Goal: Task Accomplishment & Management: Manage account settings

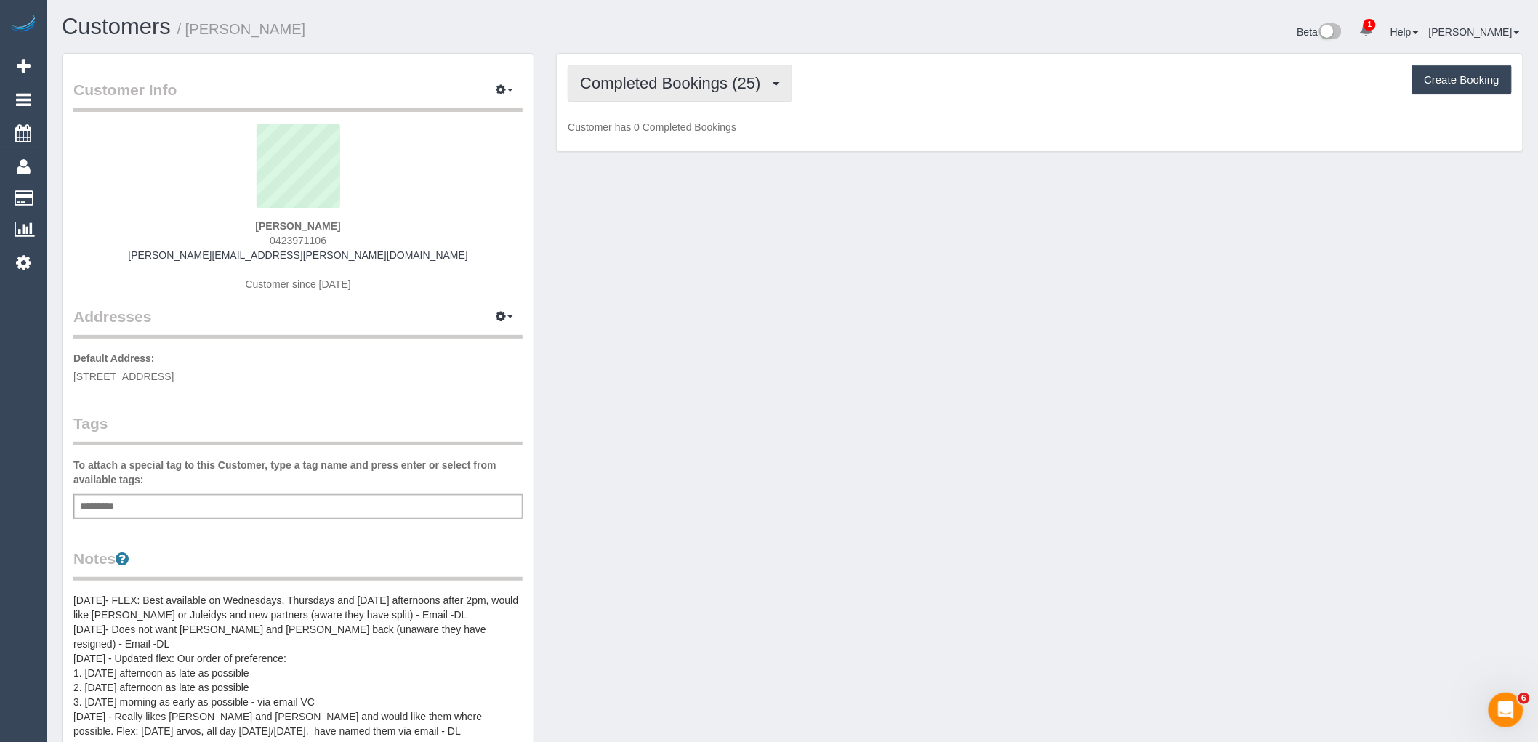
drag, startPoint x: 725, startPoint y: 87, endPoint x: 709, endPoint y: 129, distance: 44.4
click at [725, 86] on span "Completed Bookings (25)" at bounding box center [673, 83] width 187 height 18
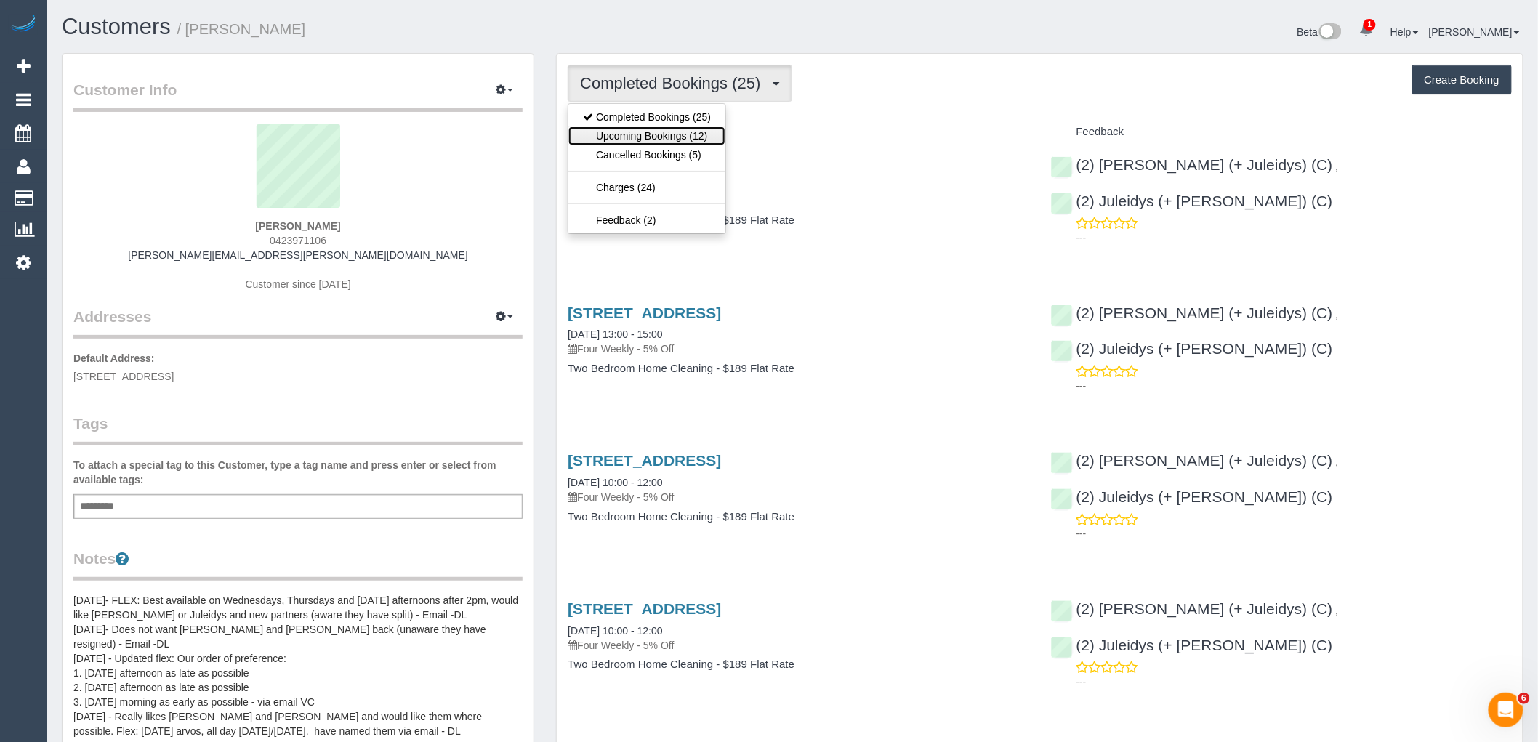
click at [695, 140] on link "Upcoming Bookings (12)" at bounding box center [646, 135] width 157 height 19
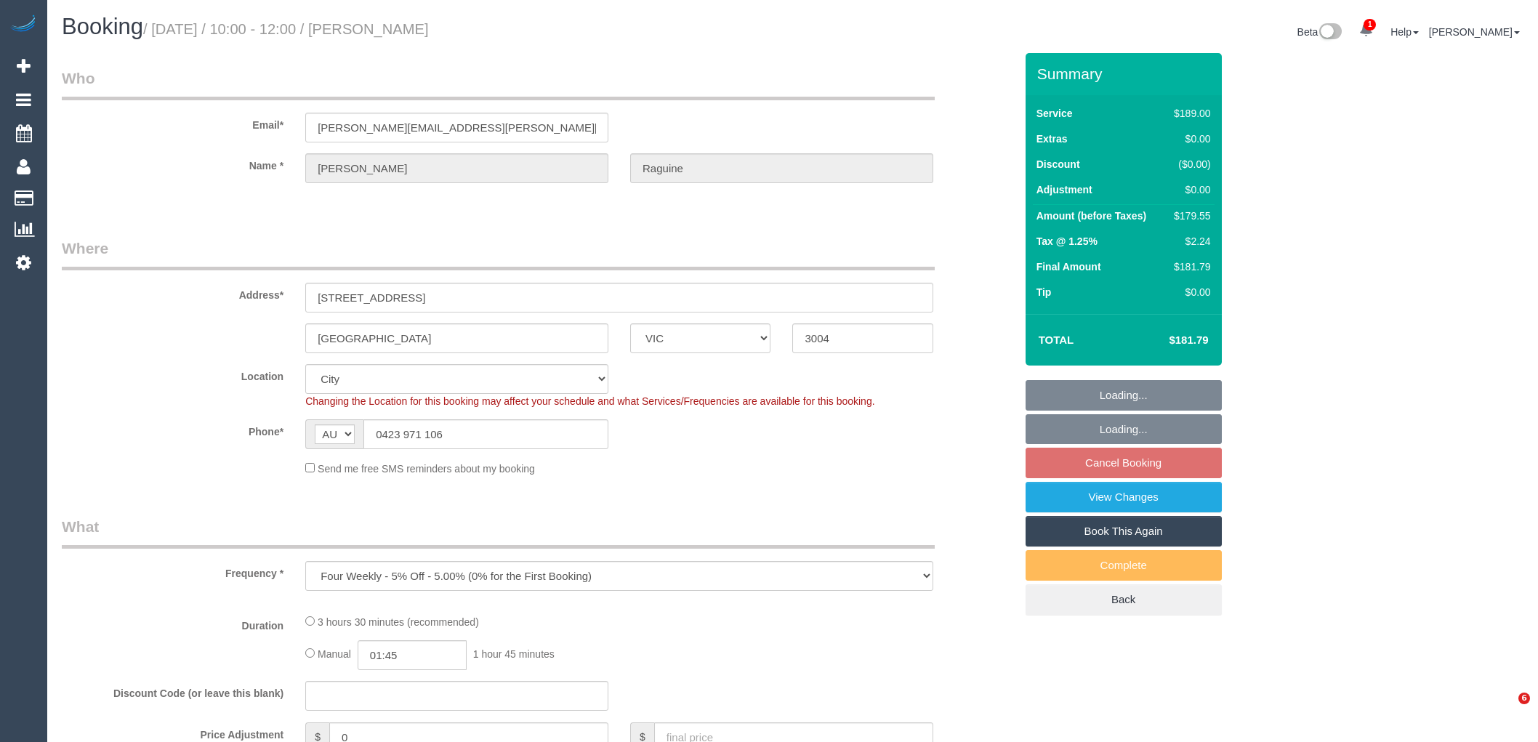
select select "VIC"
select select "object:548"
select select "string:stripe-pm_1OPTbM2GScqysDRVGk2tciHi"
select select "number:28"
select select "number:14"
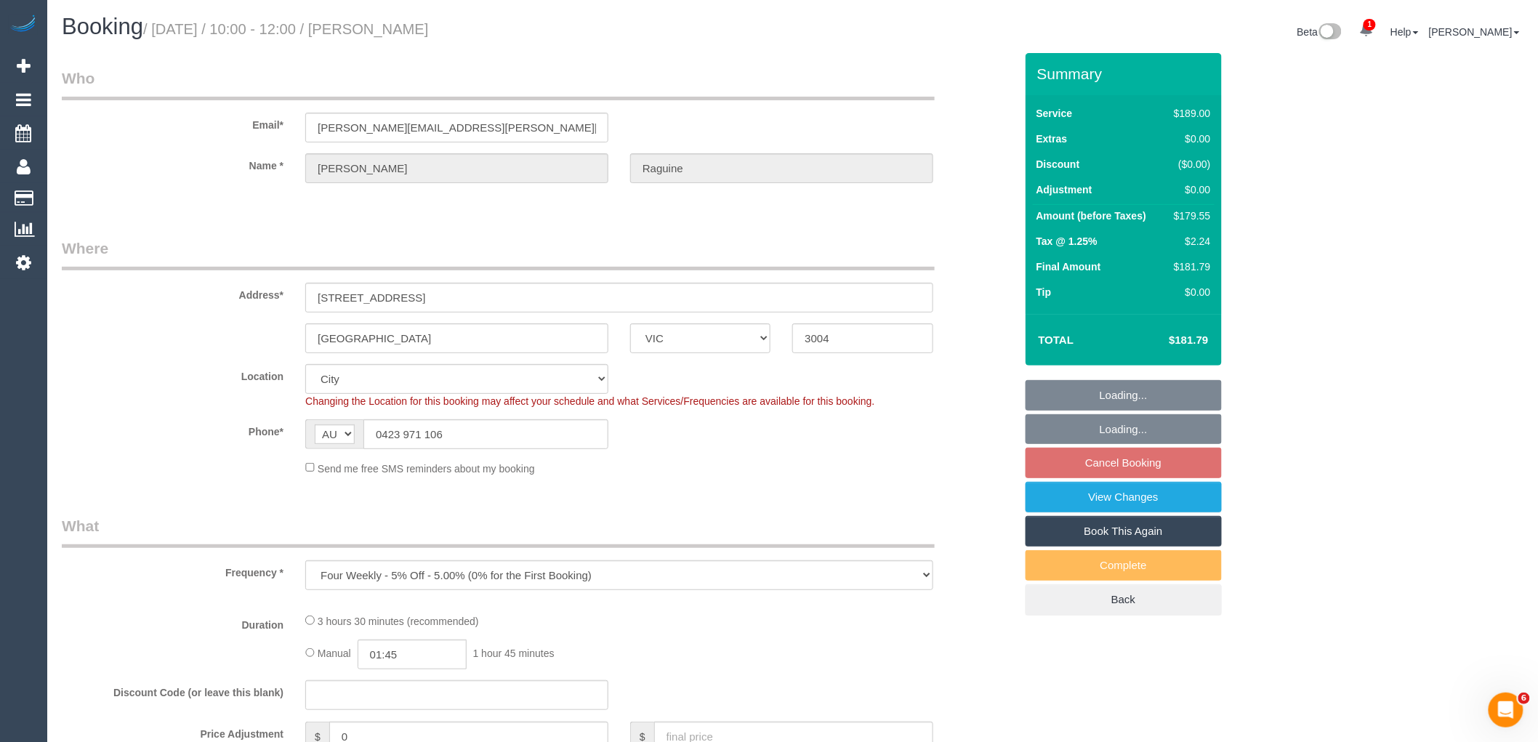
select select "number:18"
select select "number:22"
select select "number:13"
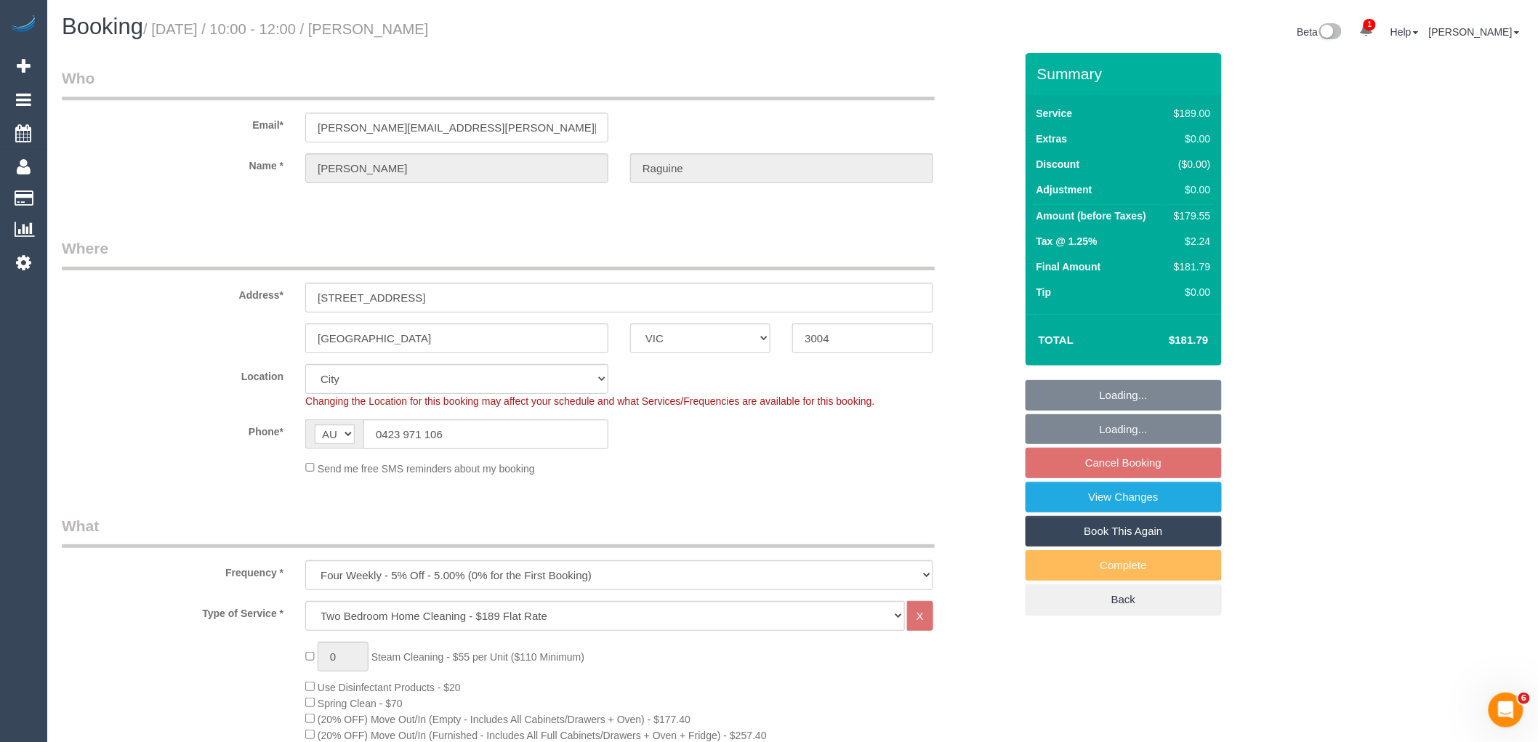
select select "spot3"
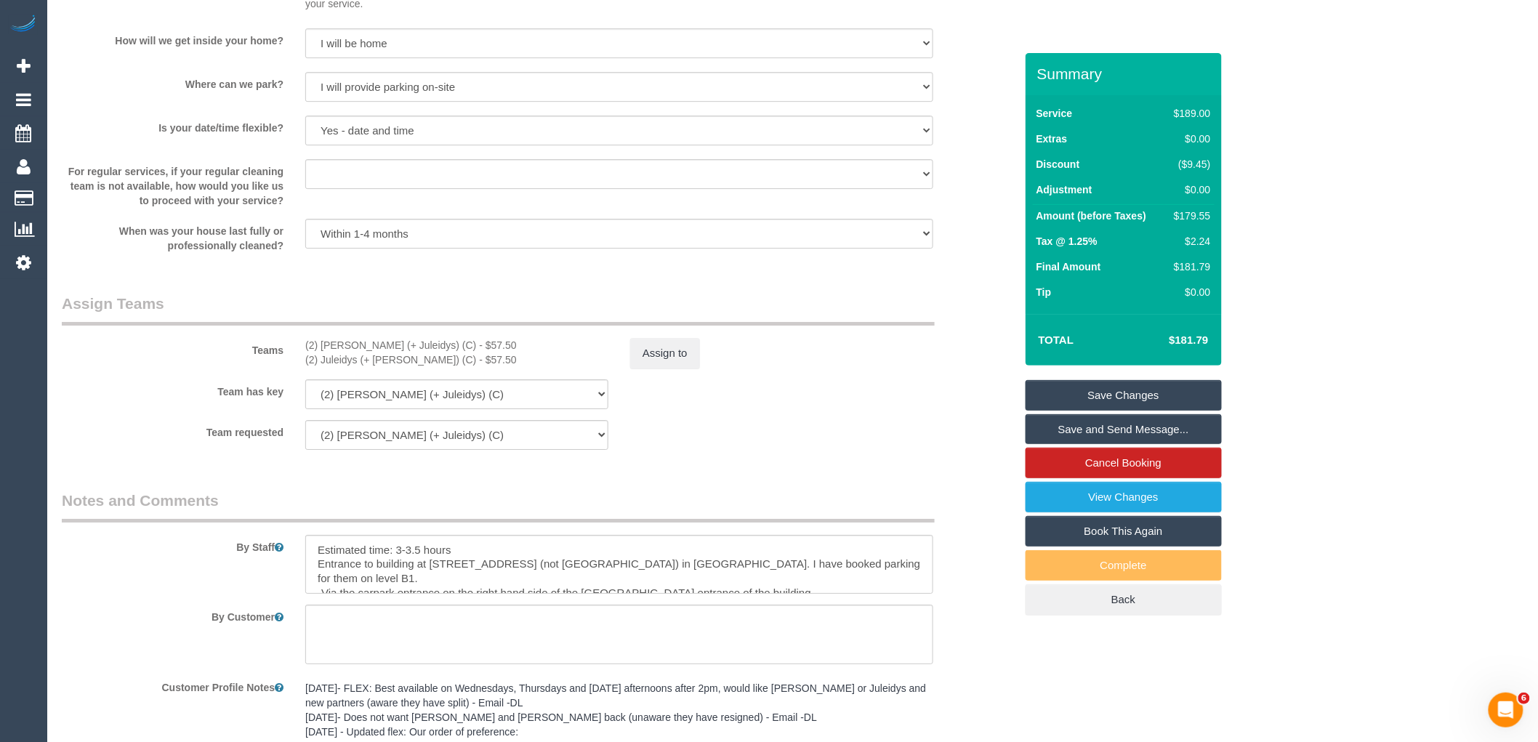
scroll to position [2193, 0]
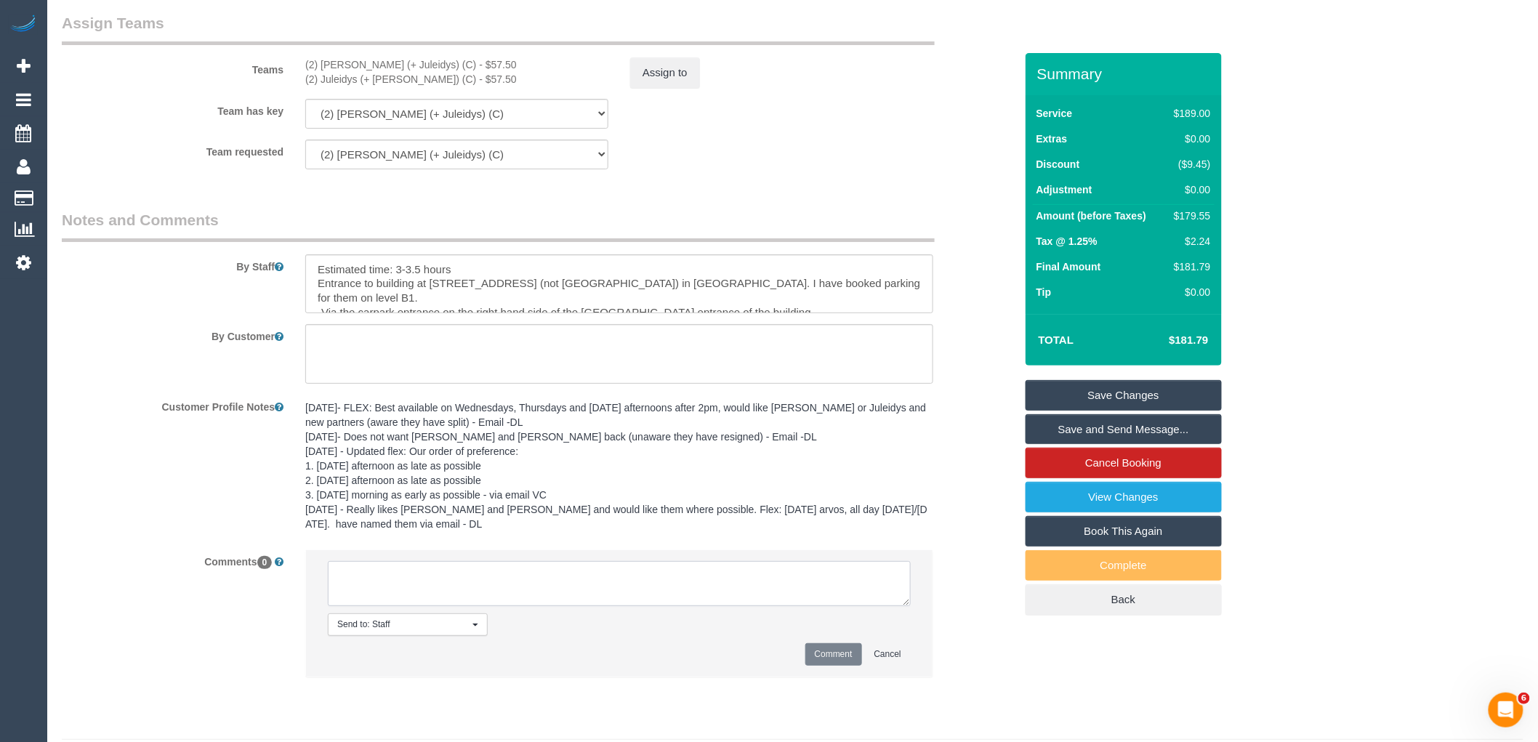
click at [461, 592] on textarea at bounding box center [619, 583] width 583 height 45
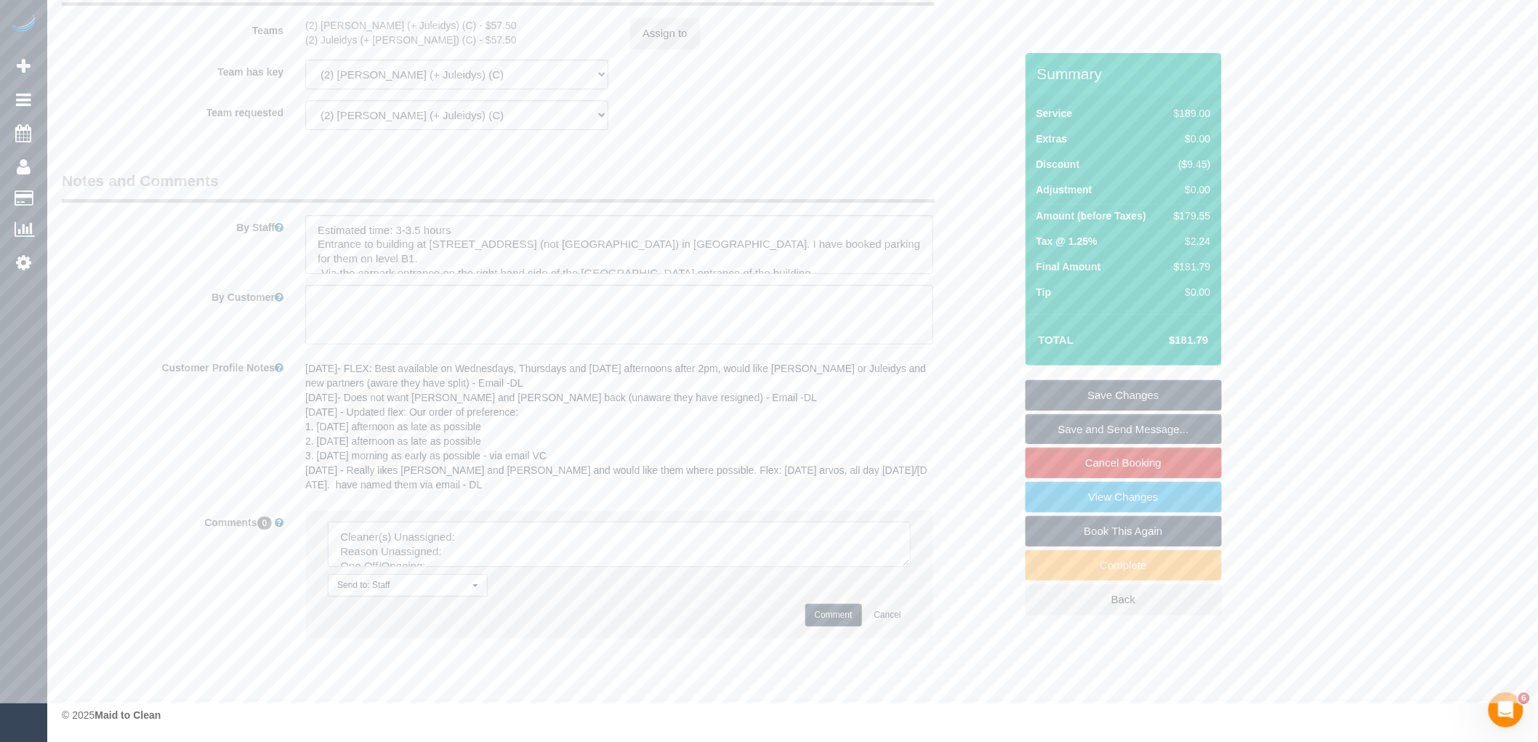
scroll to position [2254, 0]
drag, startPoint x: 902, startPoint y: 560, endPoint x: 991, endPoint y: 772, distance: 230.9
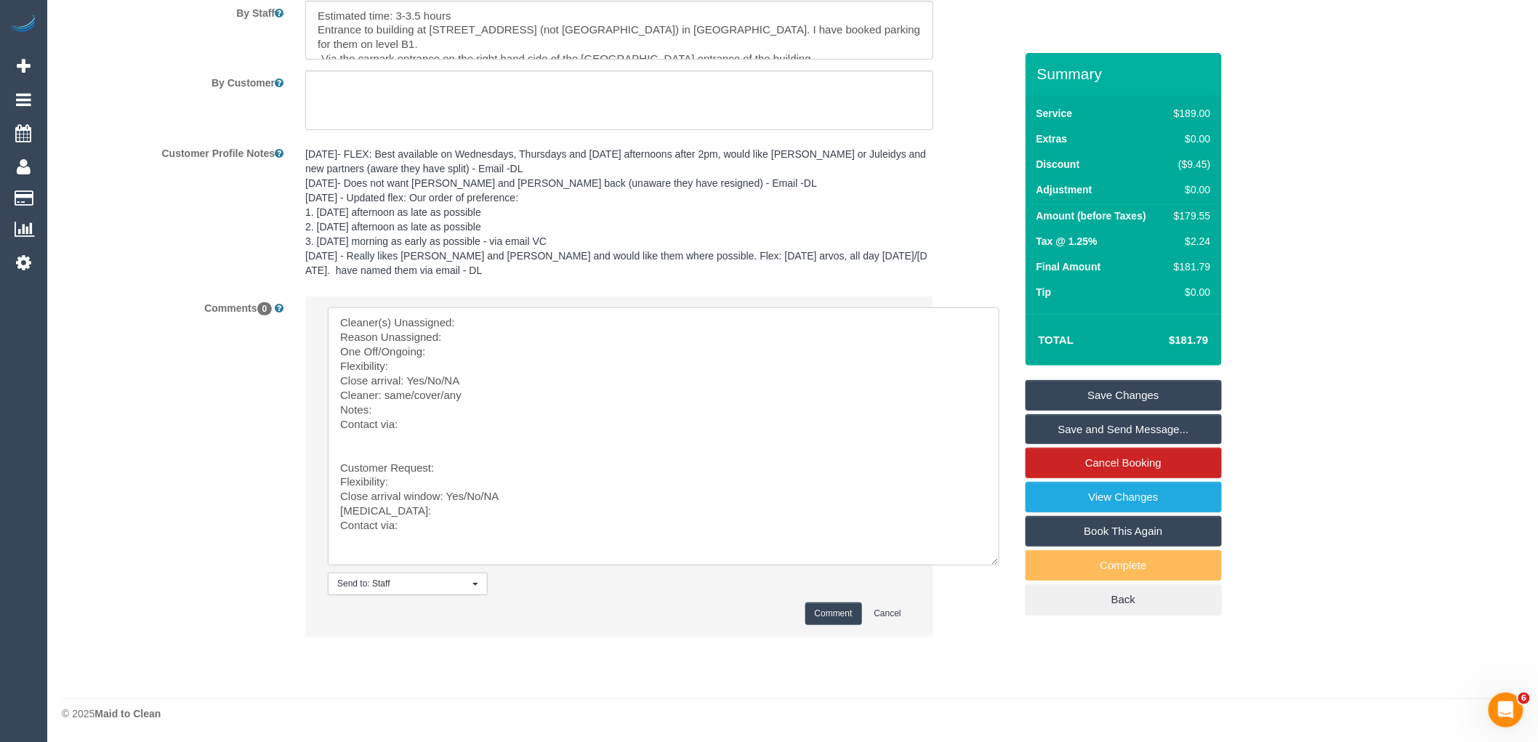
scroll to position [4, 0]
drag, startPoint x: 374, startPoint y: 432, endPoint x: 502, endPoint y: 631, distance: 236.7
click at [502, 631] on li "Send to: Staff Nothing selected Send to: Staff Send to: Customer Send to: Team …" at bounding box center [619, 465] width 626 height 339
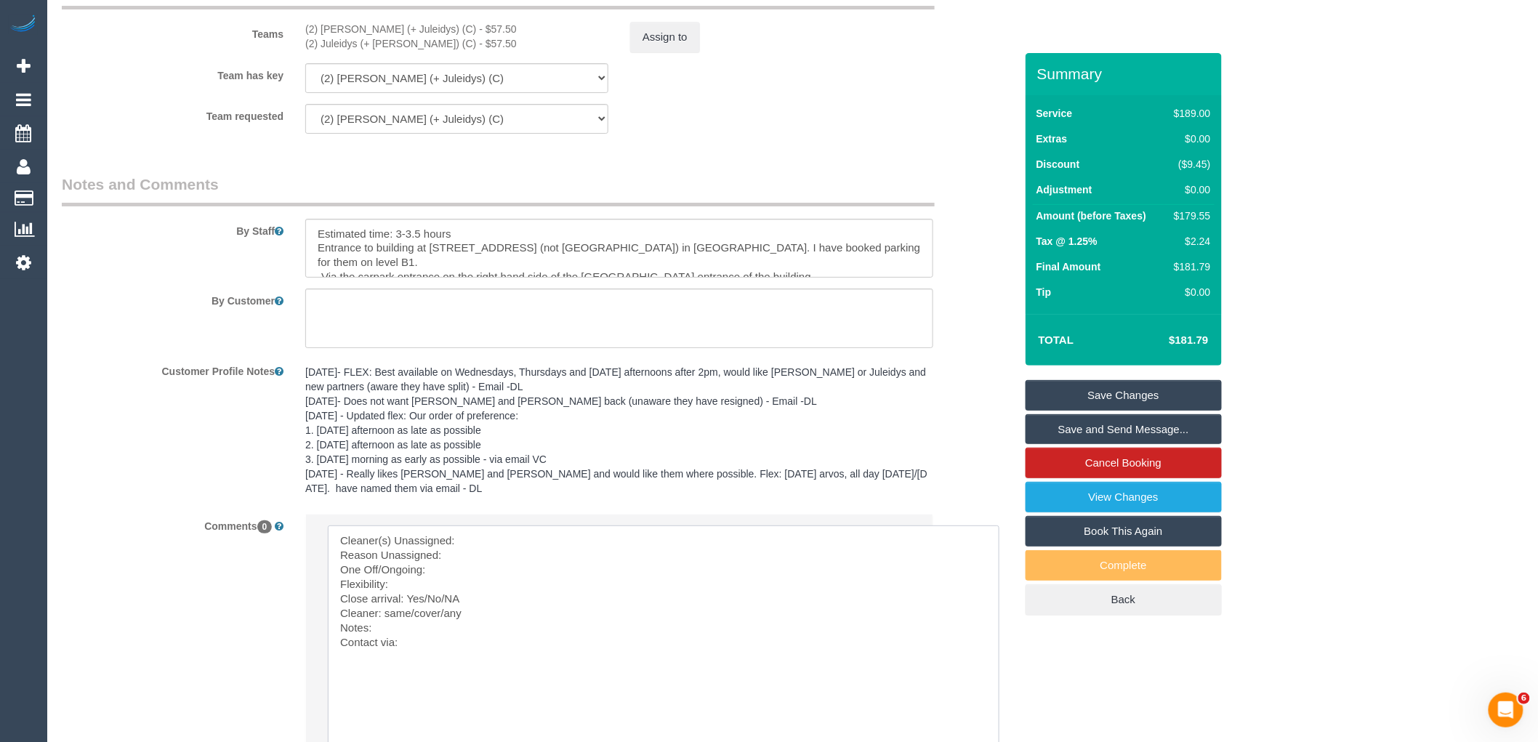
scroll to position [2224, 0]
drag, startPoint x: 324, startPoint y: 51, endPoint x: 301, endPoint y: 51, distance: 23.3
click at [301, 51] on div "(2) Cris (+ Juleidys) (C) - $57.50 (2) Juleidys (+ Cris) (C) - $57.50" at bounding box center [456, 40] width 325 height 29
copy div "(2) [PERSON_NAME] (+ Juleidys) (C)"
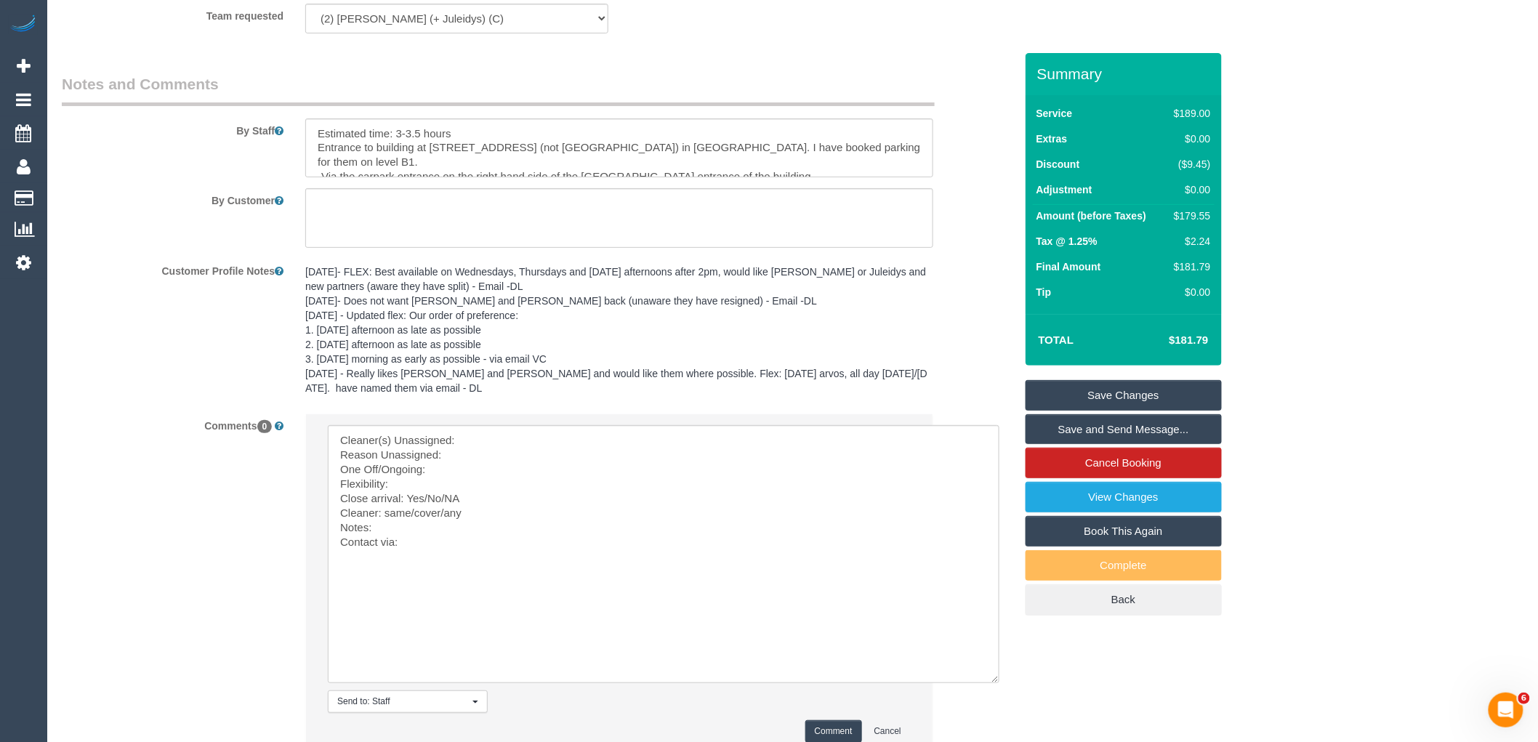
scroll to position [2466, 0]
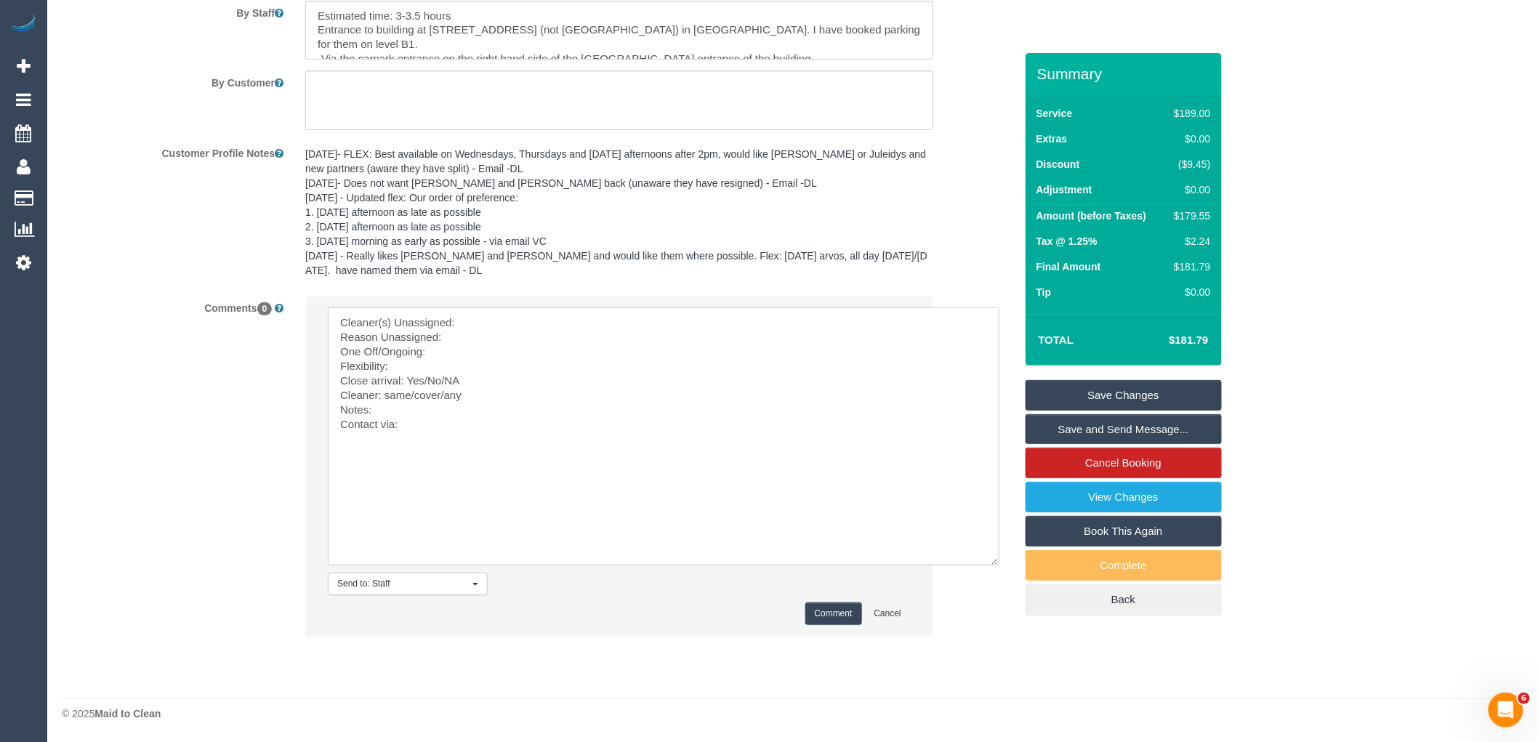
click at [520, 318] on textarea at bounding box center [663, 436] width 671 height 258
paste textarea "(2) [PERSON_NAME] (+ Juleidys) (C)"
drag, startPoint x: 498, startPoint y: 395, endPoint x: 382, endPoint y: 396, distance: 115.6
click at [382, 396] on textarea at bounding box center [663, 436] width 671 height 258
paste textarea "(2) [PERSON_NAME] (+ Juleidys) (C)"
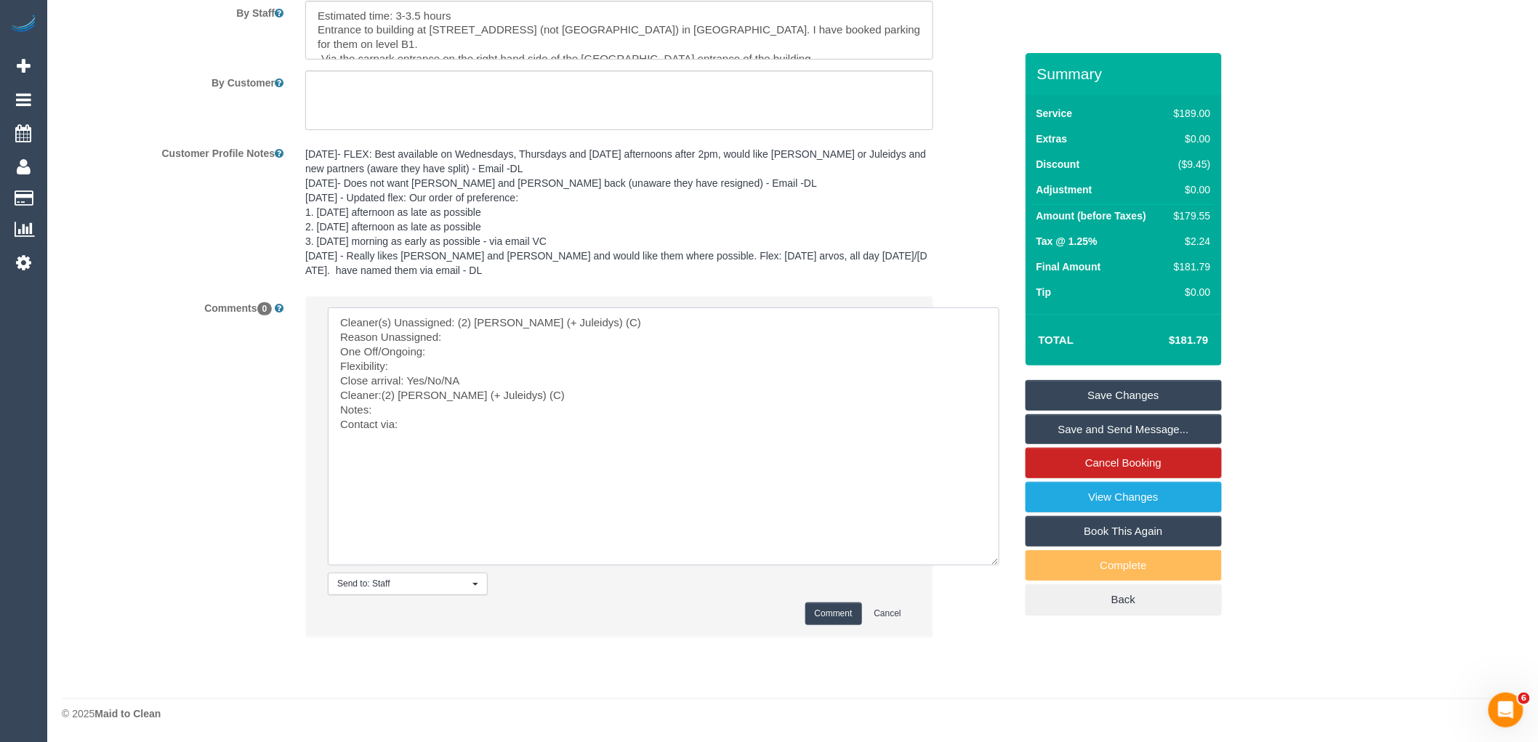
click at [469, 336] on textarea at bounding box center [663, 436] width 671 height 258
click at [514, 367] on textarea at bounding box center [663, 436] width 671 height 258
paste textarea "28 November in the morning or at any time on 5 December."
drag, startPoint x: 478, startPoint y: 381, endPoint x: 426, endPoint y: 378, distance: 52.4
click at [426, 378] on textarea at bounding box center [663, 436] width 671 height 258
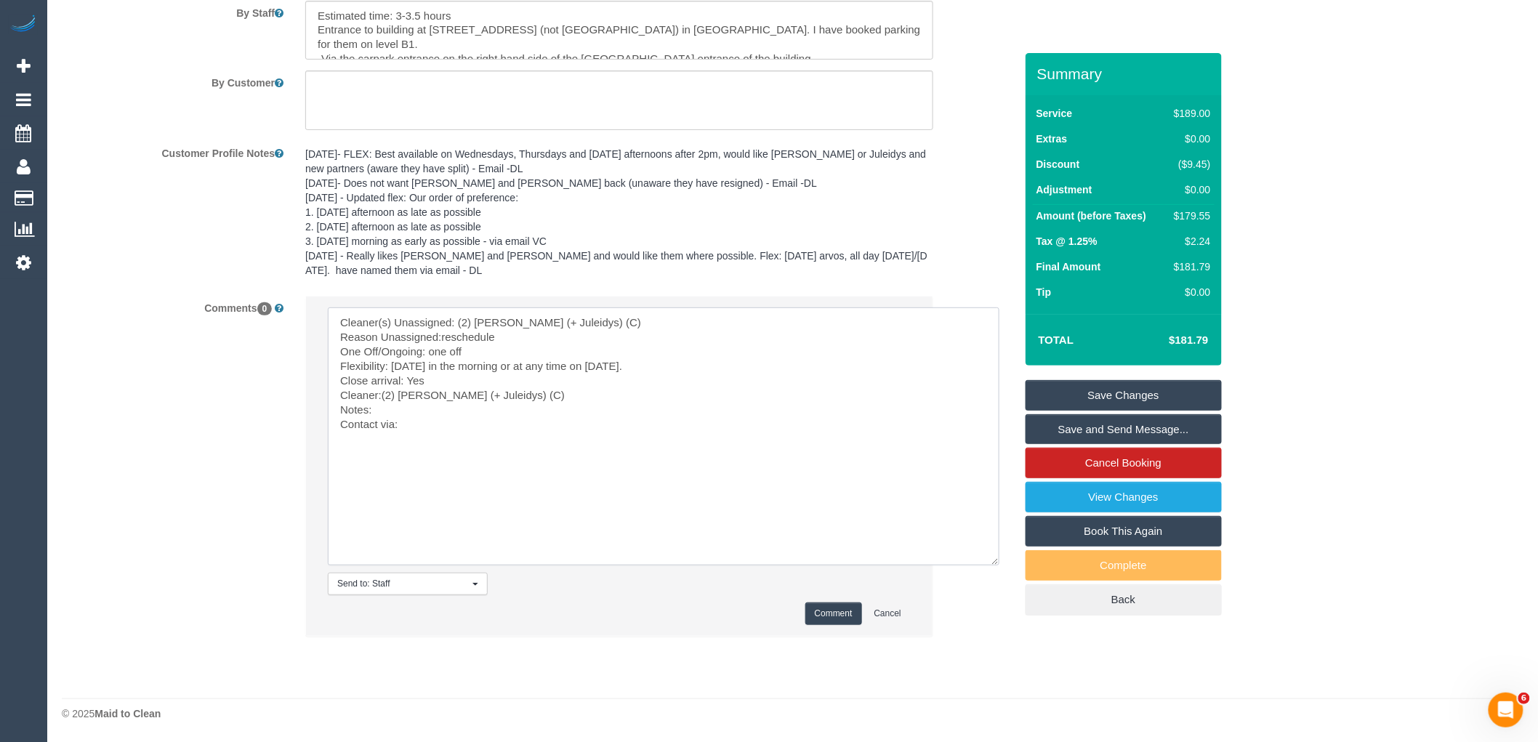
click at [396, 412] on textarea at bounding box center [663, 436] width 671 height 258
click at [530, 408] on textarea at bounding box center [663, 436] width 671 height 258
paste textarea "cnv_1fjwqwk8"
click at [451, 424] on textarea at bounding box center [663, 436] width 671 height 258
type textarea "Cleaner(s) Unassigned: (2) Cris (+ Juleidys) (C) Reason Unassigned:reschedule O…"
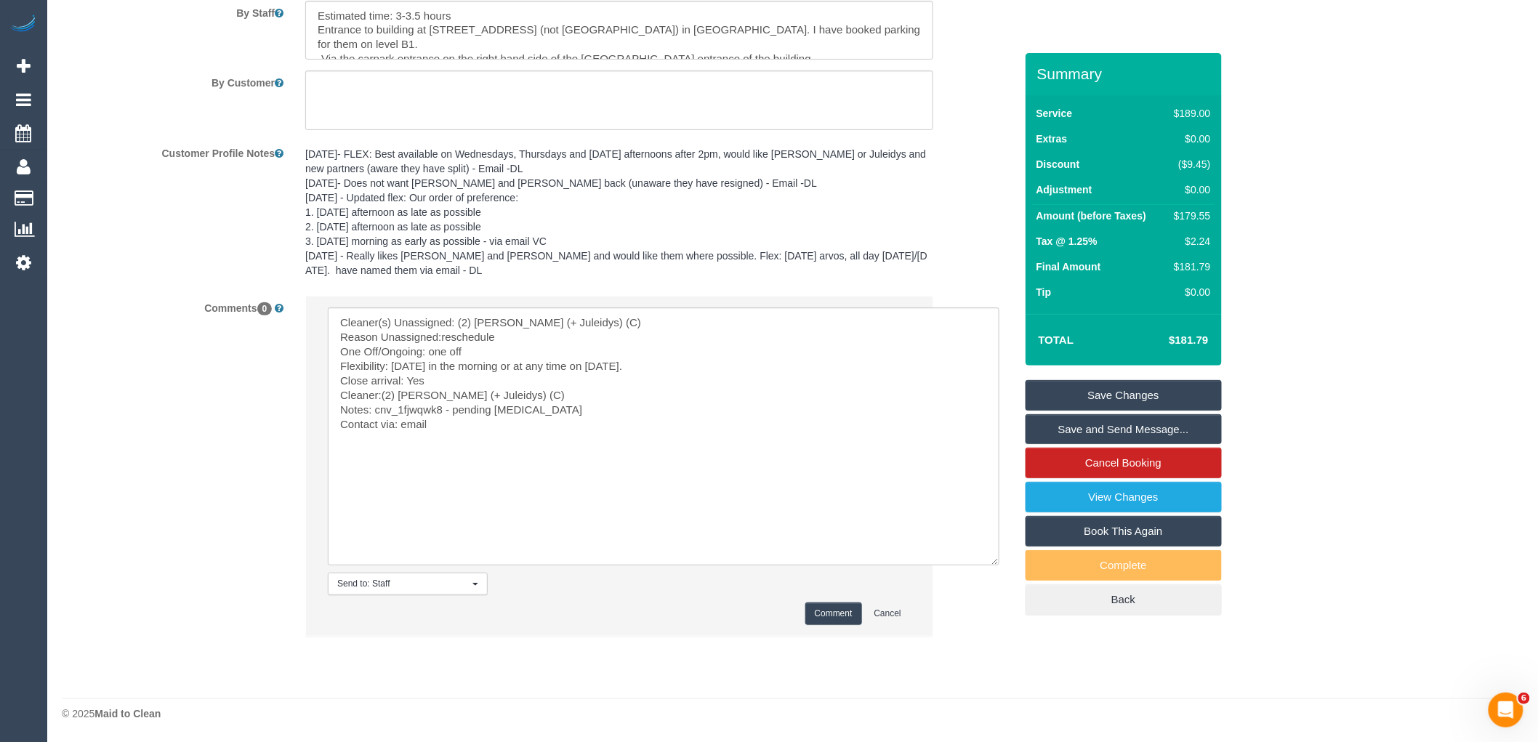
click at [845, 619] on button "Comment" at bounding box center [833, 613] width 57 height 23
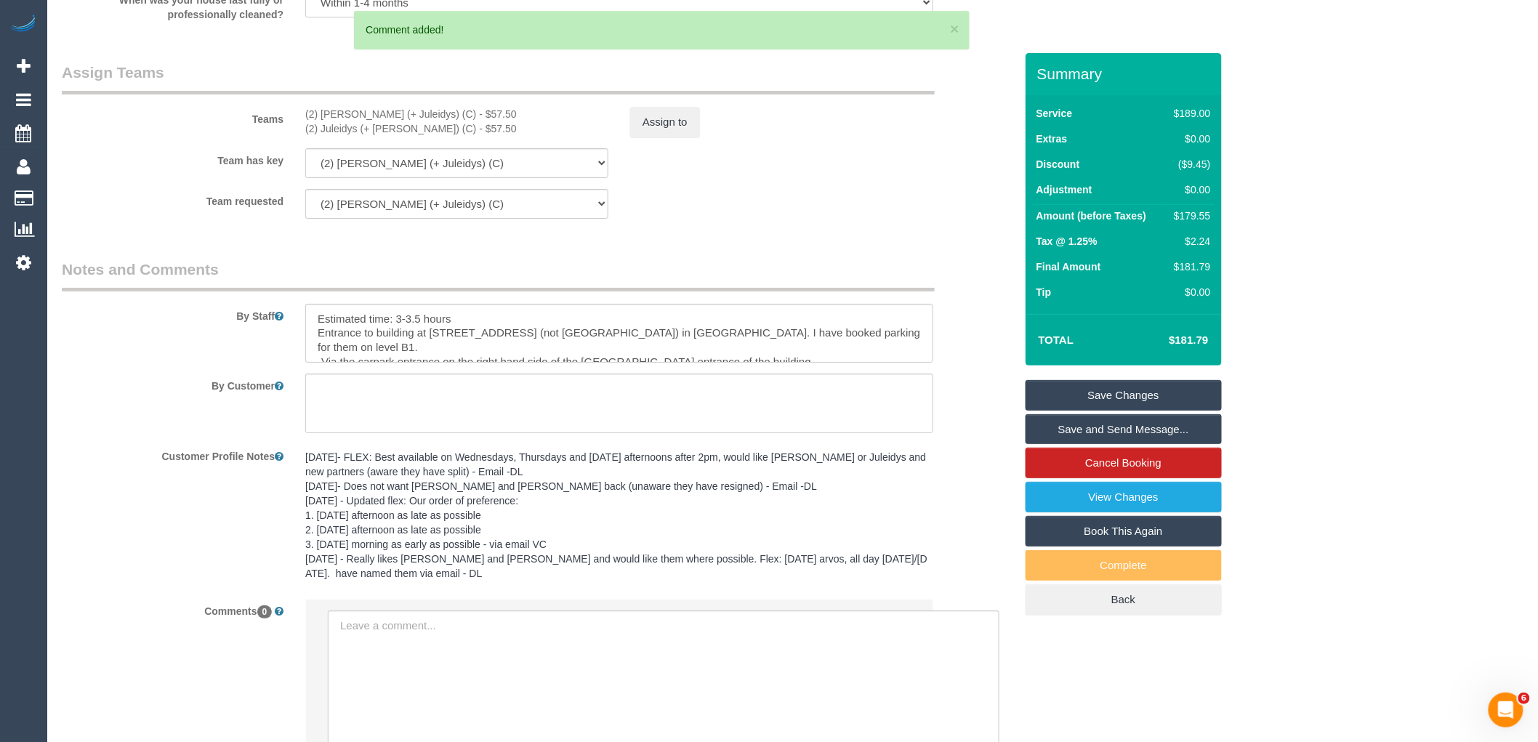
scroll to position [1982, 0]
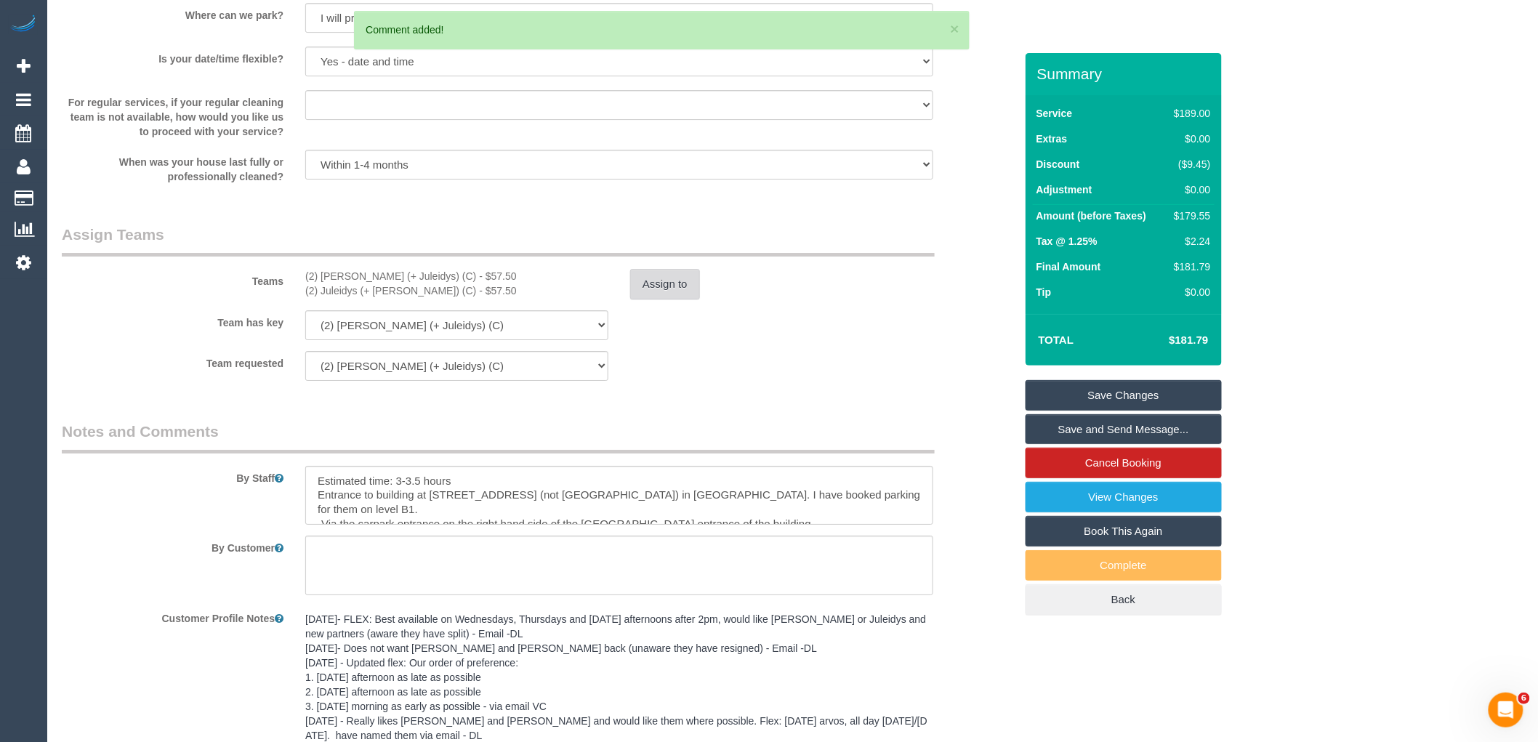
click at [643, 294] on button "Assign to" at bounding box center [665, 284] width 70 height 31
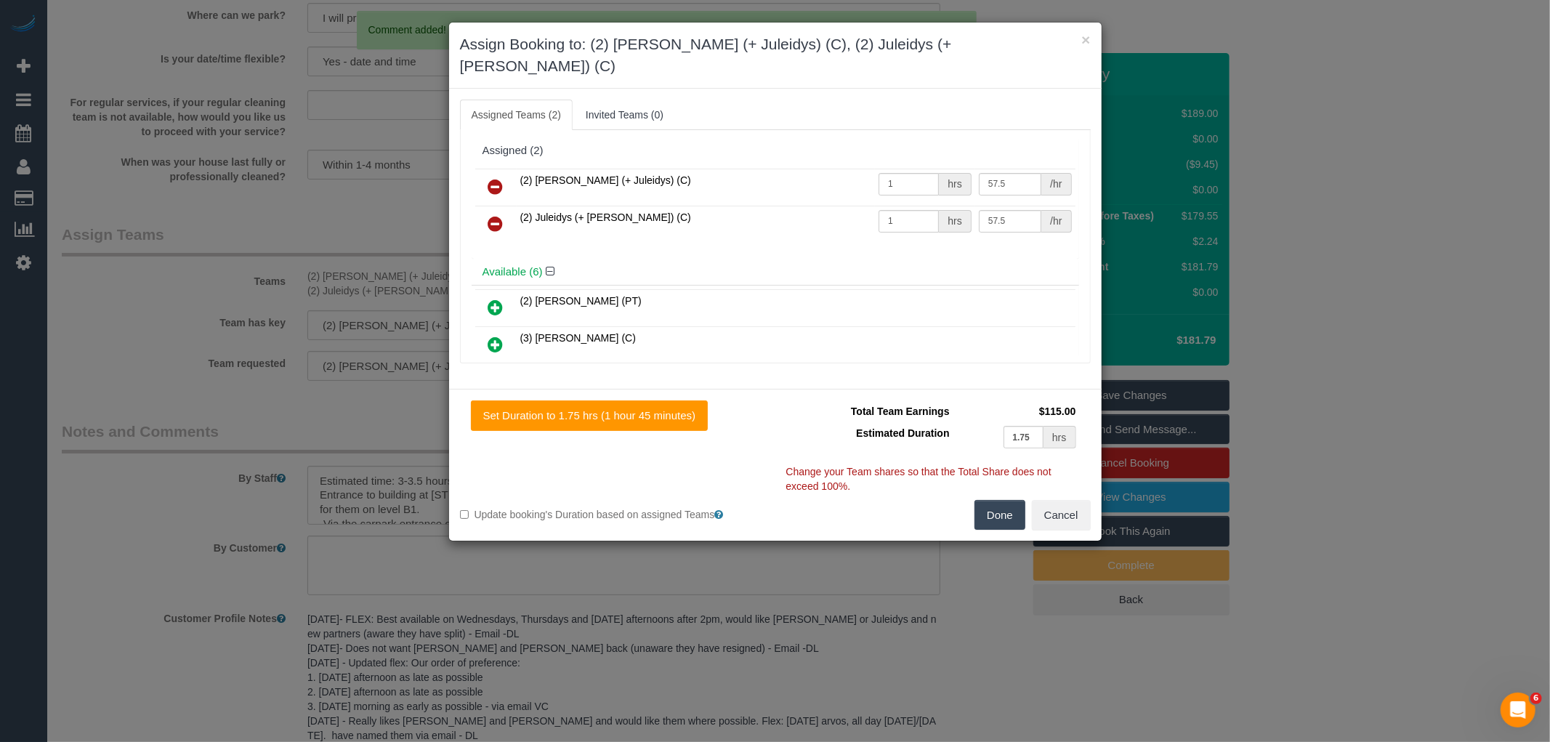
click at [498, 178] on icon at bounding box center [495, 186] width 15 height 17
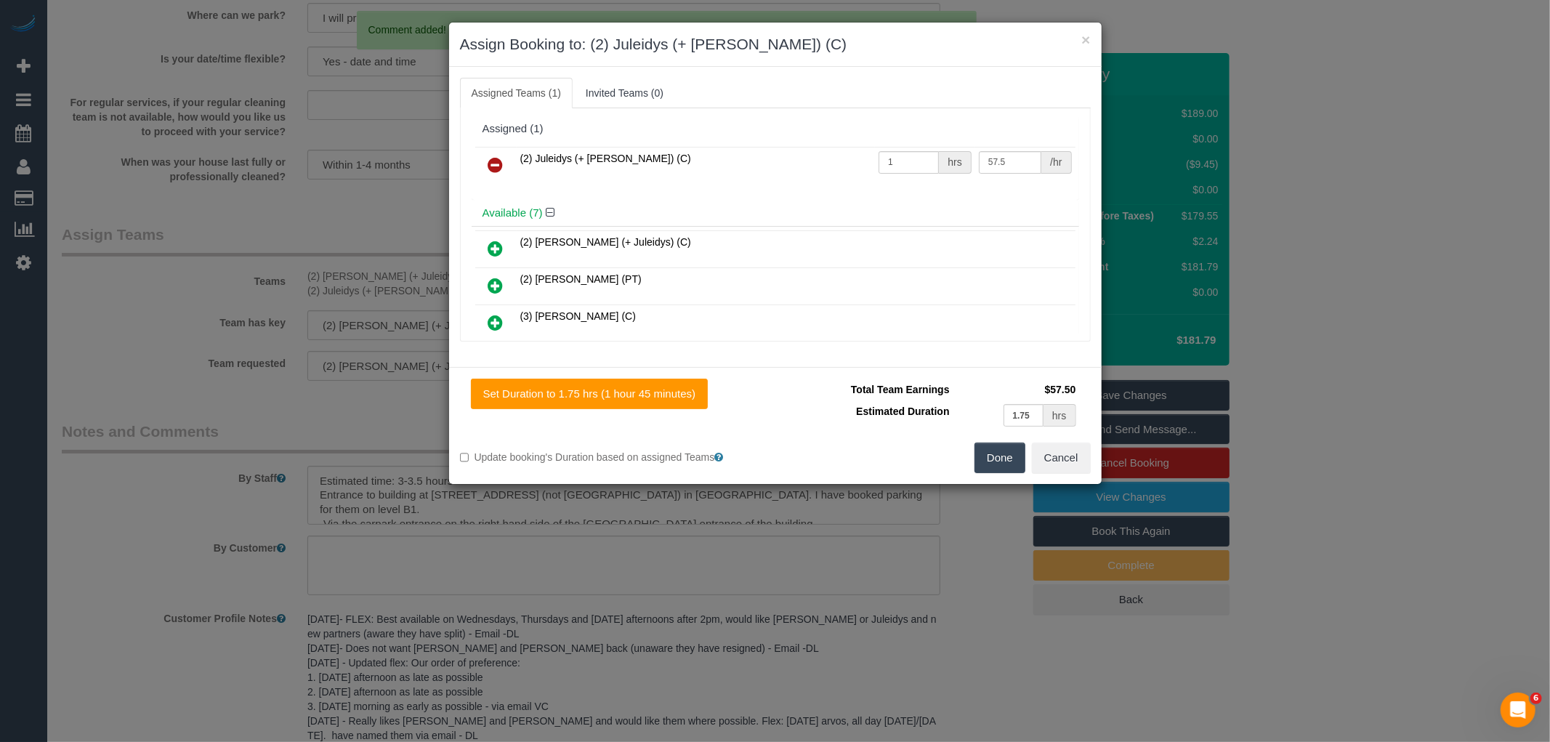
click at [498, 162] on icon at bounding box center [495, 164] width 15 height 17
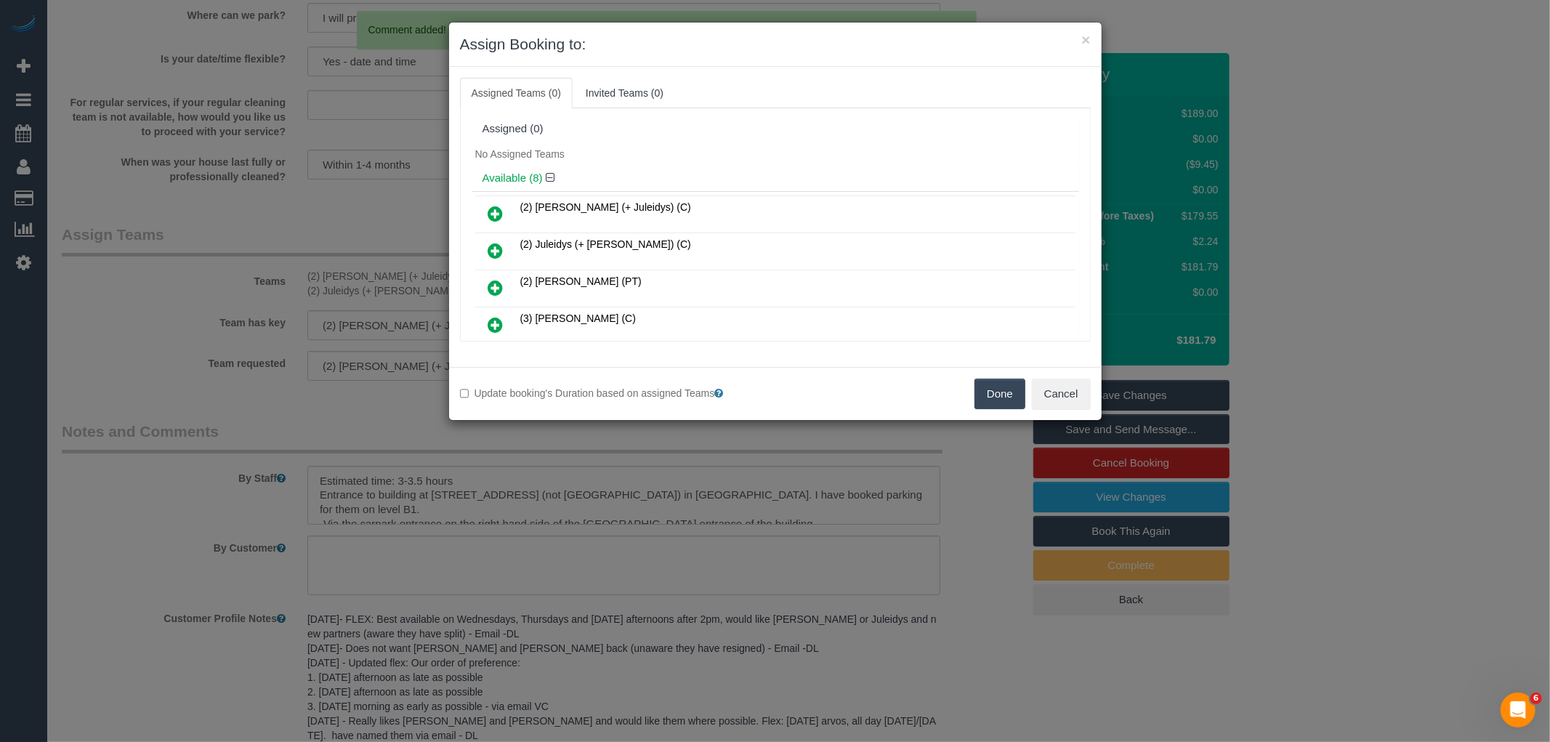
click at [986, 392] on button "Done" at bounding box center [1000, 394] width 51 height 31
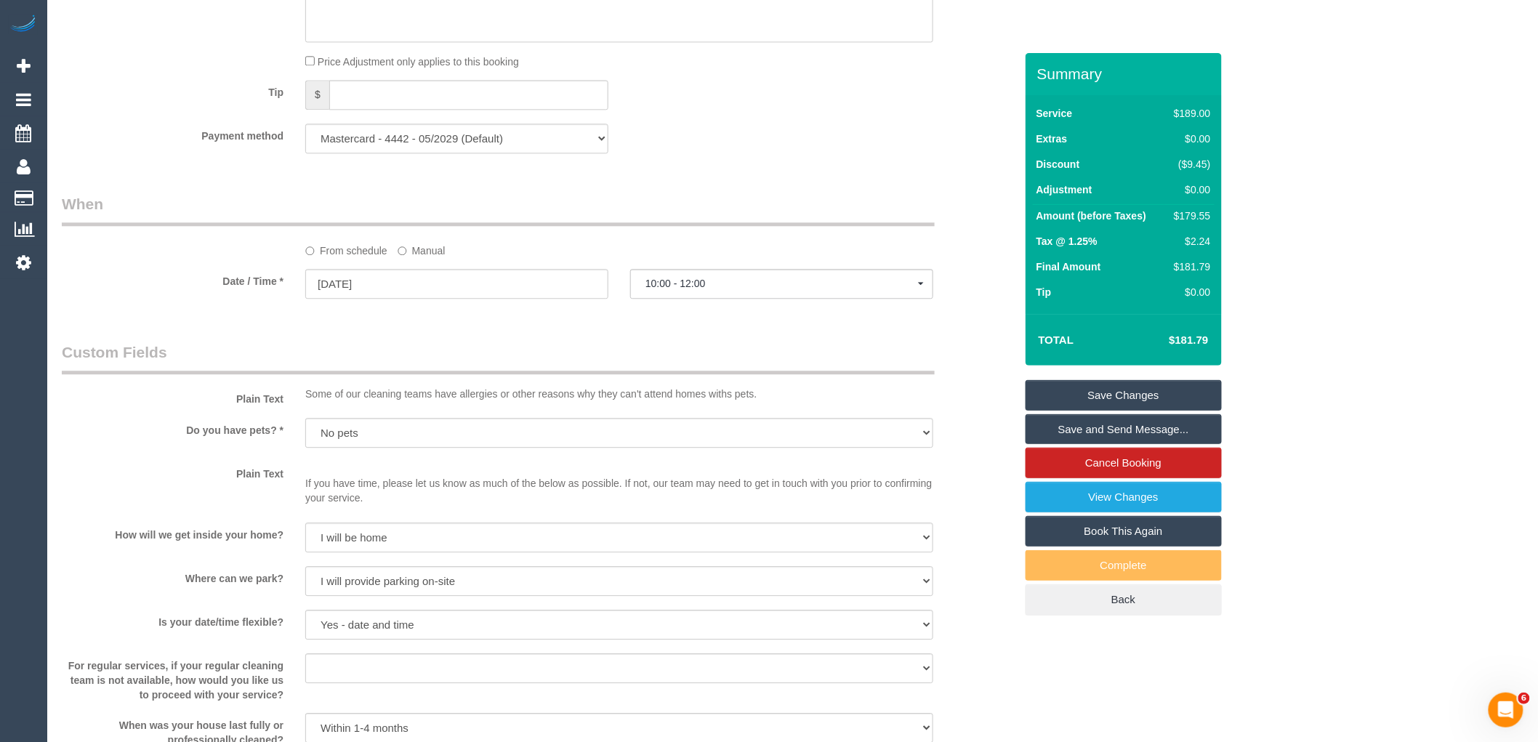
scroll to position [1417, 0]
click at [400, 300] on input "29/11/2025" at bounding box center [456, 285] width 303 height 30
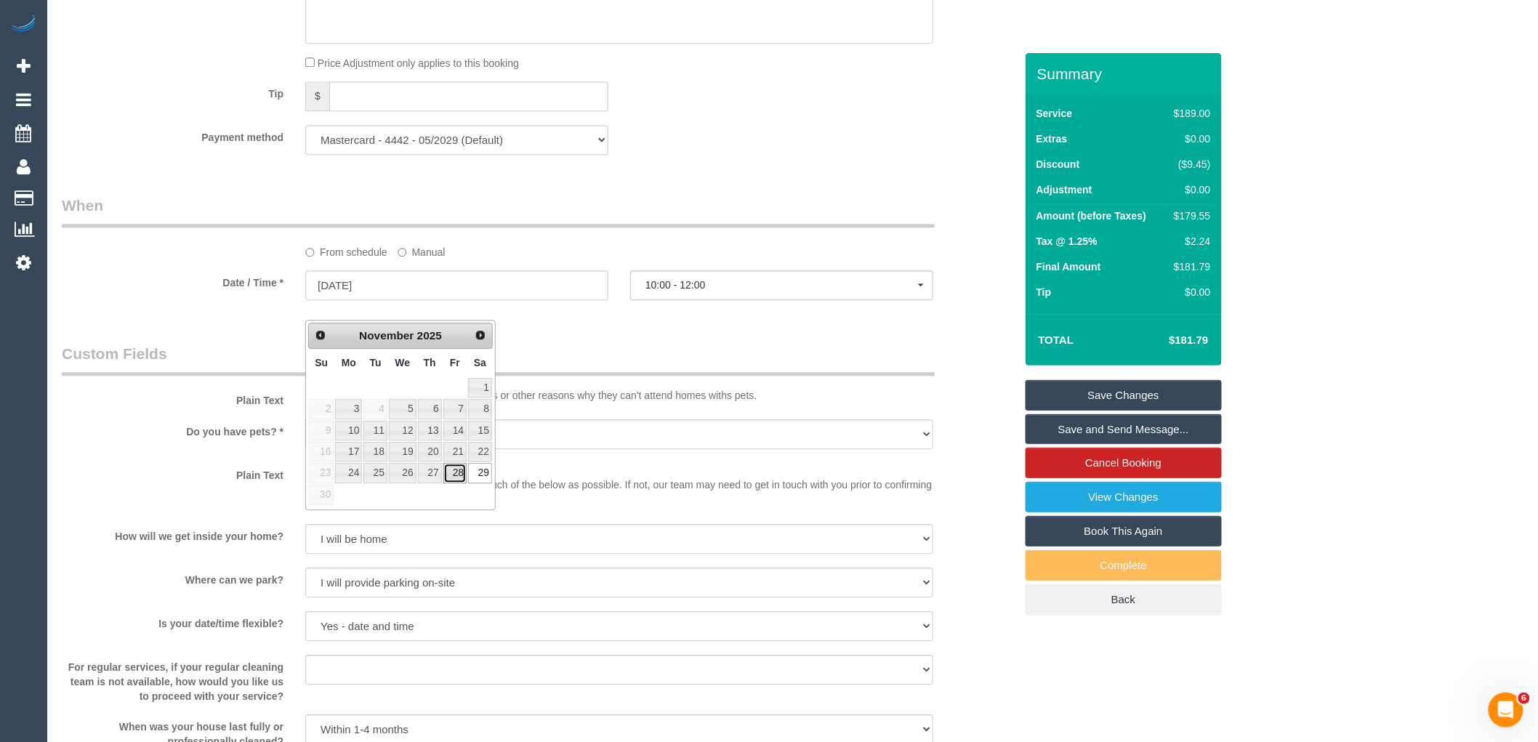
click at [456, 480] on link "28" at bounding box center [454, 473] width 23 height 20
type input "28/11/2025"
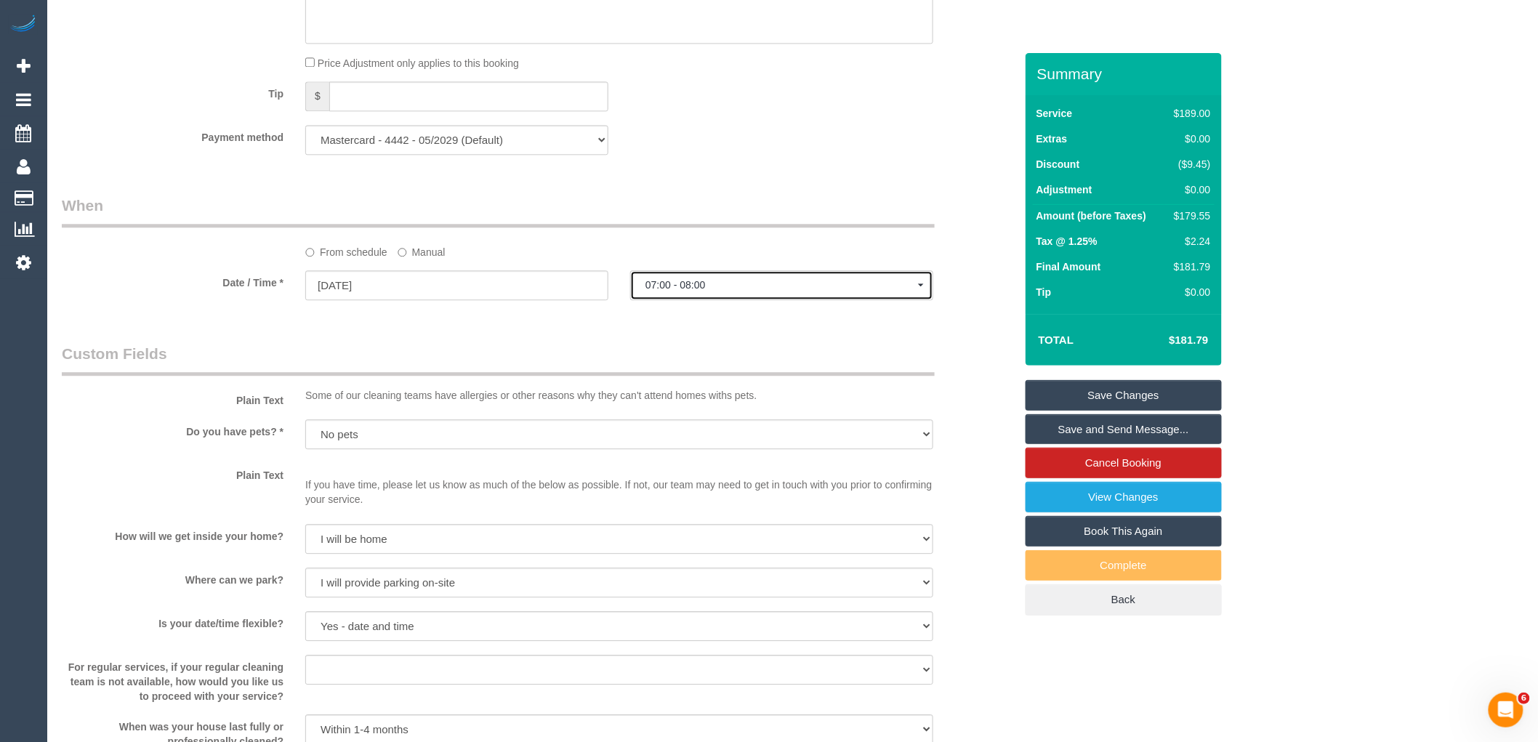
click at [711, 300] on button "07:00 - 08:00" at bounding box center [781, 285] width 303 height 30
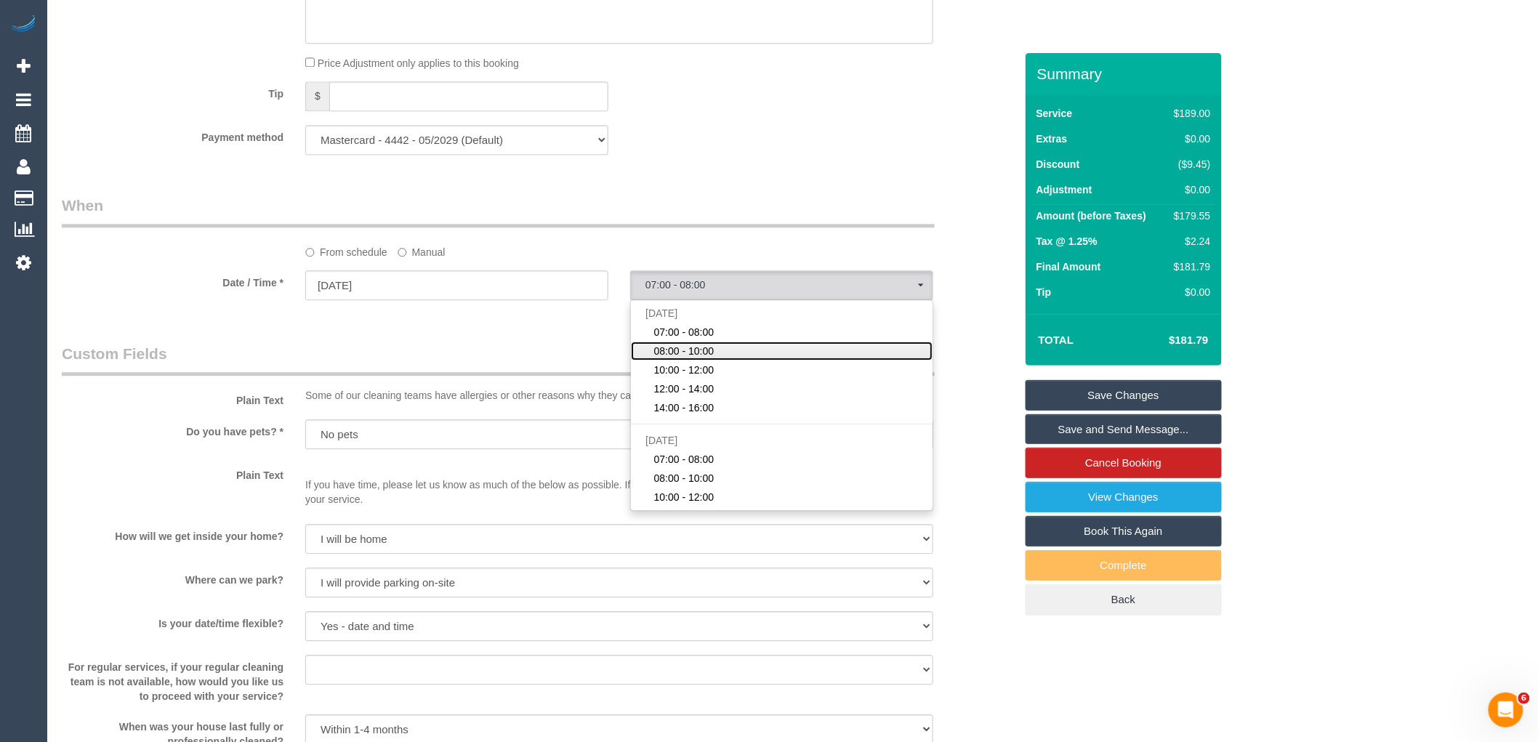
click at [679, 358] on span "08:00 - 10:00" at bounding box center [684, 351] width 60 height 15
select select "spot23"
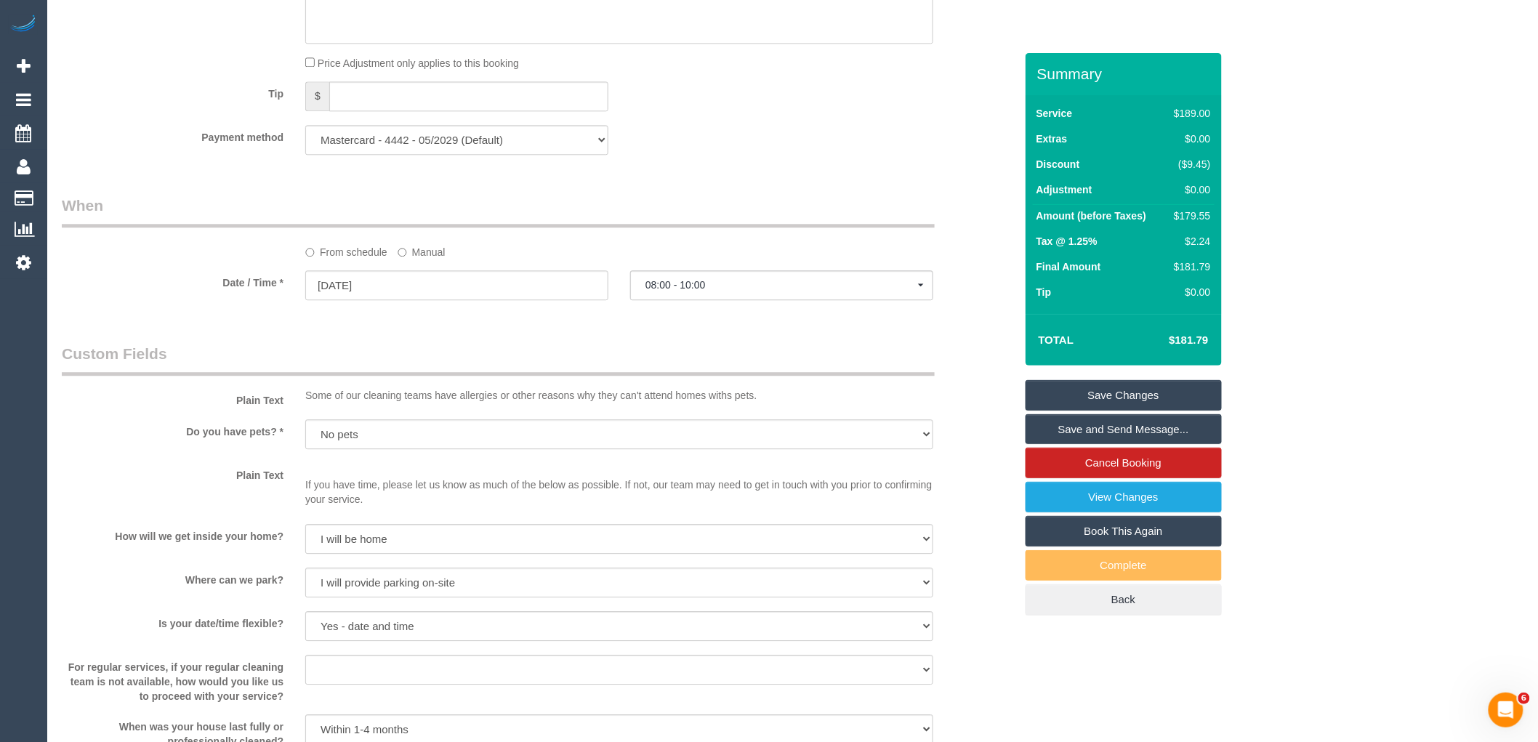
click at [1084, 391] on link "Save Changes" at bounding box center [1123, 395] width 196 height 31
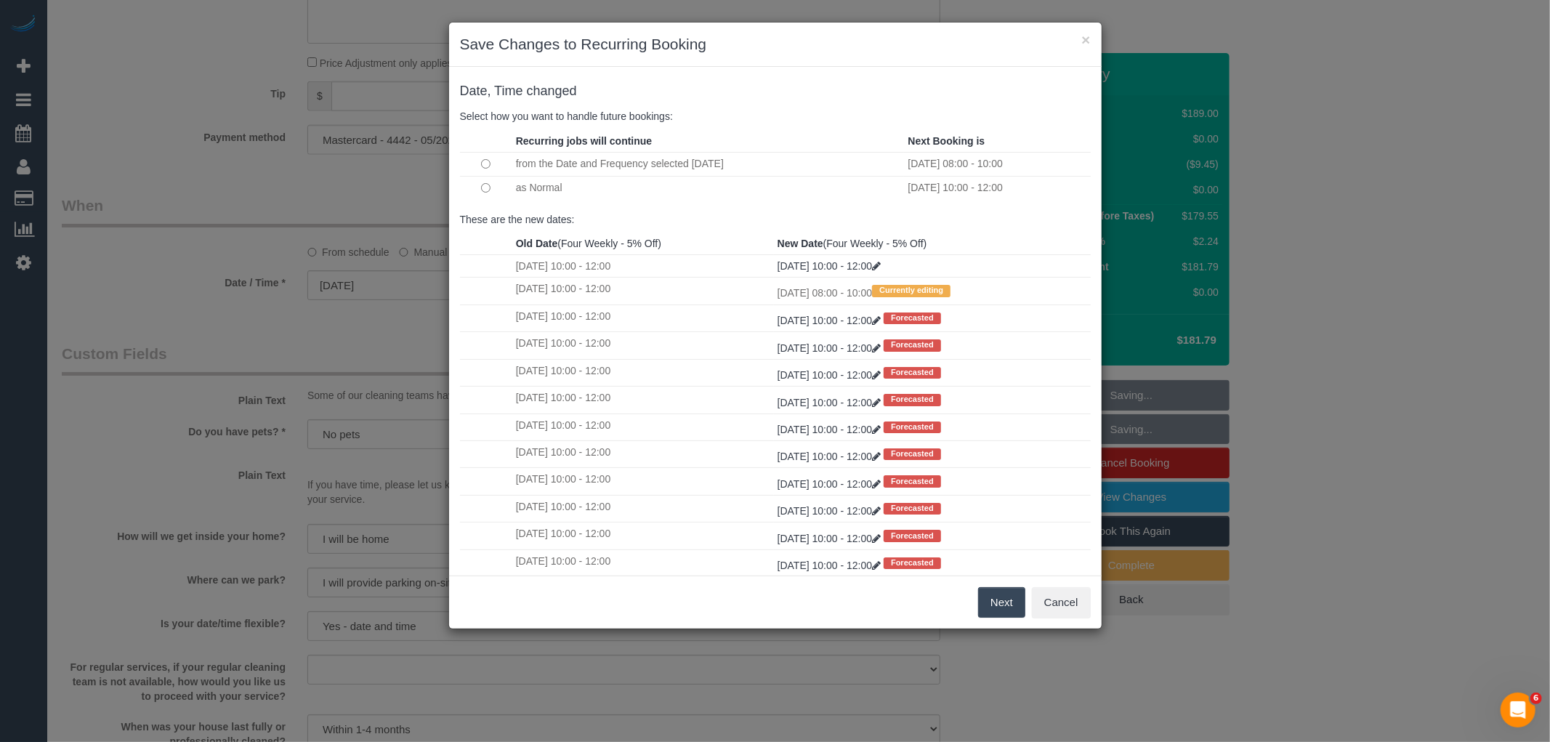
click at [1006, 604] on button "Next" at bounding box center [1001, 602] width 47 height 31
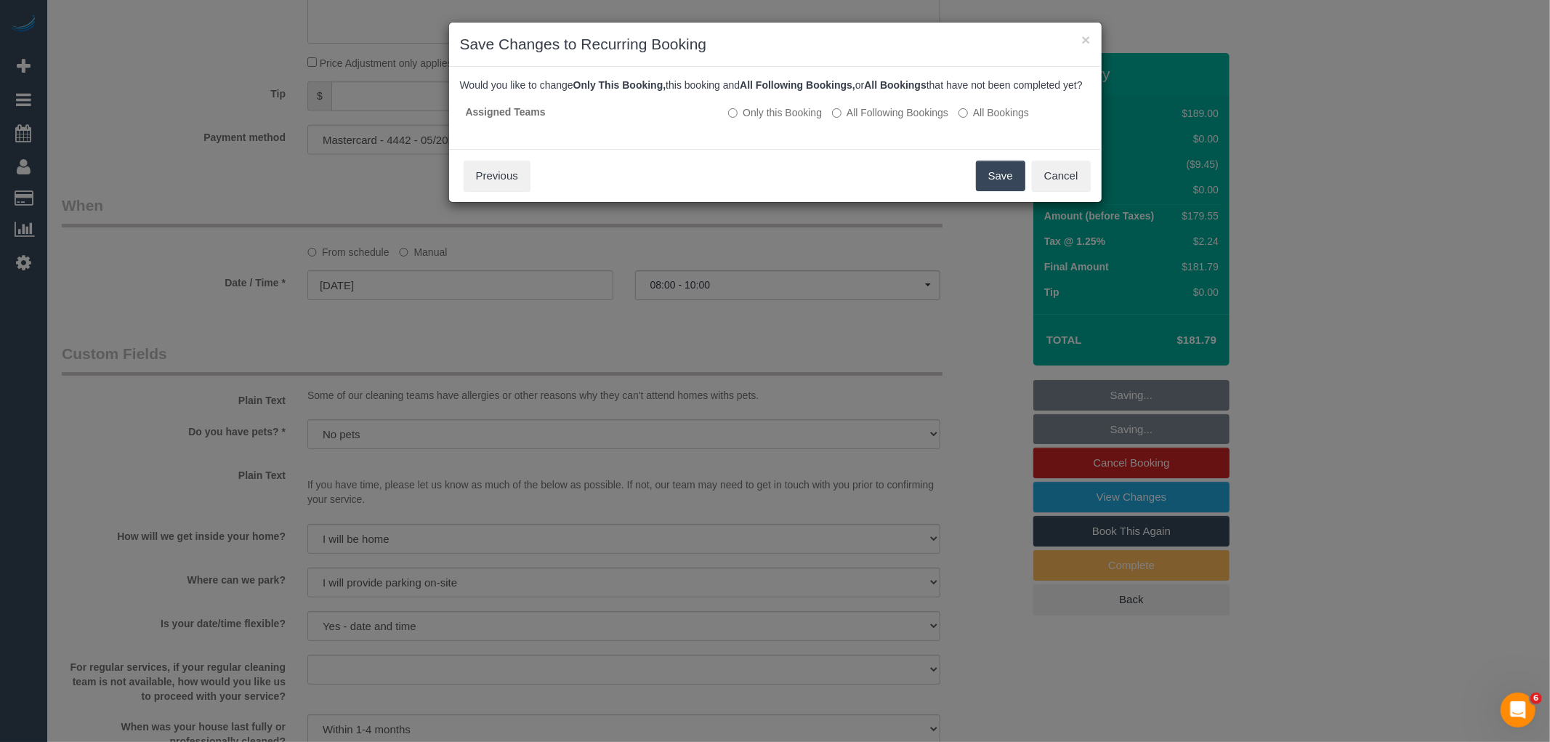
click at [1004, 182] on button "Save" at bounding box center [1000, 176] width 49 height 31
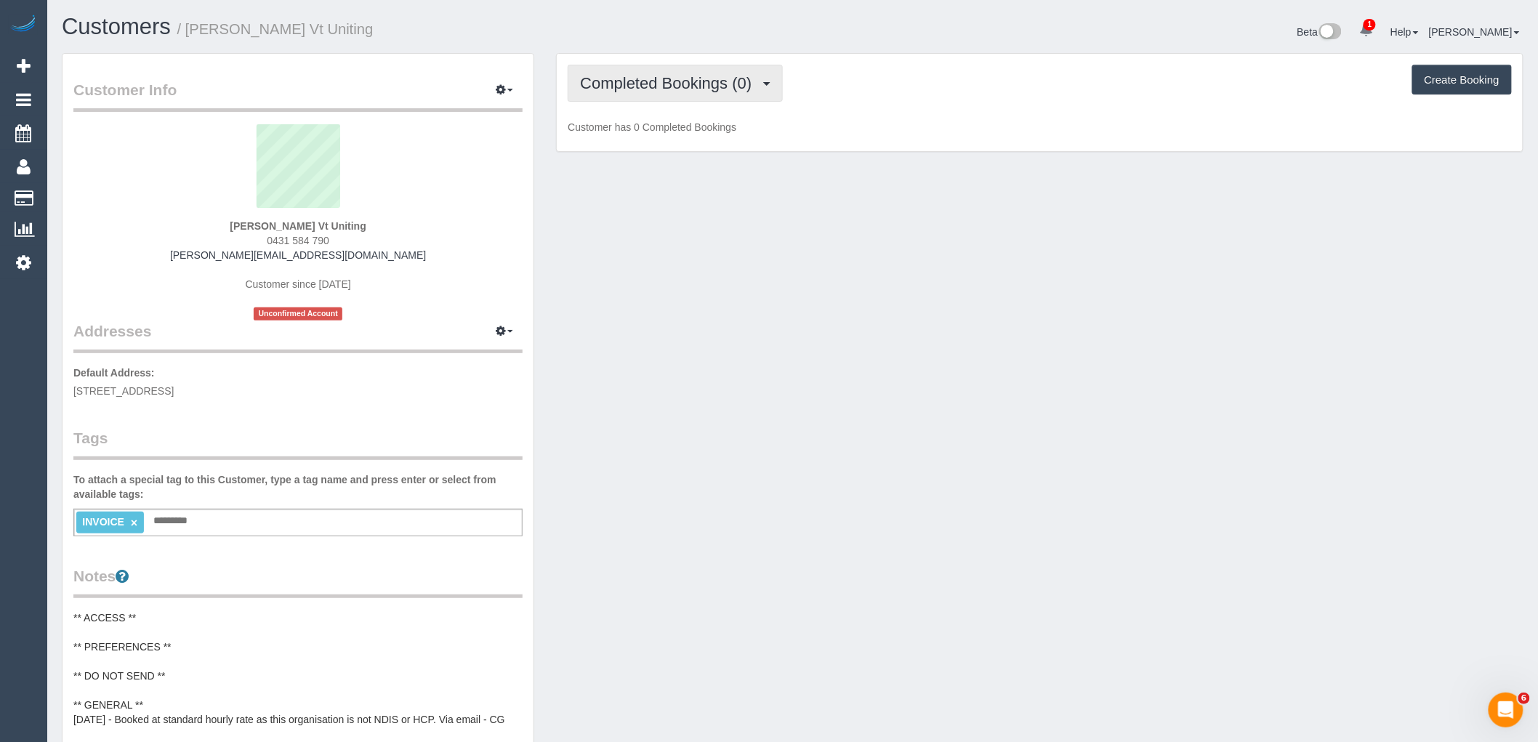
click at [640, 76] on span "Completed Bookings (0)" at bounding box center [669, 83] width 179 height 18
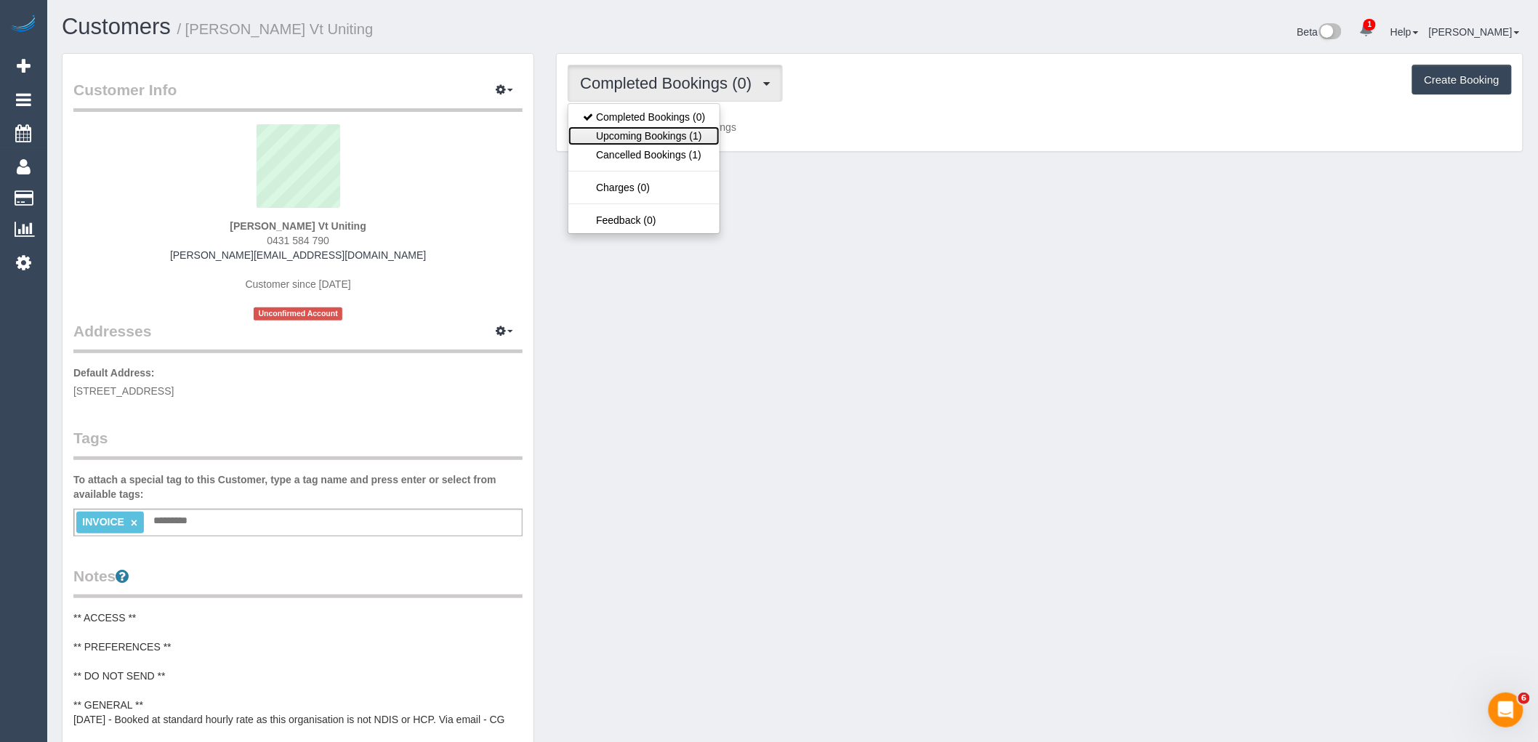
click at [637, 139] on link "Upcoming Bookings (1)" at bounding box center [643, 135] width 151 height 19
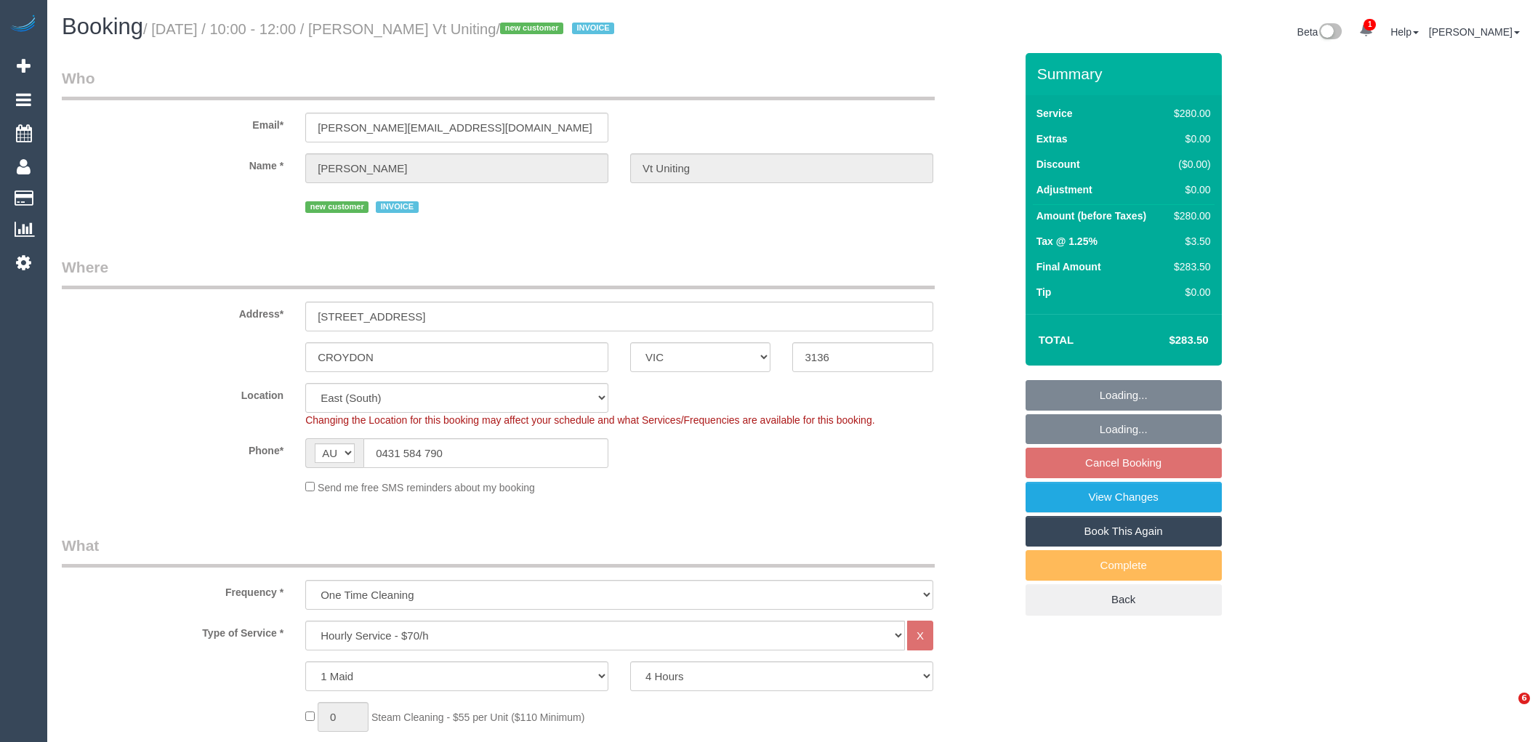
select select "VIC"
select select "240"
select select "number:28"
select select "number:14"
select select "number:19"
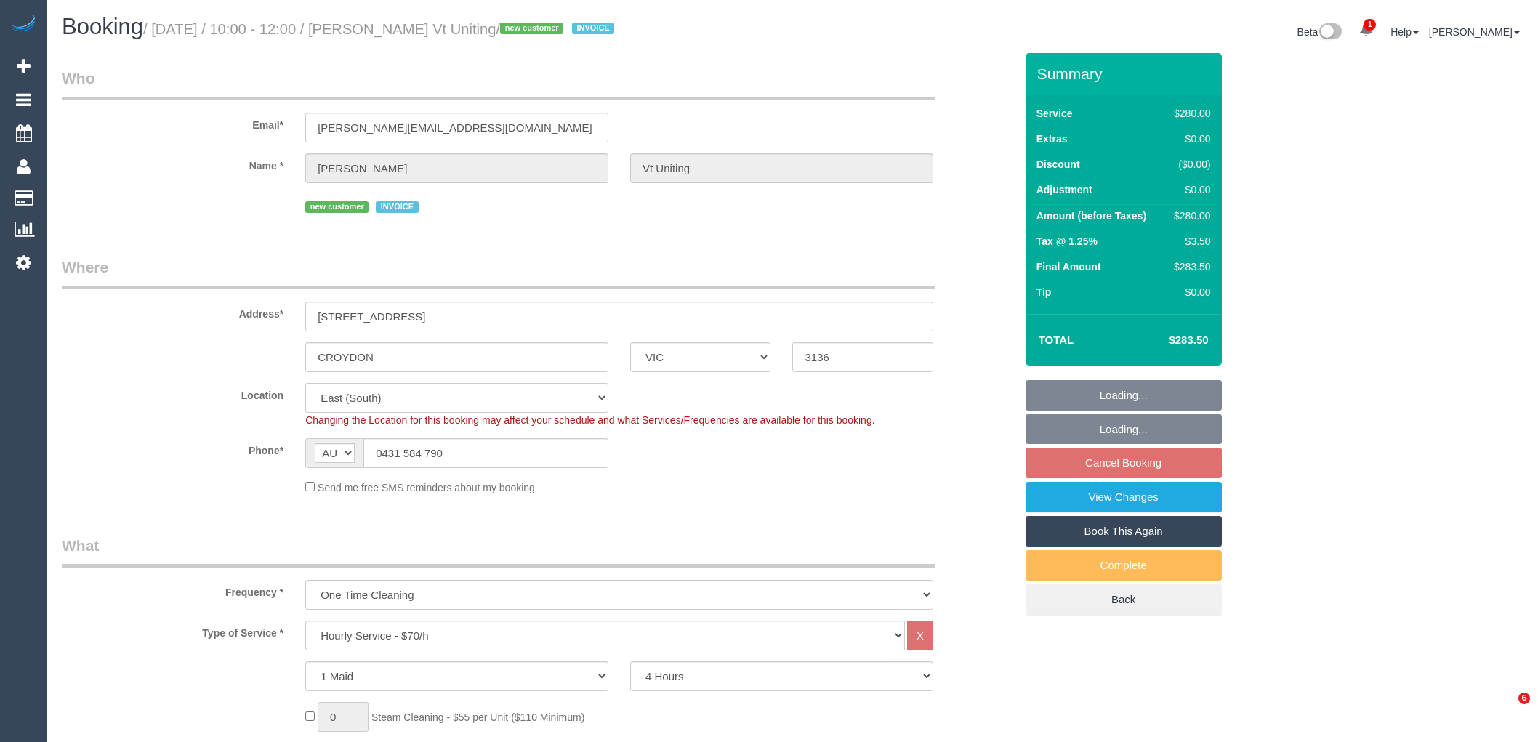
select select "number:22"
select select "number:35"
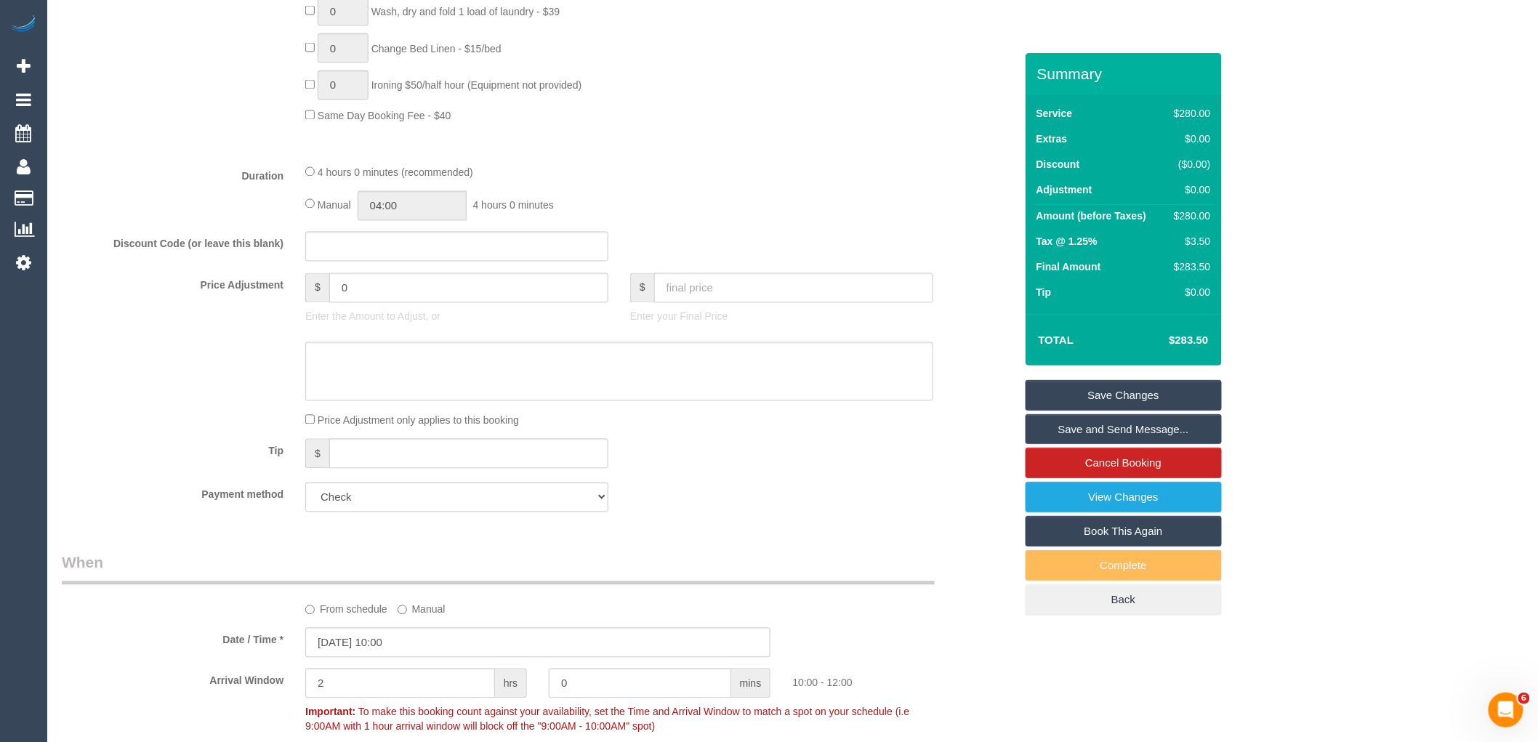
scroll to position [1291, 0]
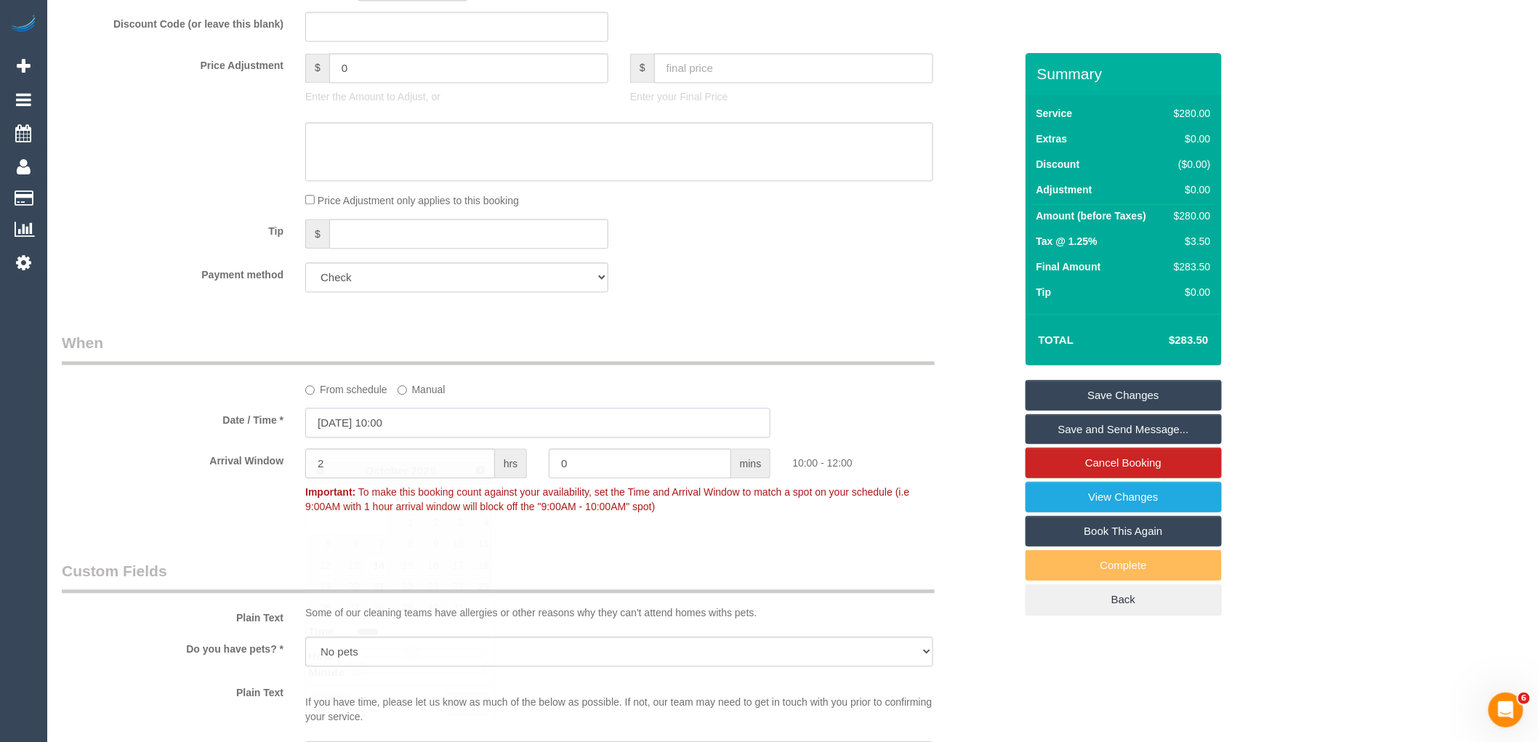
click at [427, 437] on input "14/10/2025 10:00" at bounding box center [537, 423] width 465 height 30
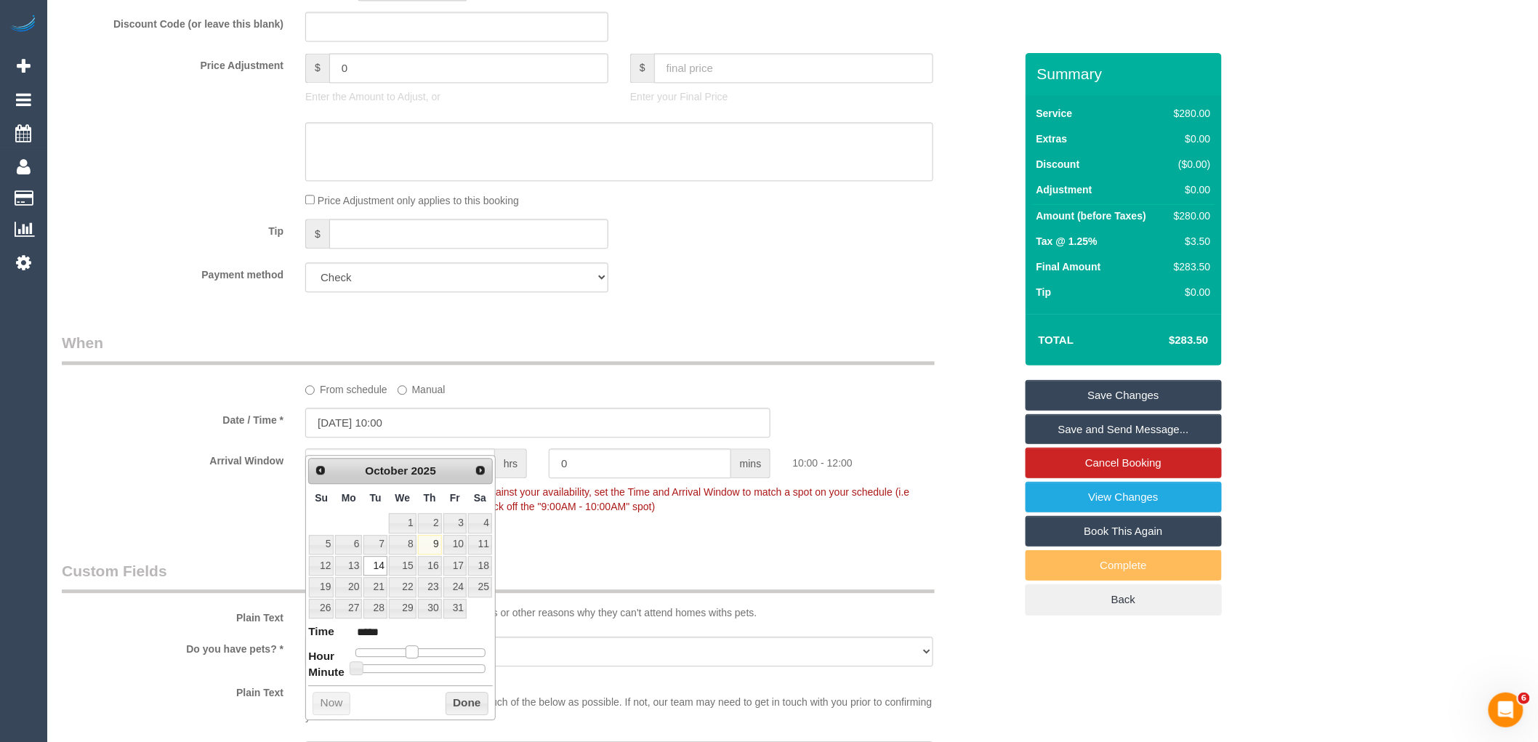
type input "14/10/2025 09:00"
type input "*****"
type input "14/10/2025 08:00"
type input "*****"
type input "14/10/2025 09:00"
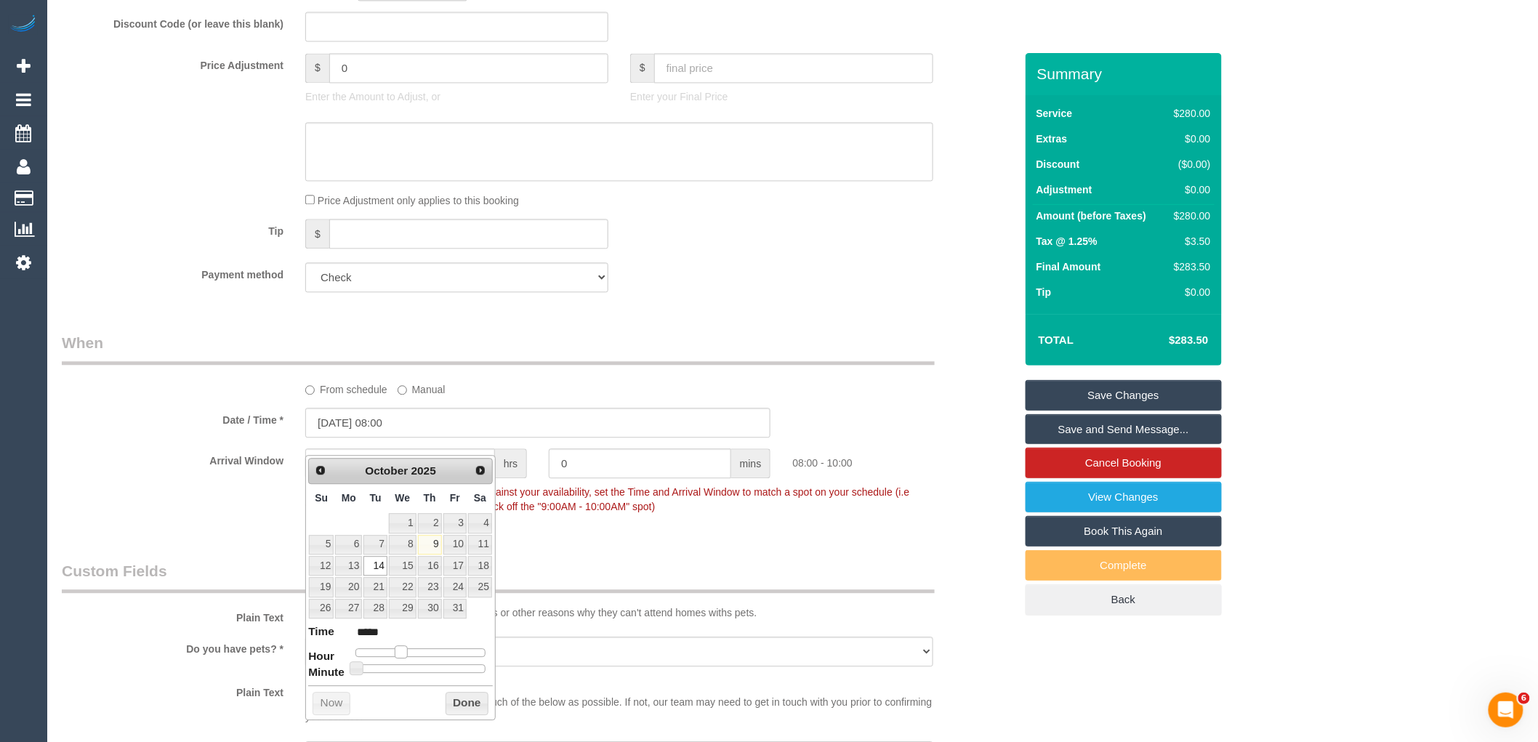
type input "*****"
click at [406, 654] on span at bounding box center [406, 651] width 13 height 13
click at [475, 695] on button "Done" at bounding box center [466, 703] width 43 height 23
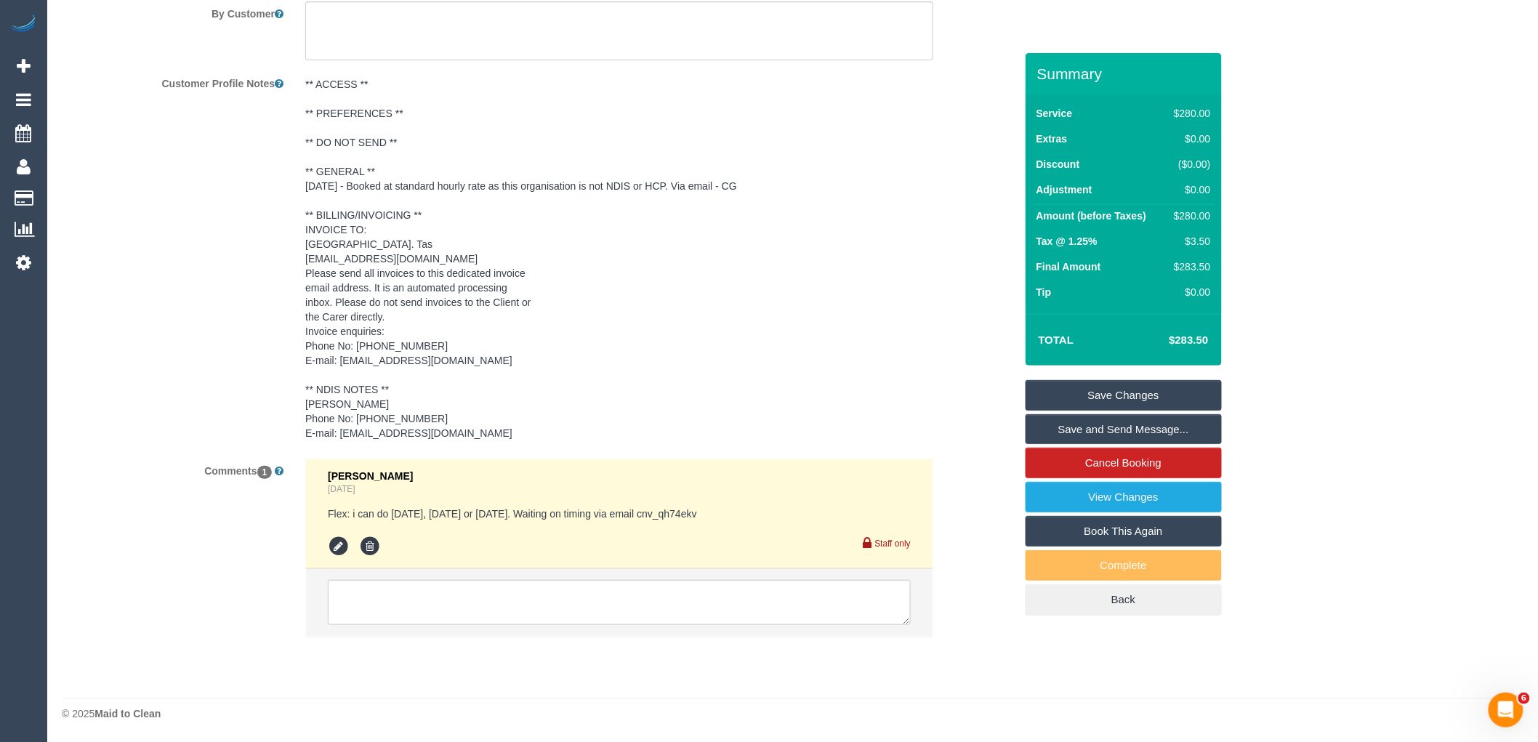
scroll to position [2623, 0]
click at [516, 608] on textarea at bounding box center [619, 602] width 583 height 45
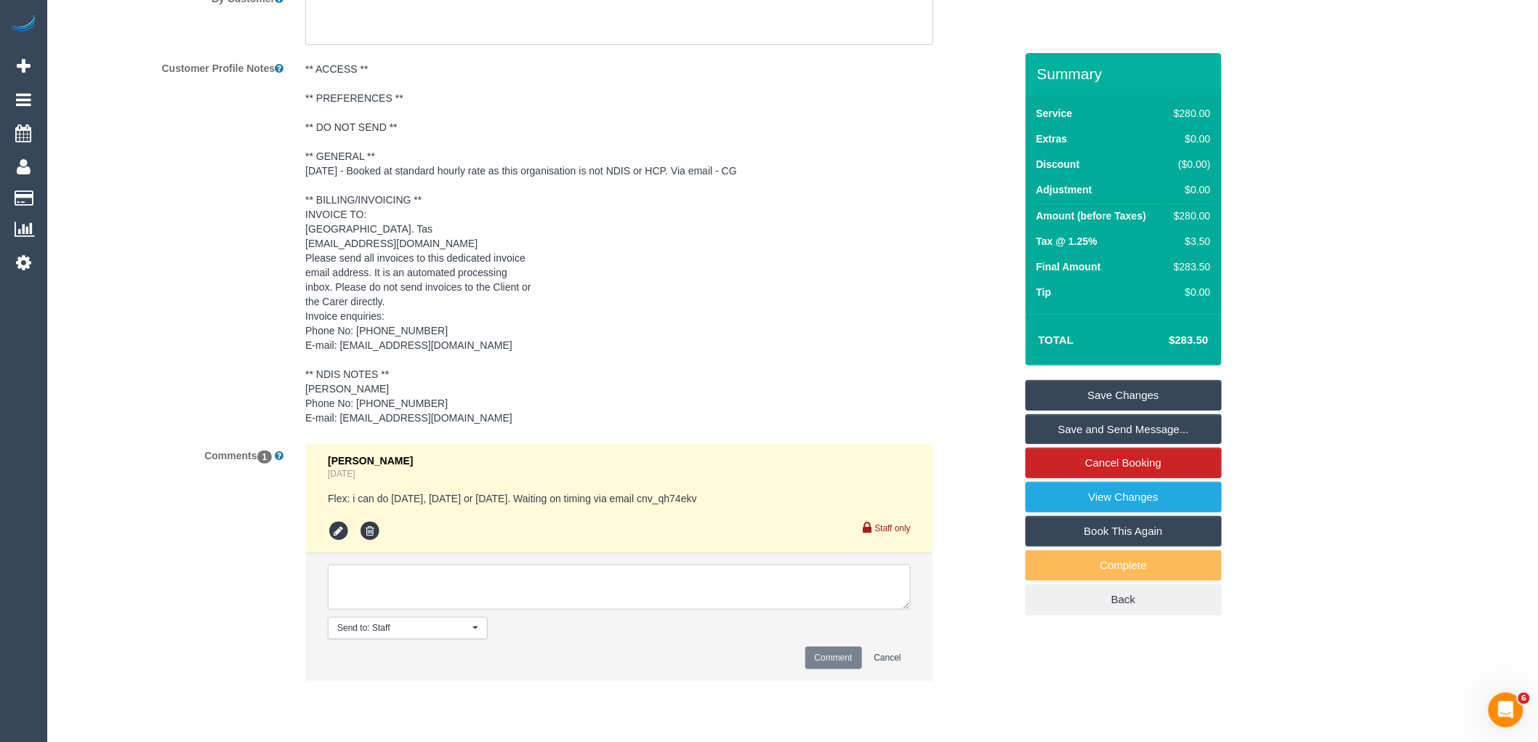
paste textarea "Brooke has confirmed she is happy with the 9-11am arrival window – let me know …"
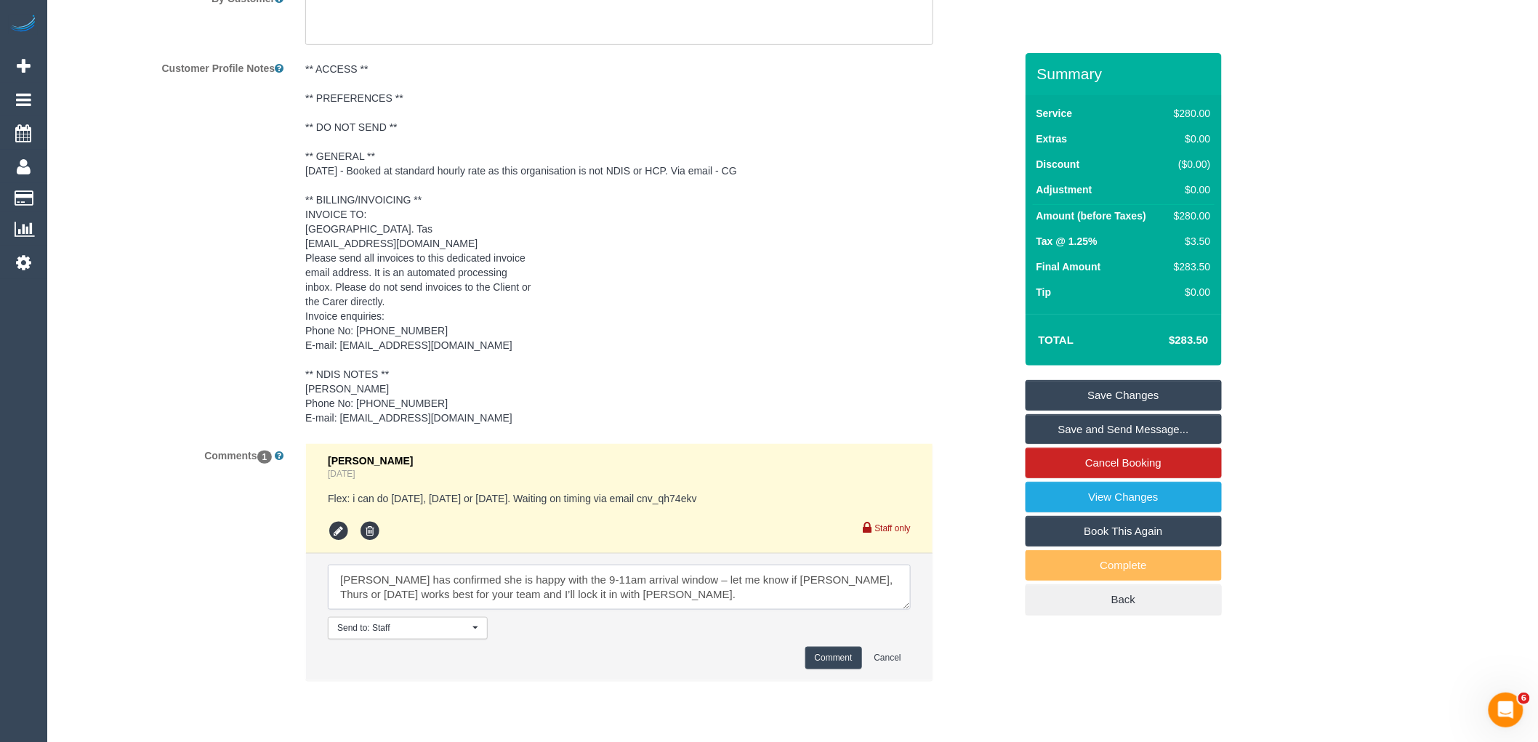
scroll to position [20, 0]
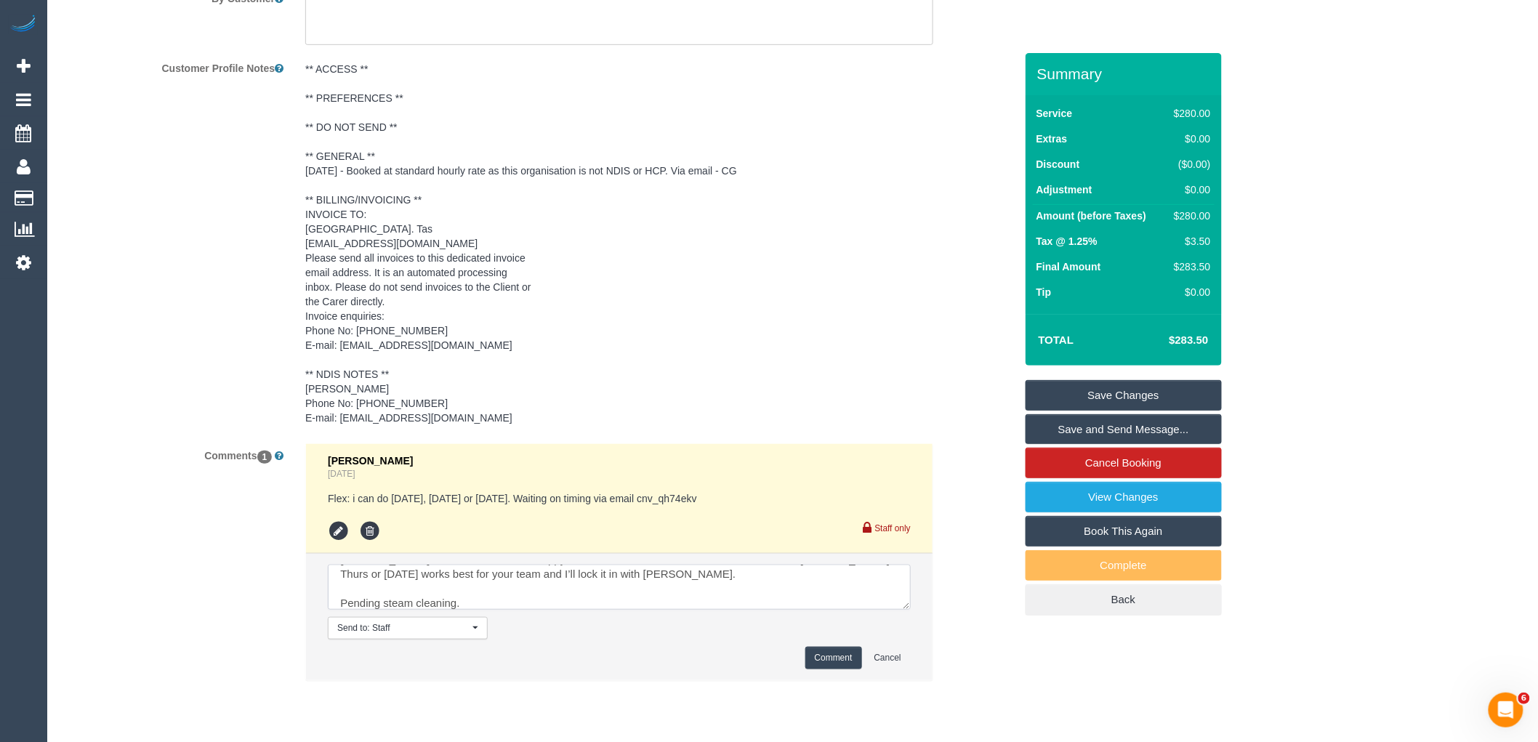
click at [625, 590] on textarea at bounding box center [619, 587] width 583 height 45
click at [653, 592] on textarea at bounding box center [619, 587] width 583 height 45
paste textarea "cnv_qh74ekv"
type textarea "Brooke has confirmed she is happy with the 9-11am arrival window – let me know …"
click at [828, 669] on button "Comment" at bounding box center [833, 658] width 57 height 23
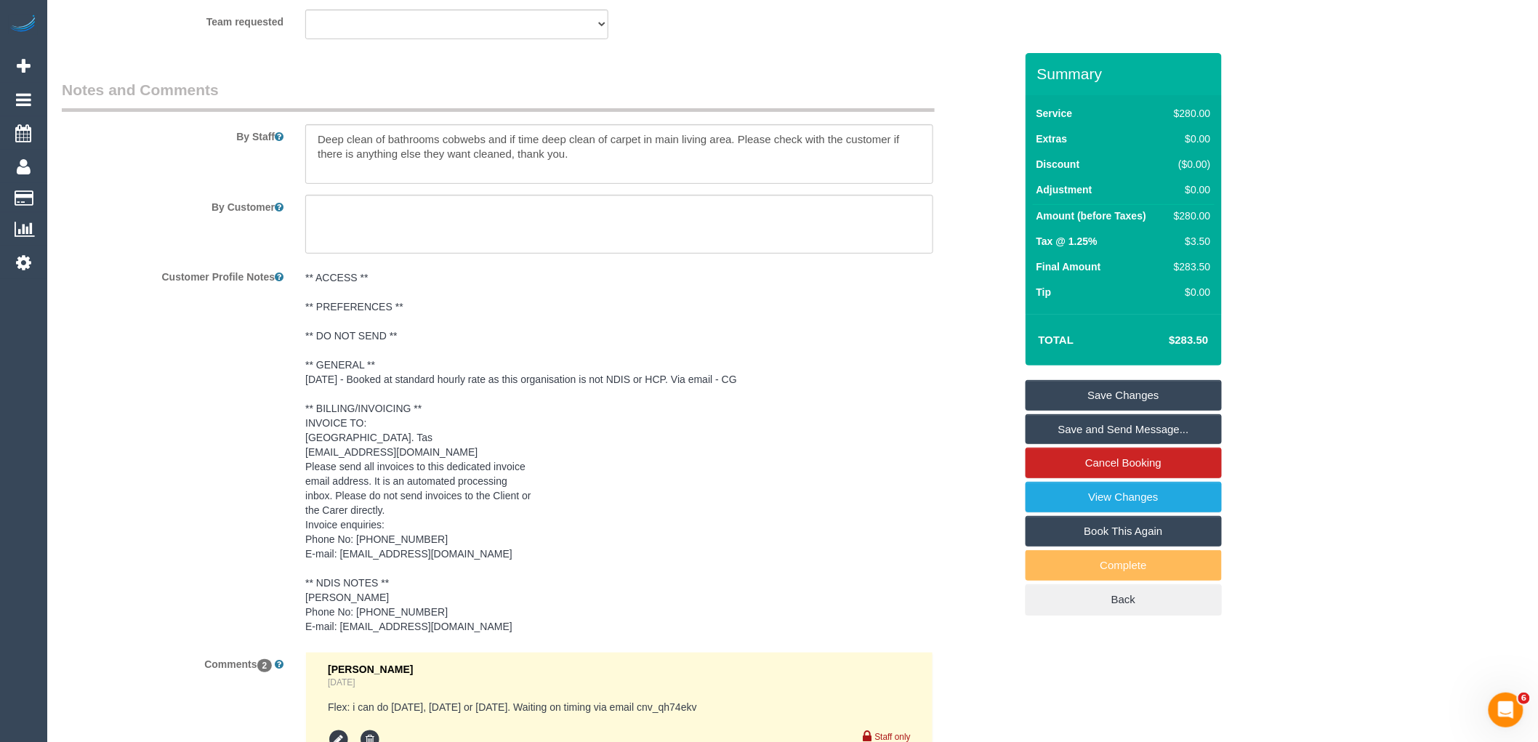
scroll to position [2381, 0]
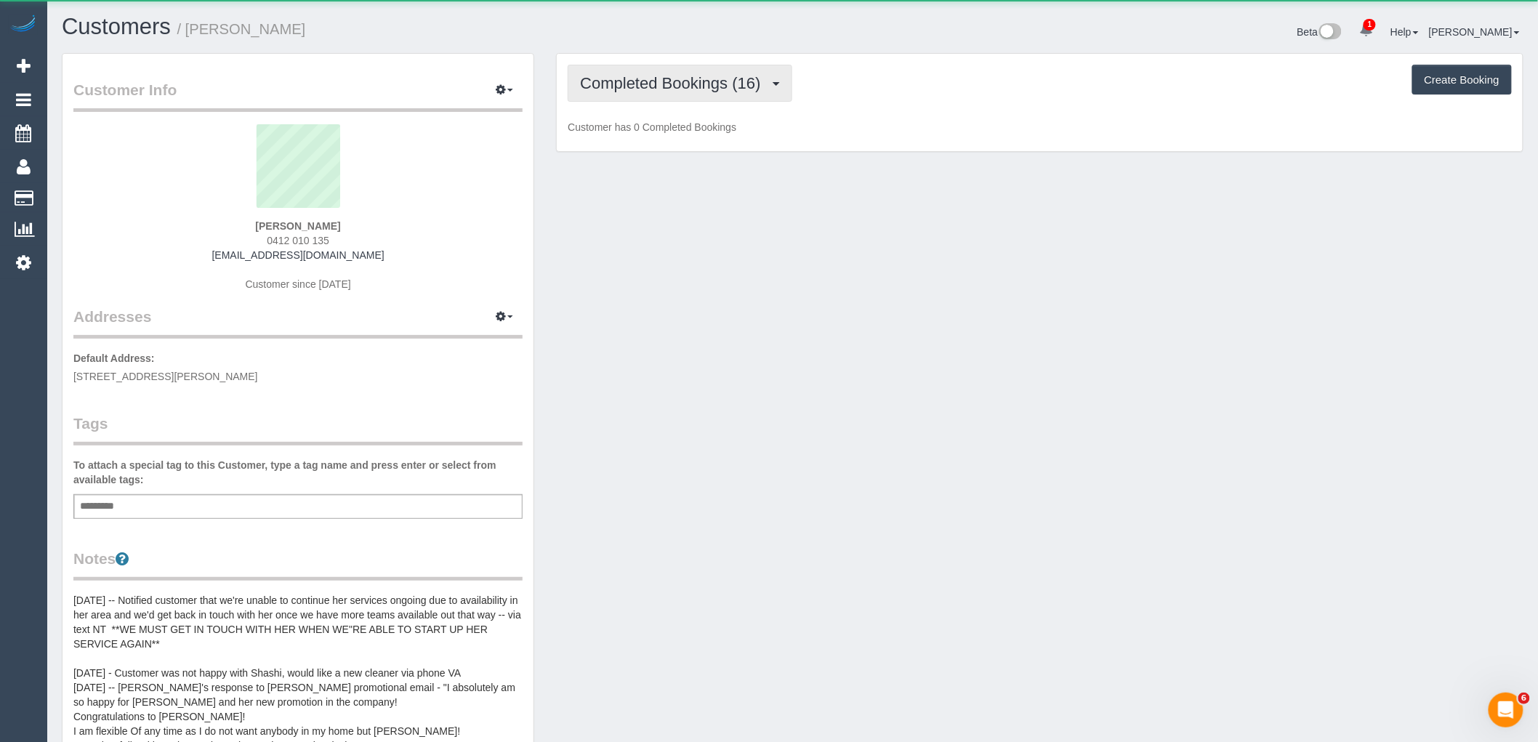
click at [653, 90] on span "Completed Bookings (16)" at bounding box center [673, 83] width 187 height 18
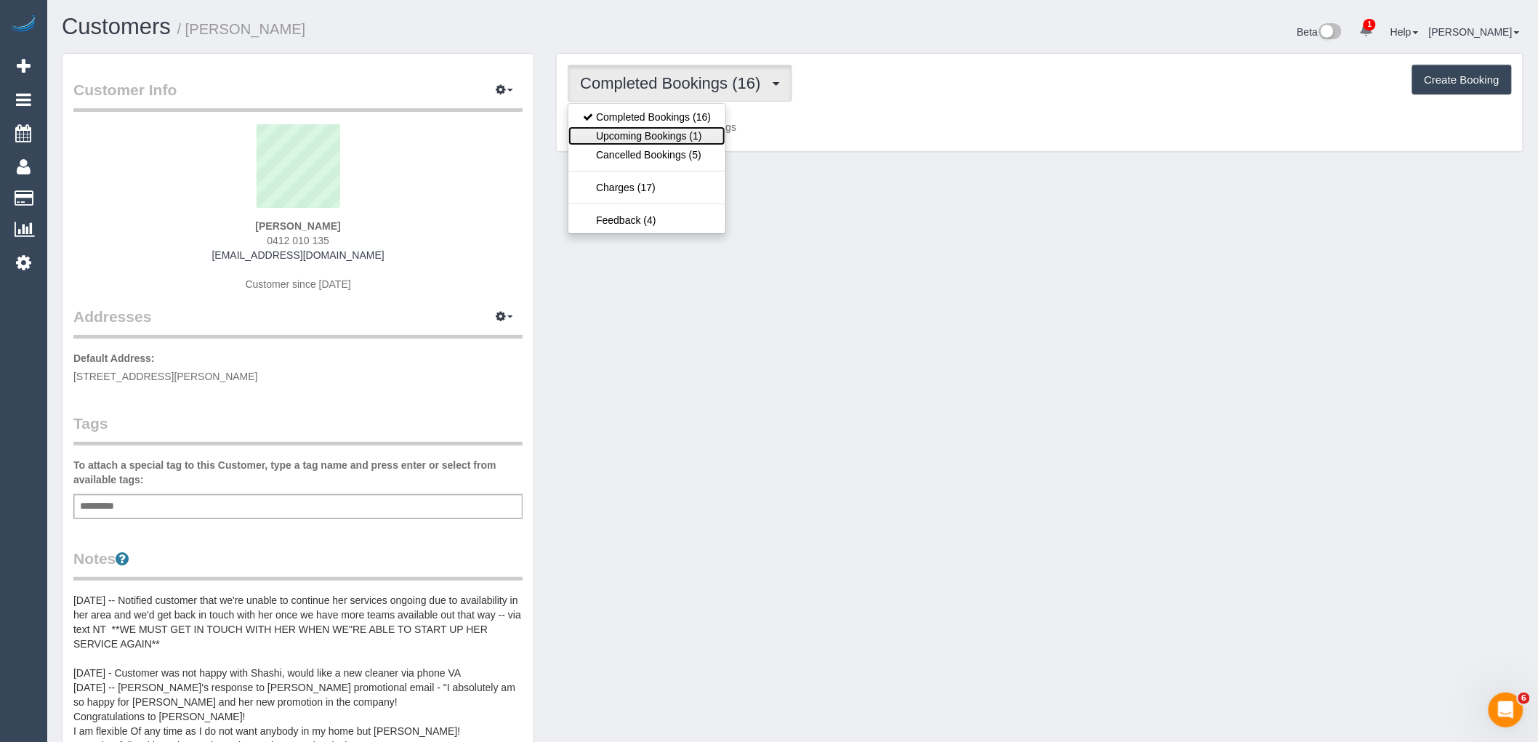
click at [644, 132] on link "Upcoming Bookings (1)" at bounding box center [646, 135] width 157 height 19
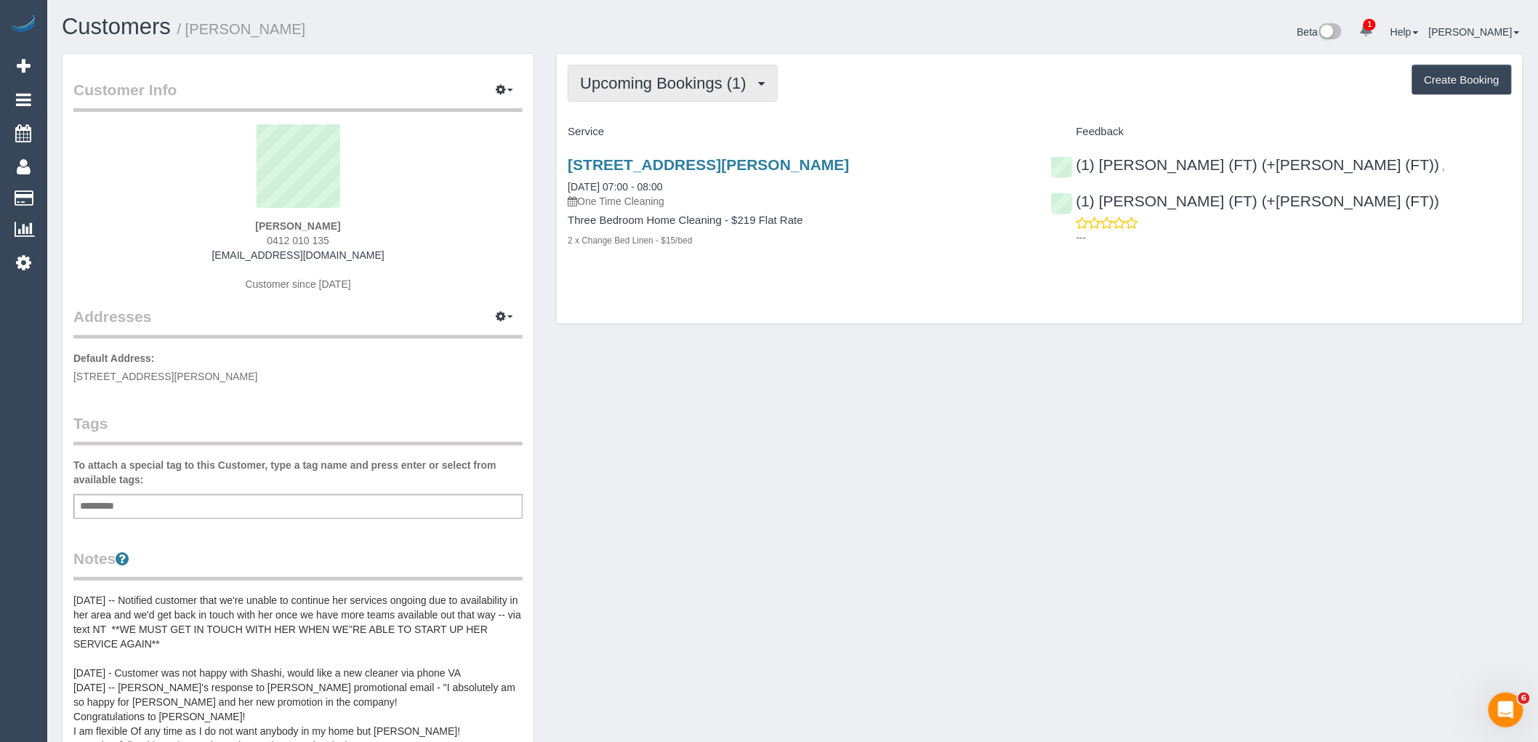
click at [721, 78] on span "Upcoming Bookings (1)" at bounding box center [667, 83] width 174 height 18
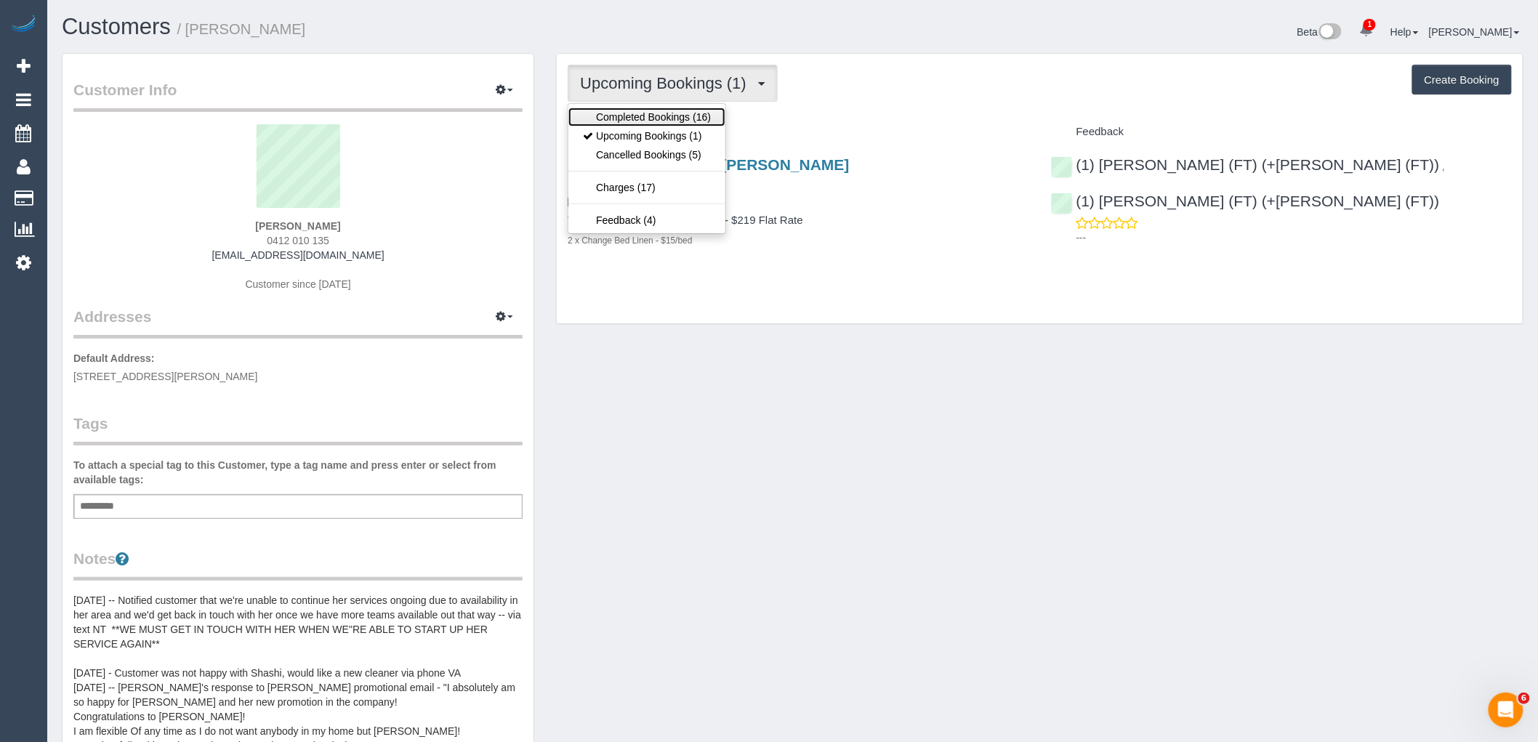
click at [672, 110] on link "Completed Bookings (16)" at bounding box center [646, 117] width 157 height 19
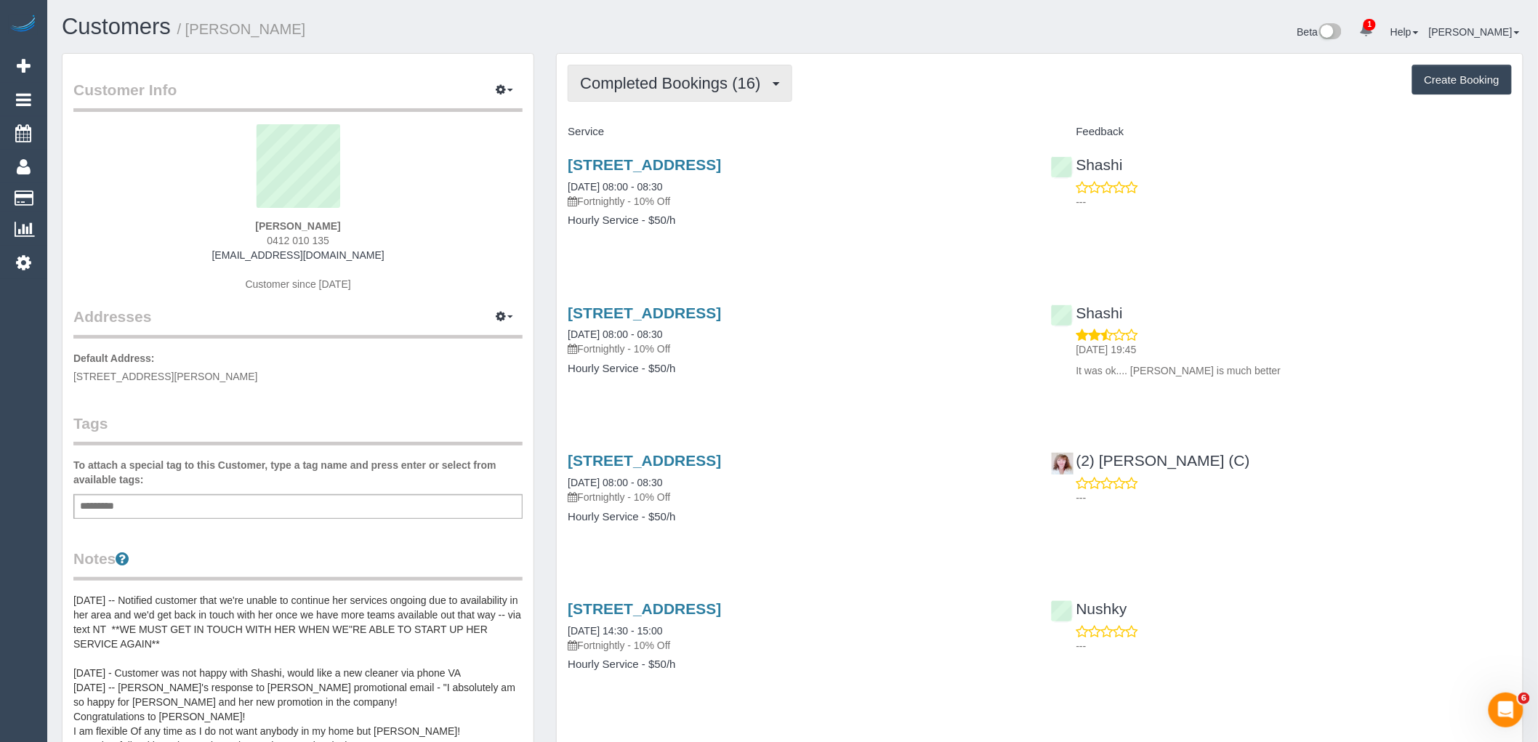
click at [695, 91] on span "Completed Bookings (16)" at bounding box center [673, 83] width 187 height 18
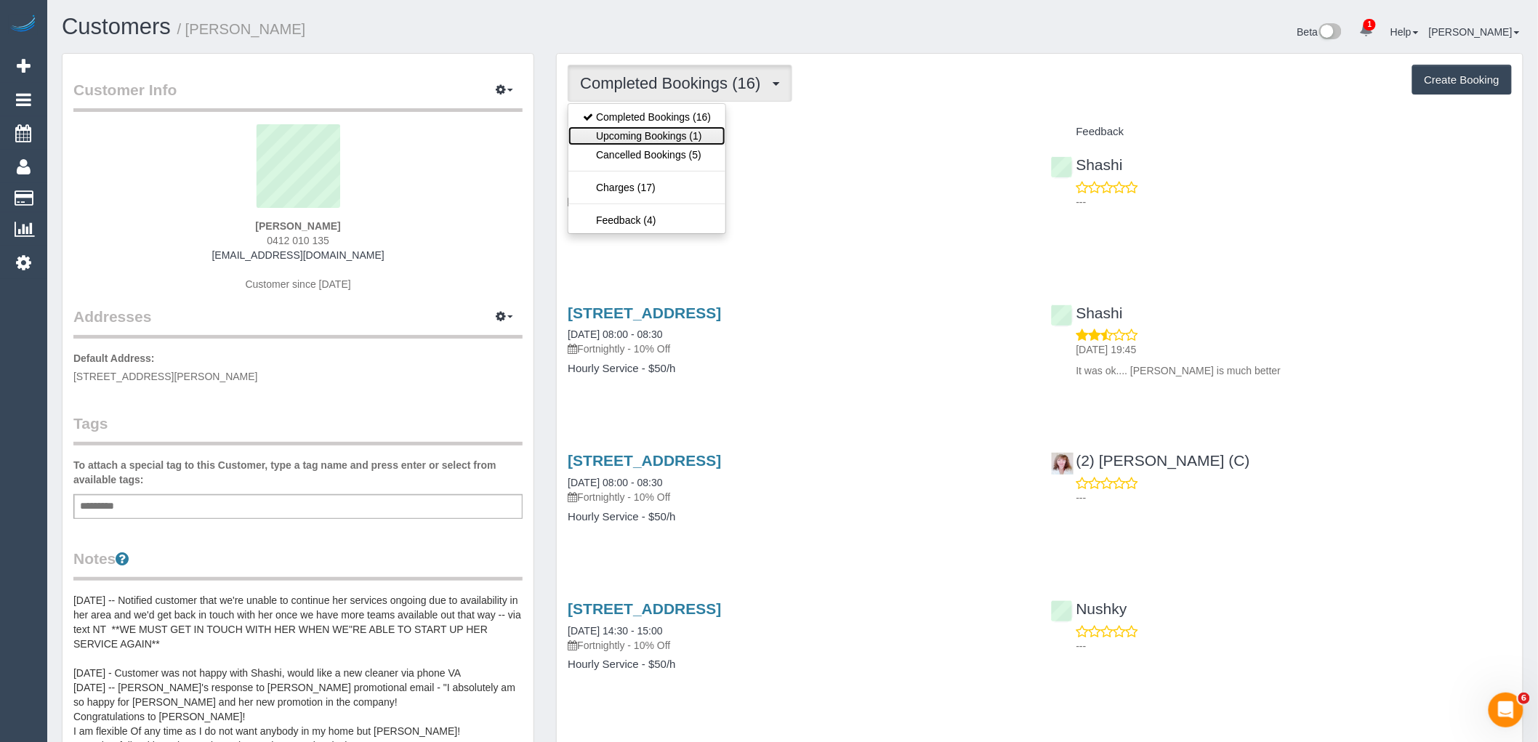
click at [701, 144] on link "Upcoming Bookings (1)" at bounding box center [646, 135] width 157 height 19
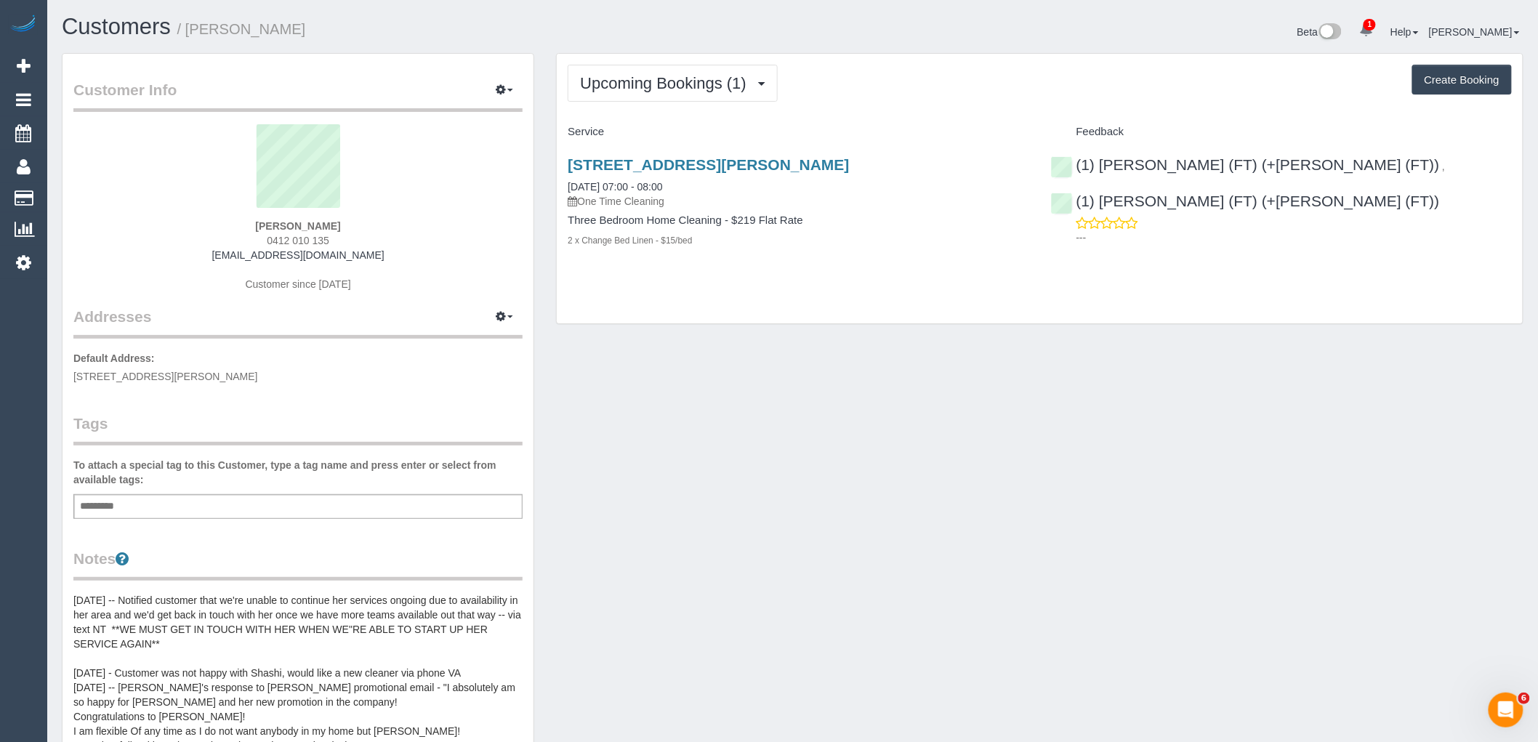
click at [1472, 76] on button "Create Booking" at bounding box center [1462, 80] width 100 height 31
select select "VIC"
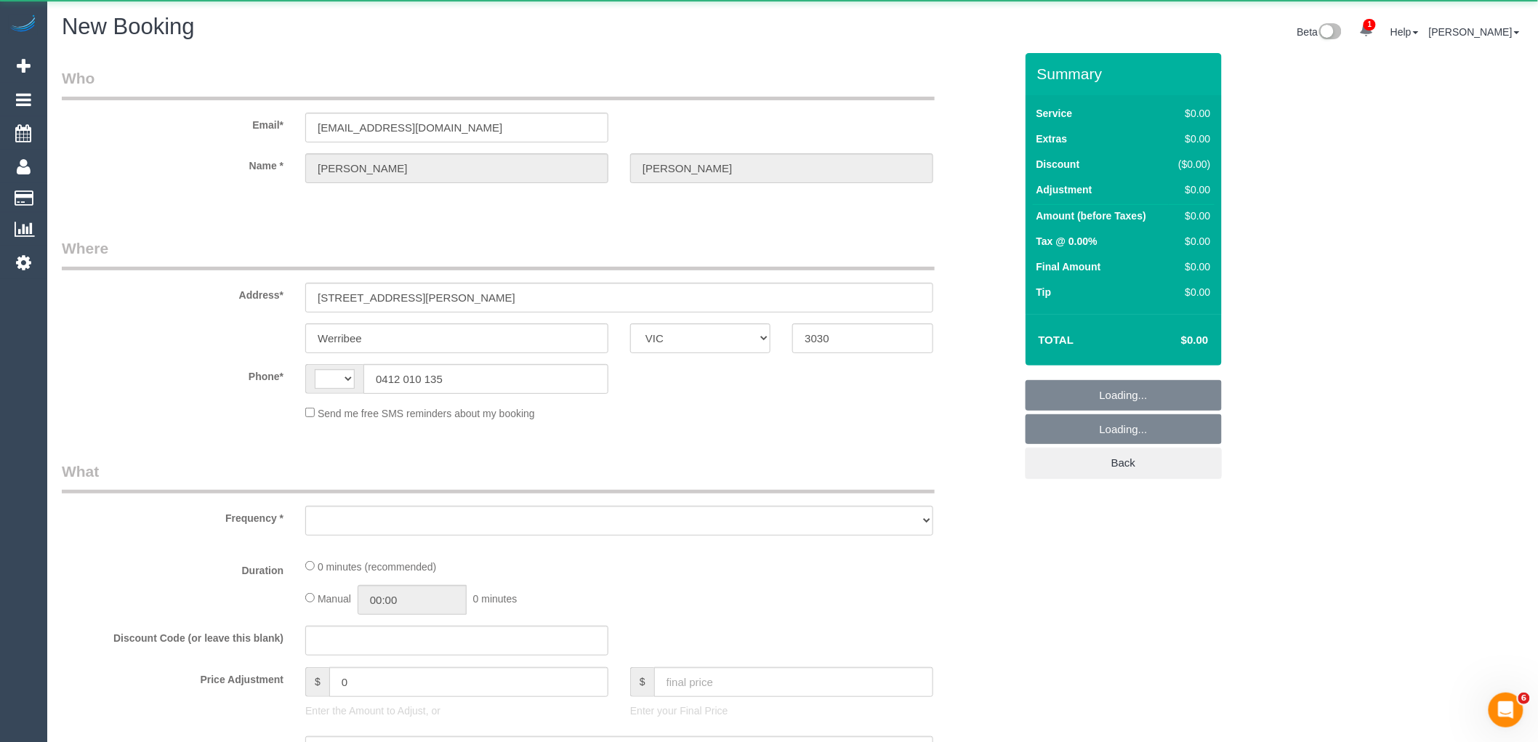
select select "object:4146"
select select "string:stripe-pm_1SDtL52GScqysDRV6H6mlWV0"
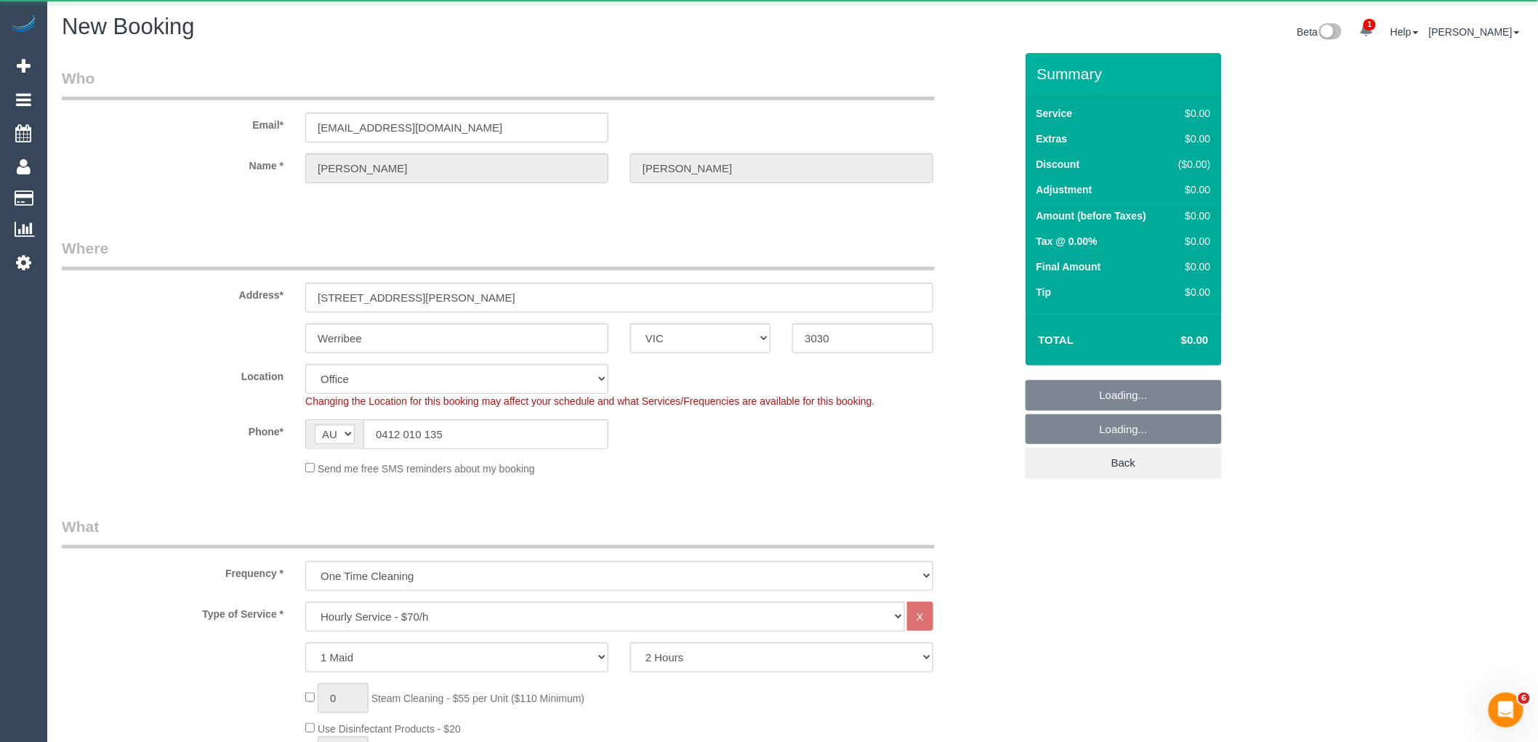
select select "string:AU"
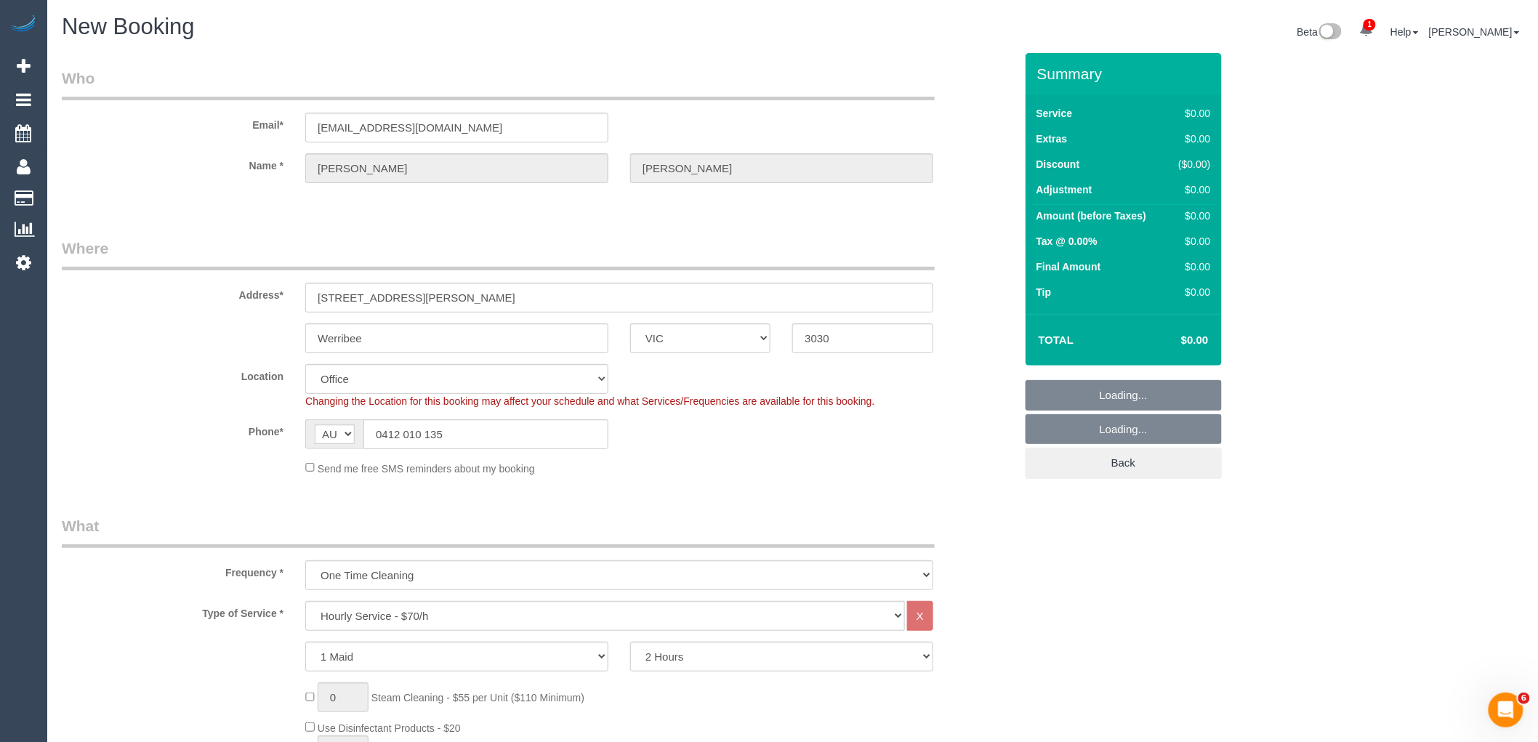
select select "53"
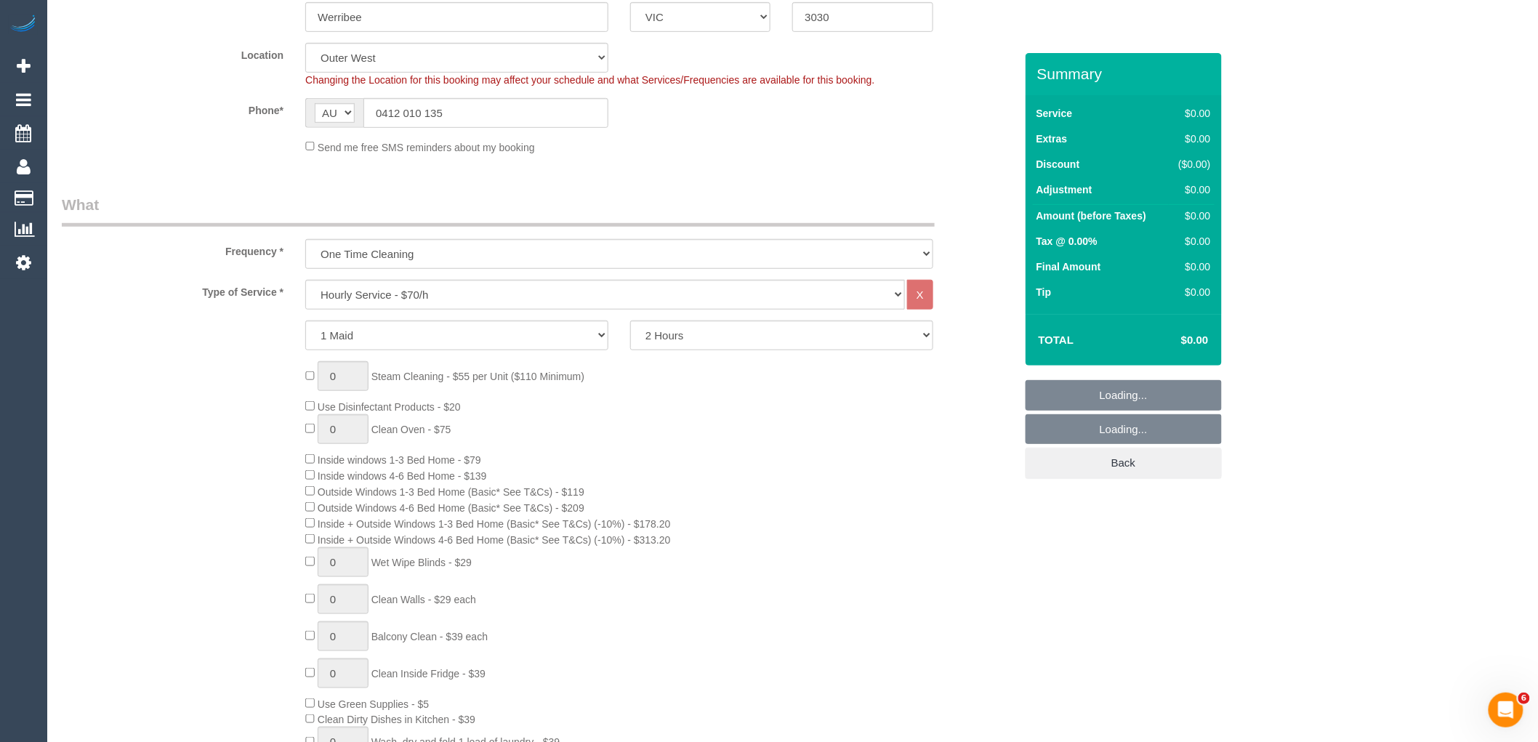
scroll to position [323, 0]
click at [475, 286] on select "Hourly Service - $70/h Hourly Service - $65/h Hourly Service - $60/h Hourly Ser…" at bounding box center [605, 293] width 600 height 30
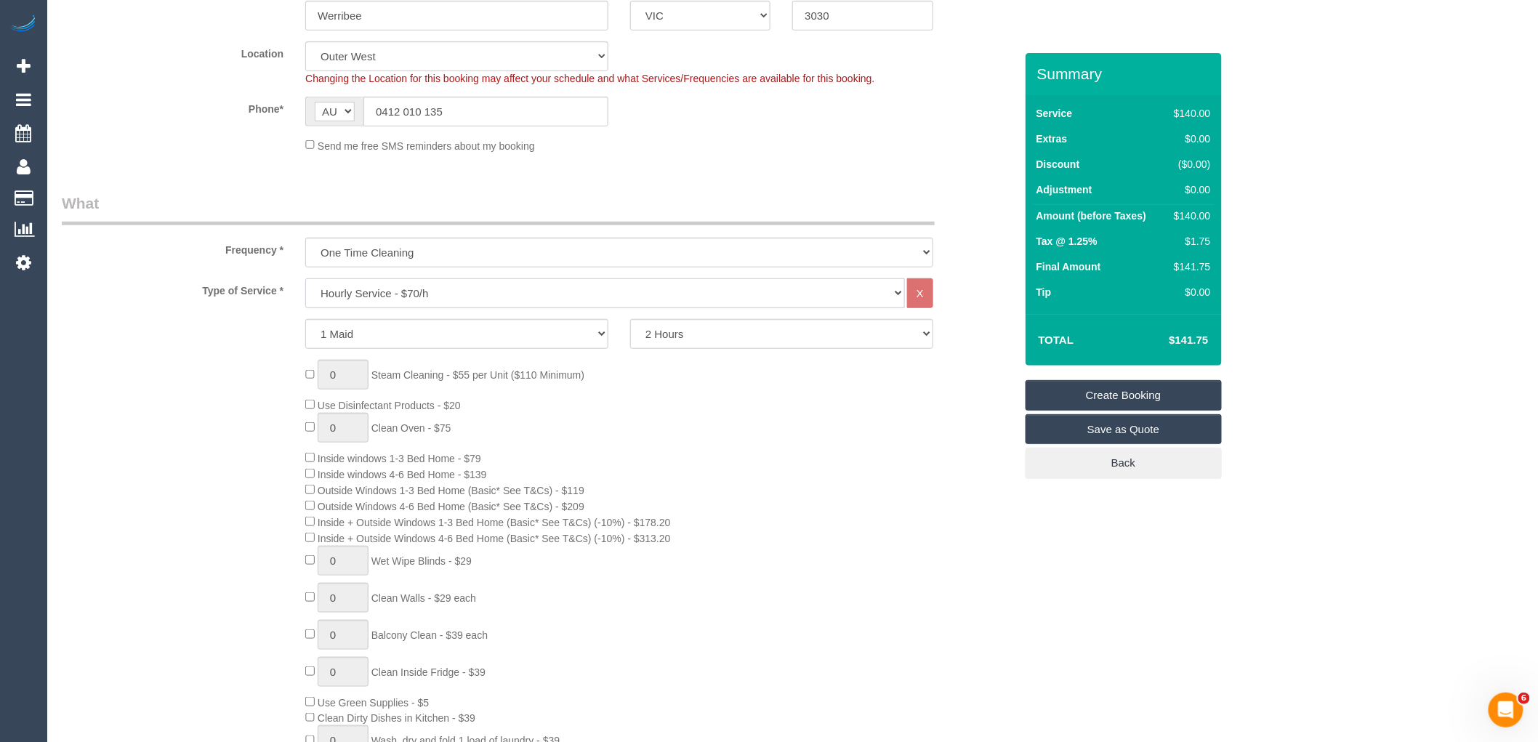
click at [305, 279] on select "Hourly Service - $70/h Hourly Service - $65/h Hourly Service - $60/h Hourly Ser…" at bounding box center [605, 293] width 600 height 30
click at [429, 331] on select "1 Maid 2 Maids" at bounding box center [456, 334] width 303 height 30
click at [456, 264] on select "One Time Cleaning Weekly - 10% Off - 10.00% (0% for the First Booking) Fortnigh…" at bounding box center [619, 253] width 628 height 30
click at [305, 238] on select "One Time Cleaning Weekly - 10% Off - 10.00% (0% for the First Booking) Fortnigh…" at bounding box center [619, 253] width 628 height 30
click at [825, 427] on div "0 Steam Cleaning - $55 per Unit ($110 Minimum) Use Disinfectant Products - $20 …" at bounding box center [659, 606] width 730 height 493
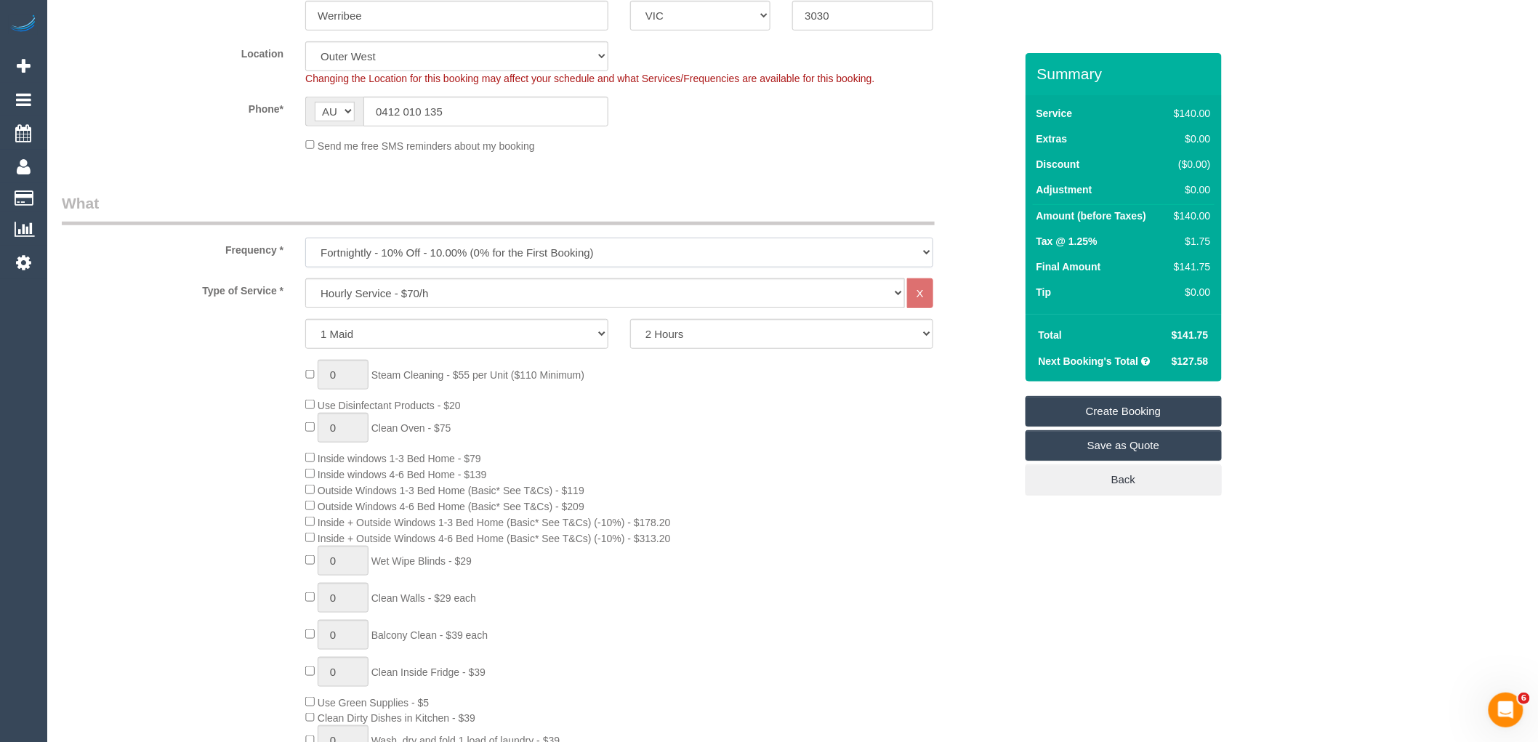
click at [528, 265] on select "One Time Cleaning Weekly - 10% Off - 10.00% (0% for the First Booking) Fortnigh…" at bounding box center [619, 253] width 628 height 30
select select "object:4154"
click at [305, 238] on select "One Time Cleaning Weekly - 10% Off - 10.00% (0% for the First Booking) Fortnigh…" at bounding box center [619, 253] width 628 height 30
click at [727, 423] on div "0 Steam Cleaning - $55 per Unit ($110 Minimum) Use Disinfectant Products - $20 …" at bounding box center [659, 606] width 730 height 493
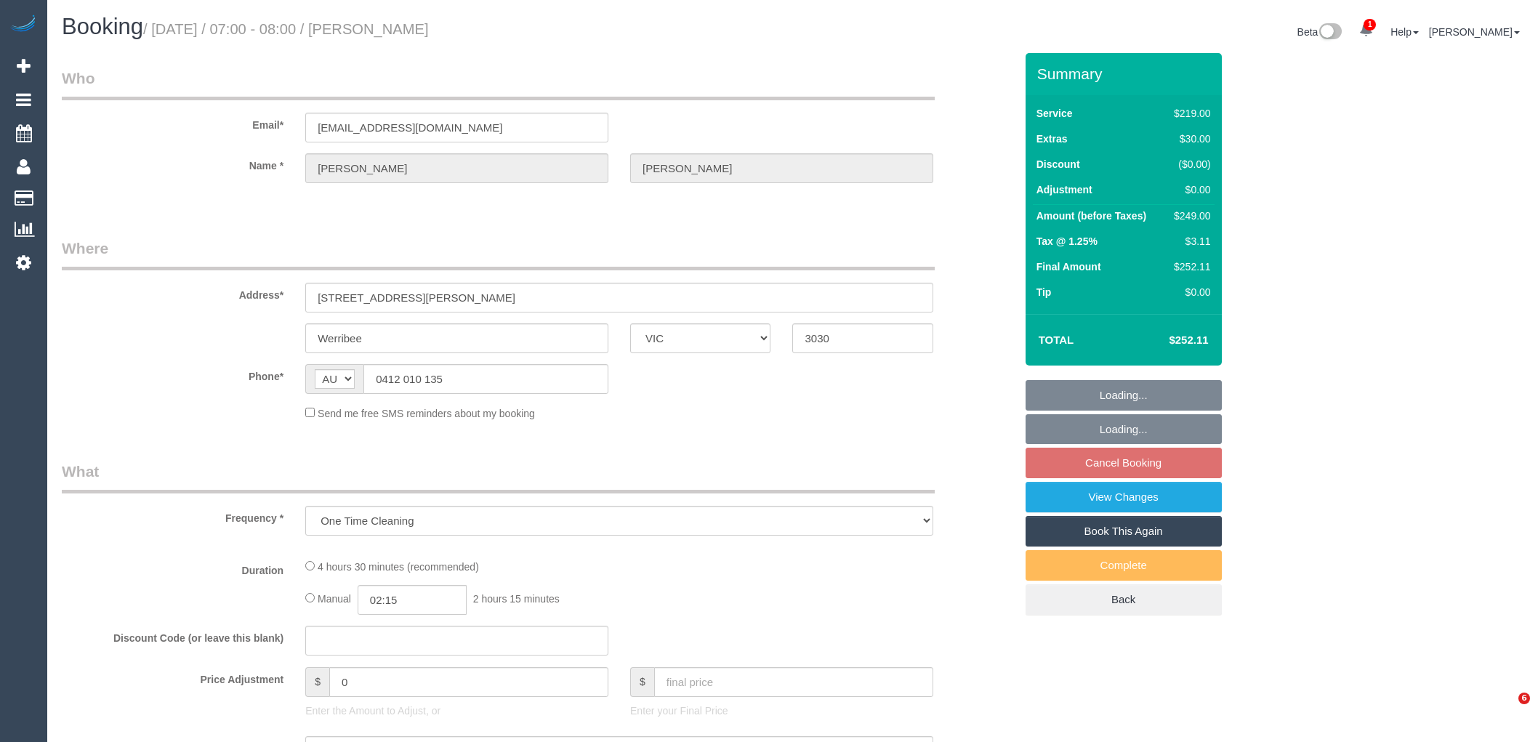
select select "VIC"
select select "number:29"
select select "number:15"
select select "number:18"
select select "number:25"
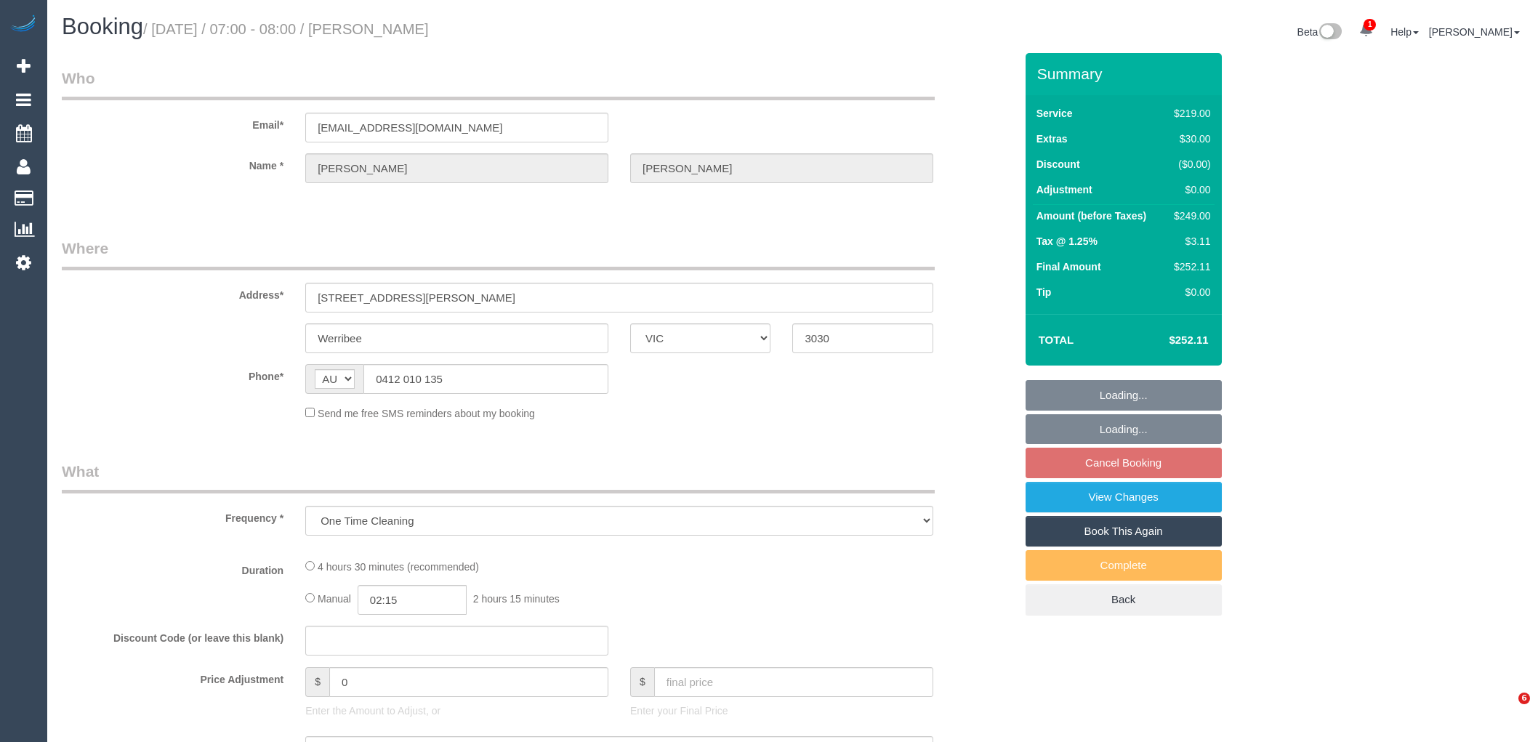
select select "number:34"
select select "number:12"
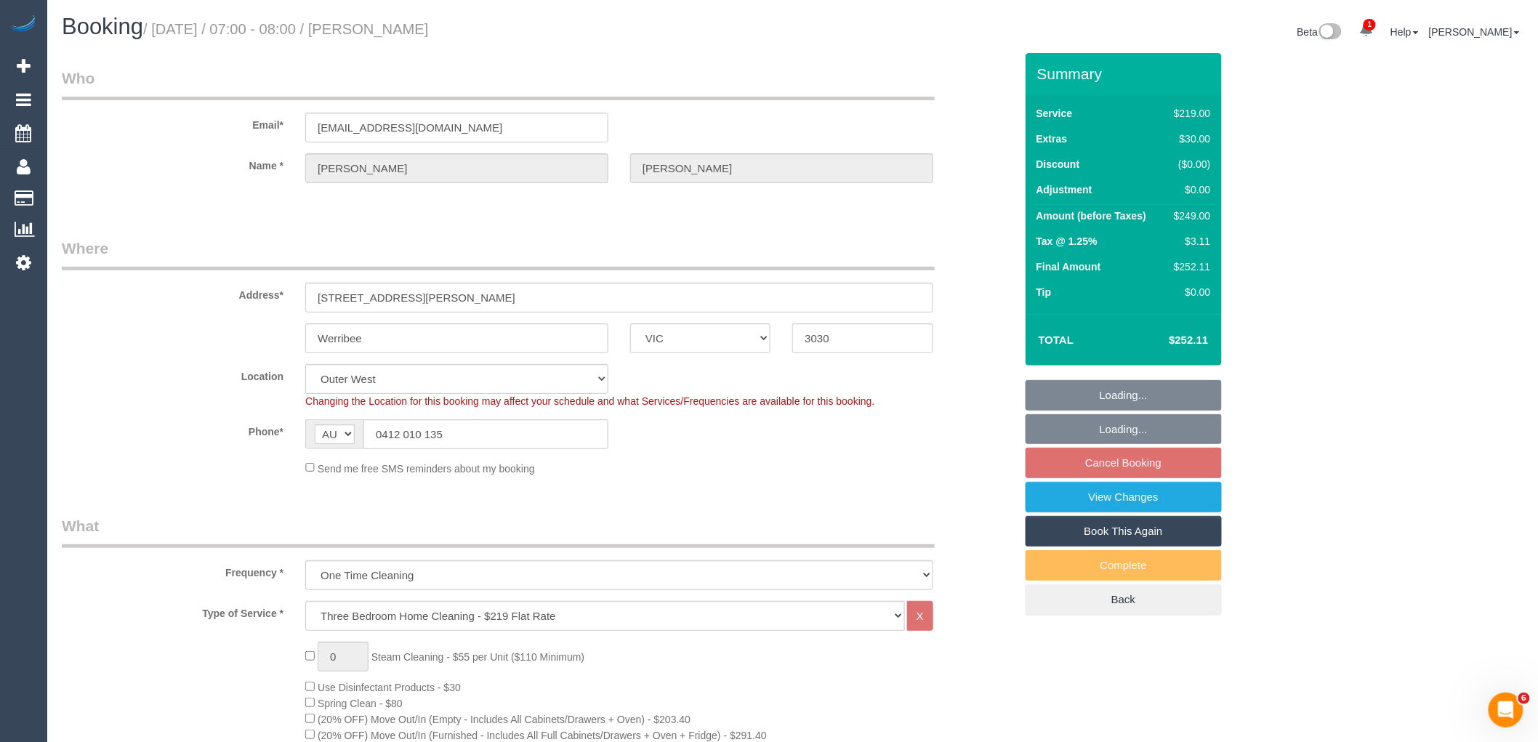
select select "object:835"
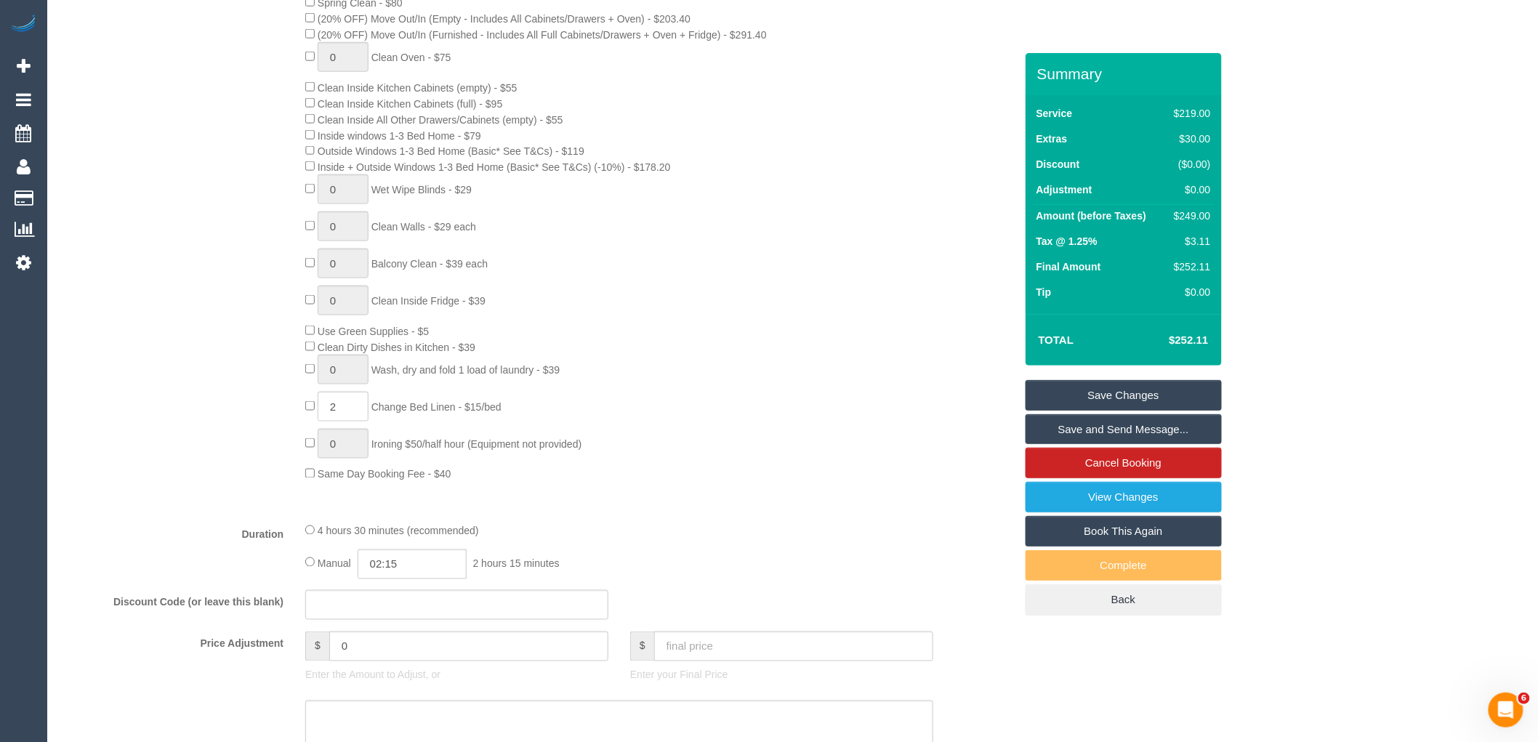
scroll to position [720, 0]
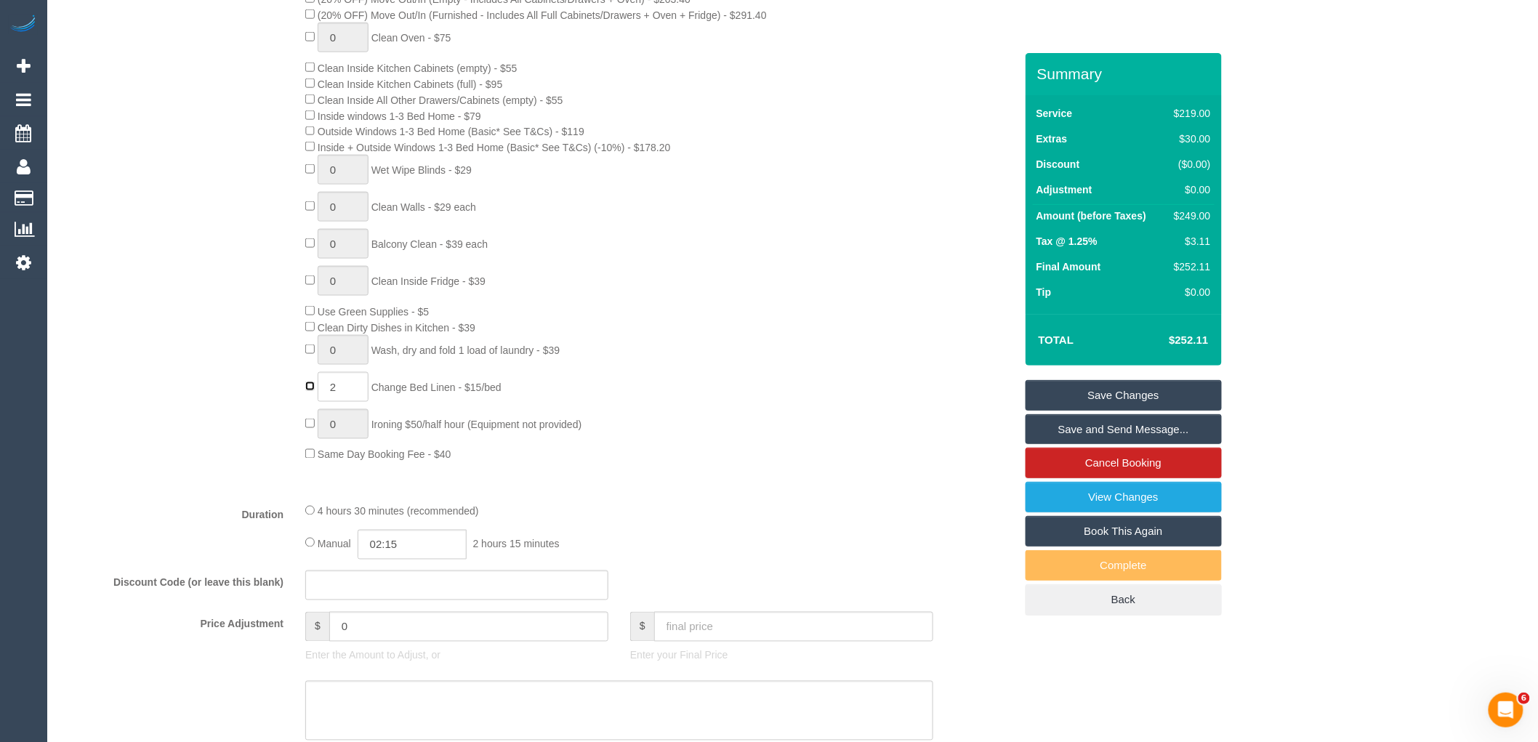
type input "0"
click at [672, 381] on div "0 Steam Cleaning - $55 per Unit ($110 Minimum) Use Disinfectant Products - $30 …" at bounding box center [659, 192] width 730 height 541
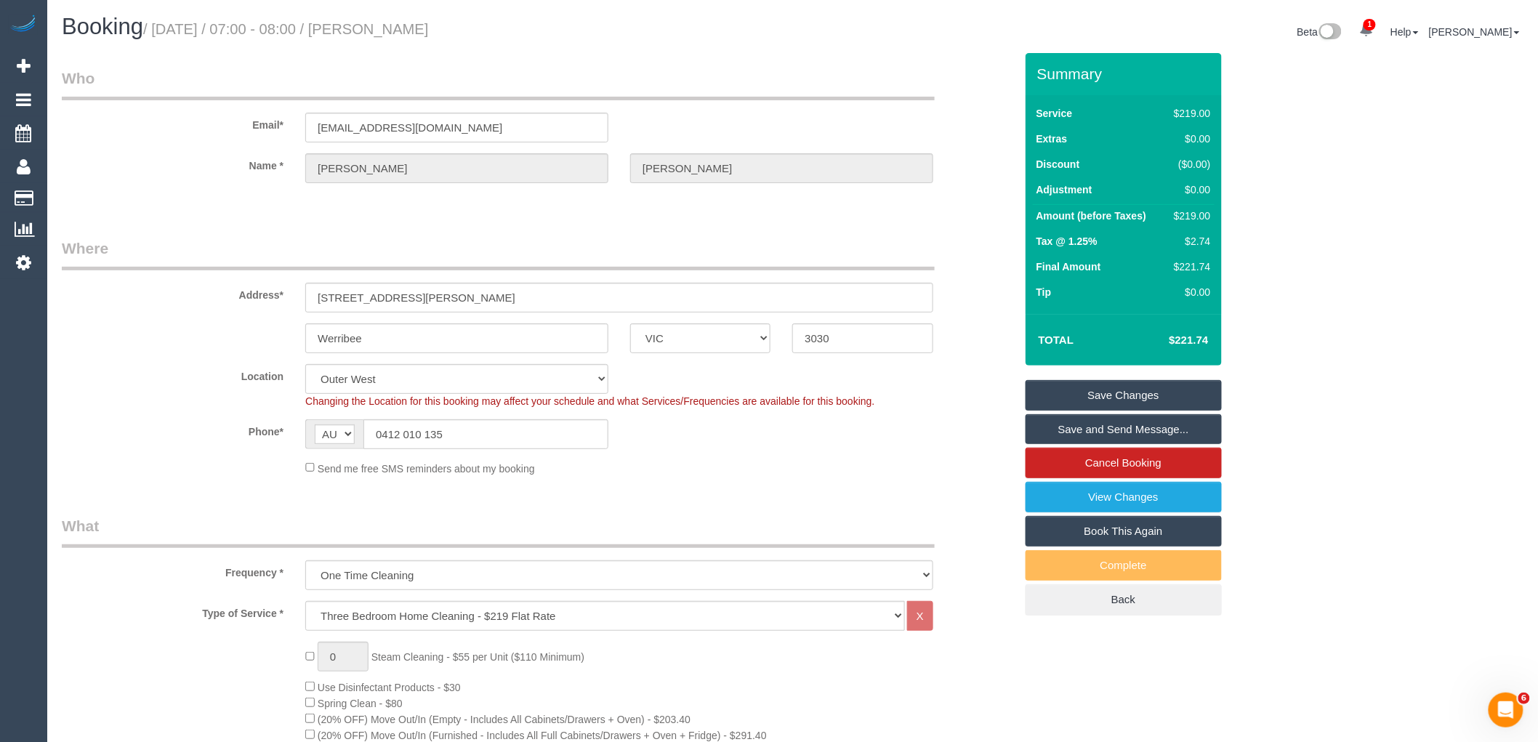
click at [663, 456] on sui-booking-location "Location [GEOGRAPHIC_DATA] (North) East (South) [GEOGRAPHIC_DATA] (East) [GEOGR…" at bounding box center [538, 420] width 953 height 112
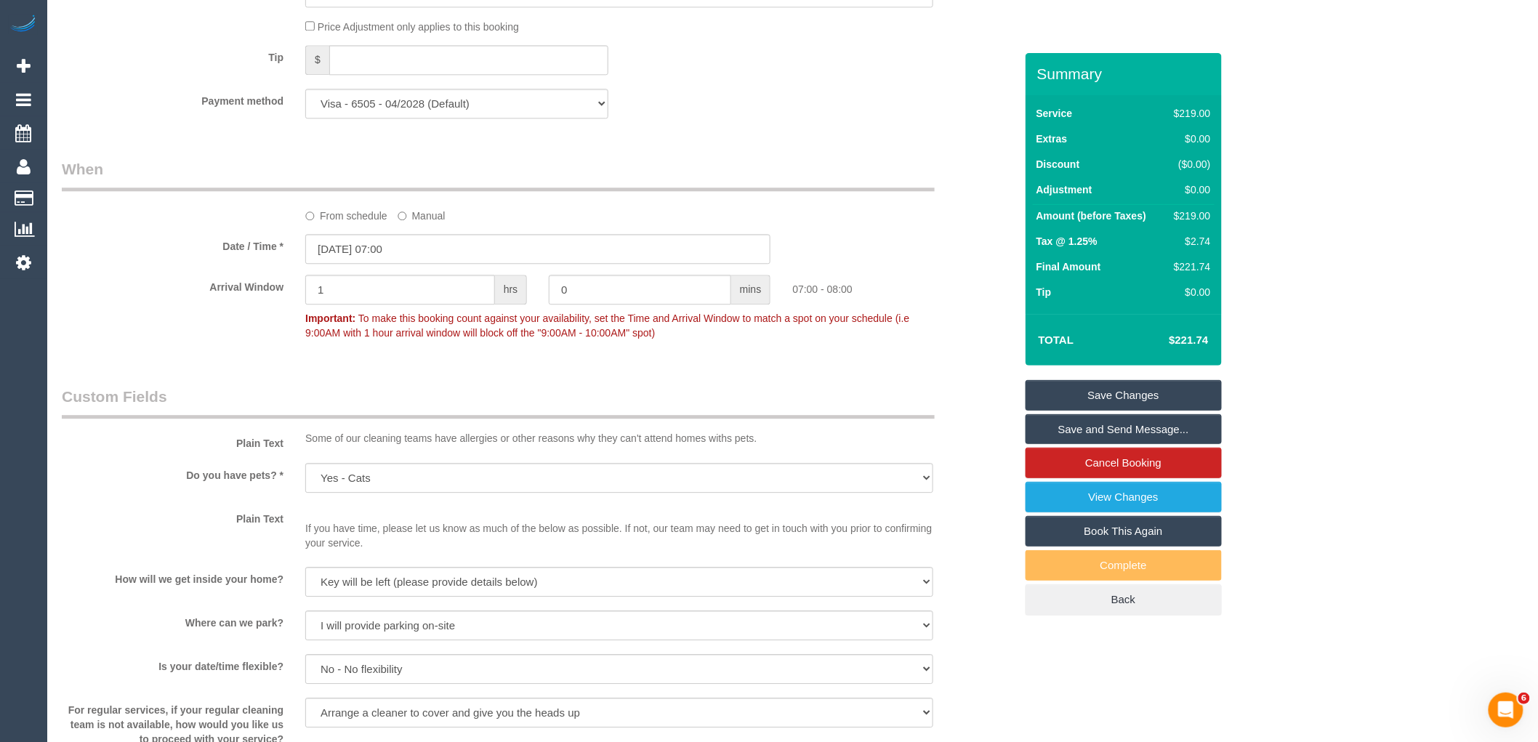
scroll to position [2099, 0]
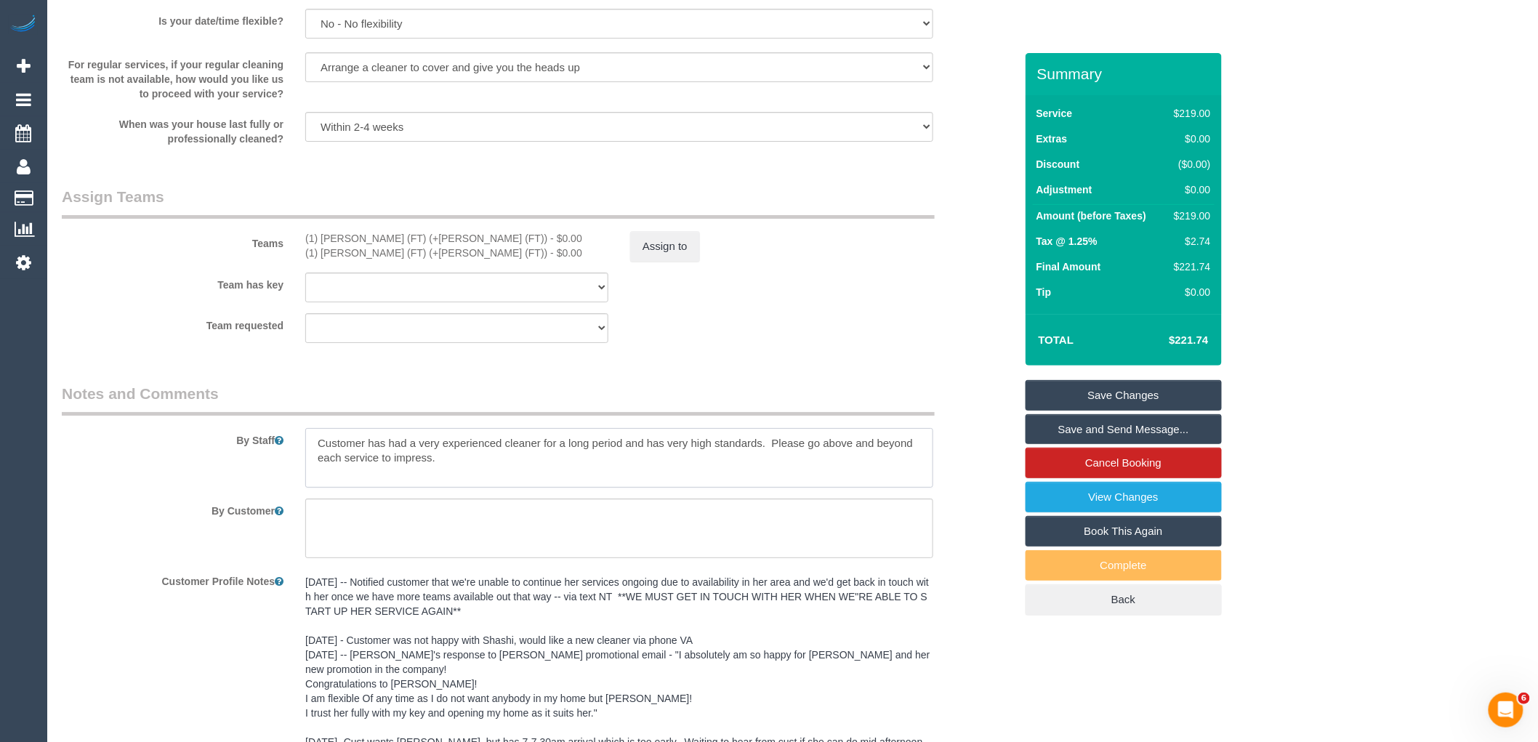
drag, startPoint x: 515, startPoint y: 485, endPoint x: 294, endPoint y: 451, distance: 223.4
click at [294, 451] on div at bounding box center [619, 458] width 650 height 60
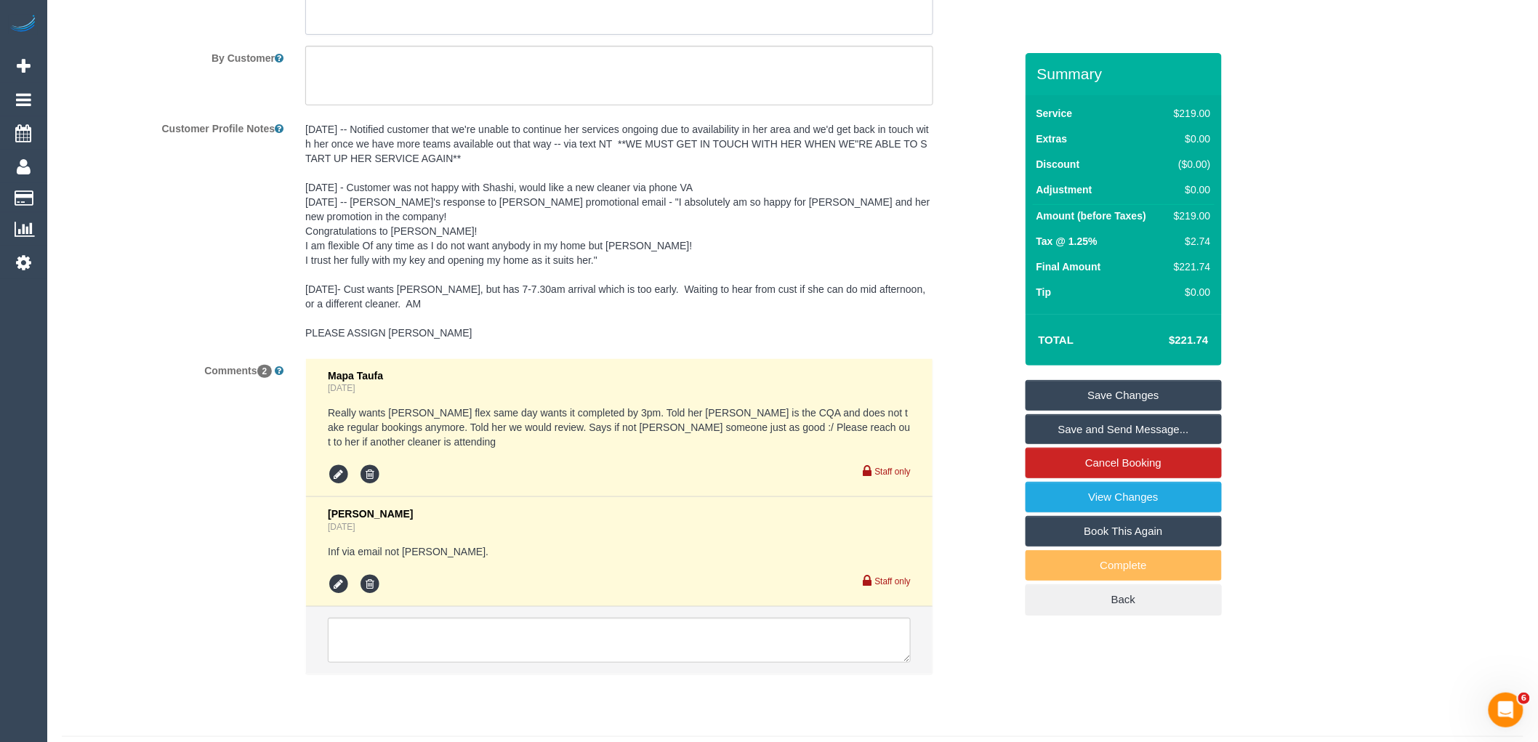
scroll to position [2577, 0]
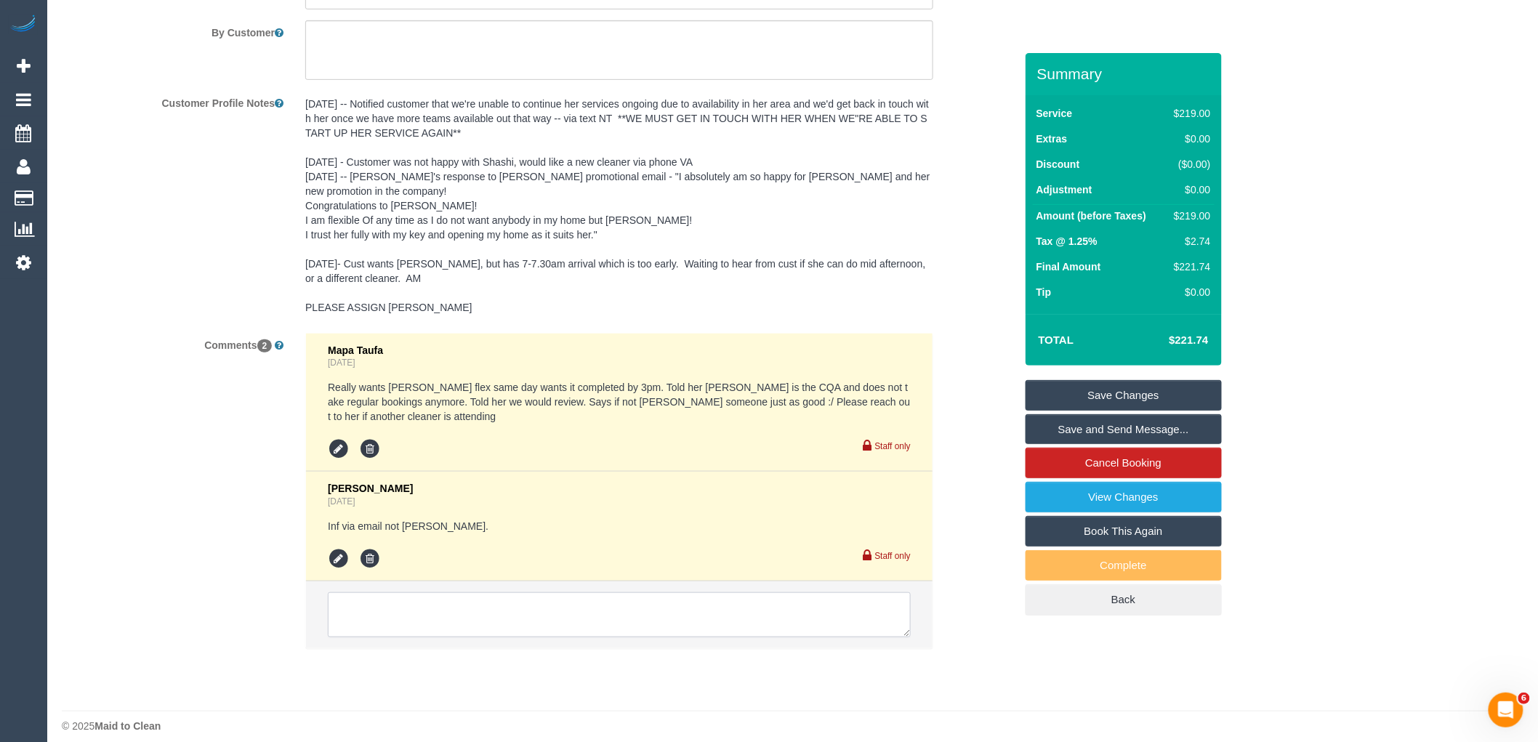
click at [576, 605] on textarea at bounding box center [619, 614] width 583 height 45
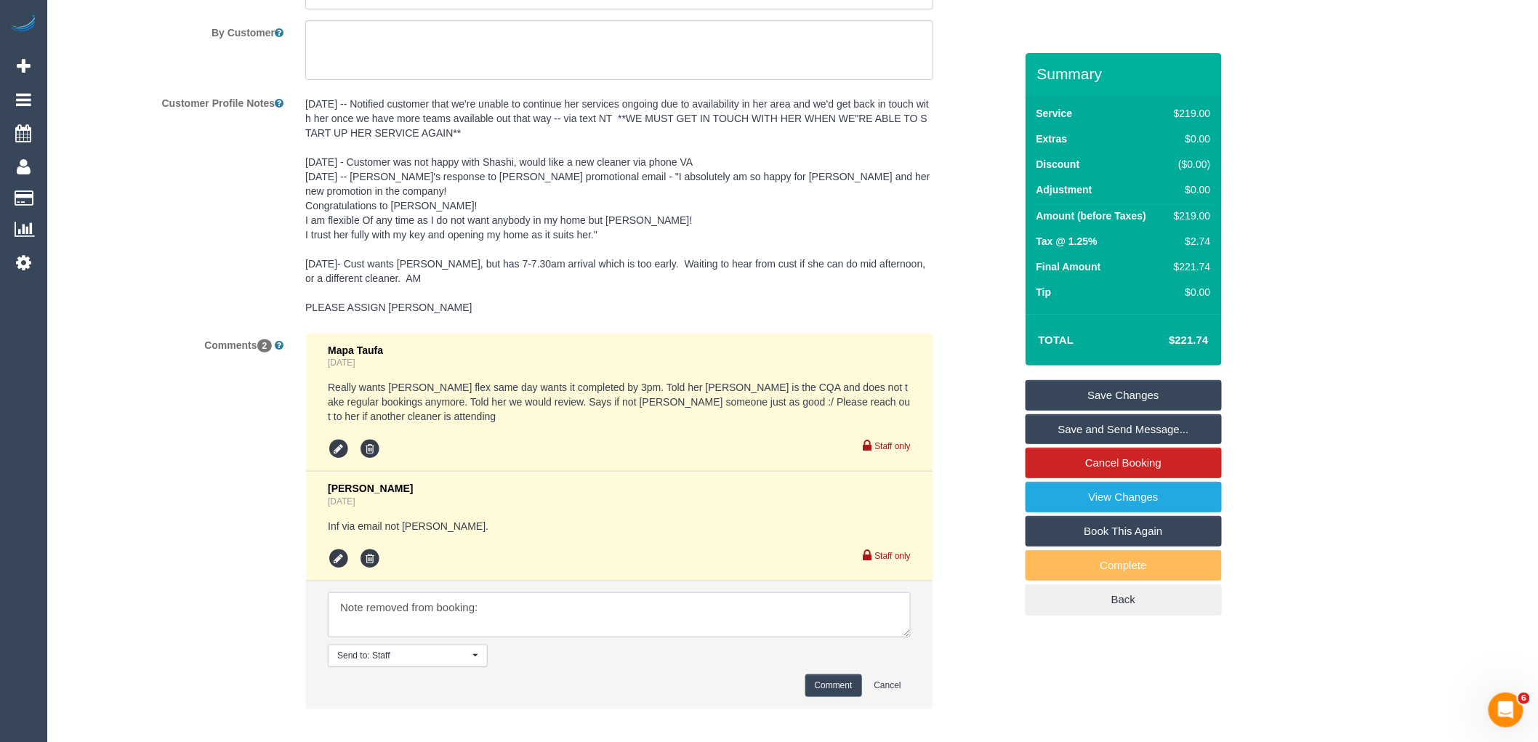
paste textarea "Customer has had a very experienced cleaner for a long period and has very high…"
type textarea "Note removed from booking: Customer has had a very experienced cleaner for a lo…"
click at [838, 674] on button "Comment" at bounding box center [833, 685] width 57 height 23
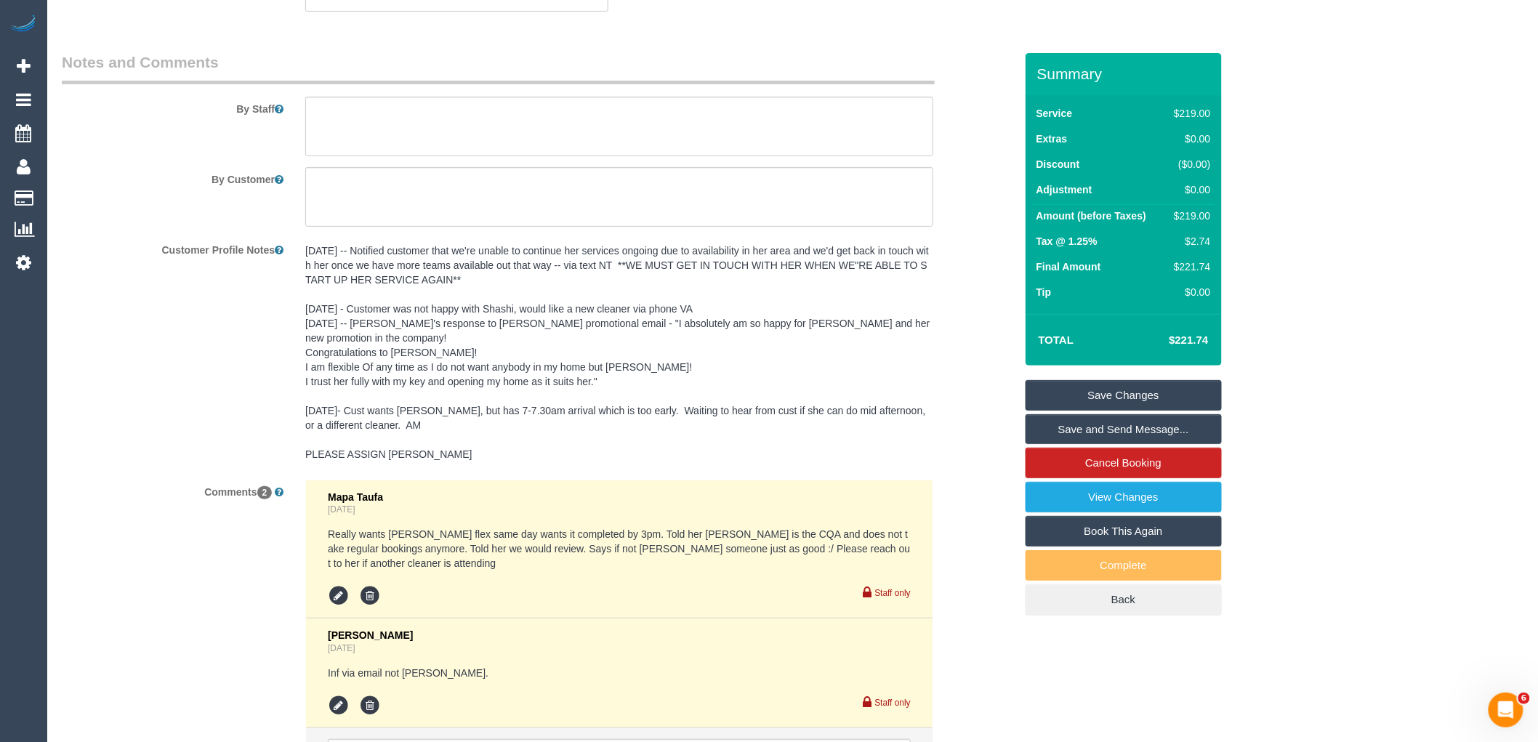
scroll to position [2254, 0]
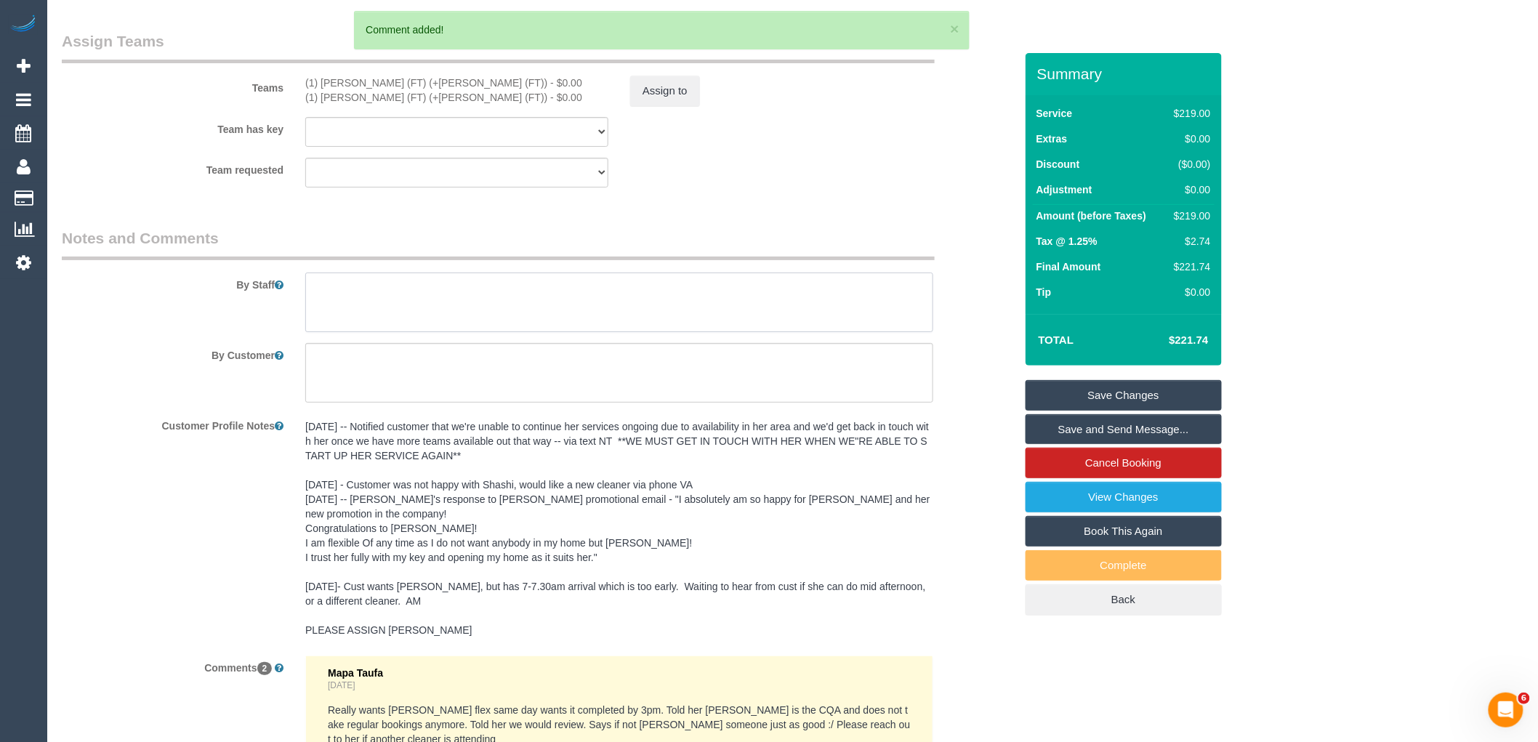
click at [386, 332] on textarea at bounding box center [619, 303] width 628 height 60
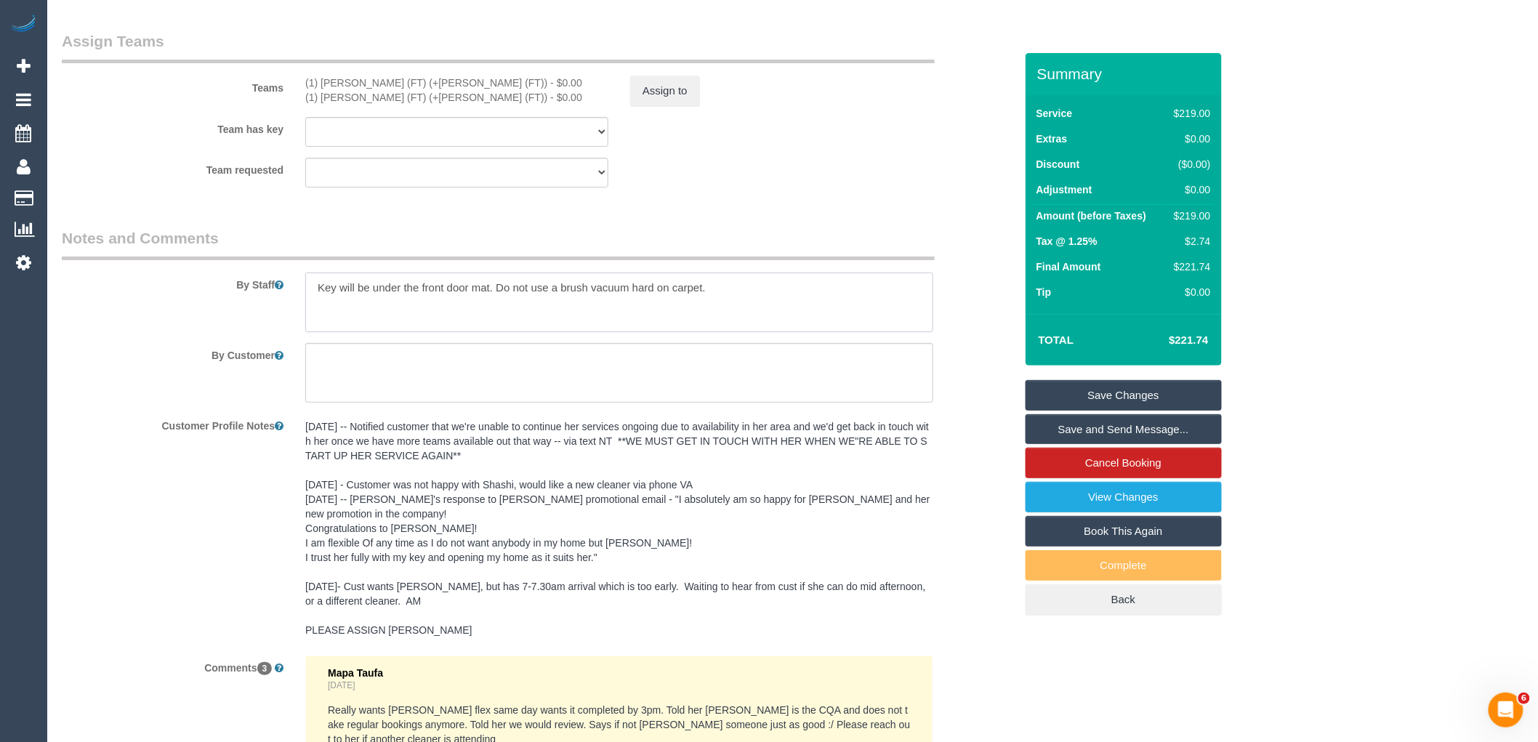
click at [650, 306] on textarea at bounding box center [619, 303] width 628 height 60
click at [754, 317] on textarea at bounding box center [619, 303] width 628 height 60
type textarea "Key will be under the front door mat. Do not use a brush vacuum head on carpet.…"
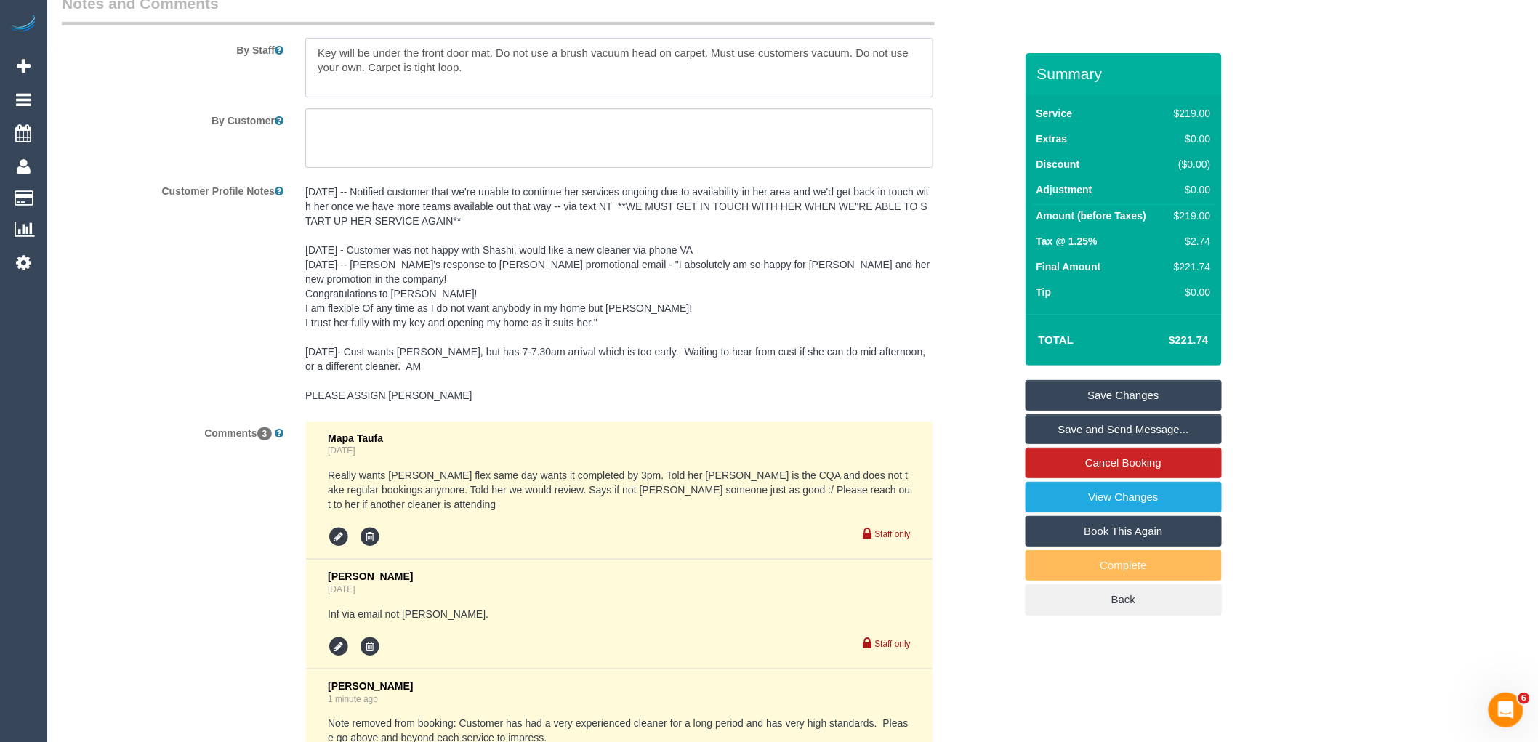
scroll to position [2700, 0]
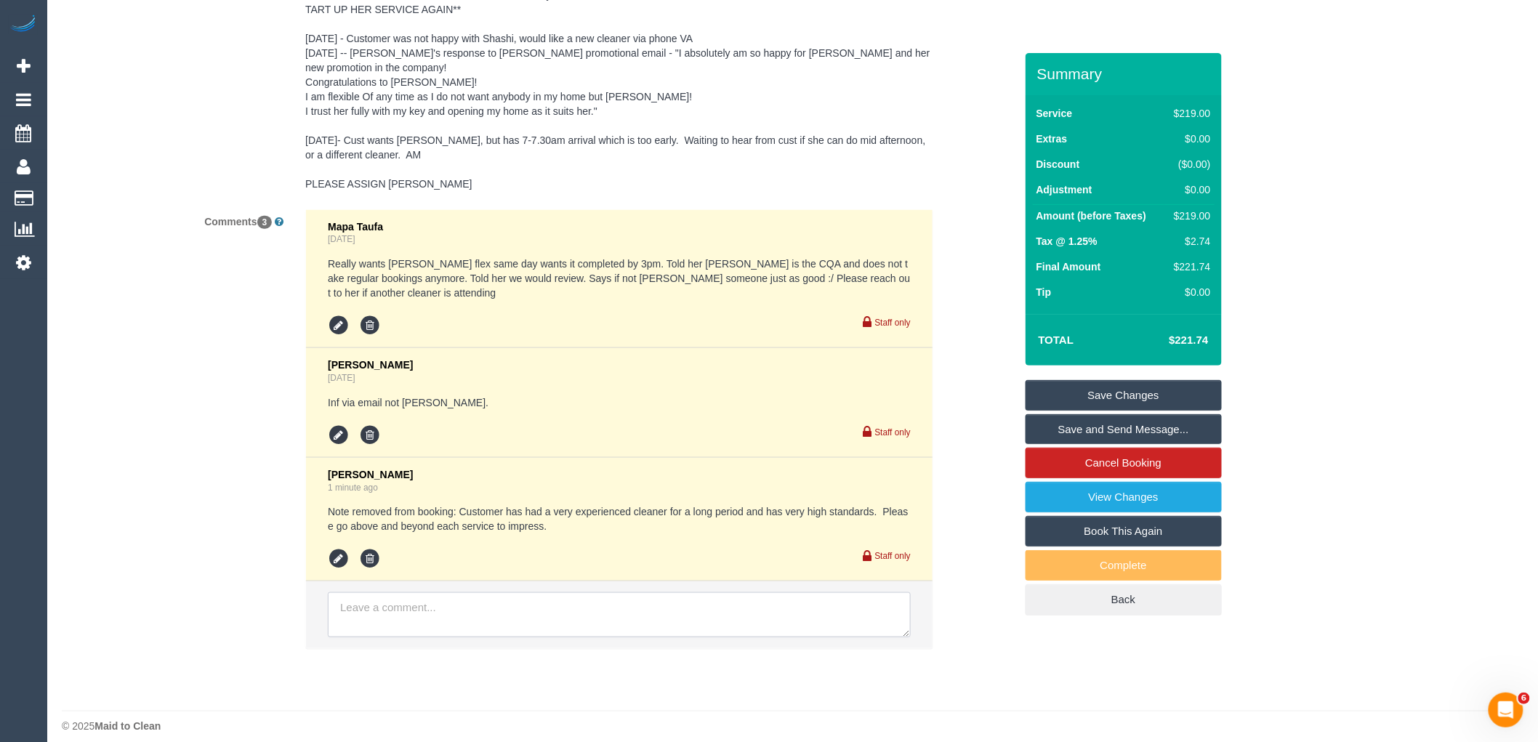
click at [446, 601] on textarea at bounding box center [619, 614] width 583 height 45
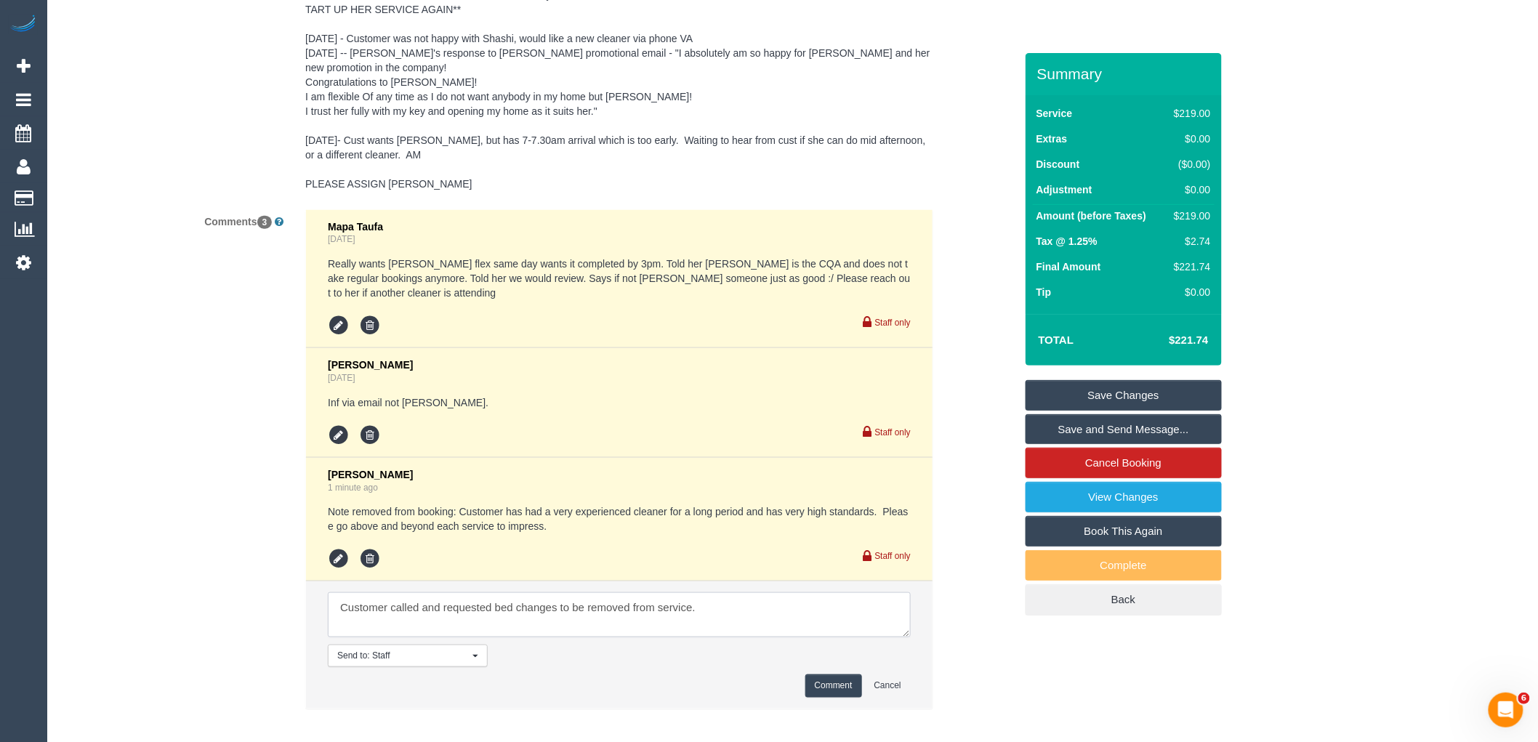
type textarea "Customer called and requested bed changes to be removed from service."
click at [837, 674] on button "Comment" at bounding box center [833, 685] width 57 height 23
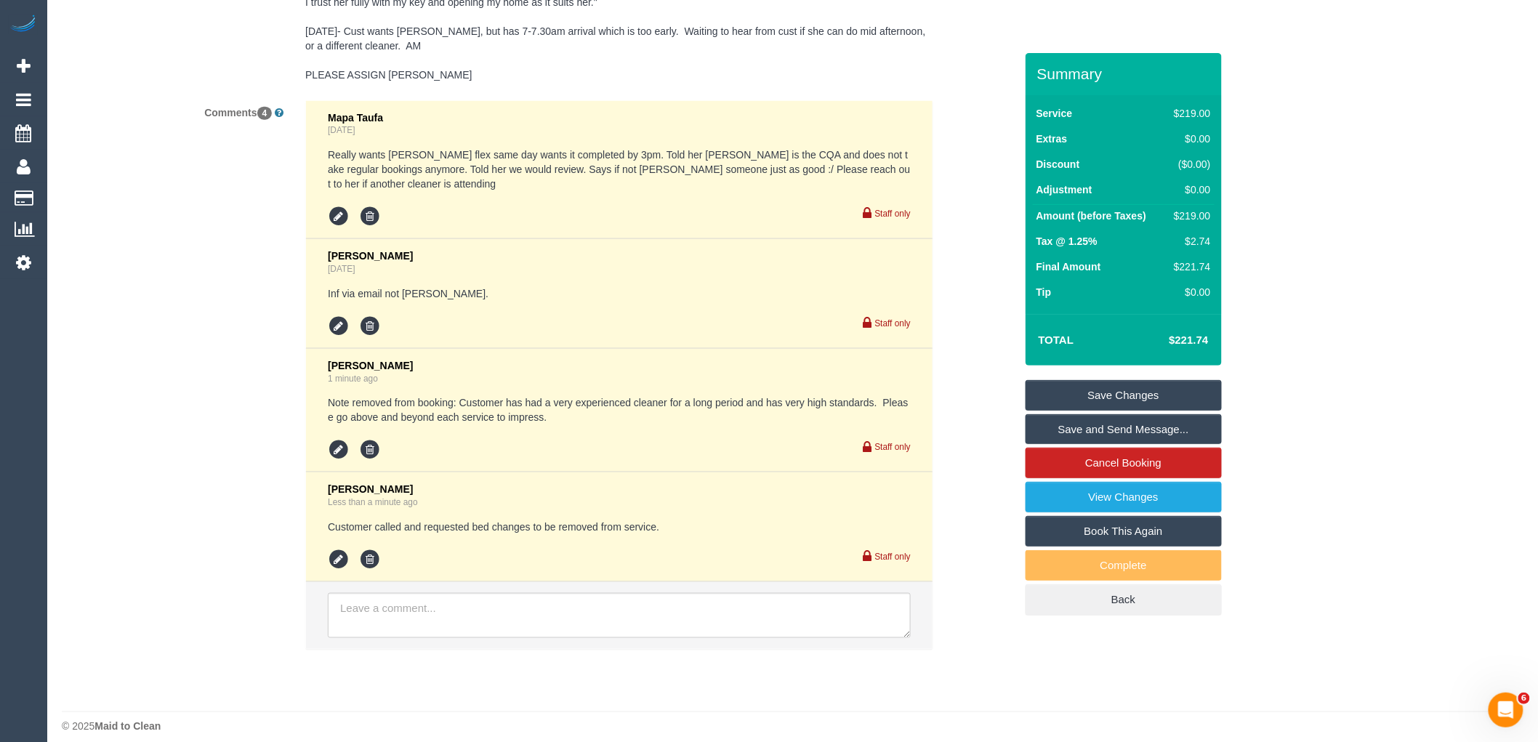
scroll to position [2244, 0]
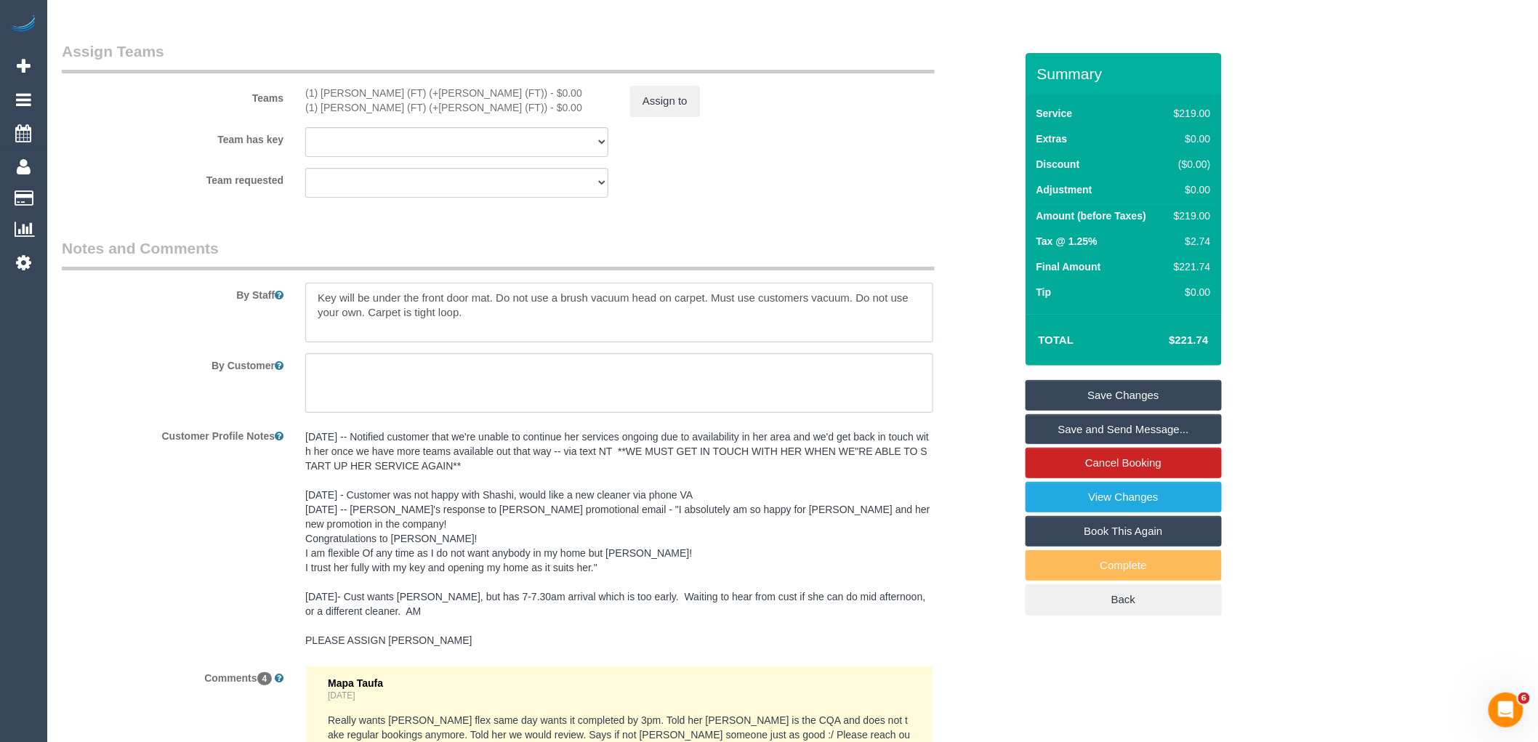
click at [553, 342] on textarea at bounding box center [619, 313] width 628 height 60
click at [430, 198] on select "(1) Tina (FT) (+Tony (FT)) (1) Tony (FT) (+Tina (FT)) (0) Office (1) Debbie Bro…" at bounding box center [456, 183] width 303 height 30
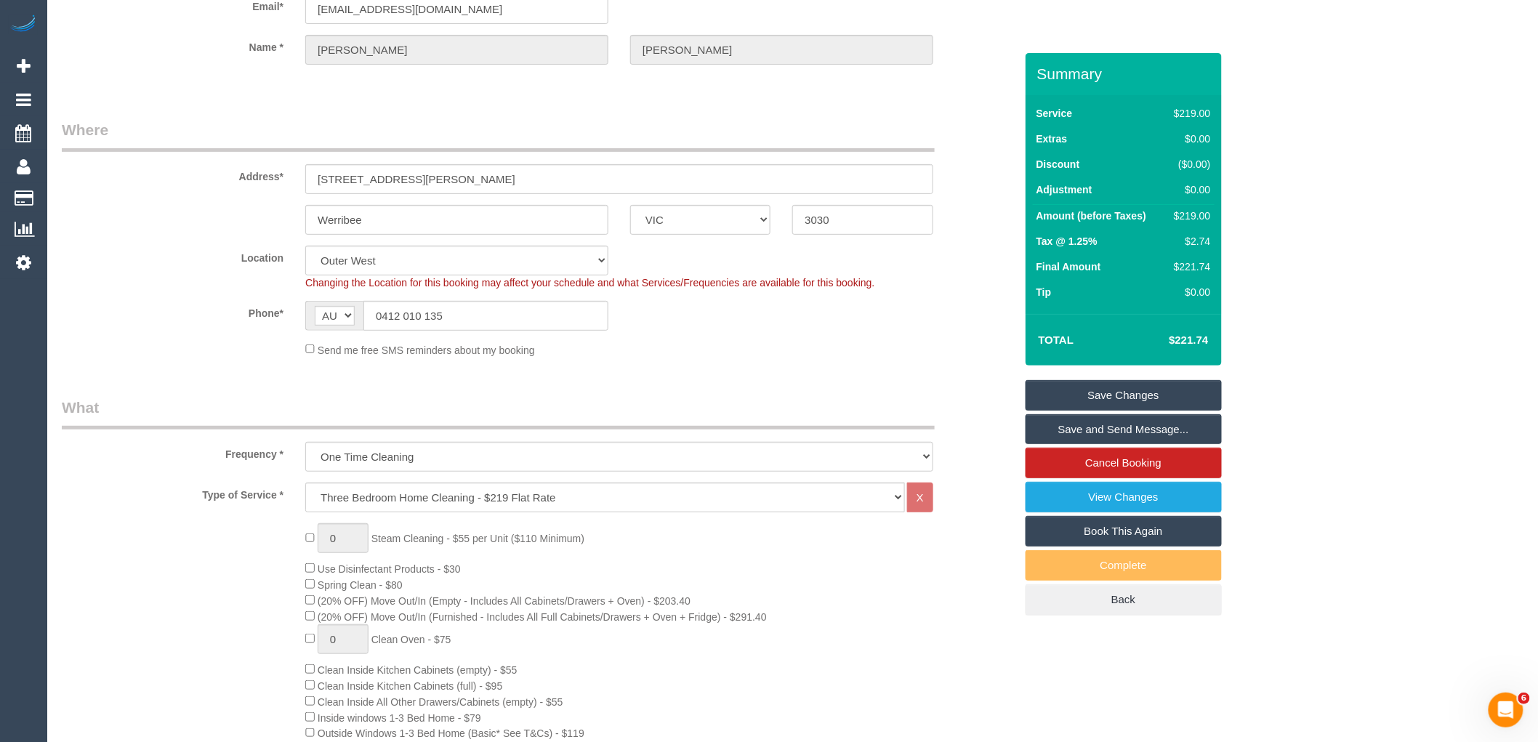
scroll to position [0, 0]
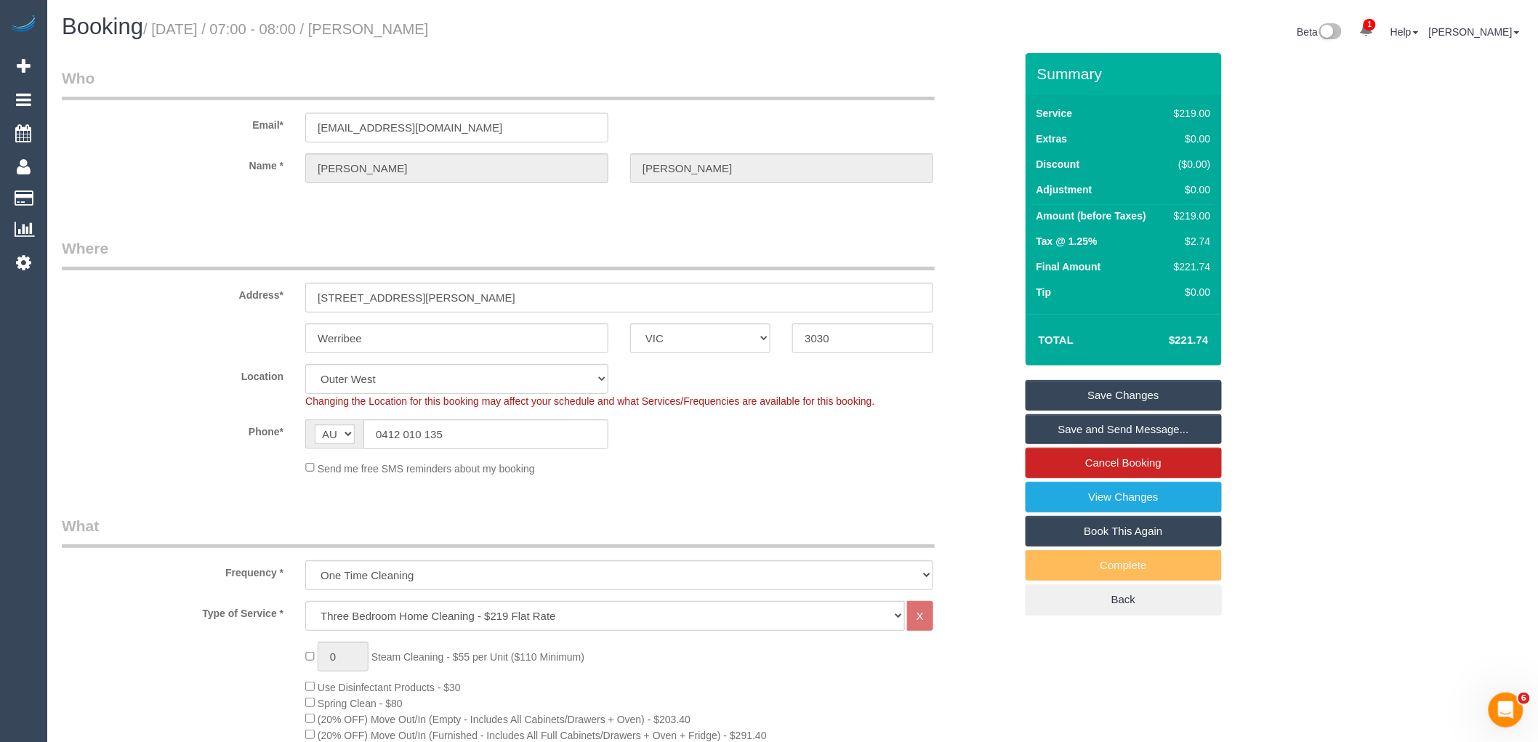
click at [674, 483] on fieldset "Where Address* 42 John St Werribee ACT NSW NT QLD SA TAS VIC WA 3030 Location O…" at bounding box center [538, 362] width 953 height 249
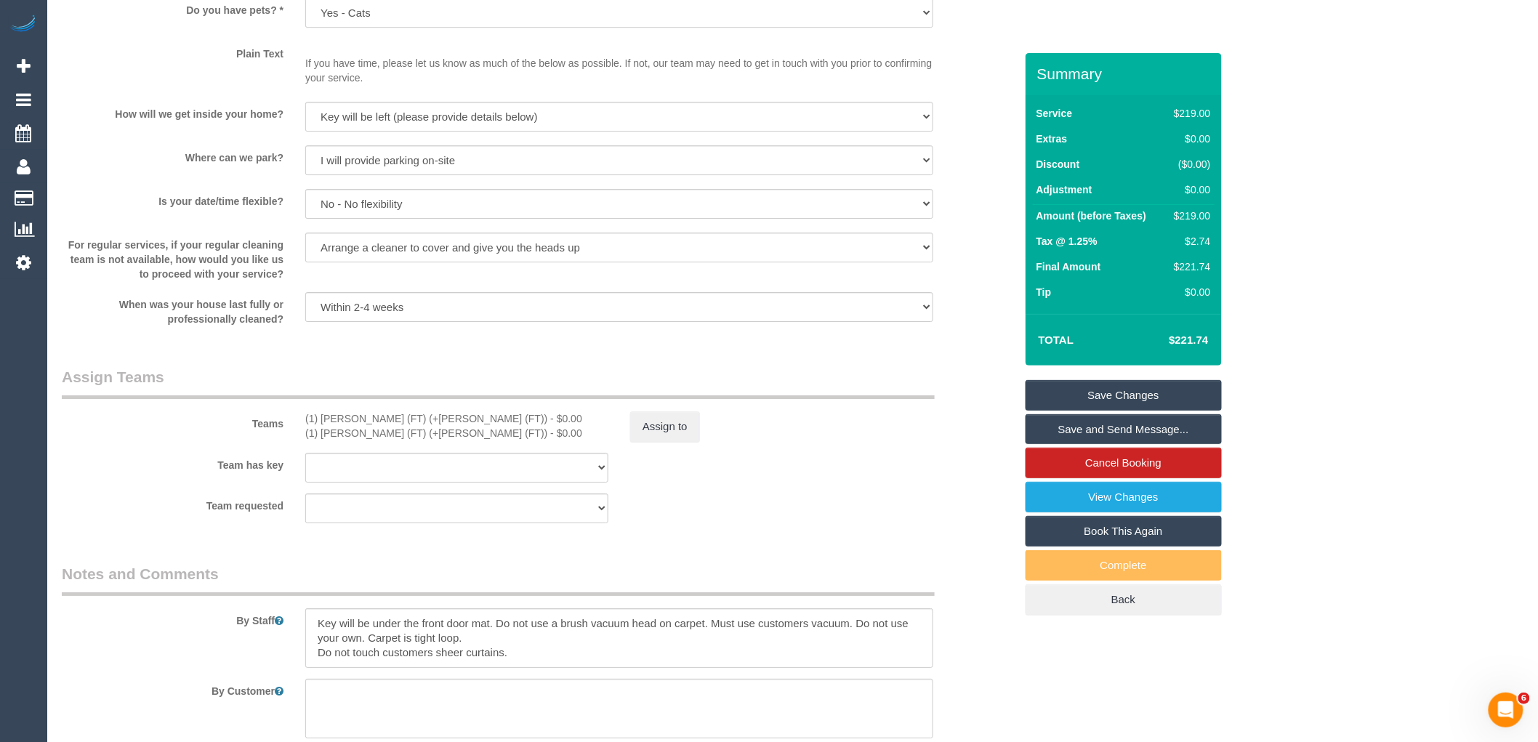
scroll to position [2099, 0]
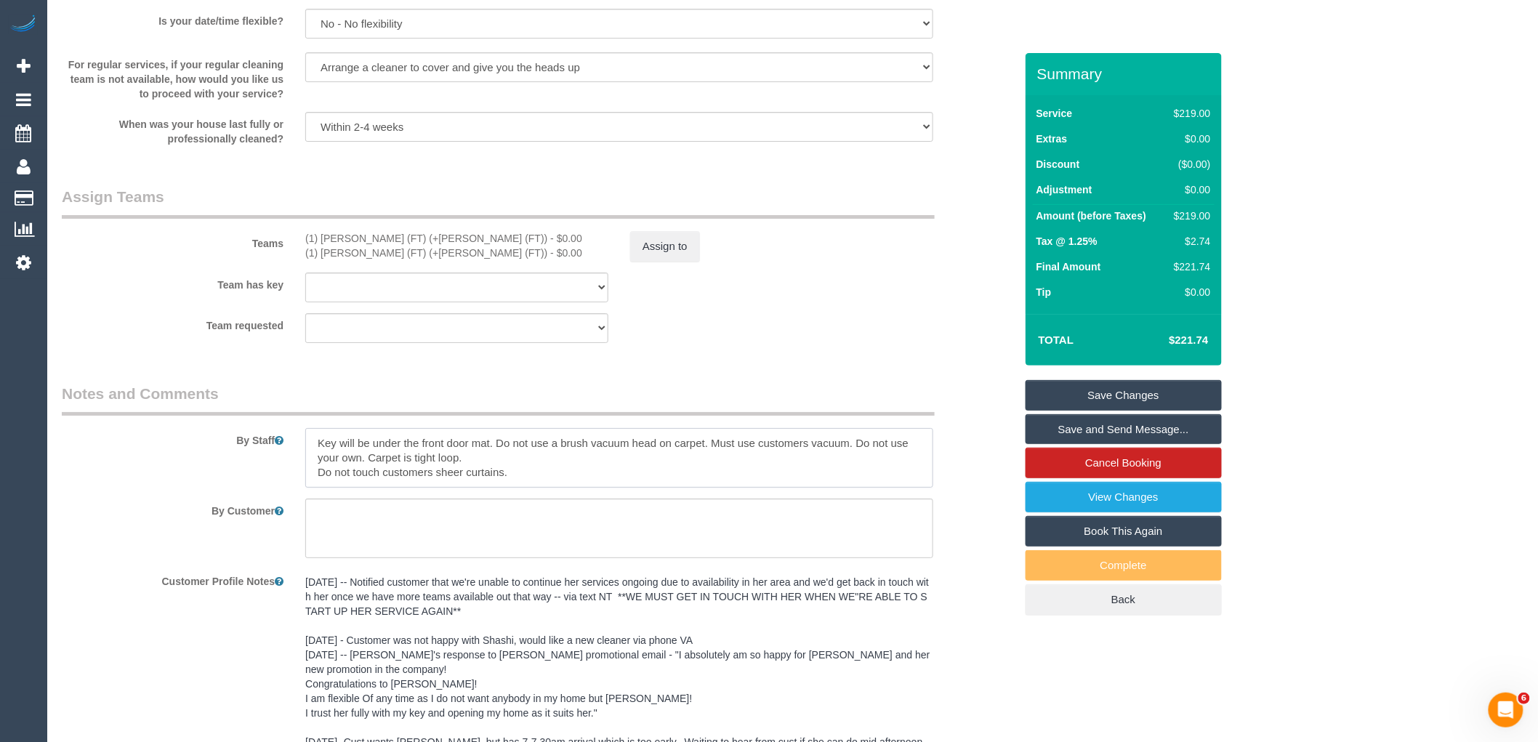
click at [318, 460] on textarea at bounding box center [619, 458] width 628 height 60
type textarea "Estimated time 3-4 hours. Key will be under the front door mat. Do not use a br…"
click at [1129, 398] on link "Save Changes" at bounding box center [1123, 395] width 196 height 31
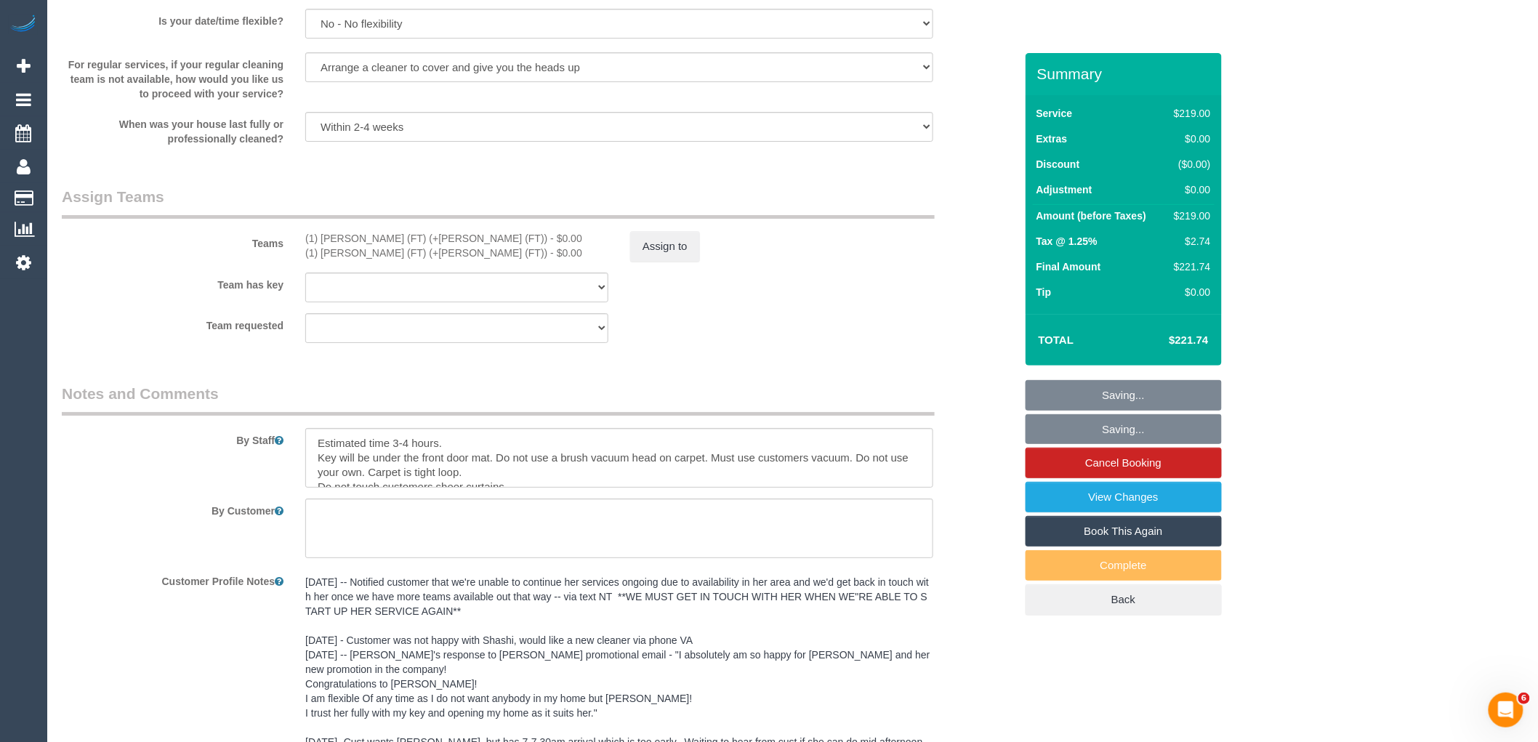
scroll to position [15, 0]
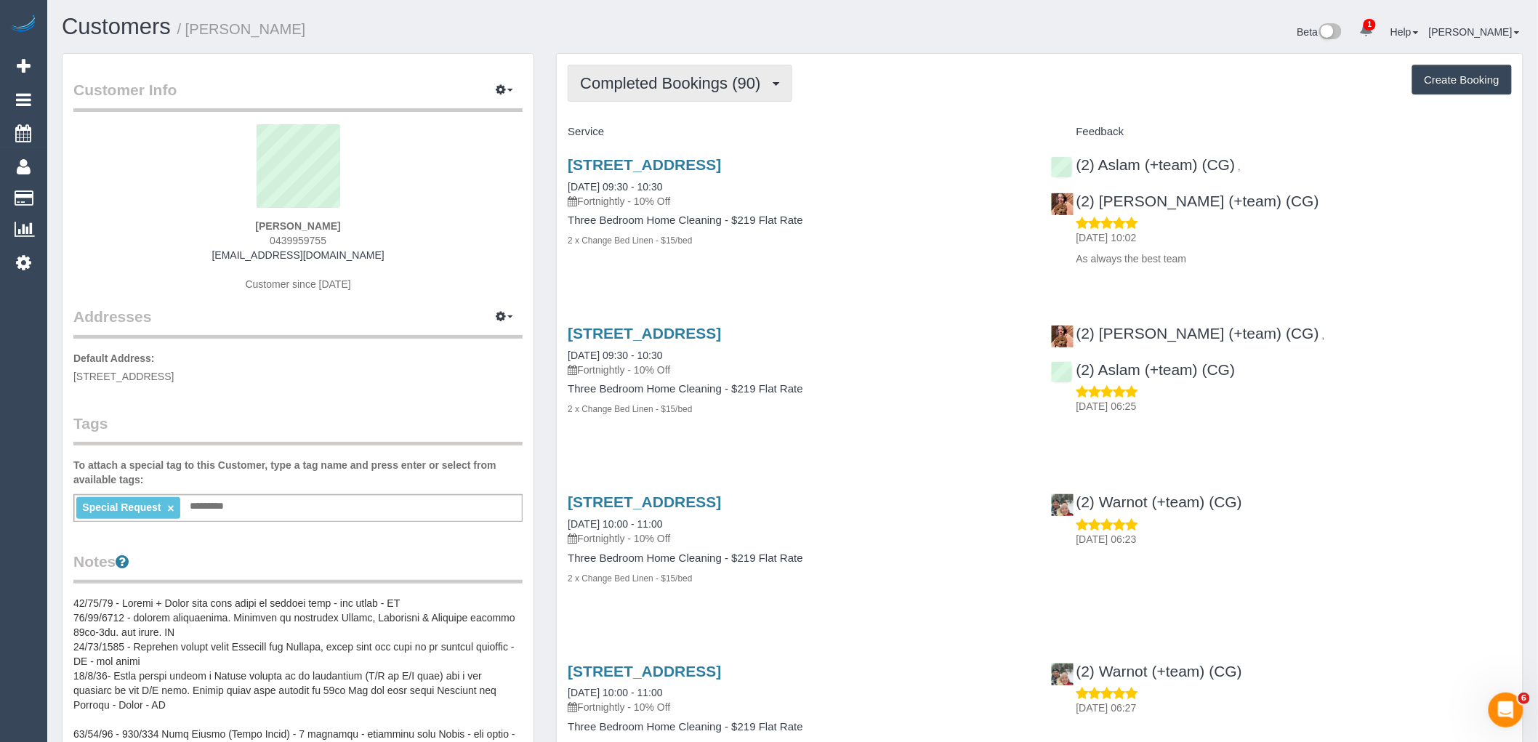
click at [613, 71] on button "Completed Bookings (90)" at bounding box center [680, 83] width 224 height 37
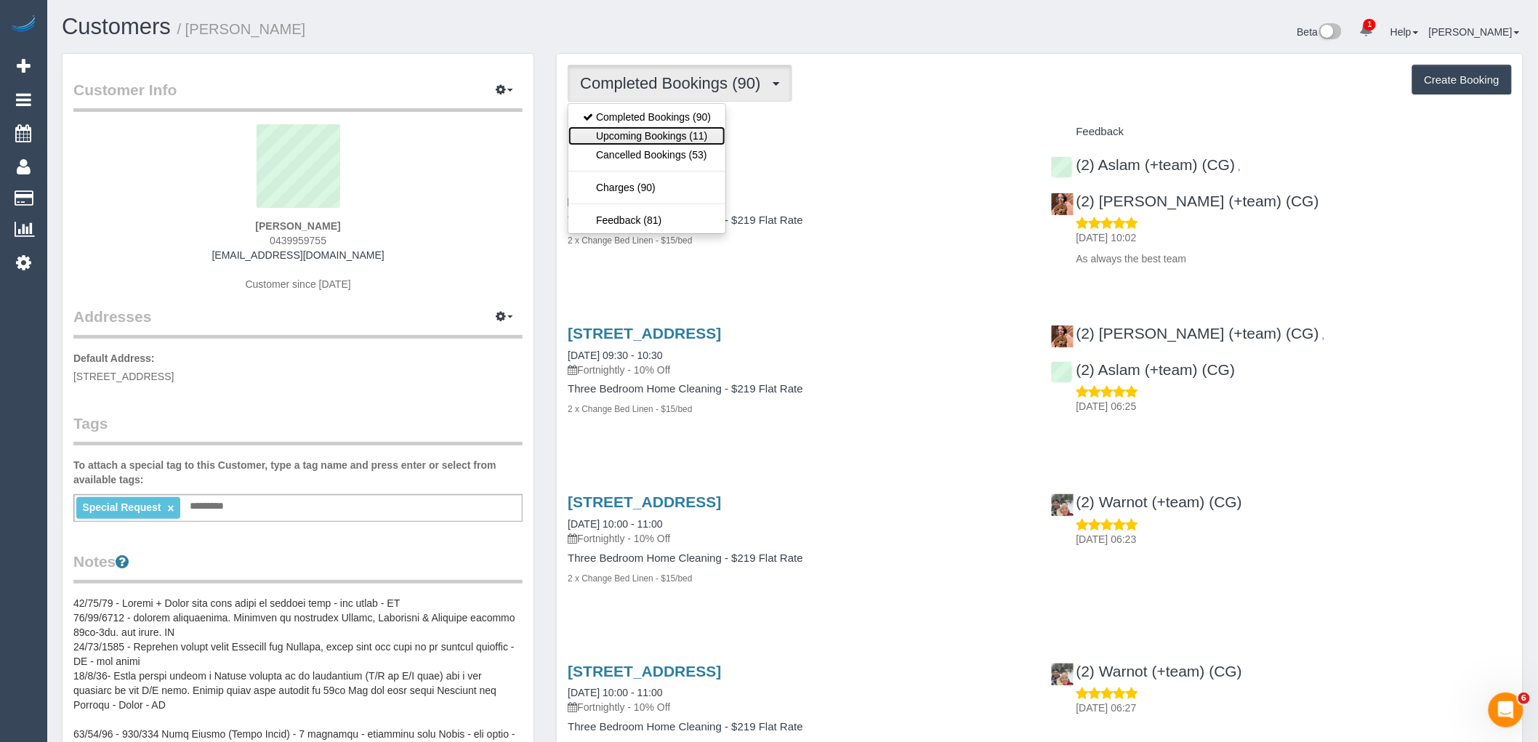
click at [645, 132] on link "Upcoming Bookings (11)" at bounding box center [646, 135] width 157 height 19
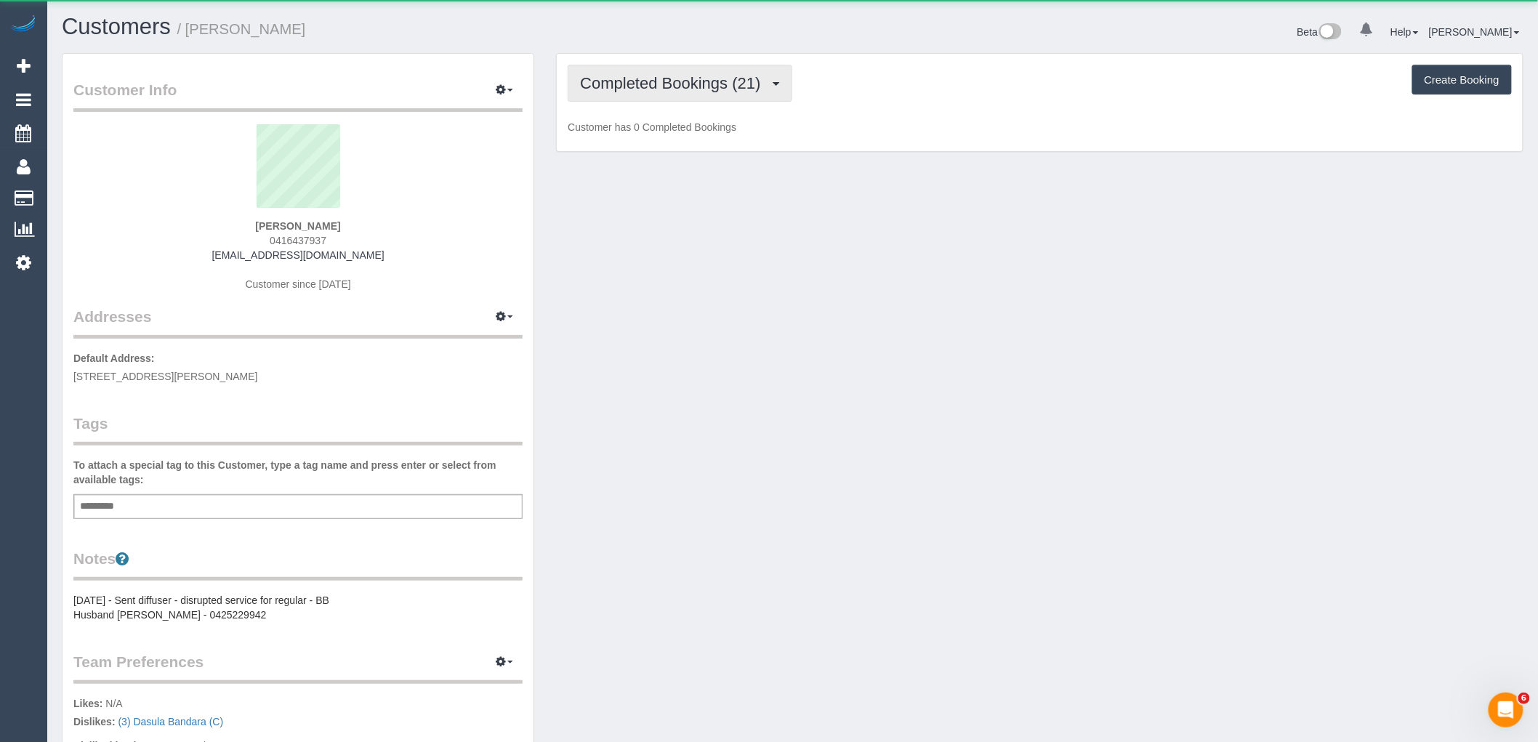
click at [663, 86] on span "Completed Bookings (21)" at bounding box center [673, 83] width 187 height 18
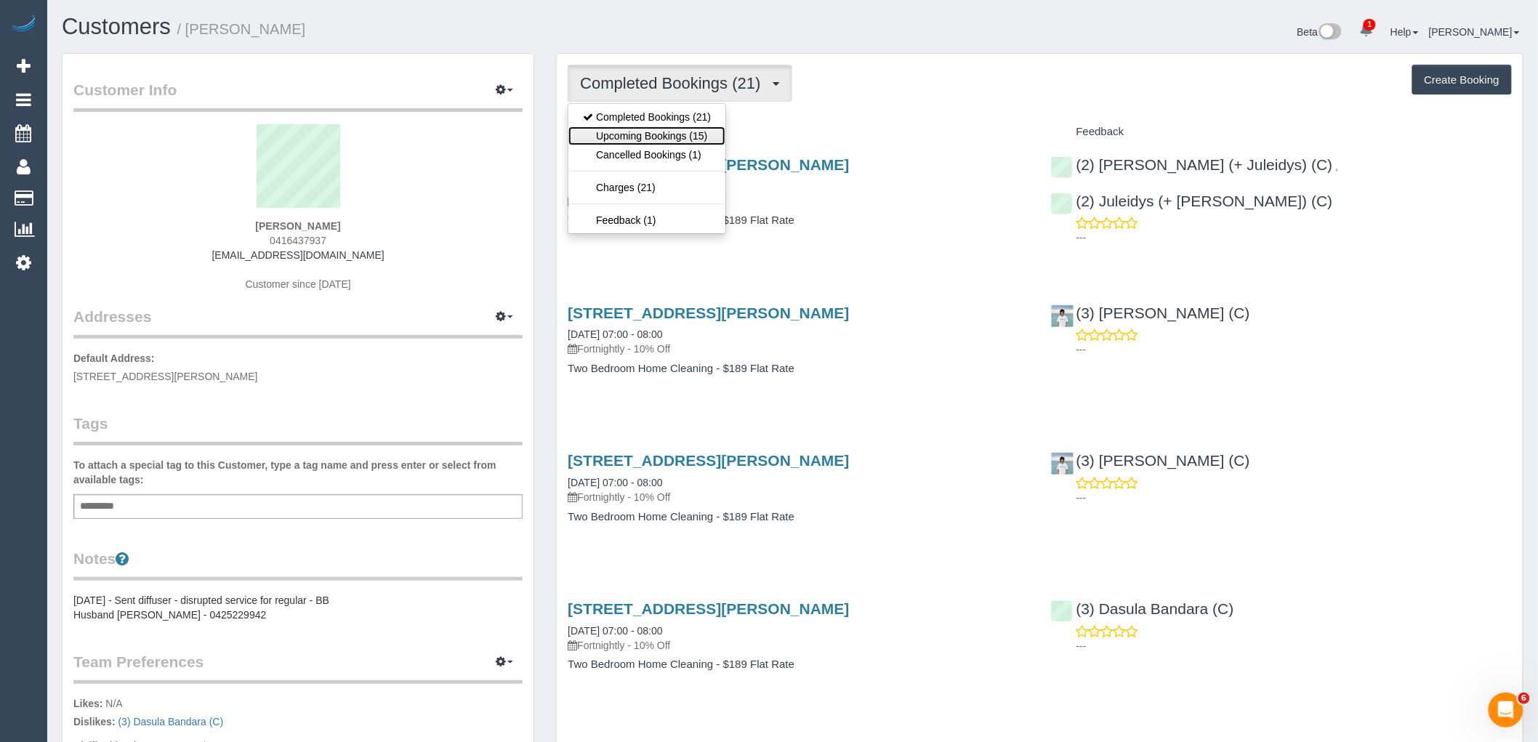
click at [666, 140] on link "Upcoming Bookings (15)" at bounding box center [646, 135] width 157 height 19
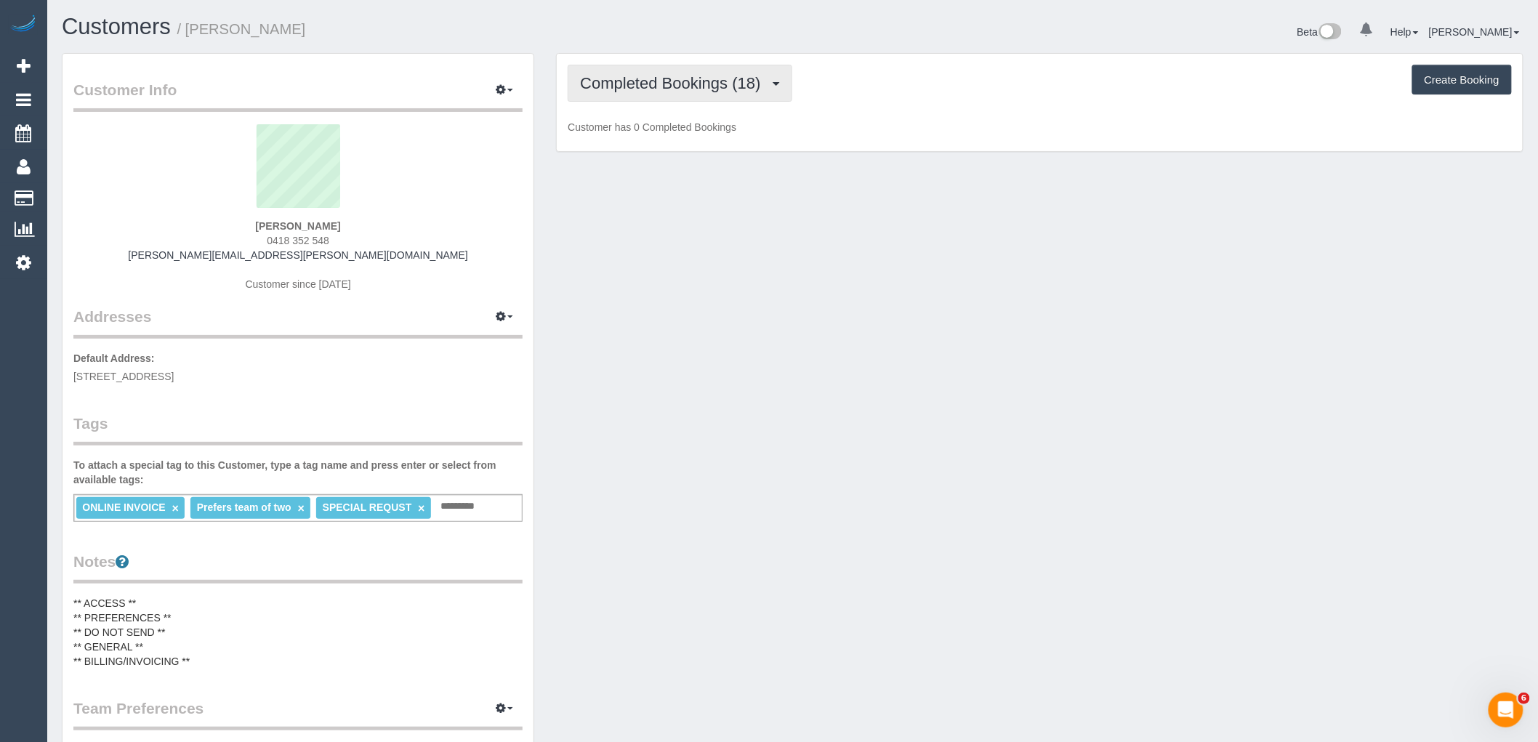
click at [728, 89] on span "Completed Bookings (18)" at bounding box center [673, 83] width 187 height 18
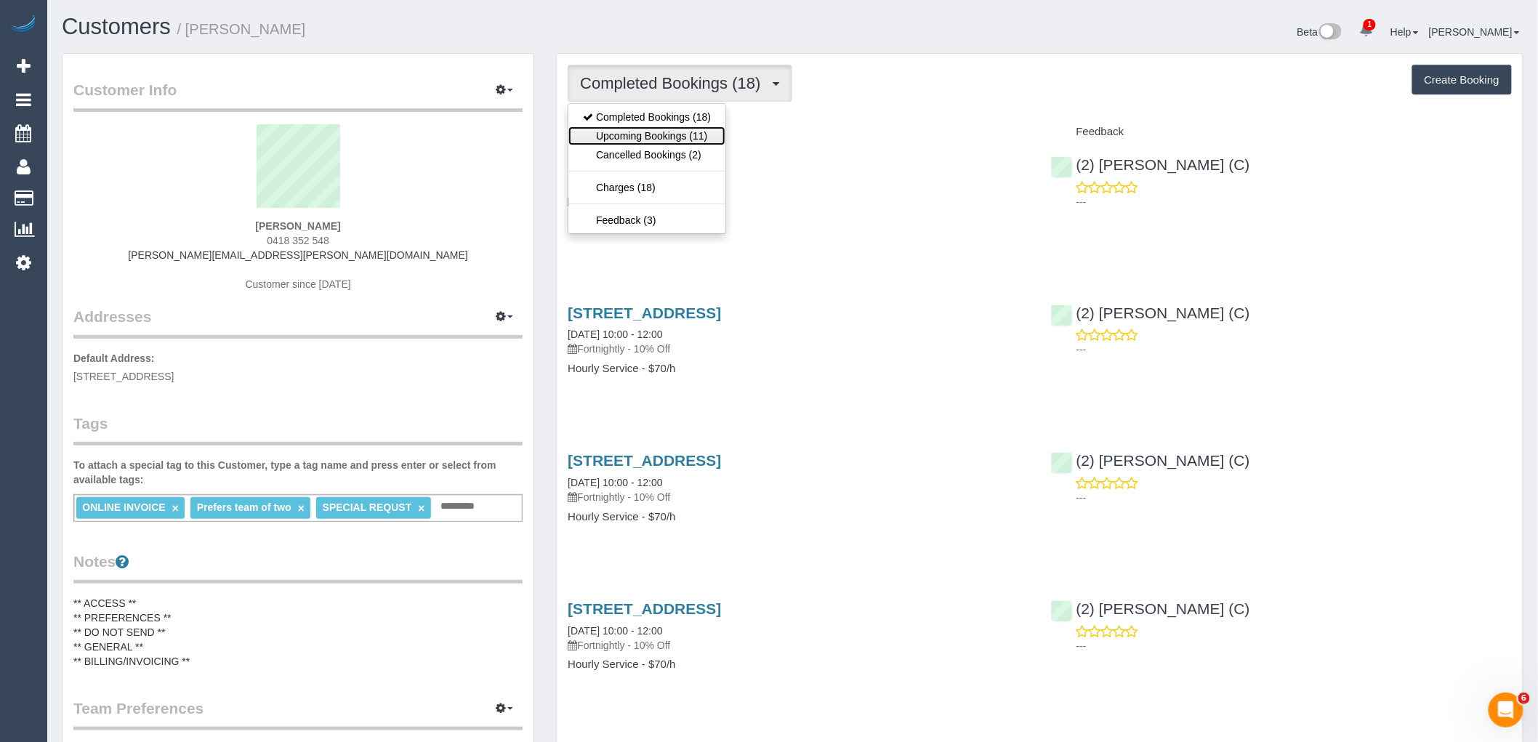
click at [698, 129] on link "Upcoming Bookings (11)" at bounding box center [646, 135] width 157 height 19
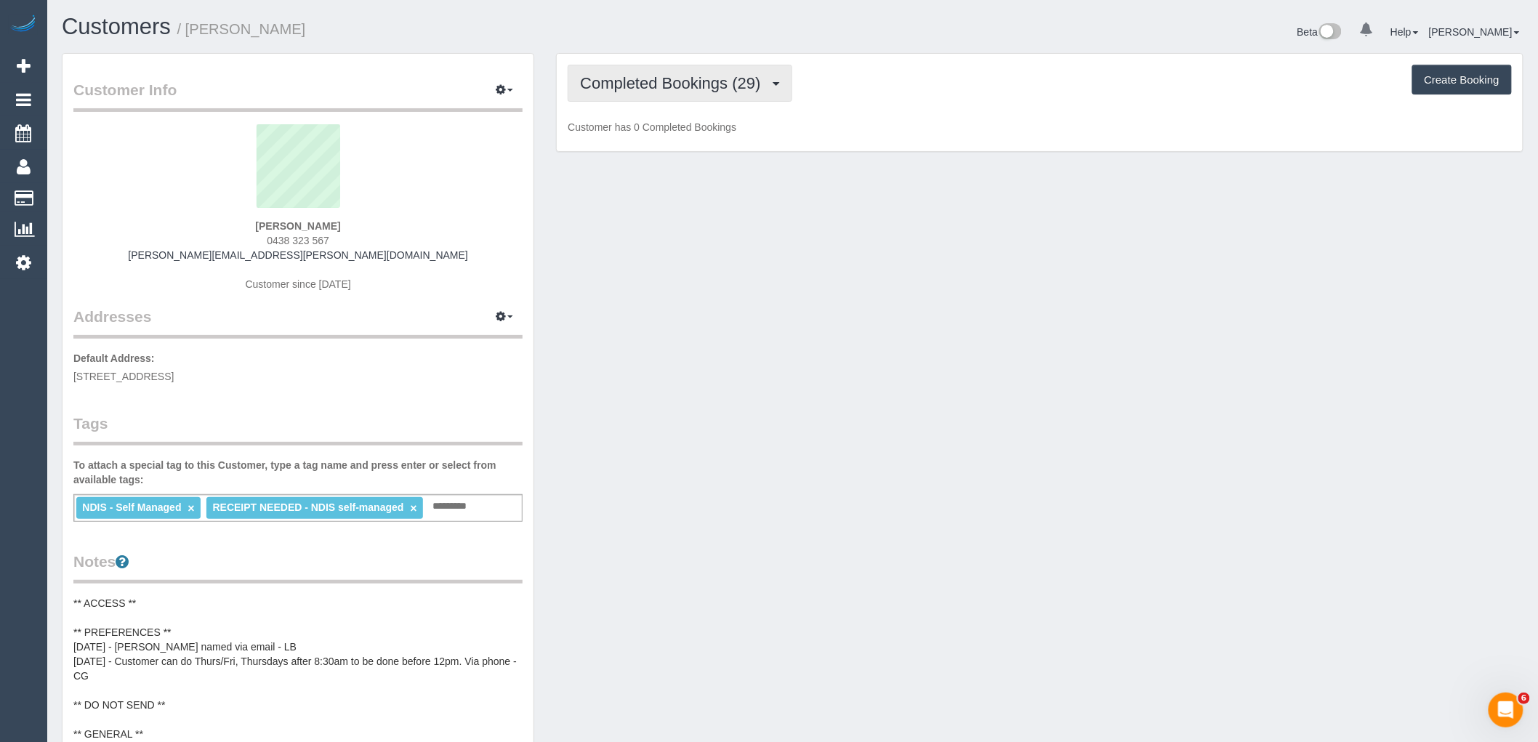
click at [725, 93] on button "Completed Bookings (29)" at bounding box center [680, 83] width 224 height 37
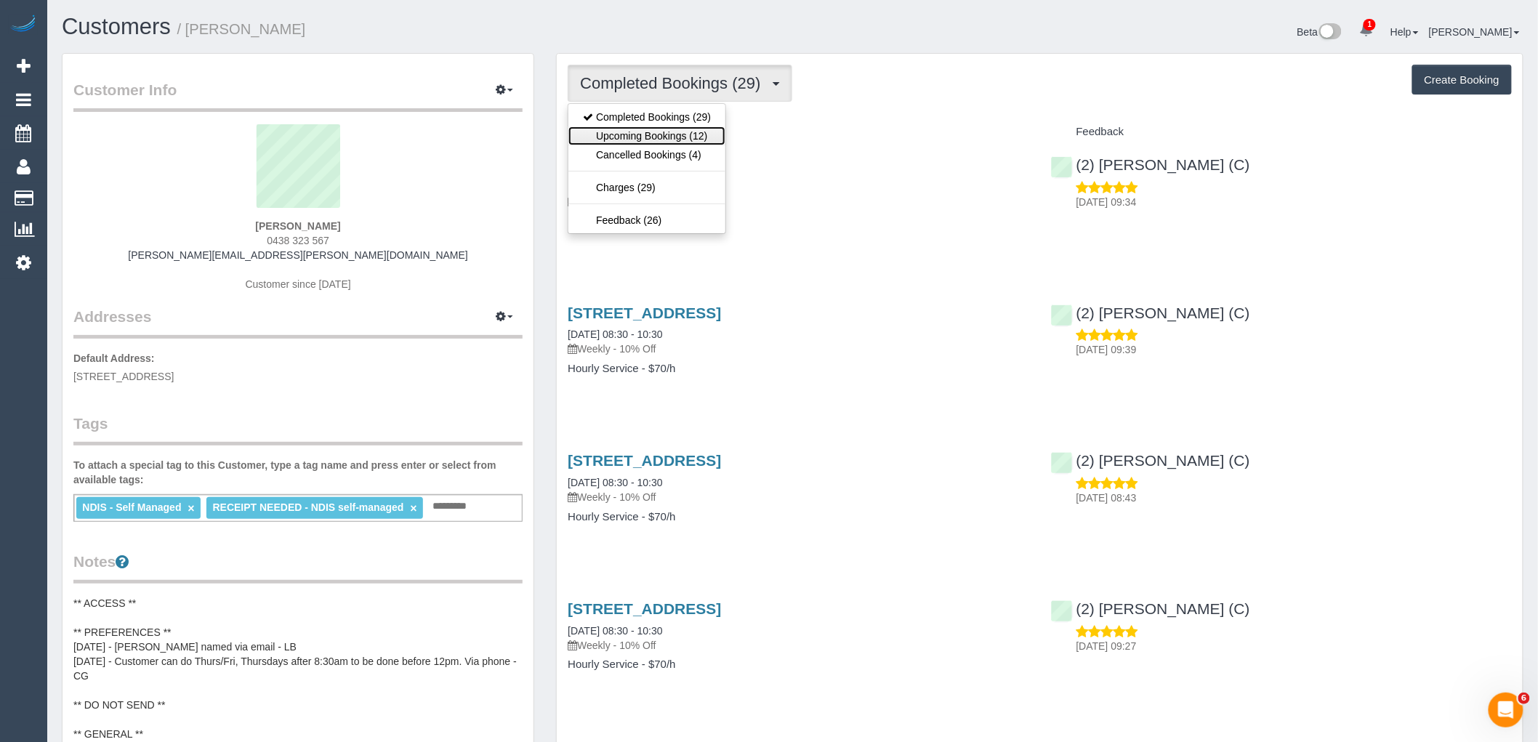
click at [705, 131] on link "Upcoming Bookings (12)" at bounding box center [646, 135] width 157 height 19
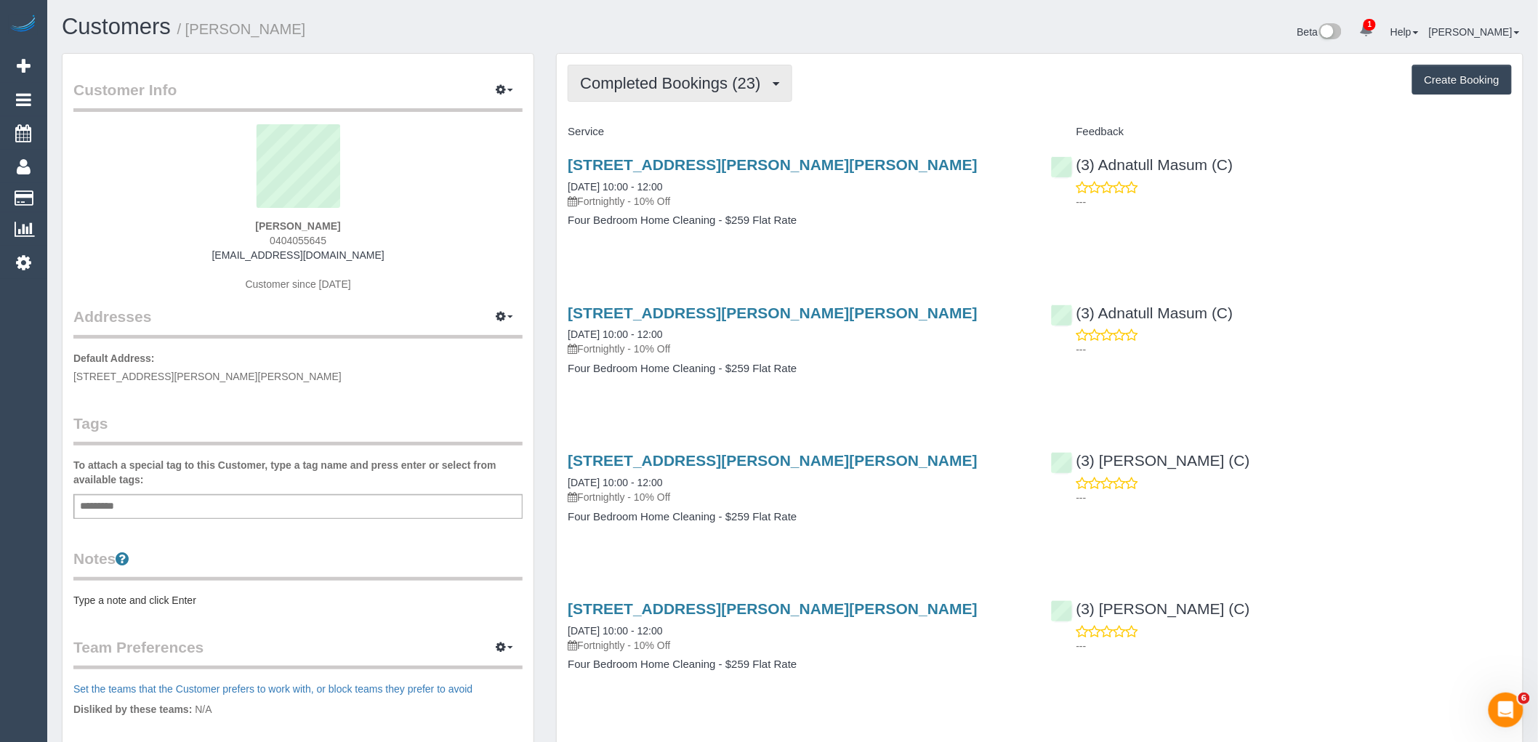
click at [677, 84] on span "Completed Bookings (23)" at bounding box center [673, 83] width 187 height 18
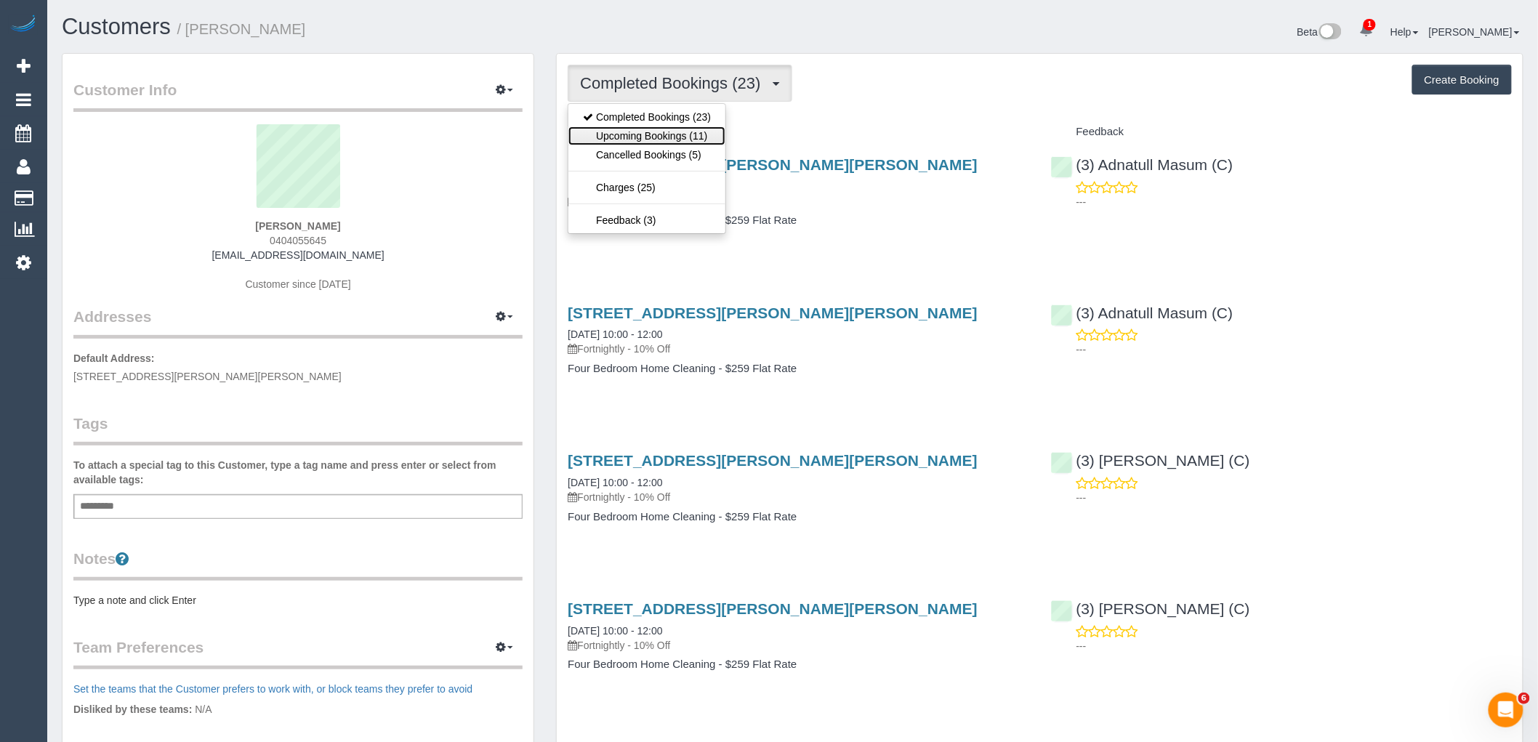
click at [698, 140] on link "Upcoming Bookings (11)" at bounding box center [646, 135] width 157 height 19
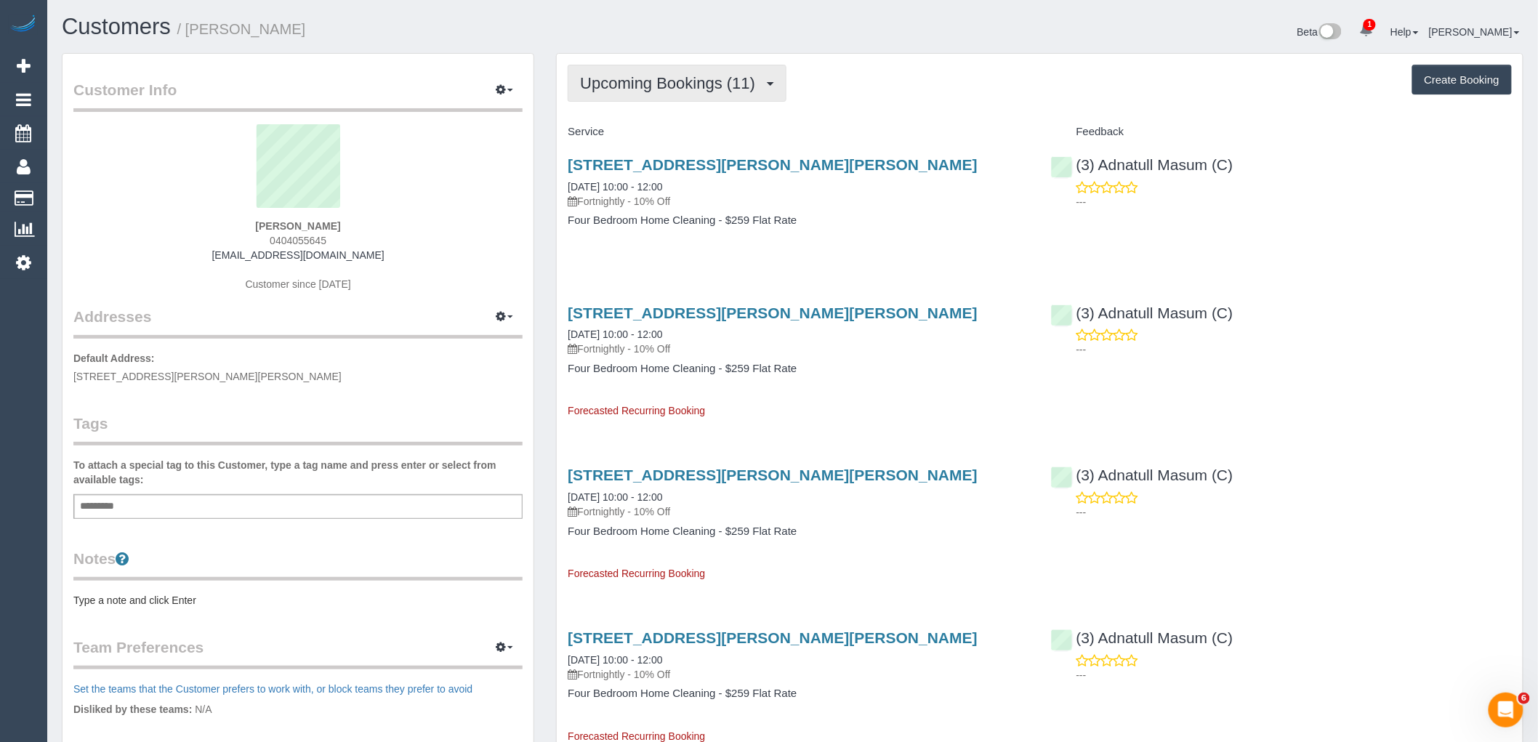
click at [749, 71] on button "Upcoming Bookings (11)" at bounding box center [677, 83] width 219 height 37
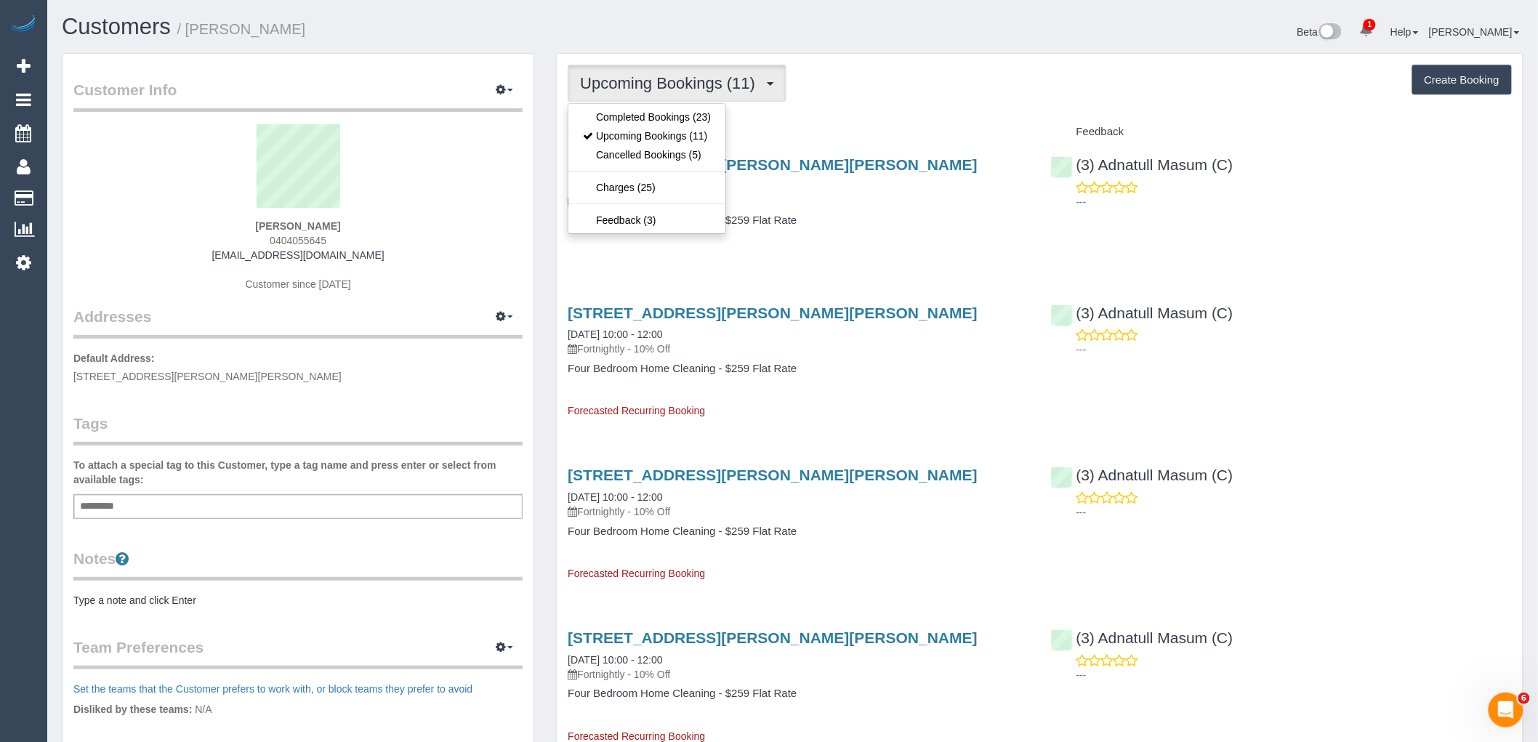
click at [967, 137] on h4 "Service" at bounding box center [798, 132] width 461 height 12
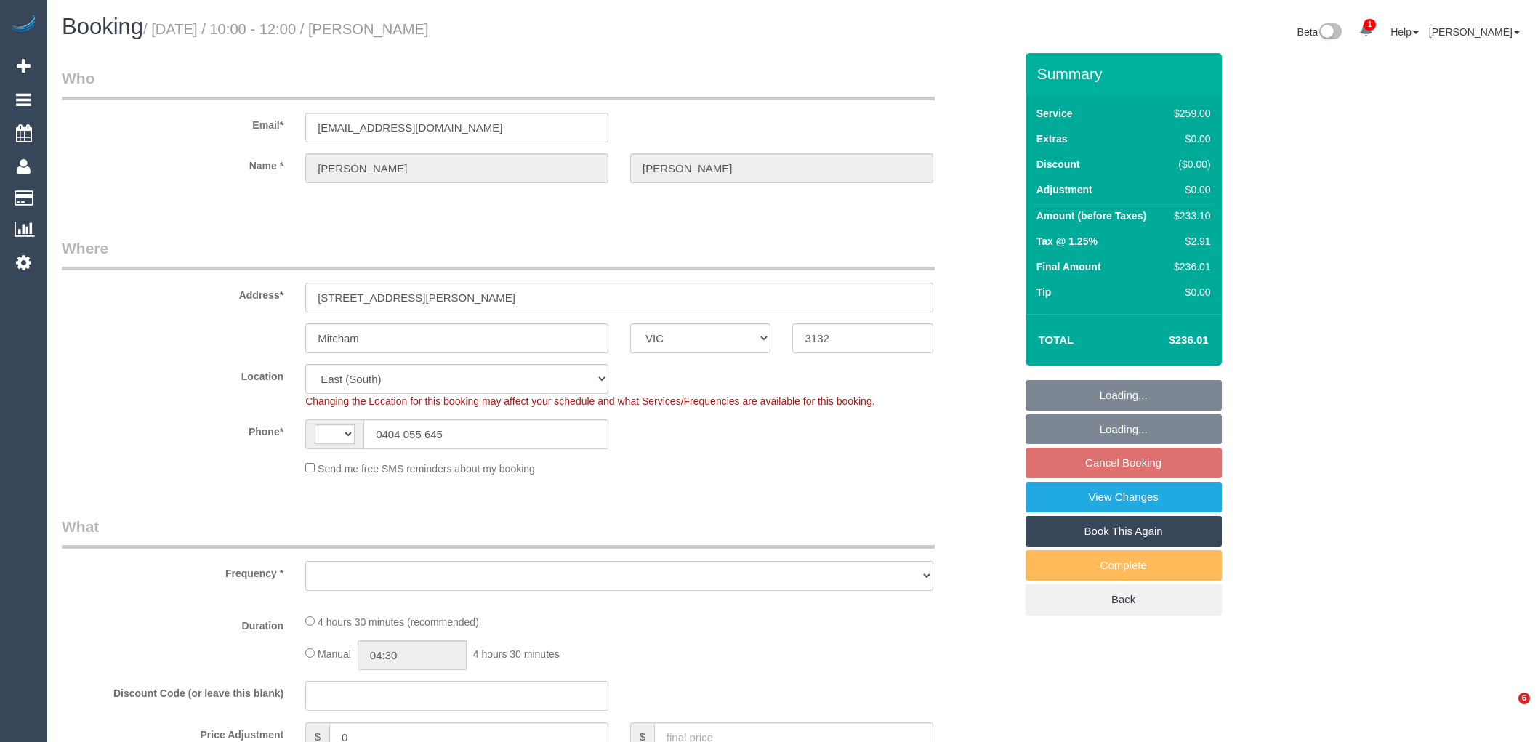
select select "VIC"
select select "string:AU"
select select "number:27"
select select "number:15"
select select "number:18"
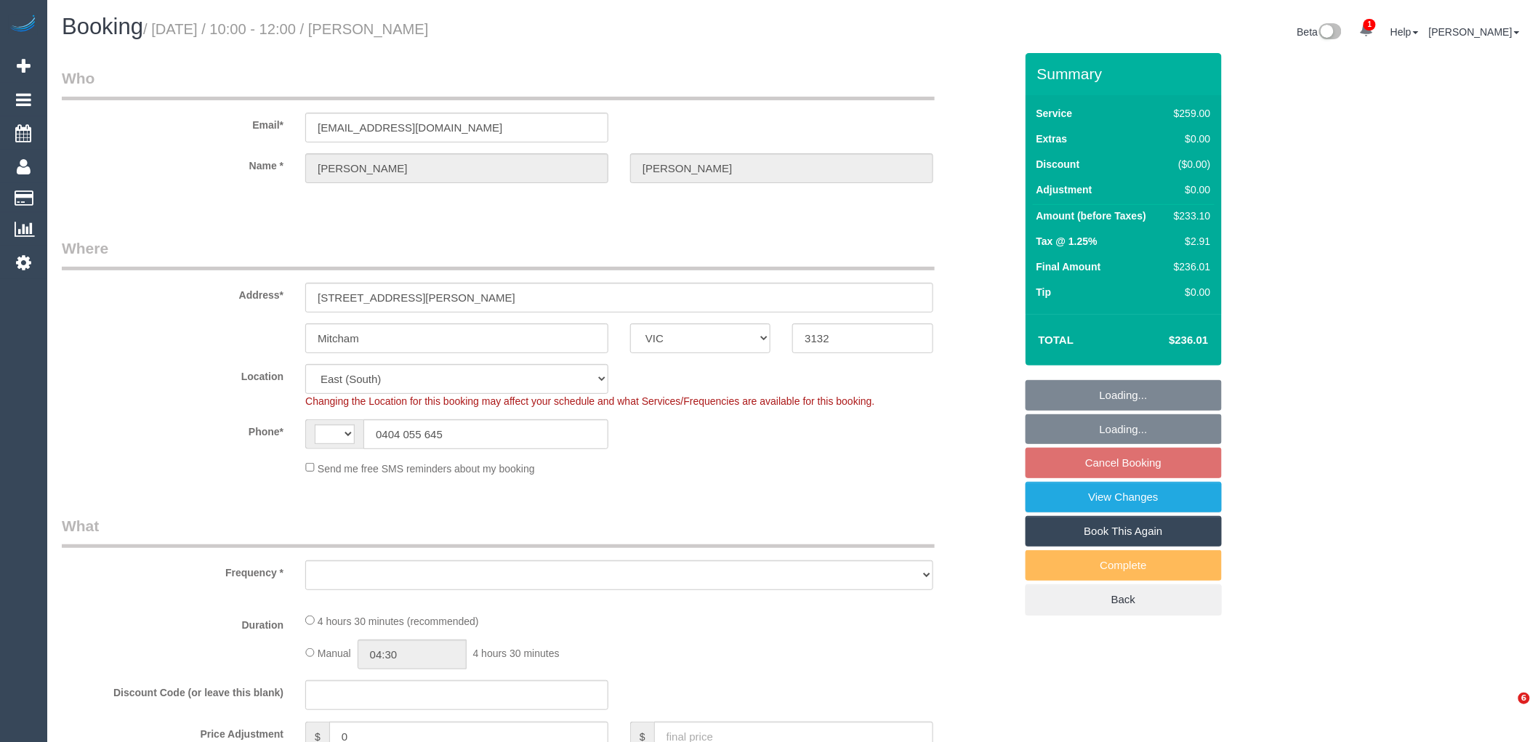
select select "number:22"
select select "number:33"
select select "number:13"
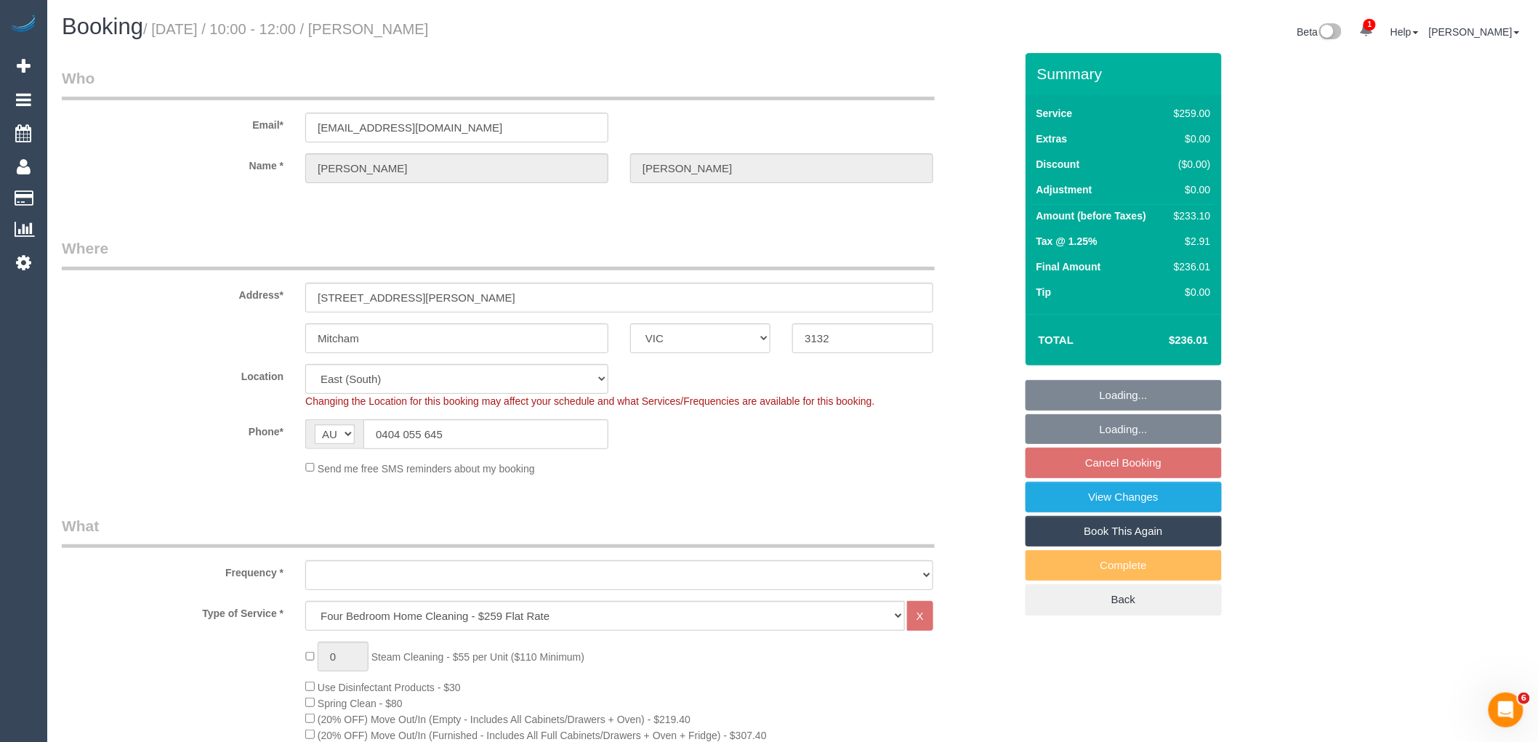
select select "object:1245"
select select "spot3"
select select "object:1255"
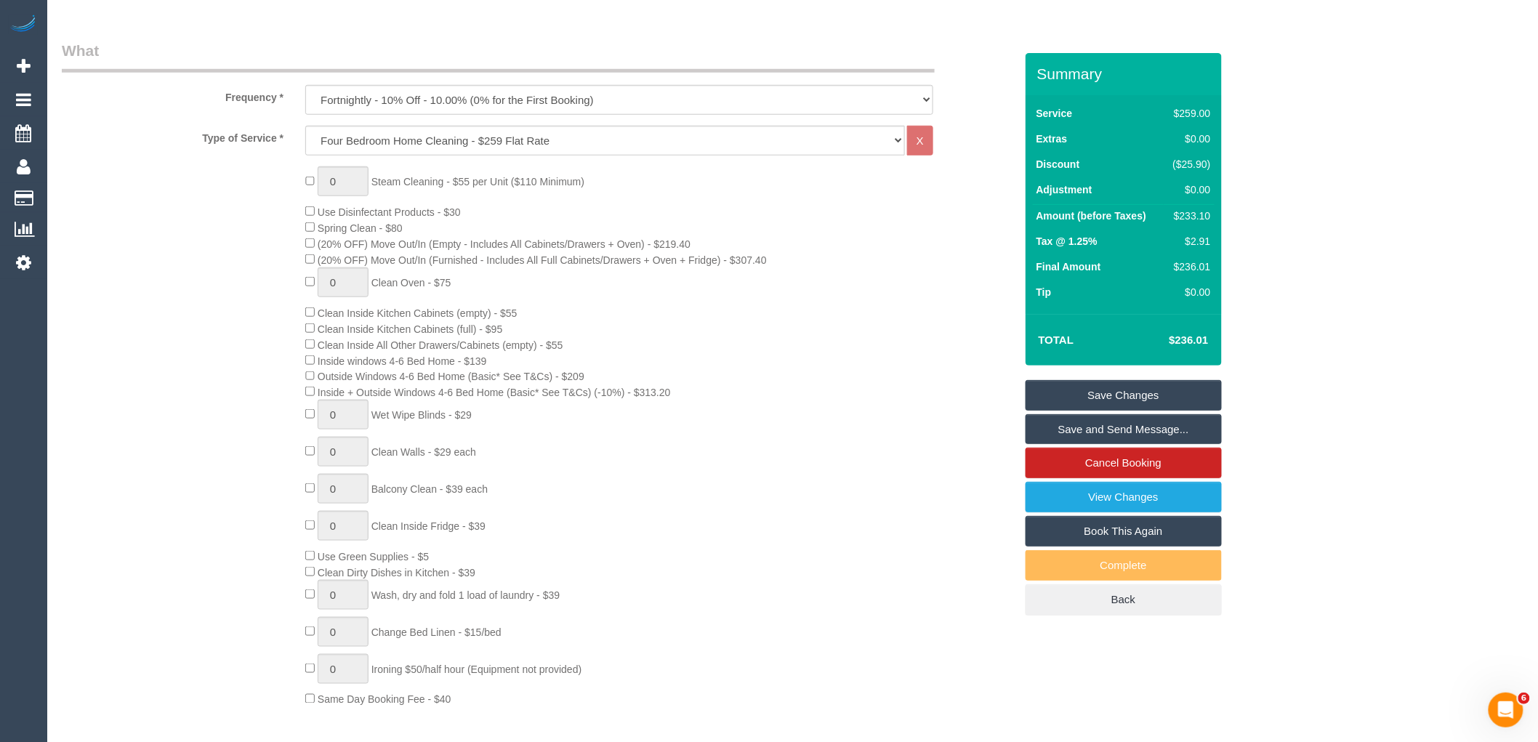
scroll to position [484, 0]
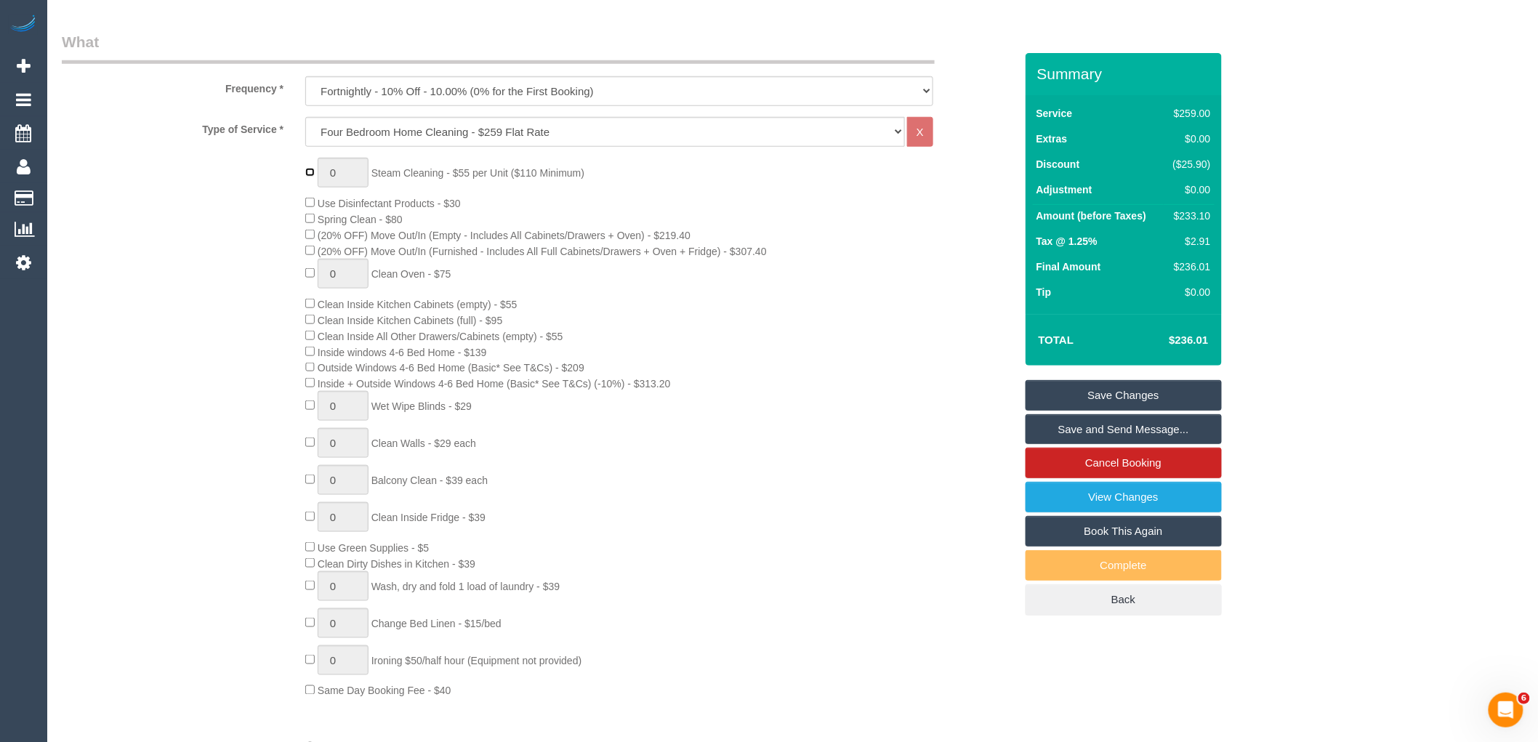
type input "1"
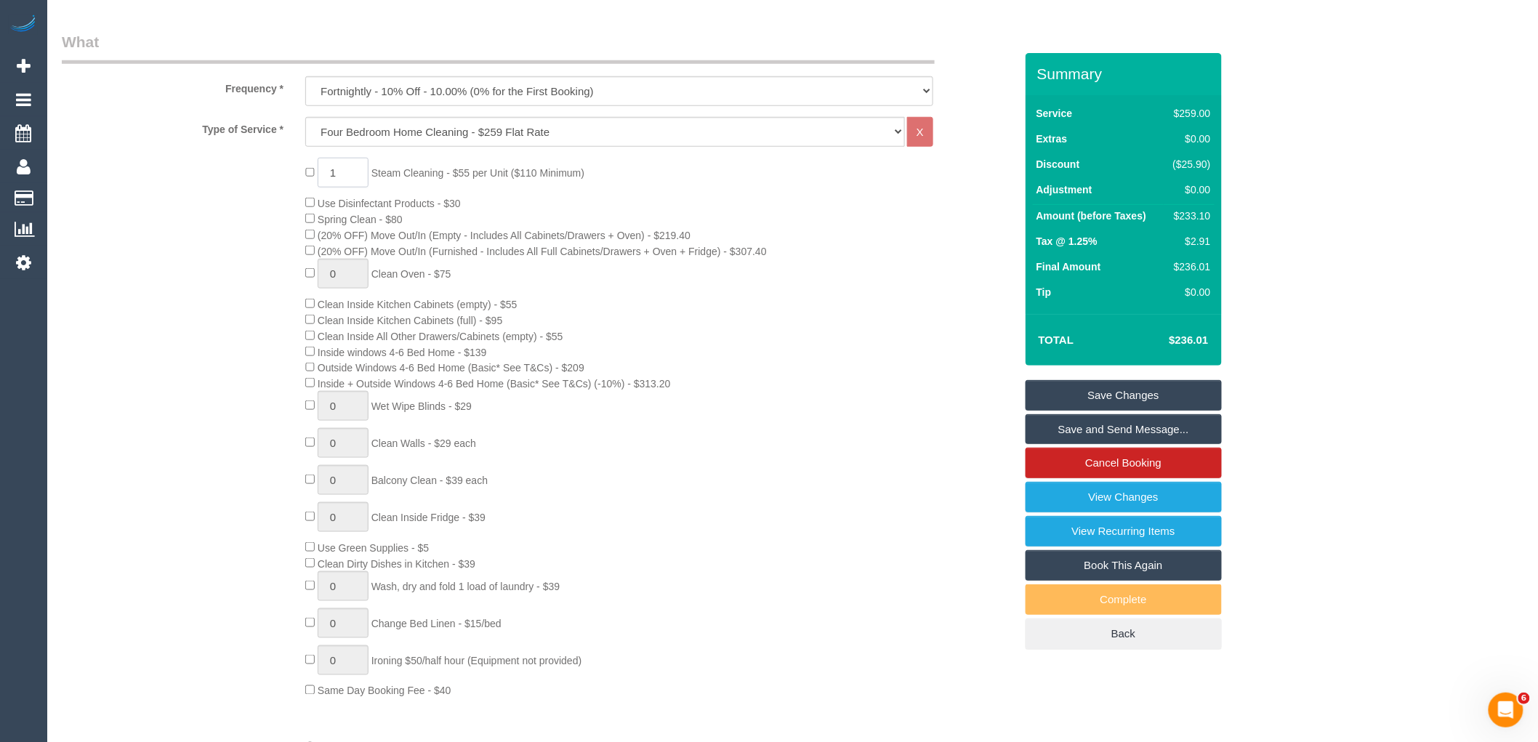
click at [356, 172] on input "1" at bounding box center [343, 173] width 51 height 30
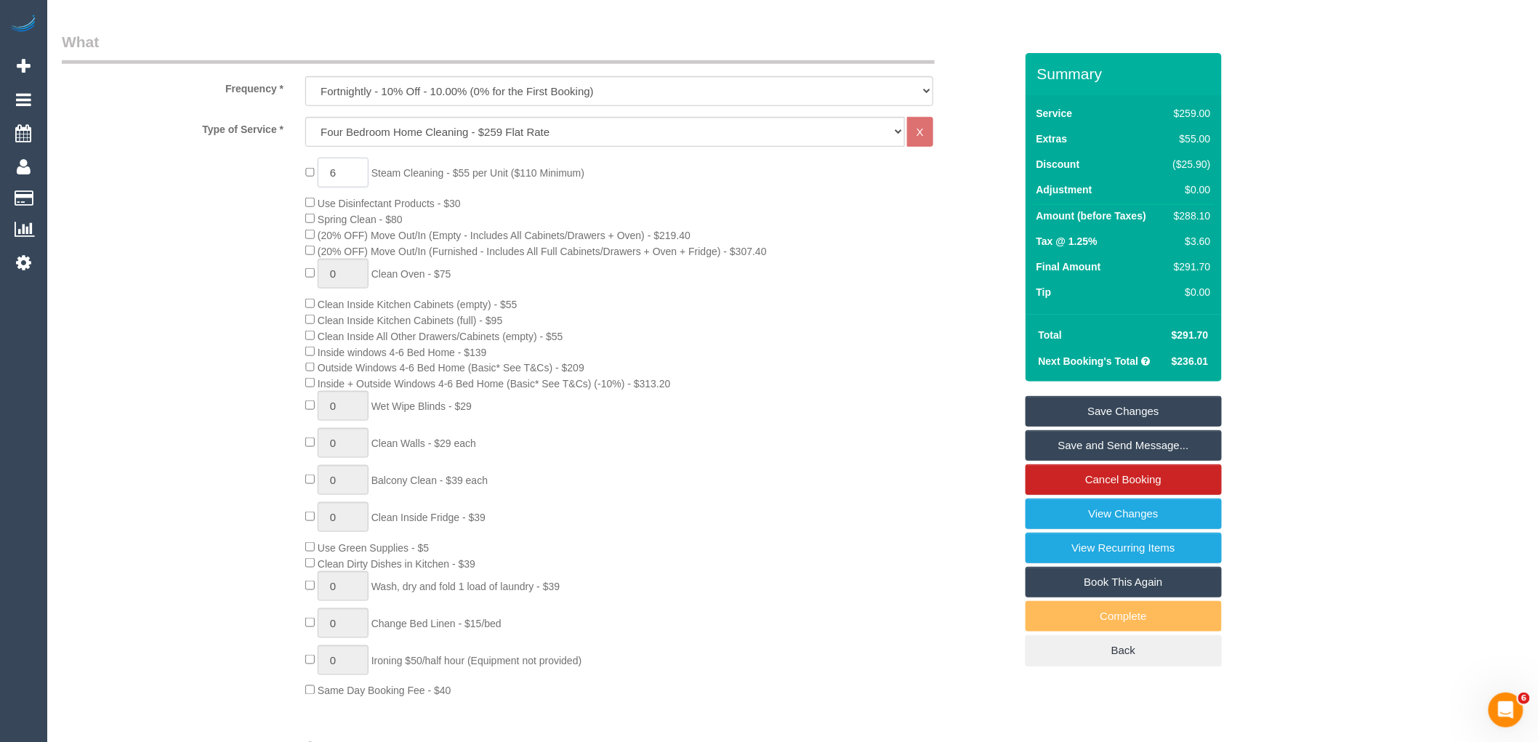
type input "6"
click at [775, 493] on div "6 Steam Cleaning - $55 per Unit ($110 Minimum) Use Disinfectant Products - $30 …" at bounding box center [659, 428] width 730 height 541
select select "spot24"
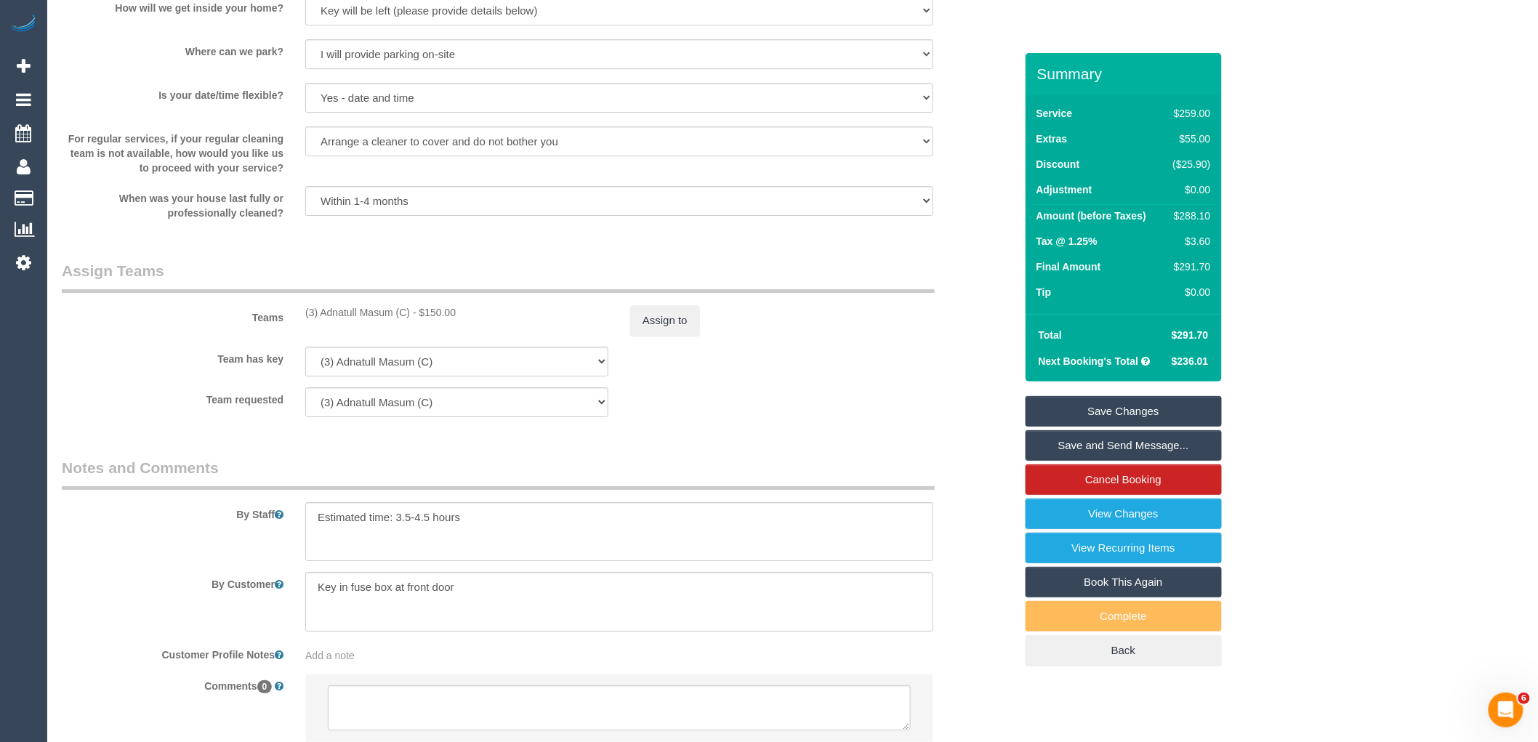
scroll to position [2070, 0]
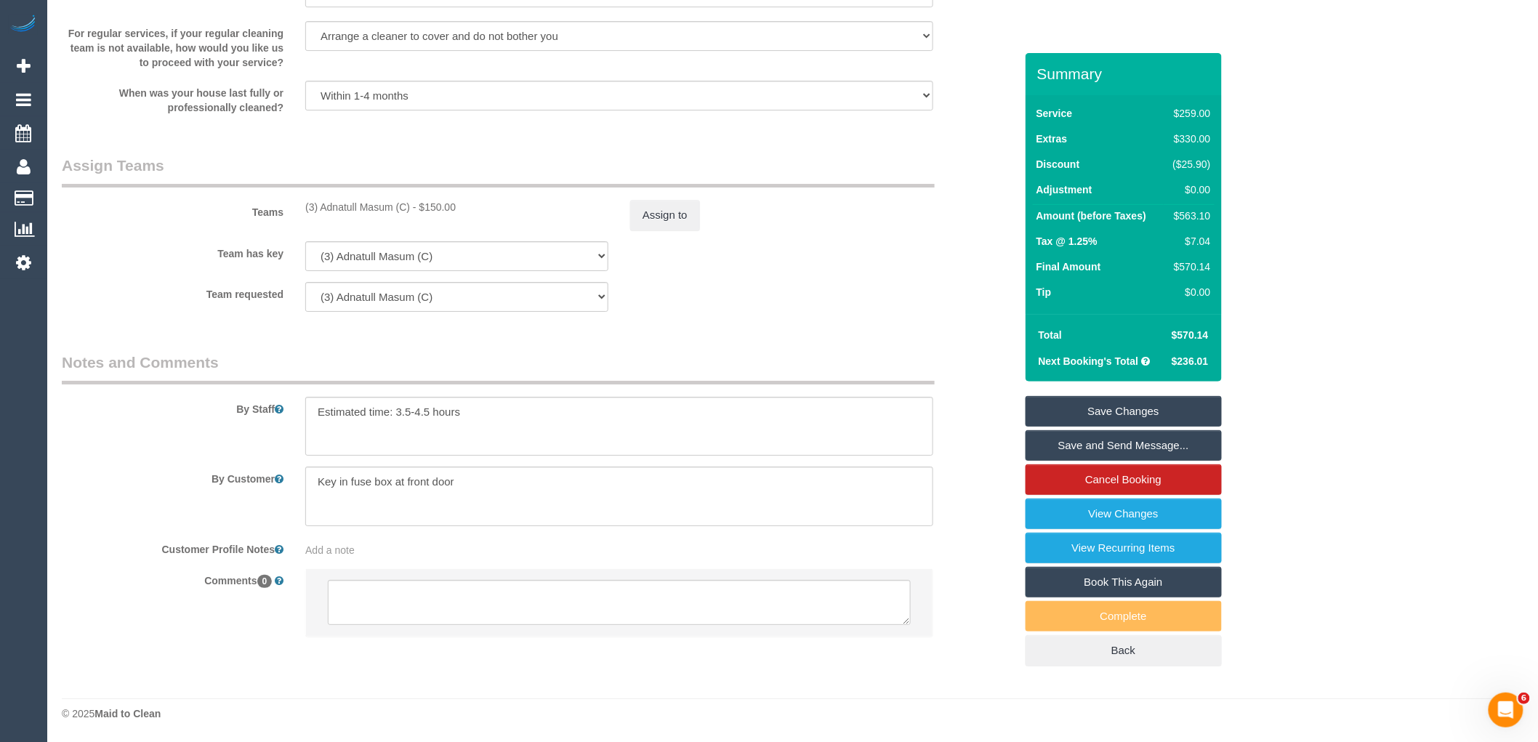
select select "spot45"
click at [551, 421] on textarea at bounding box center [619, 427] width 628 height 60
type textarea "Estimated time: 3.5-4.5 hours Steam cleaning 4 bedroom and a living room."
click at [560, 592] on textarea at bounding box center [619, 602] width 583 height 45
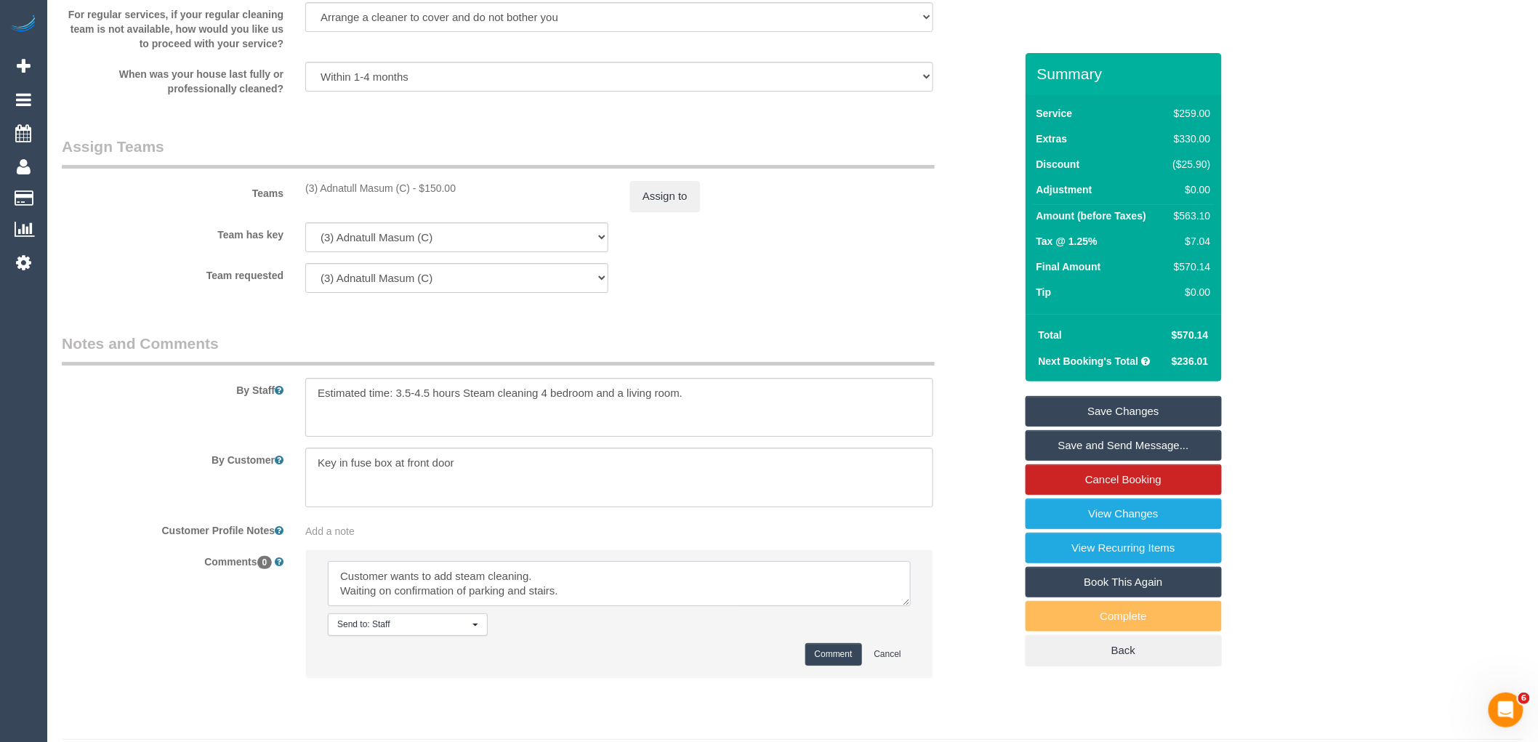
click at [603, 594] on textarea at bounding box center [619, 583] width 583 height 45
click at [601, 605] on textarea at bounding box center [619, 583] width 583 height 45
paste textarea "cnv_1fjg2ouw"
type textarea "Customer wants to add steam cleaning. Waiting on confirmation of parking and st…"
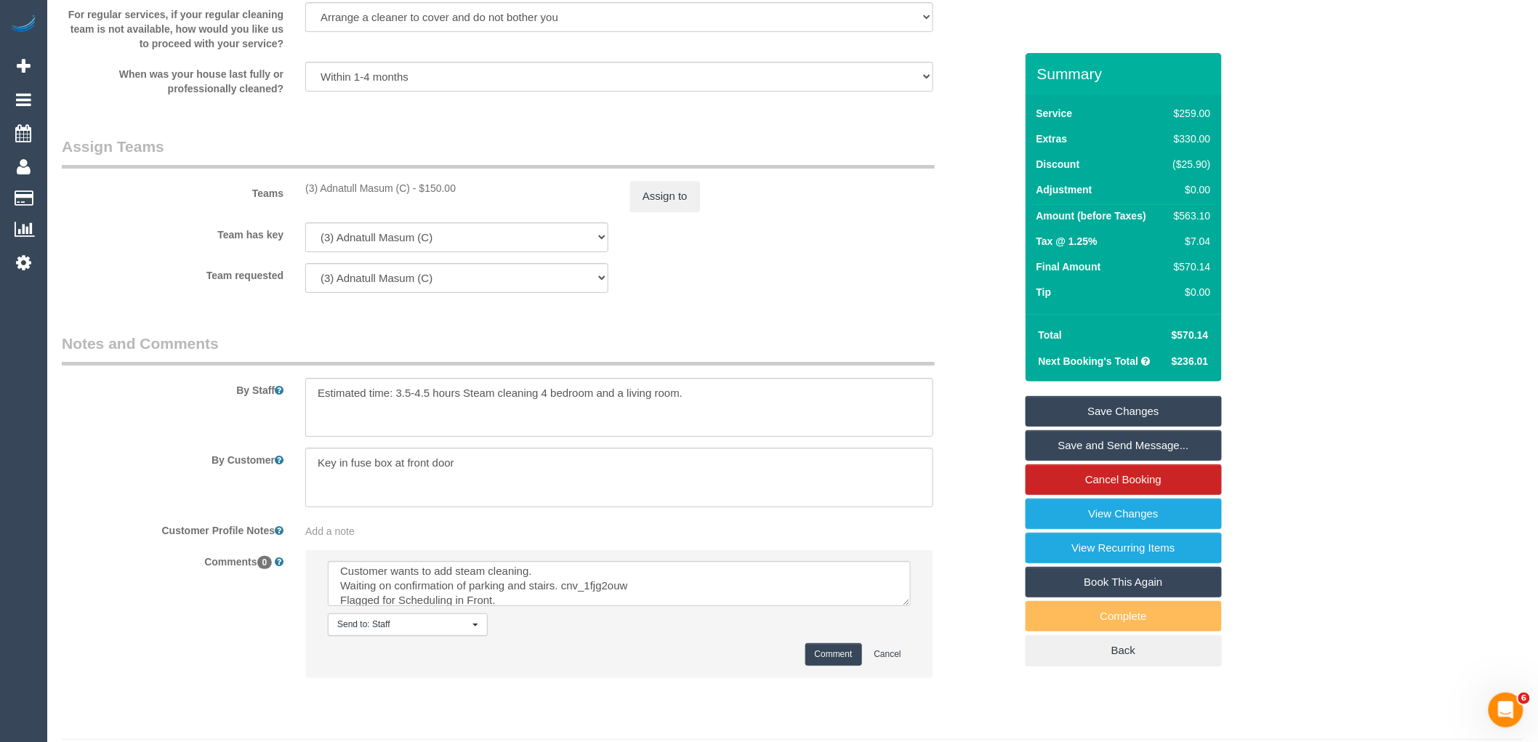
click at [834, 666] on button "Comment" at bounding box center [833, 654] width 57 height 23
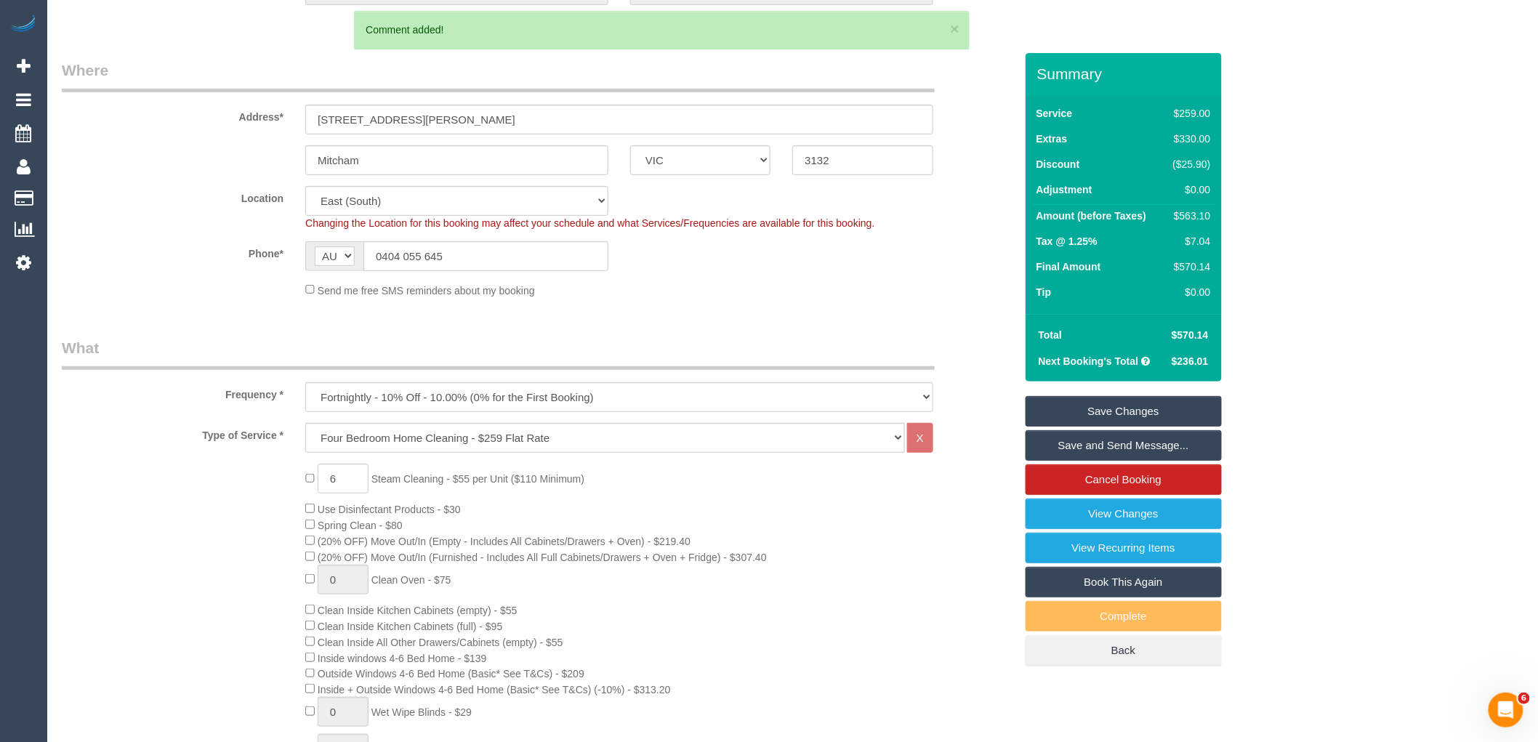
scroll to position [0, 0]
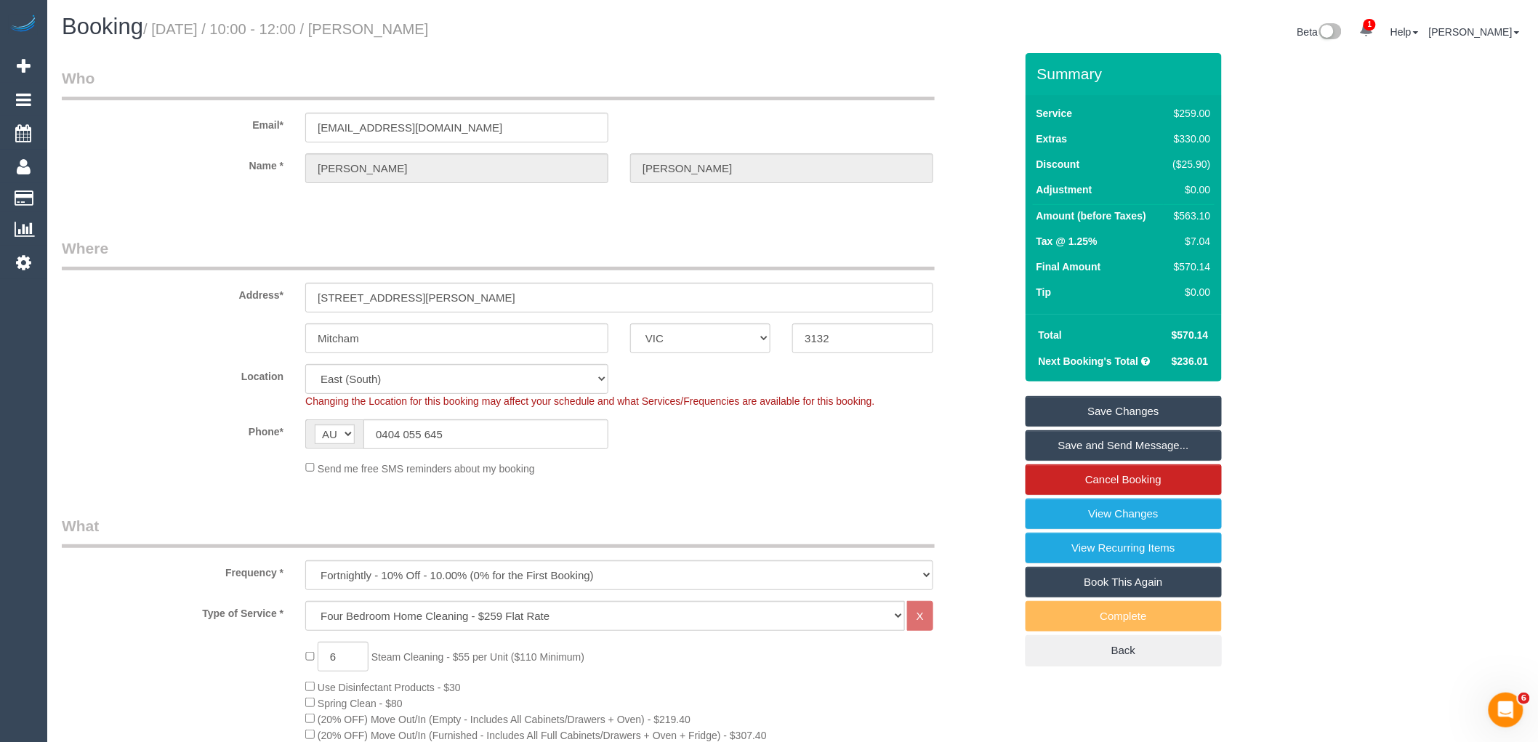
click at [1161, 415] on link "Save Changes" at bounding box center [1123, 411] width 196 height 31
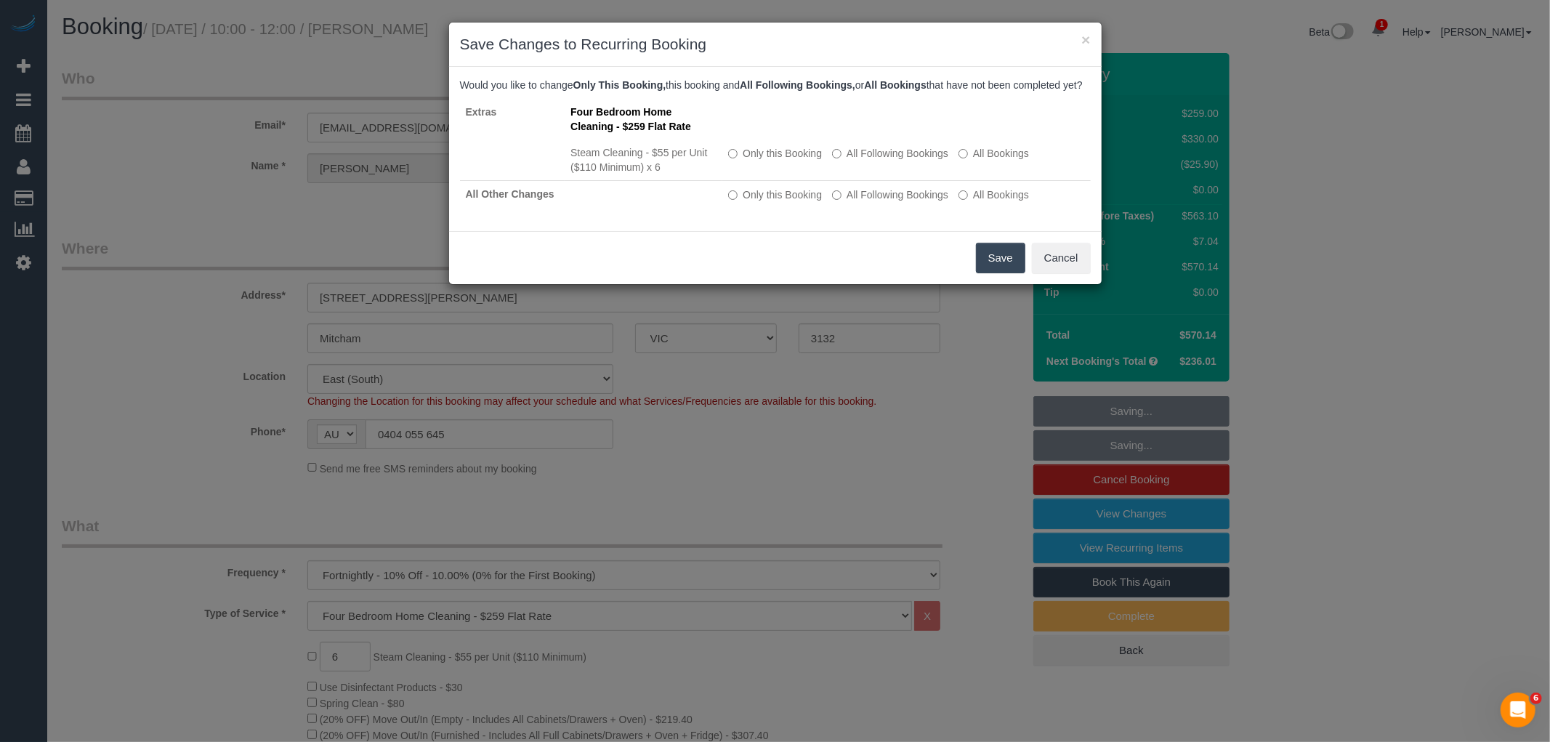
click at [993, 263] on button "Save" at bounding box center [1000, 258] width 49 height 31
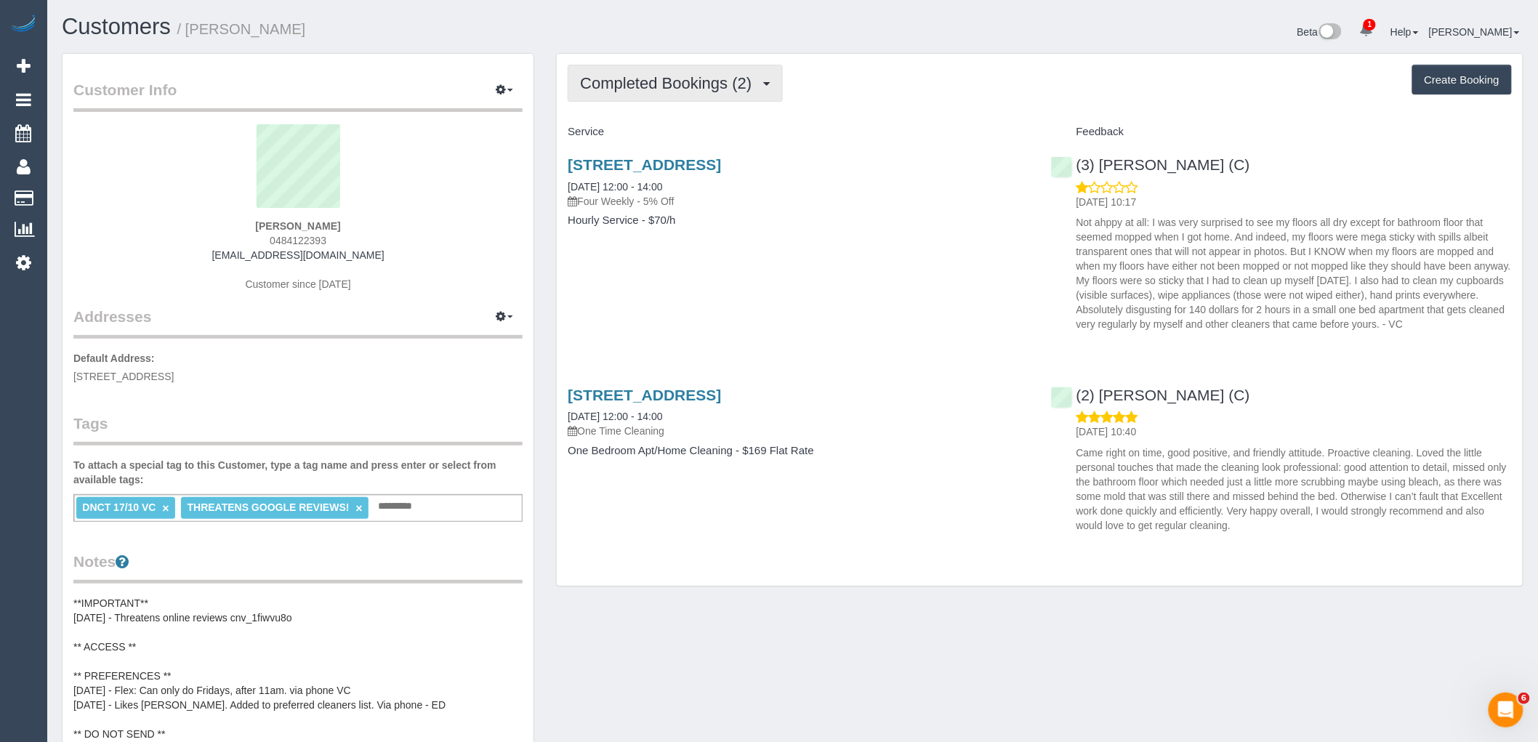
click at [666, 100] on button "Completed Bookings (2)" at bounding box center [675, 83] width 215 height 37
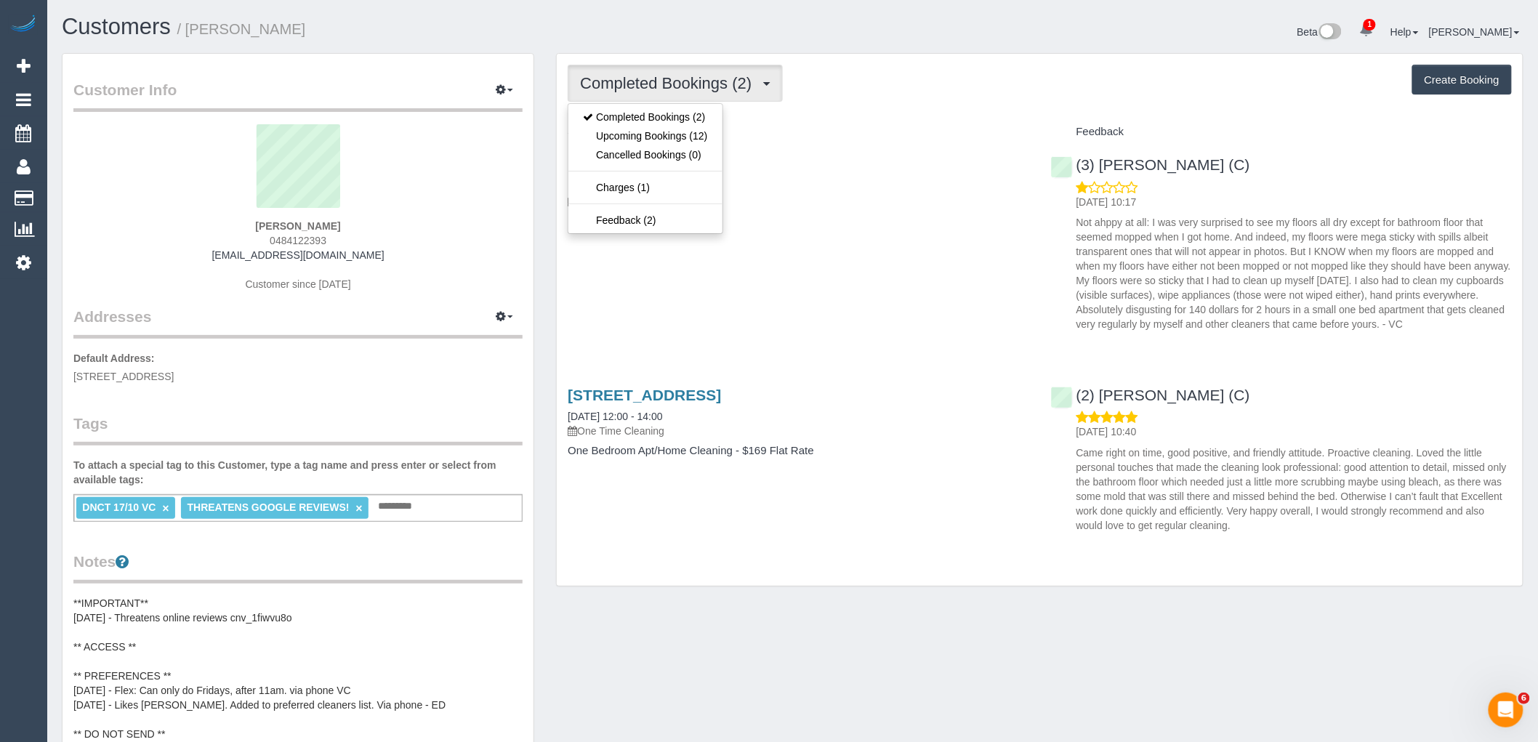
click at [745, 112] on div "Completed Bookings (2) Completed Bookings (2) Upcoming Bookings (12) Cancelled …" at bounding box center [1040, 320] width 966 height 533
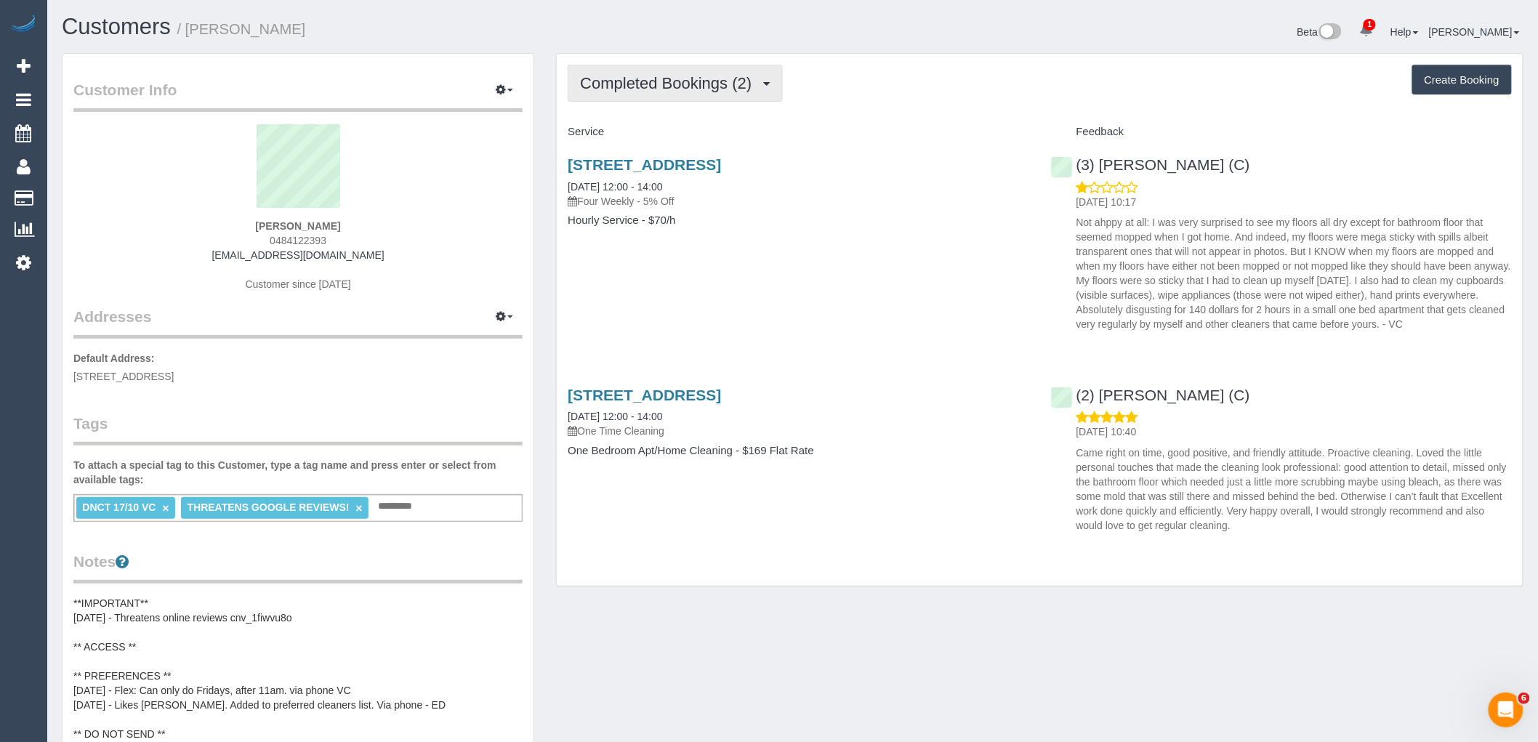
click at [714, 89] on span "Completed Bookings (2)" at bounding box center [669, 83] width 179 height 18
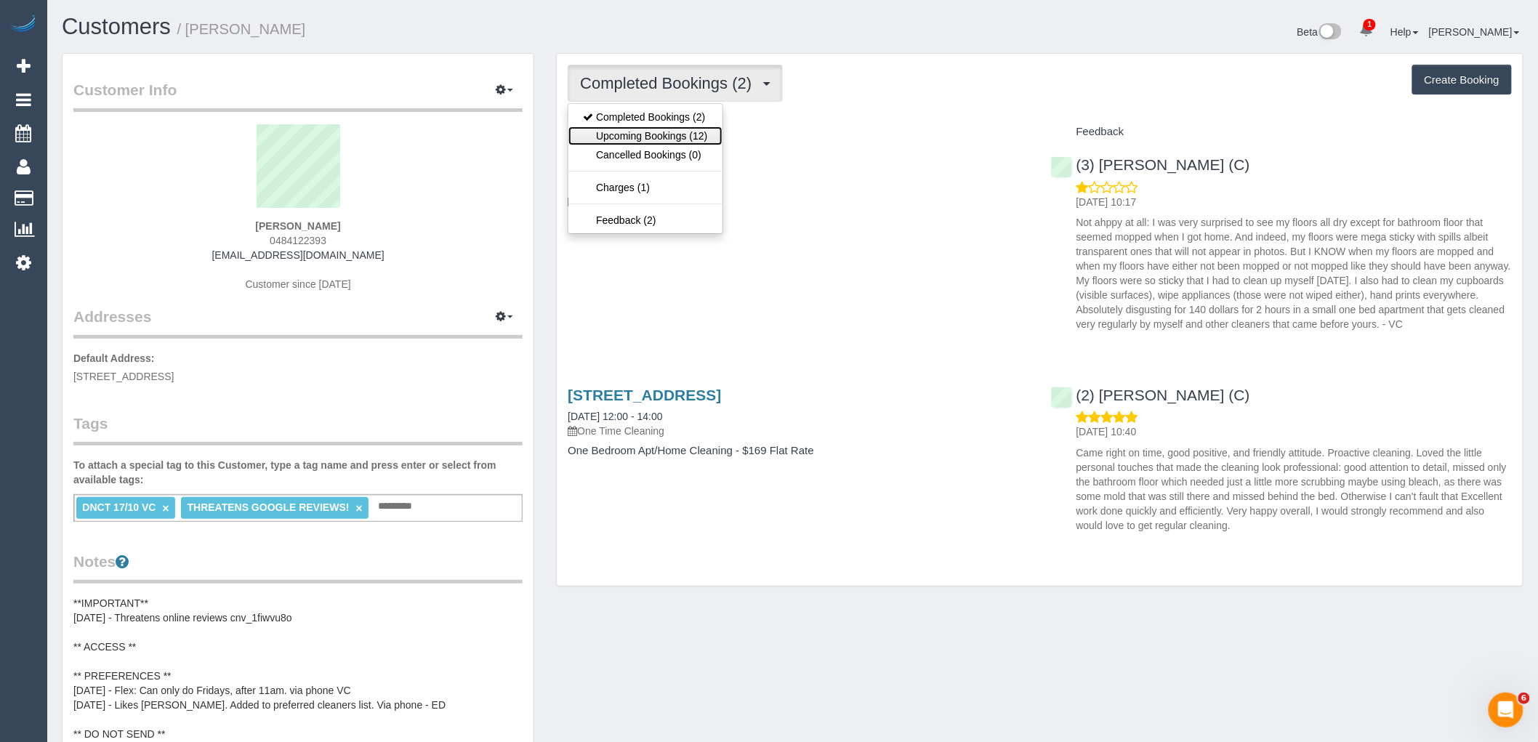
click at [692, 142] on link "Upcoming Bookings (12)" at bounding box center [644, 135] width 153 height 19
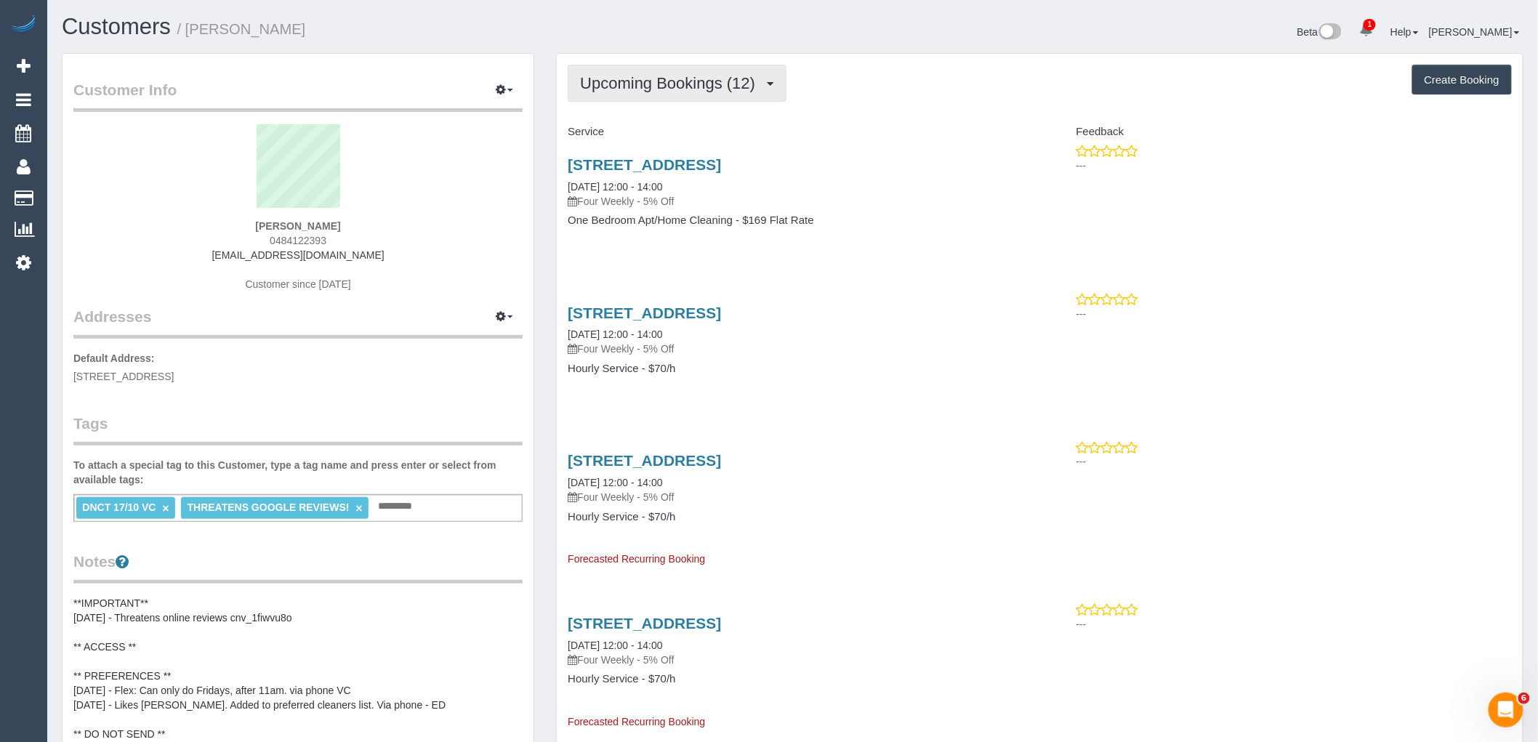
click at [691, 76] on span "Upcoming Bookings (12)" at bounding box center [671, 83] width 182 height 18
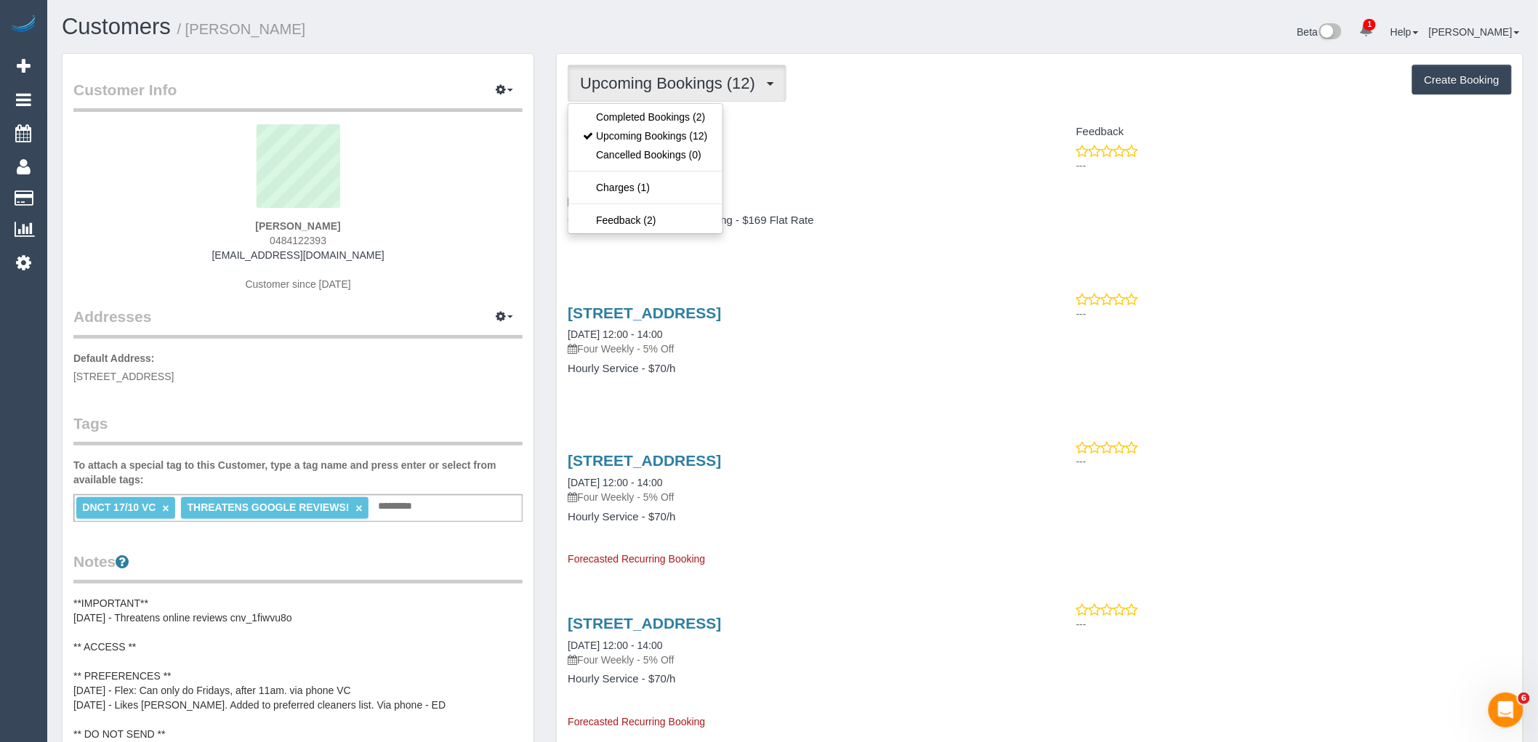
click at [683, 106] on ul "Completed Bookings (2) Upcoming Bookings (12) Cancelled Bookings (0) Charges (1…" at bounding box center [645, 168] width 155 height 131
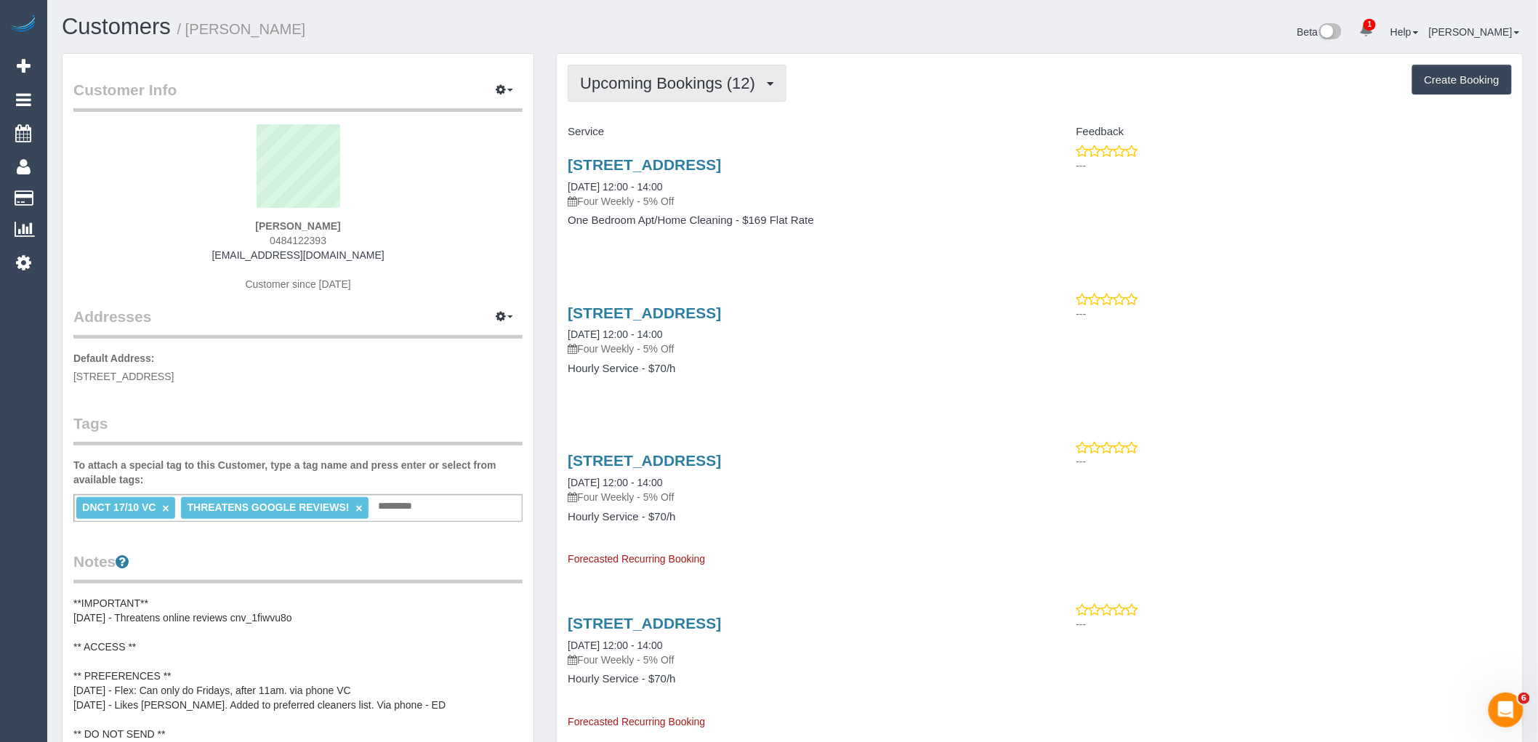
click at [678, 92] on span "Upcoming Bookings (12)" at bounding box center [671, 83] width 182 height 18
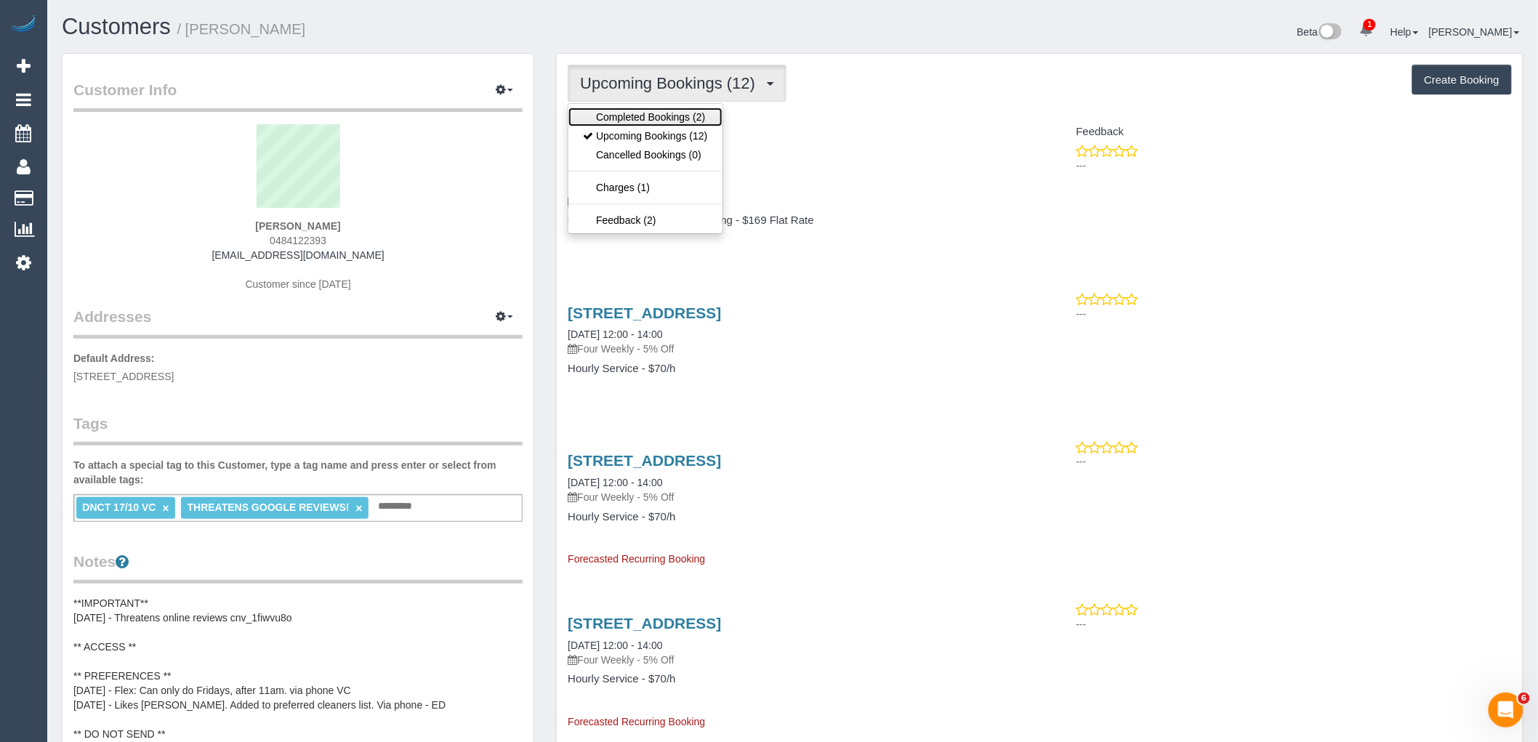
click at [671, 124] on link "Completed Bookings (2)" at bounding box center [644, 117] width 153 height 19
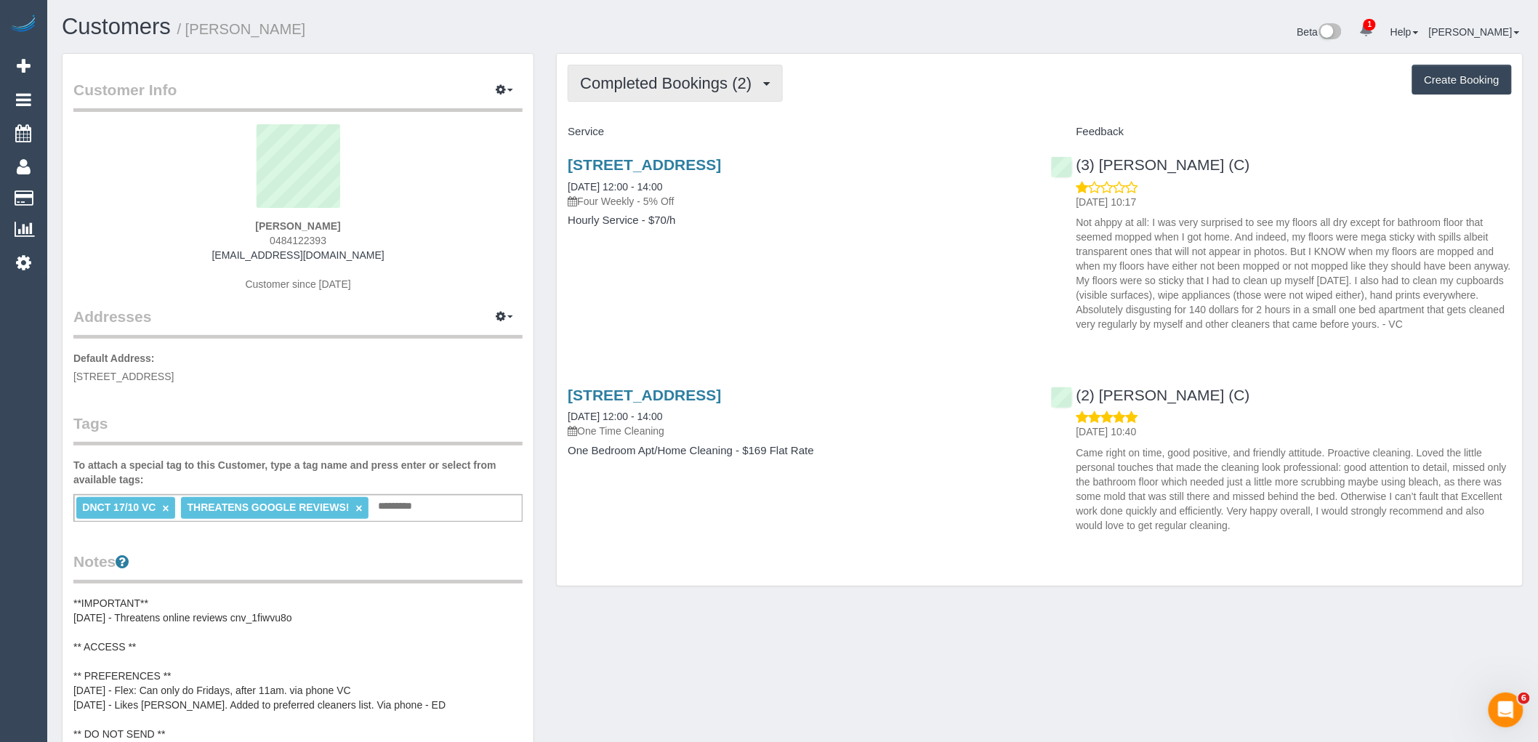
click at [727, 78] on span "Completed Bookings (2)" at bounding box center [669, 83] width 179 height 18
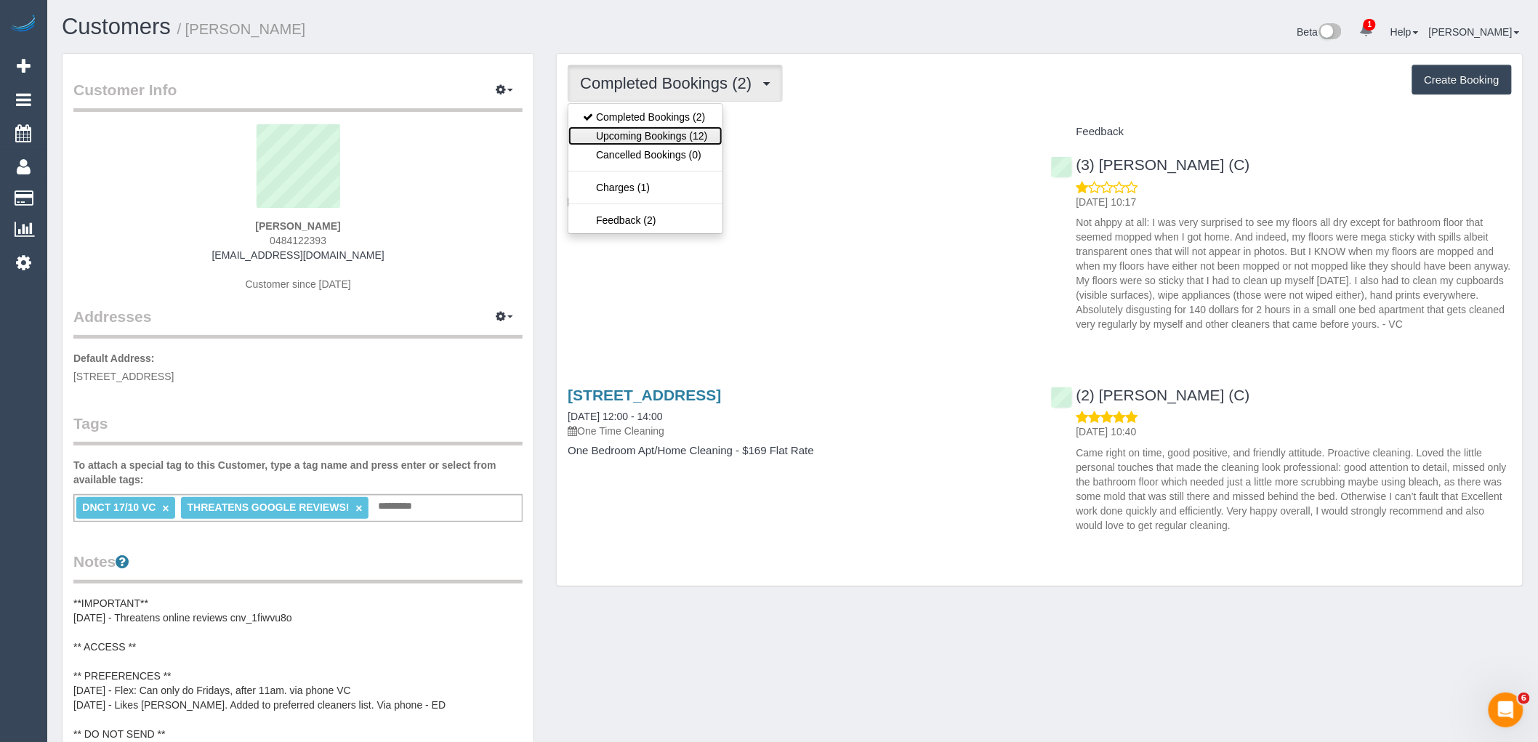
click at [696, 131] on link "Upcoming Bookings (12)" at bounding box center [644, 135] width 153 height 19
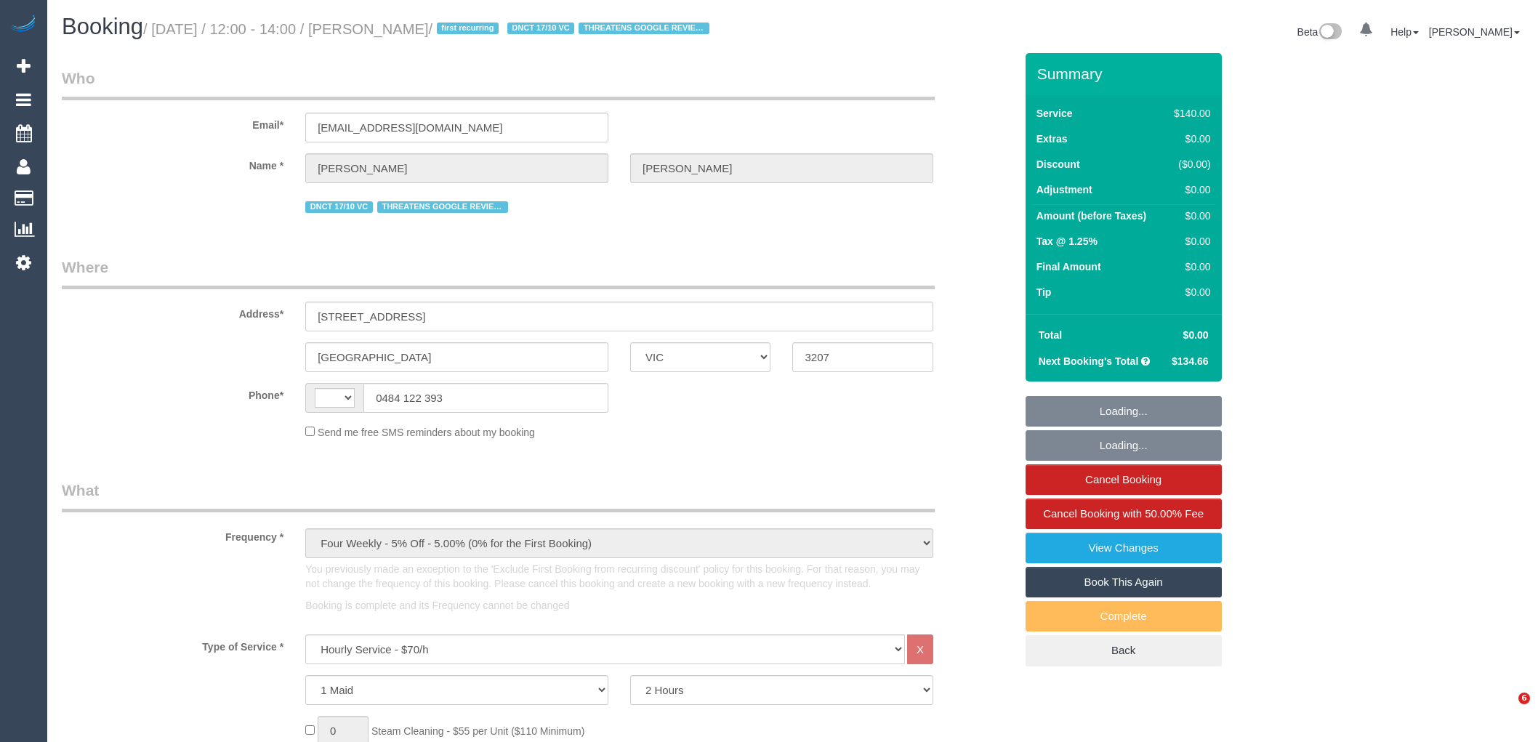
select select "VIC"
select select "number:28"
select select "number:14"
select select "number:19"
select select "number:22"
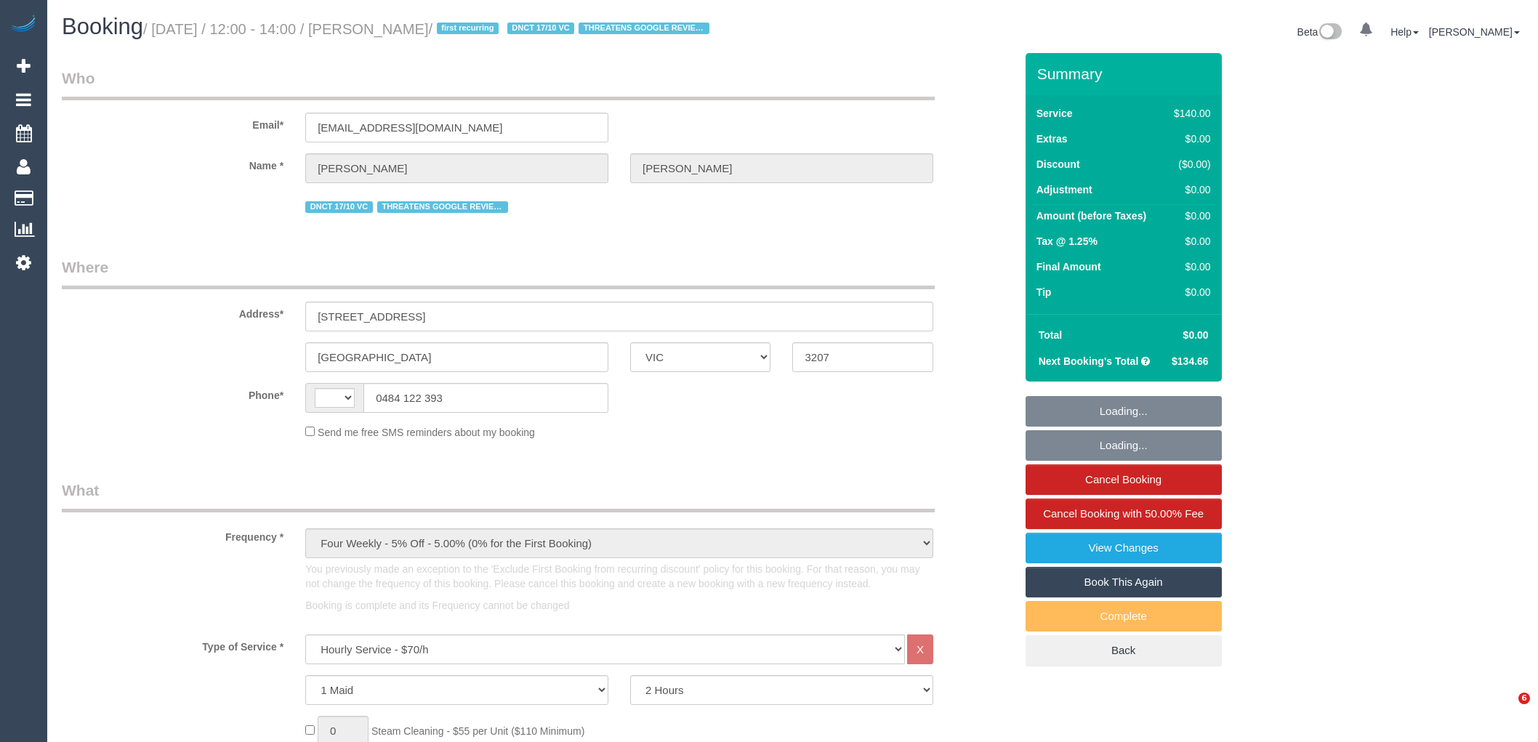
select select "number:33"
select select "number:12"
select select "string:AU"
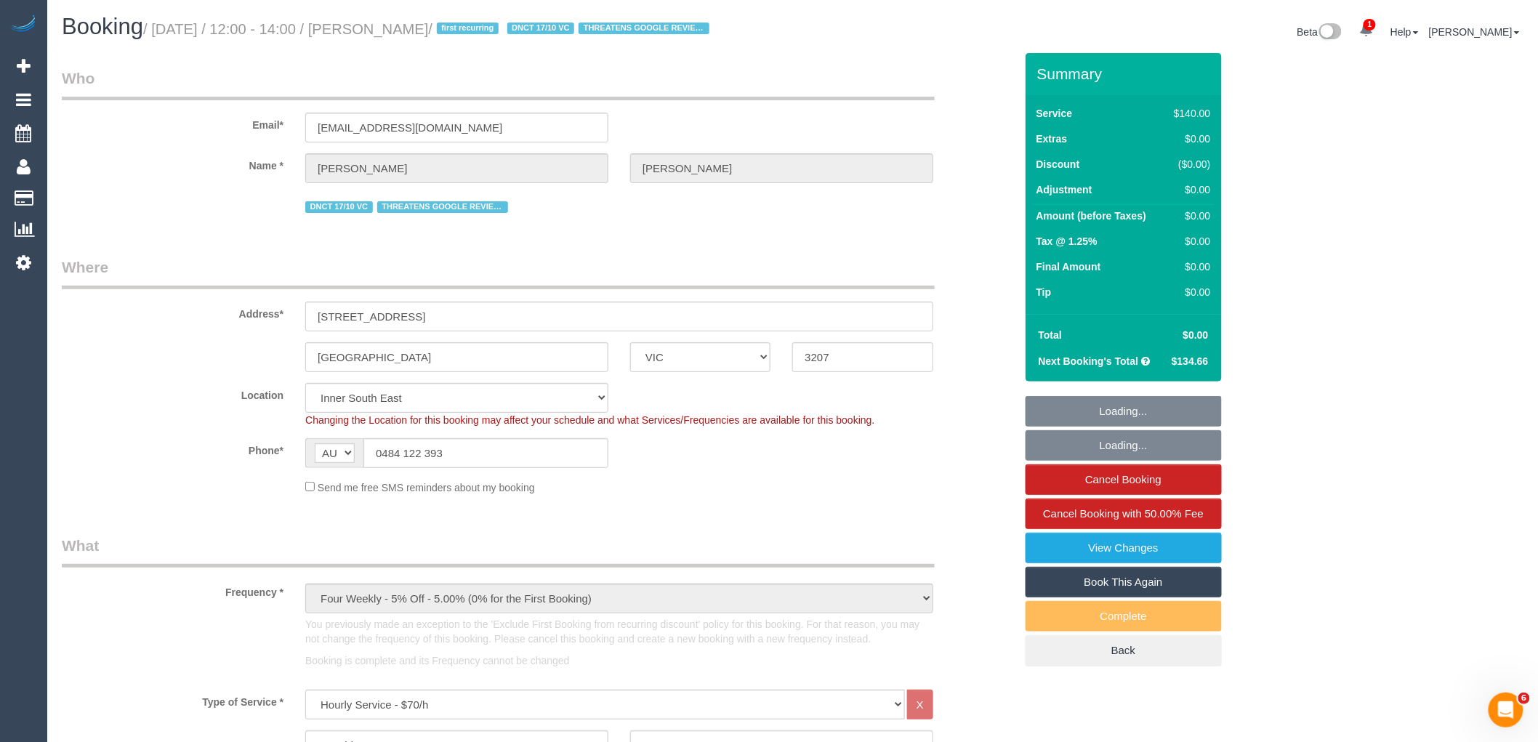
select select "object:1519"
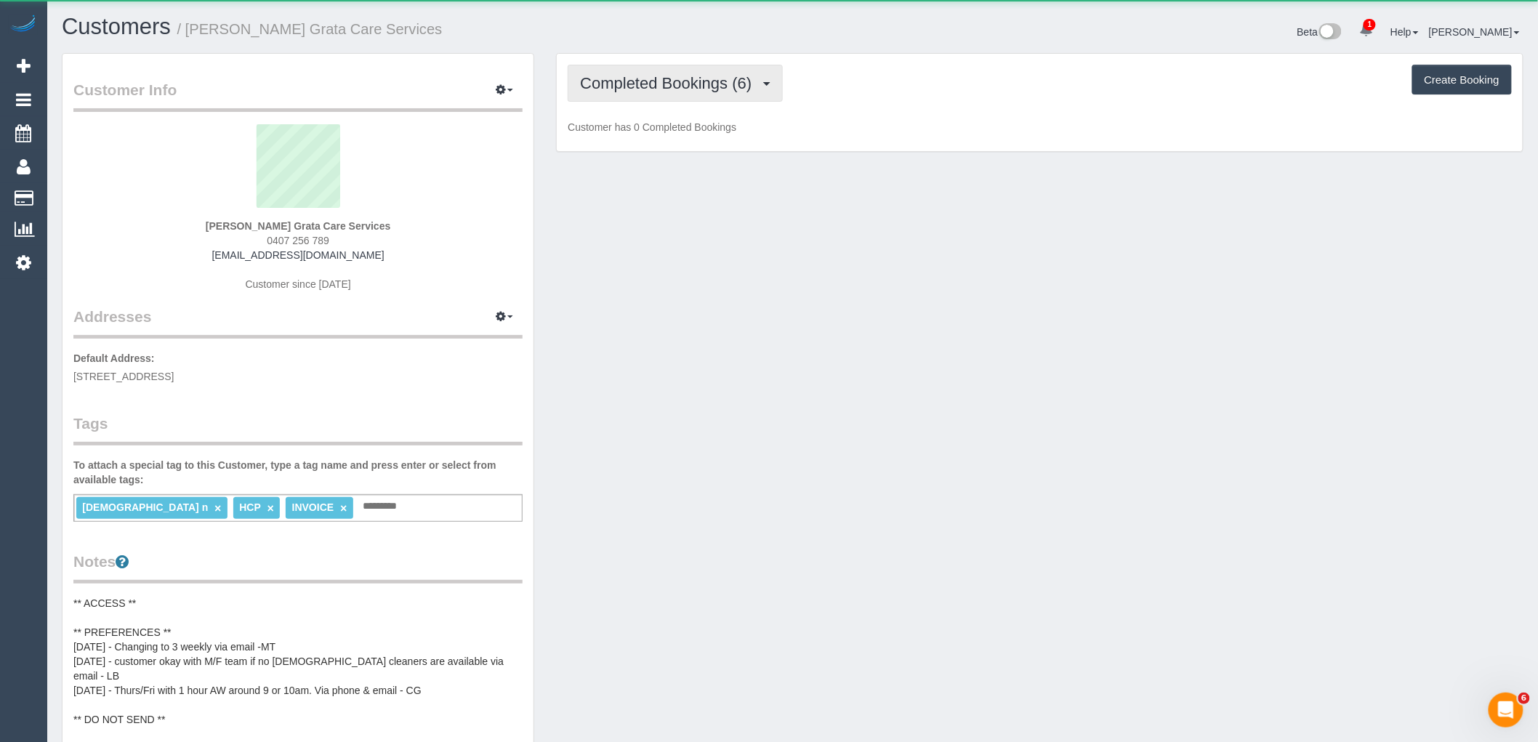
click at [667, 94] on button "Completed Bookings (6)" at bounding box center [675, 83] width 215 height 37
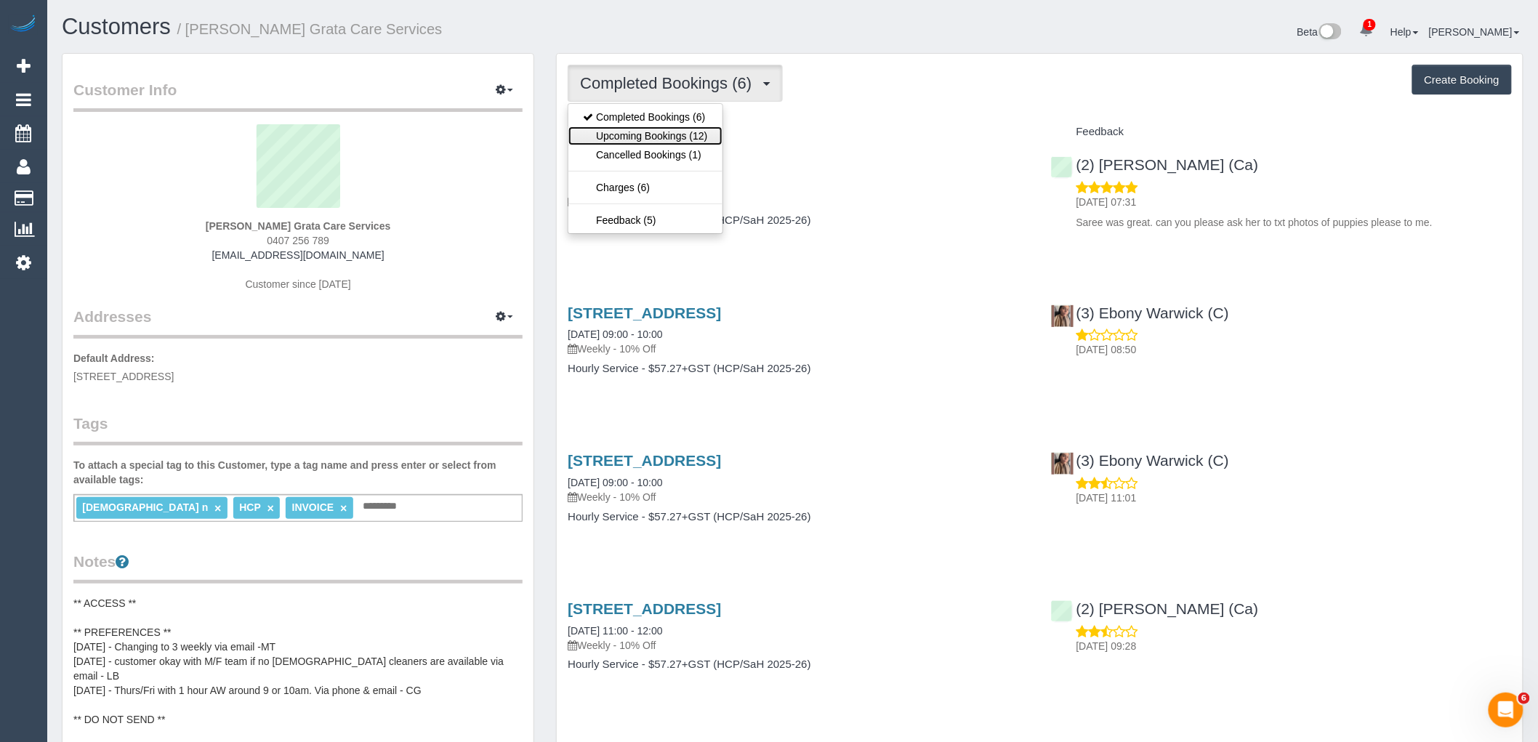
click at [685, 144] on link "Upcoming Bookings (12)" at bounding box center [644, 135] width 153 height 19
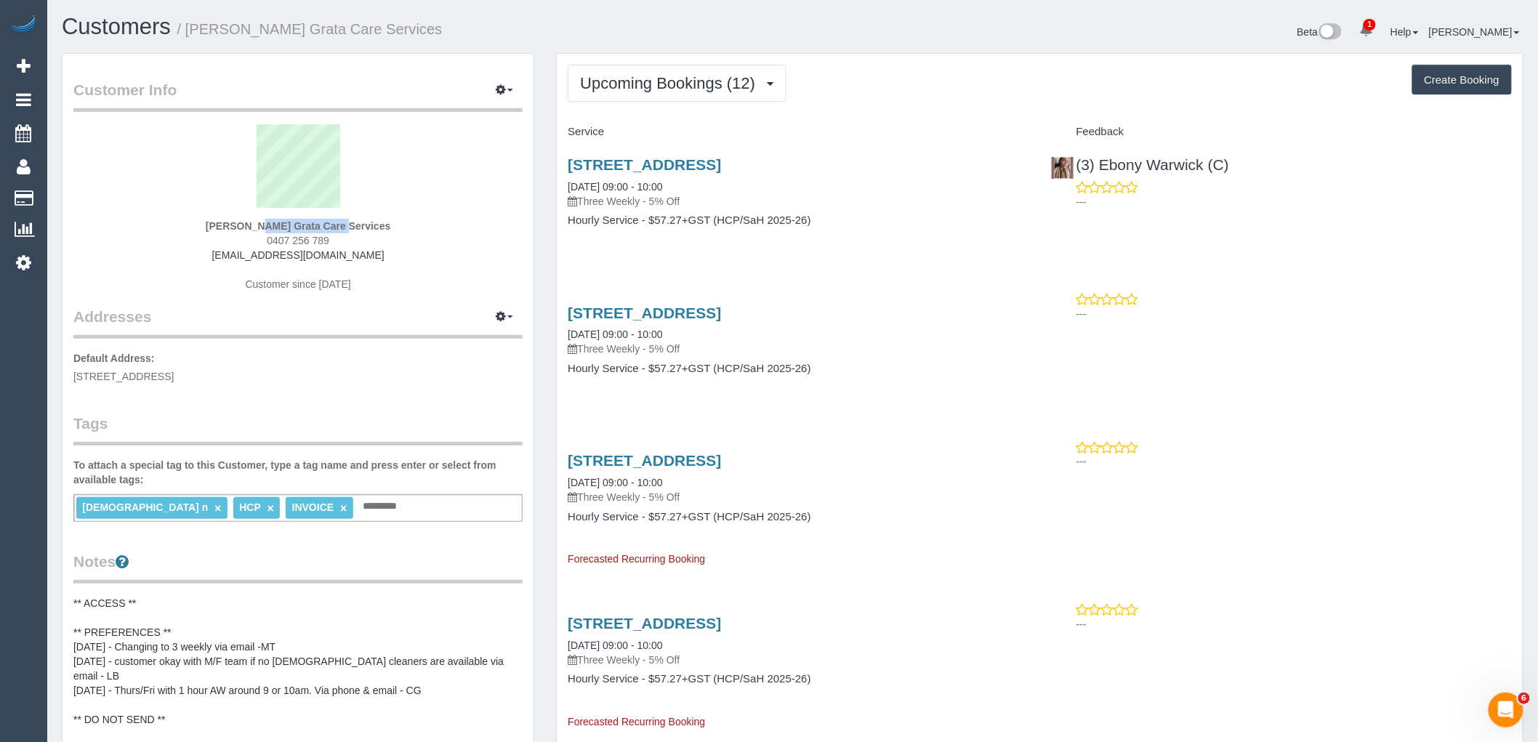
drag, startPoint x: 183, startPoint y: 227, endPoint x: 287, endPoint y: 225, distance: 103.9
click at [287, 225] on div "Carmela Fisicaro Grata Care Services 0407 256 789 michaelf.webmail@gmail.com Cu…" at bounding box center [297, 215] width 449 height 182
copy strong "Carmela Fisicaro"
click at [451, 205] on sui-profile-pic at bounding box center [297, 171] width 427 height 94
click at [703, 91] on span "Upcoming Bookings (12)" at bounding box center [671, 83] width 182 height 18
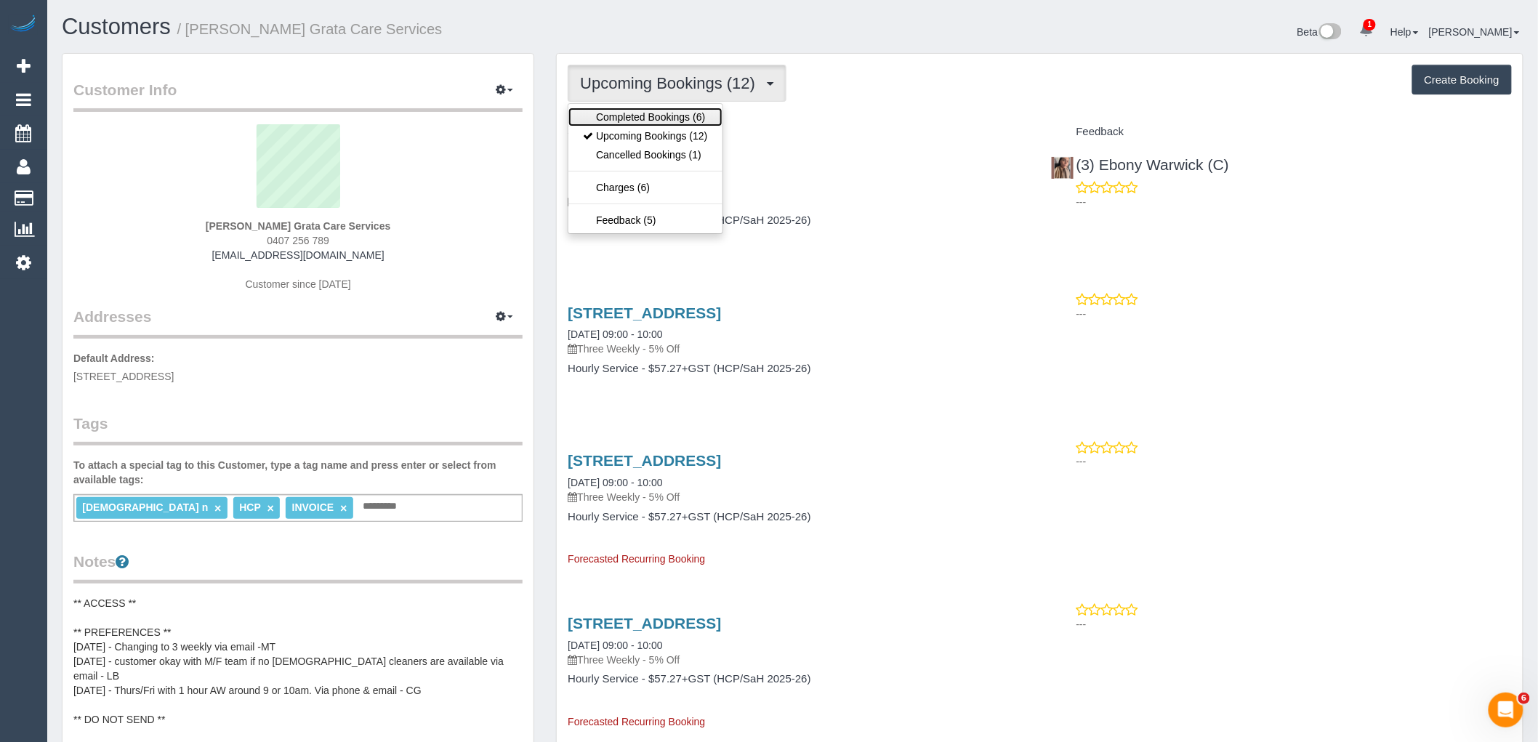
click at [695, 118] on link "Completed Bookings (6)" at bounding box center [644, 117] width 153 height 19
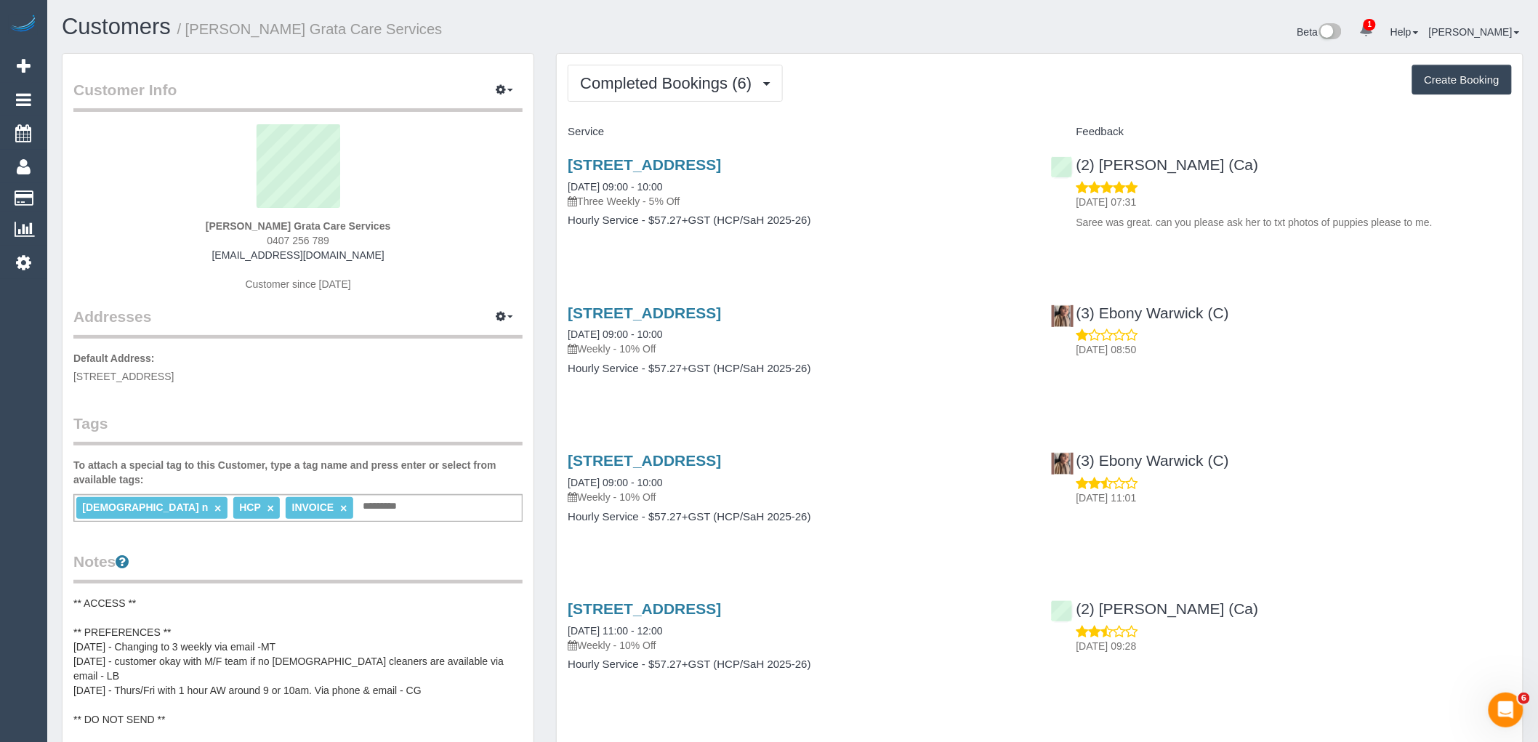
drag, startPoint x: 404, startPoint y: 221, endPoint x: 162, endPoint y: 226, distance: 242.0
click at [162, 226] on div "Carmela Fisicaro Grata Care Services 0407 256 789 michaelf.webmail@gmail.com Cu…" at bounding box center [297, 215] width 449 height 182
copy strong "[PERSON_NAME] Grata Care Services"
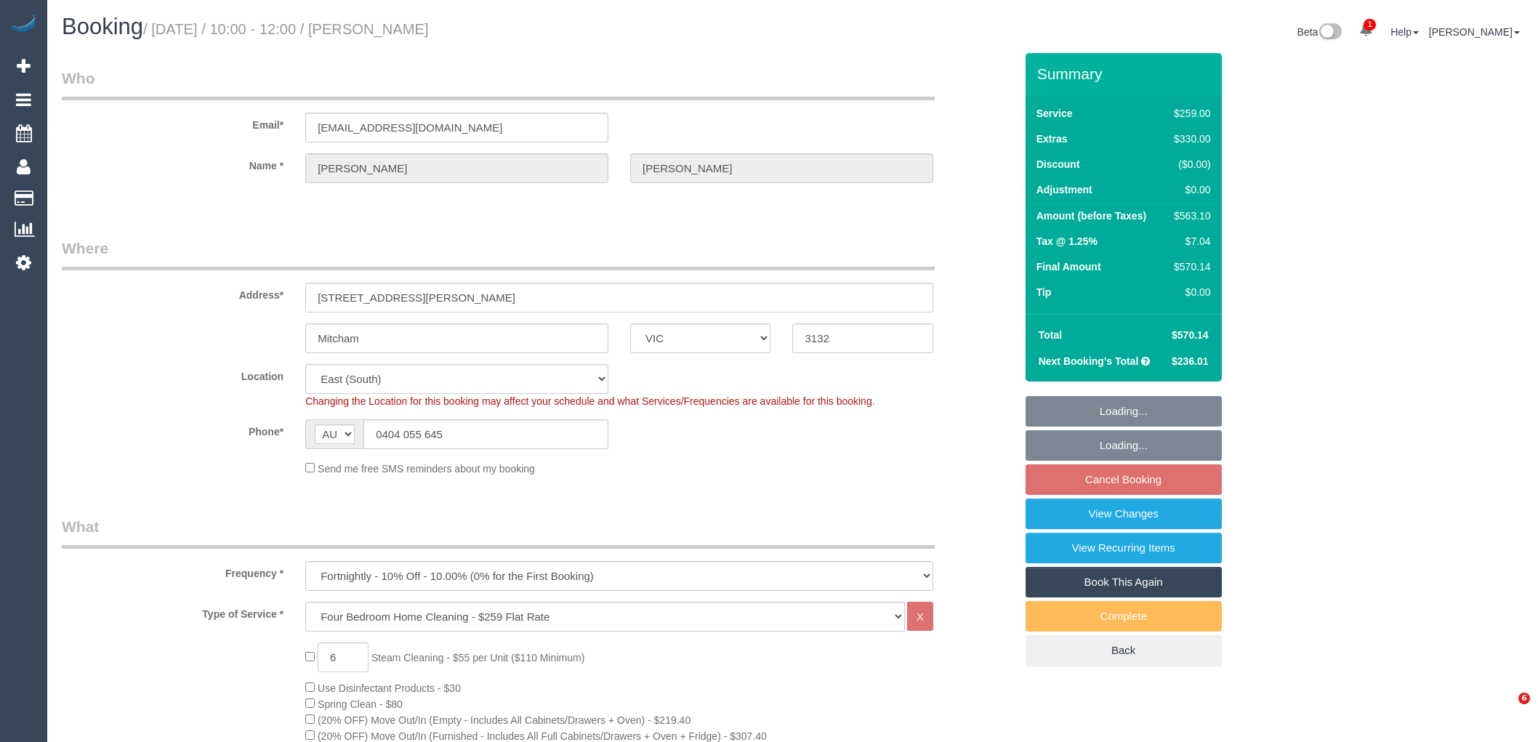
select select "VIC"
select select "string:stripe-pm_1QvsIa2GScqysDRV41SCk4lq"
select select "number:27"
select select "number:15"
select select "number:18"
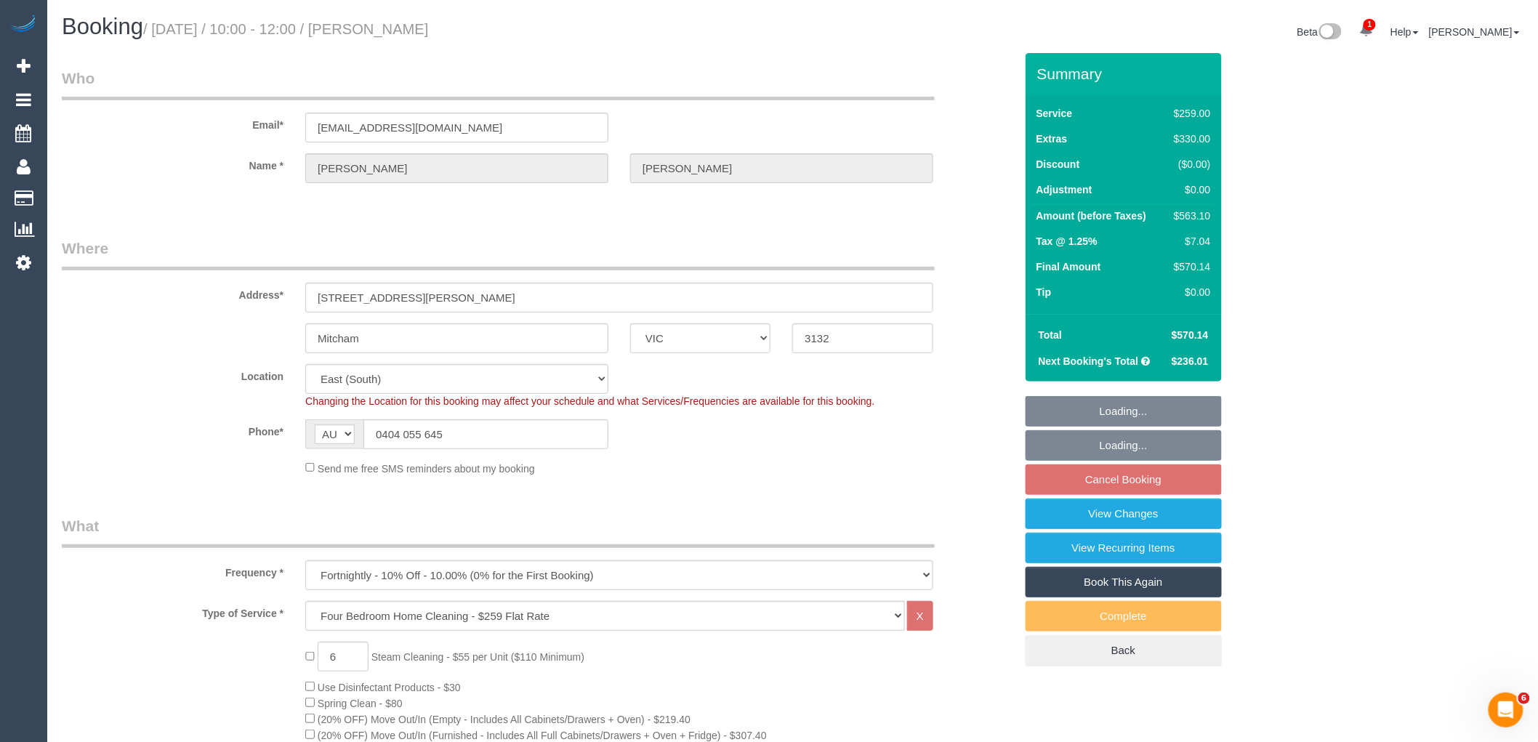
select select "number:22"
select select "number:33"
select select "number:13"
select select "object:818"
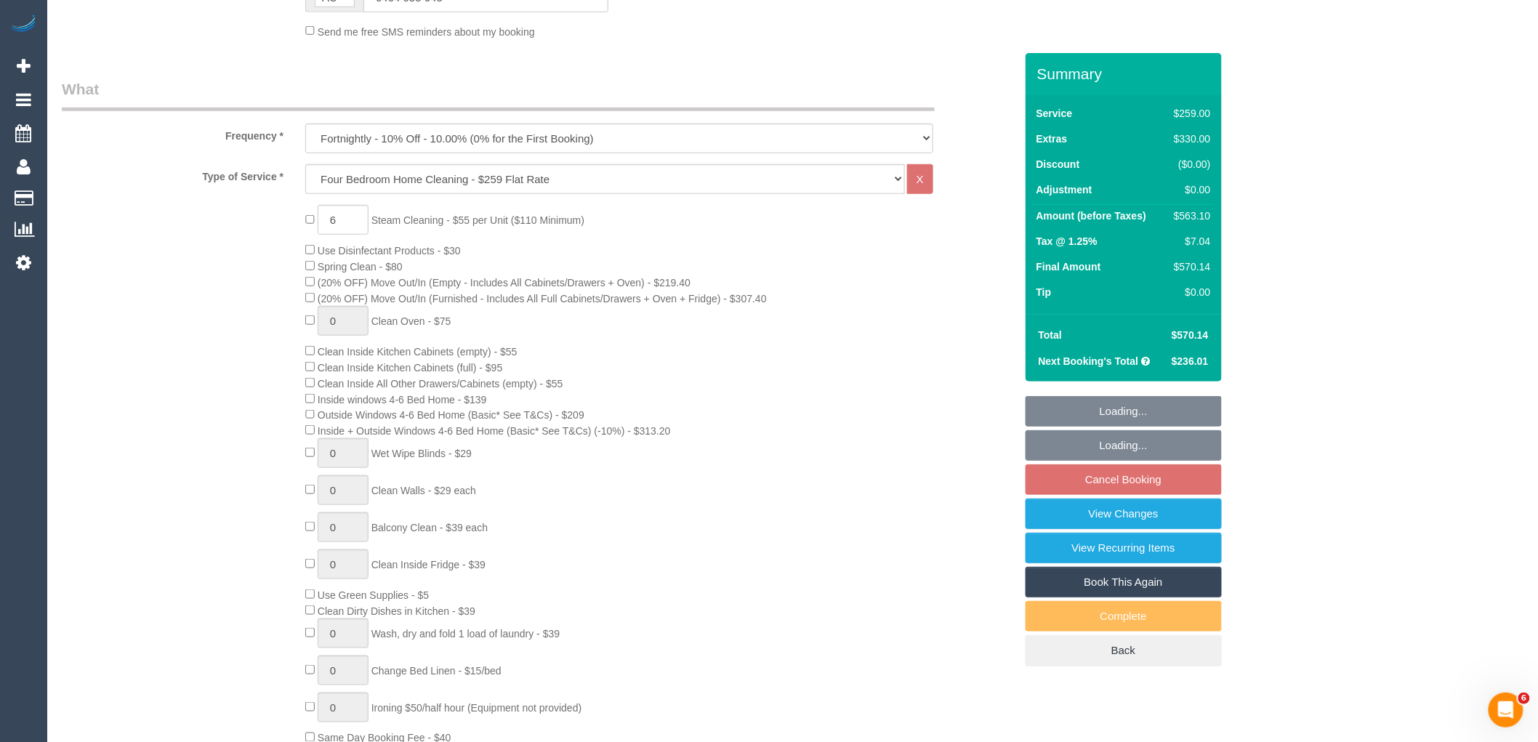
select select "spot3"
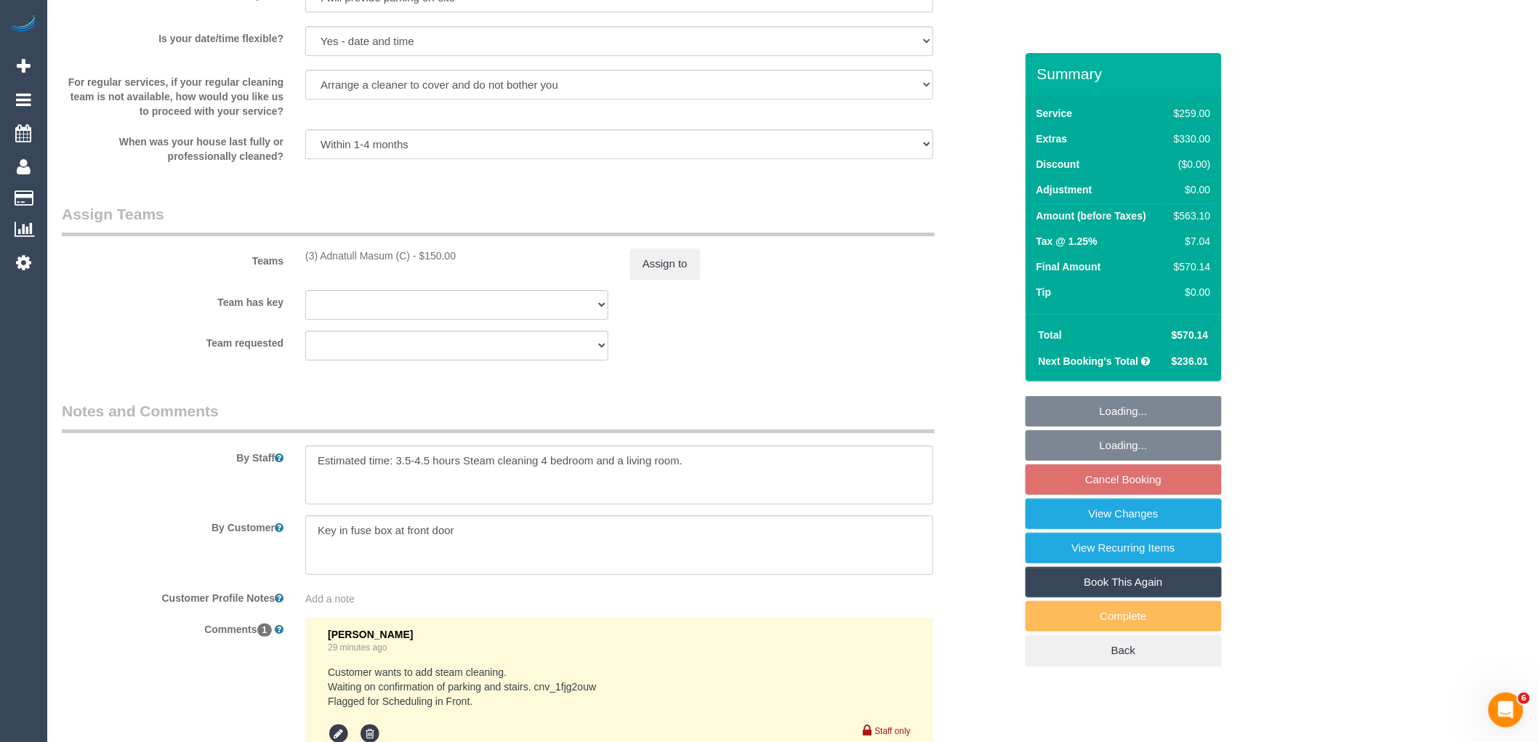
scroll to position [2233, 0]
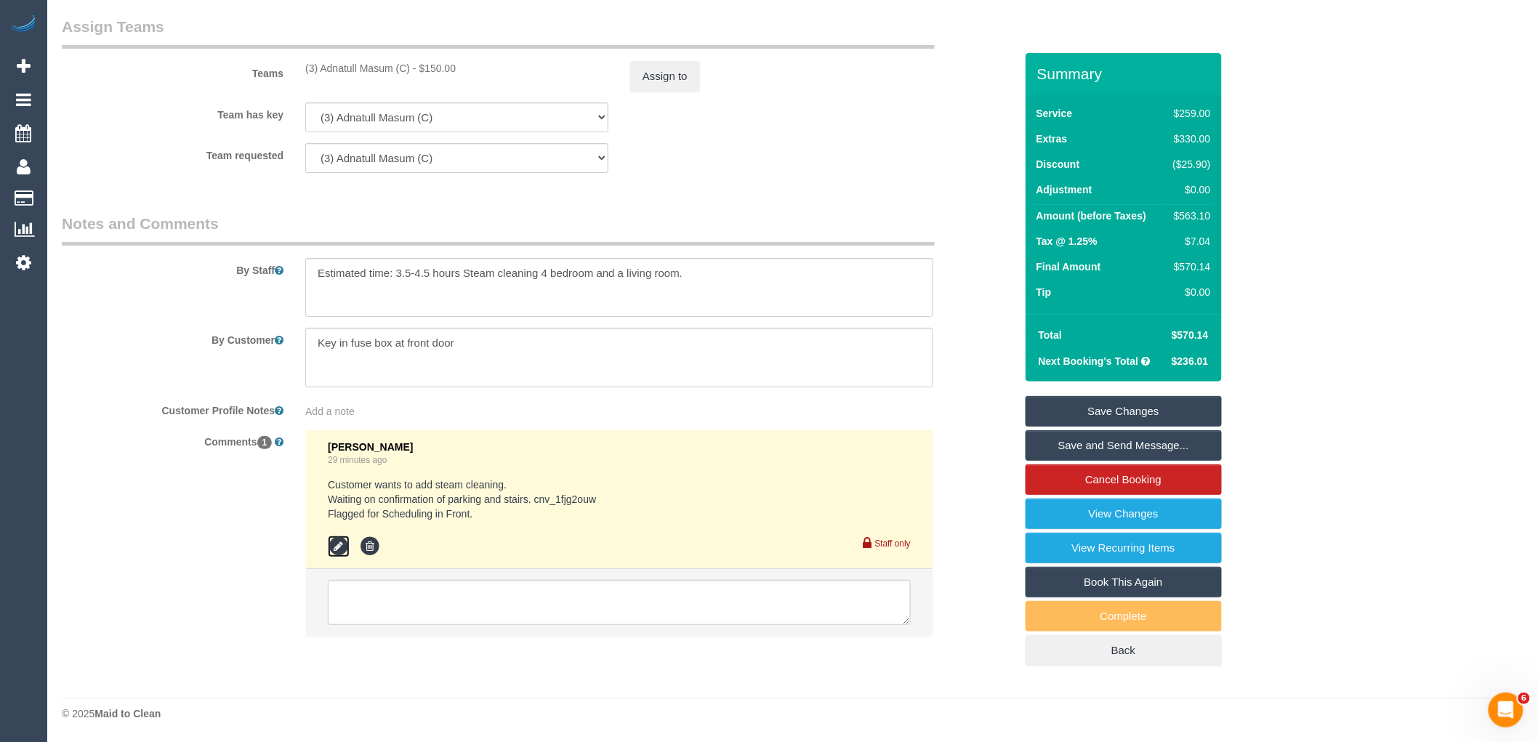
click at [338, 550] on icon at bounding box center [339, 547] width 22 height 22
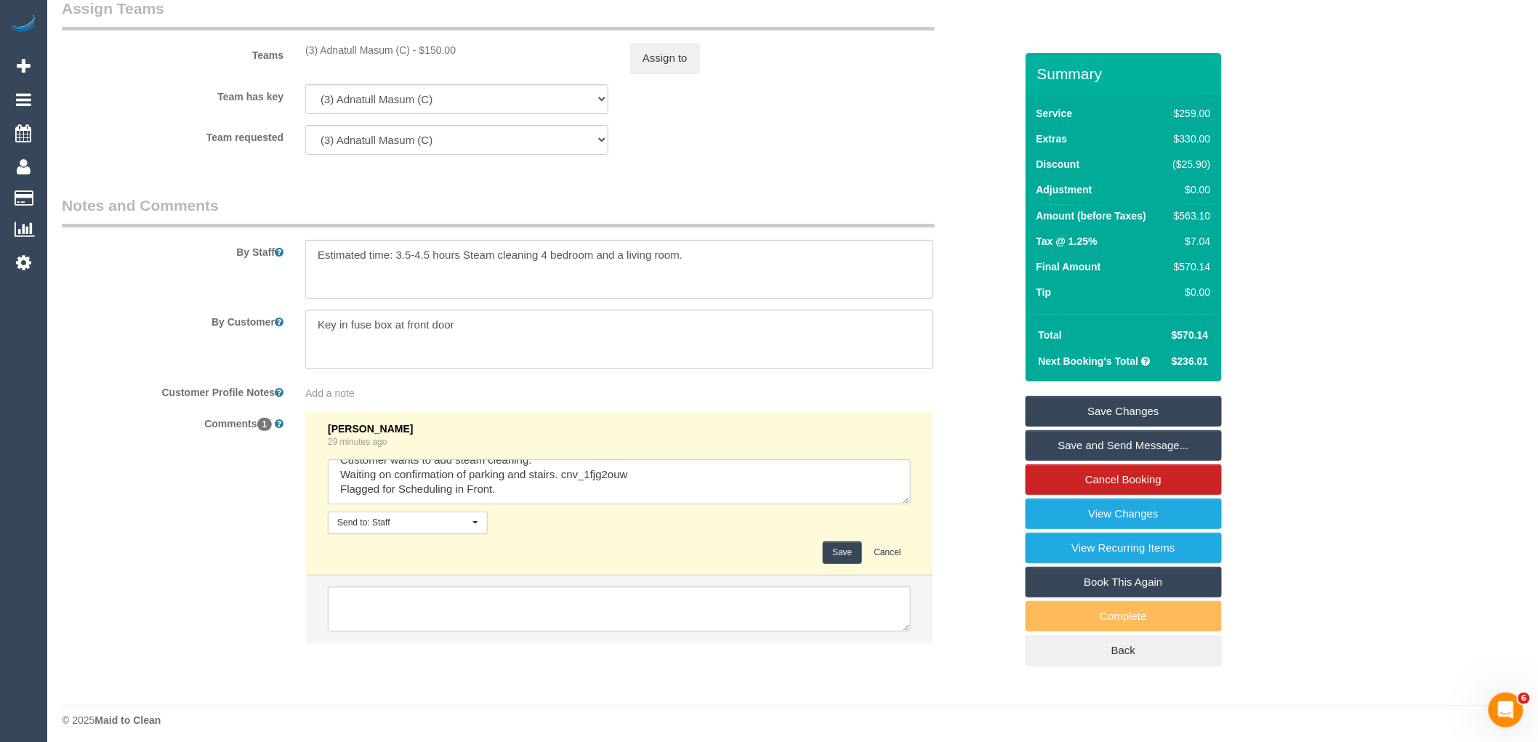
scroll to position [0, 0]
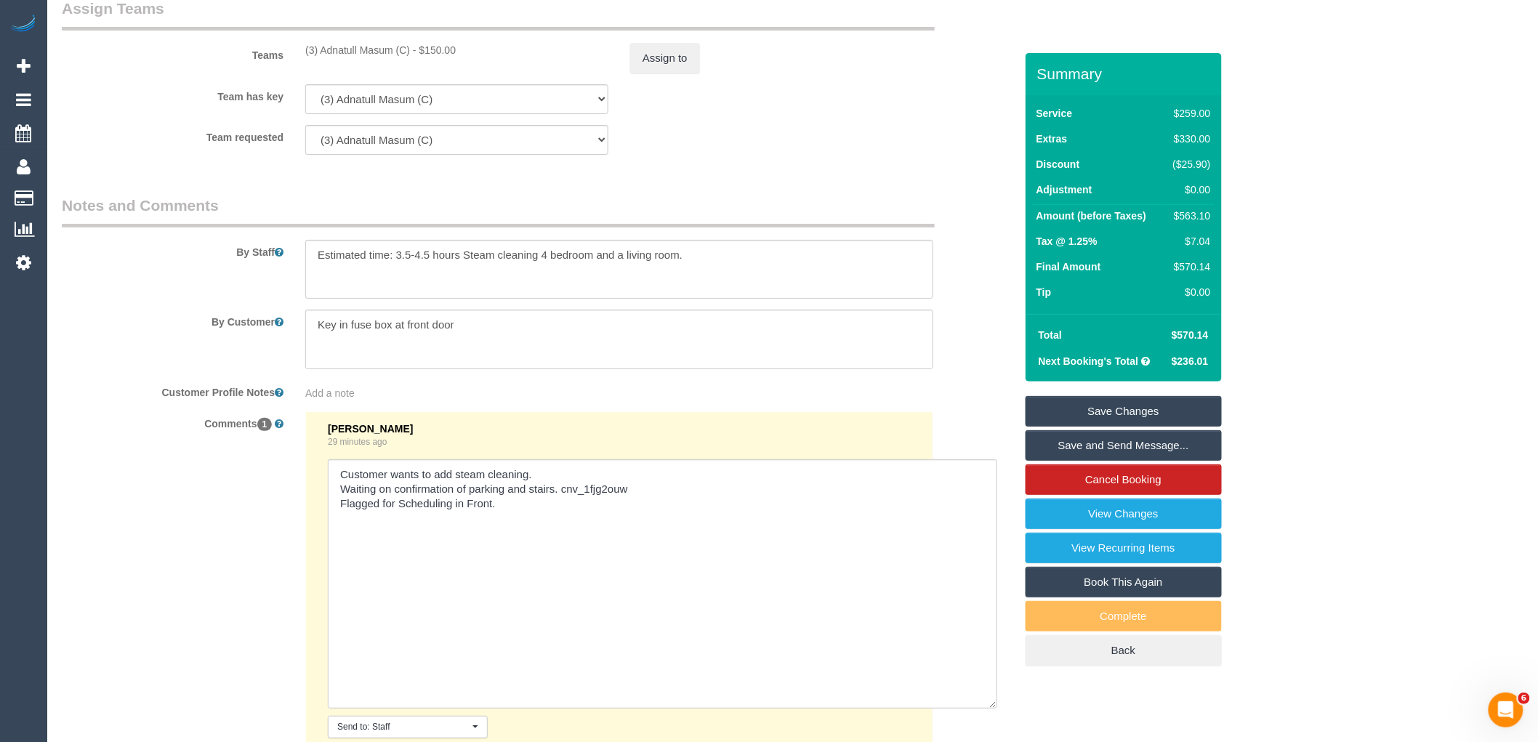
drag, startPoint x: 905, startPoint y: 514, endPoint x: 645, endPoint y: 608, distance: 276.8
click at [982, 709] on textarea at bounding box center [662, 583] width 669 height 249
click at [599, 541] on textarea at bounding box center [657, 587] width 658 height 256
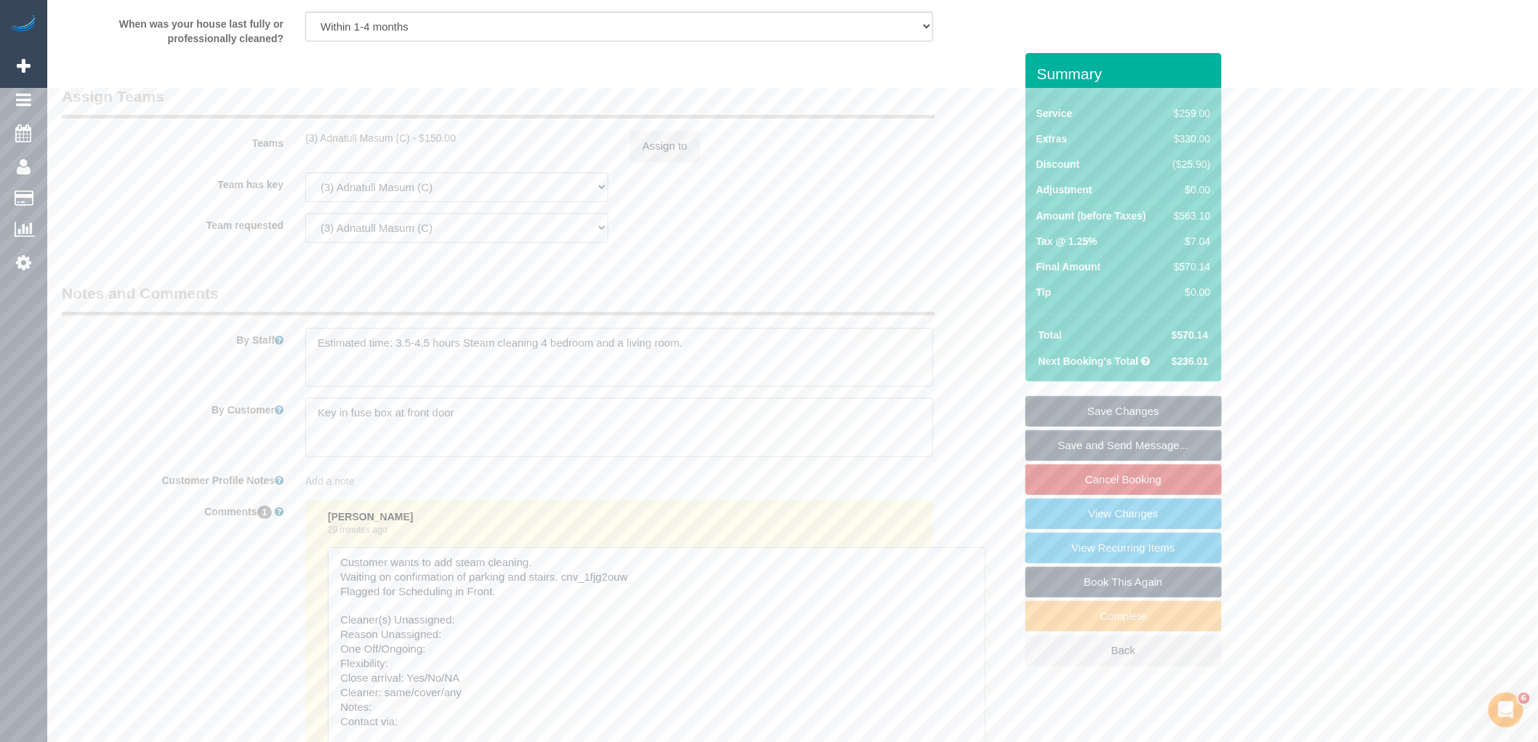
scroll to position [2072, 0]
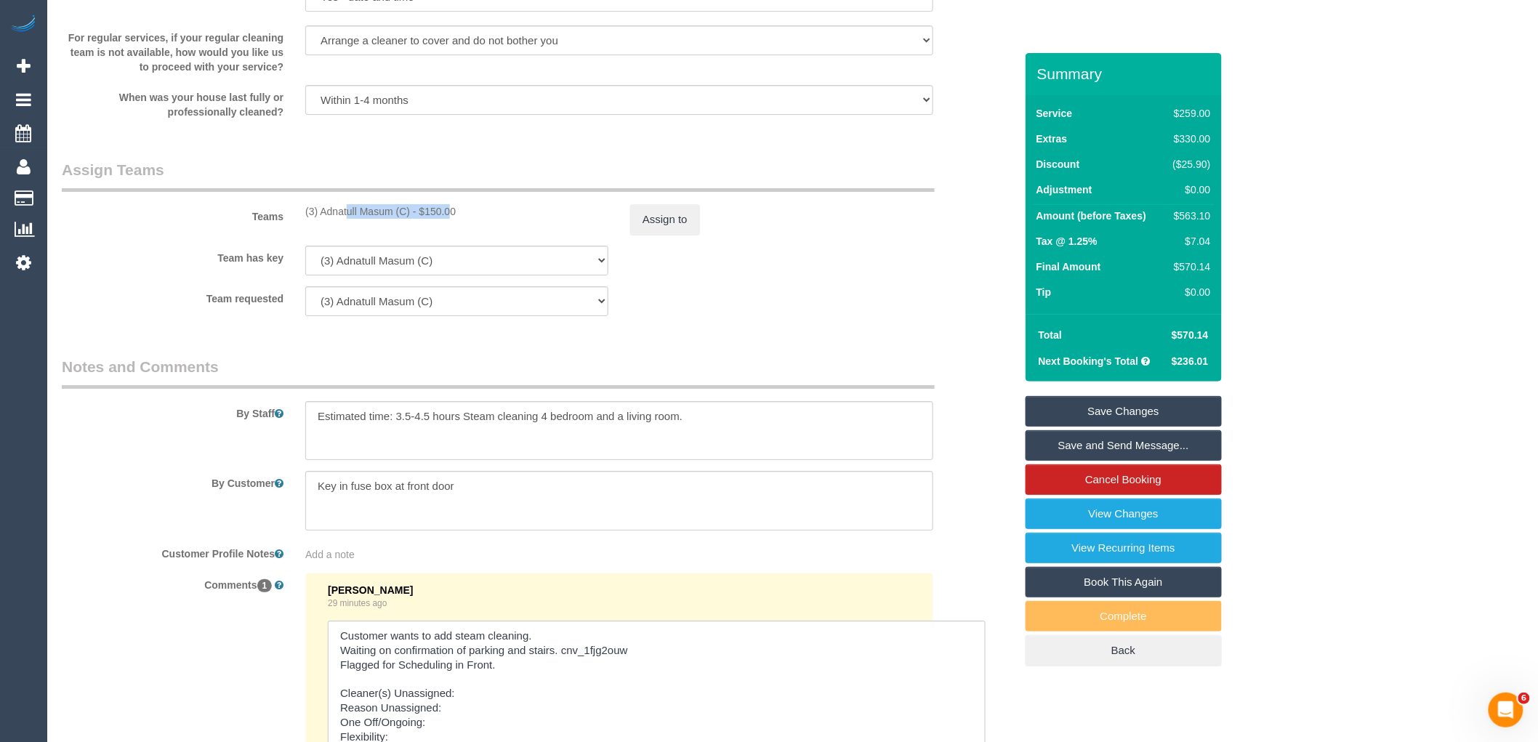
drag, startPoint x: 411, startPoint y: 222, endPoint x: 298, endPoint y: 238, distance: 113.8
click at [298, 235] on div "Teams (3) Adnatull Masum (C) - $150.00 Assign to" at bounding box center [538, 197] width 975 height 76
copy div "(3) Adnatull Masum (C)"
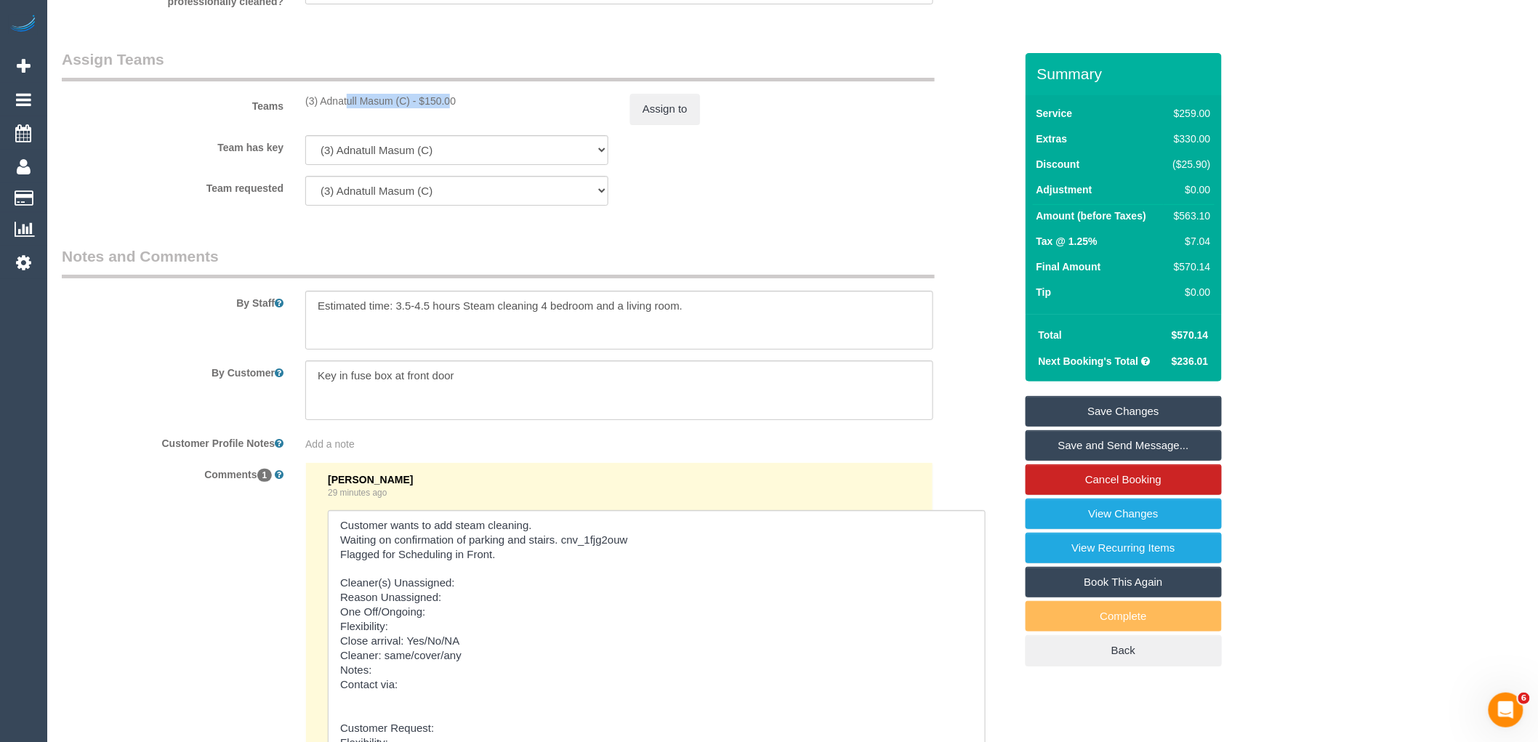
scroll to position [2394, 0]
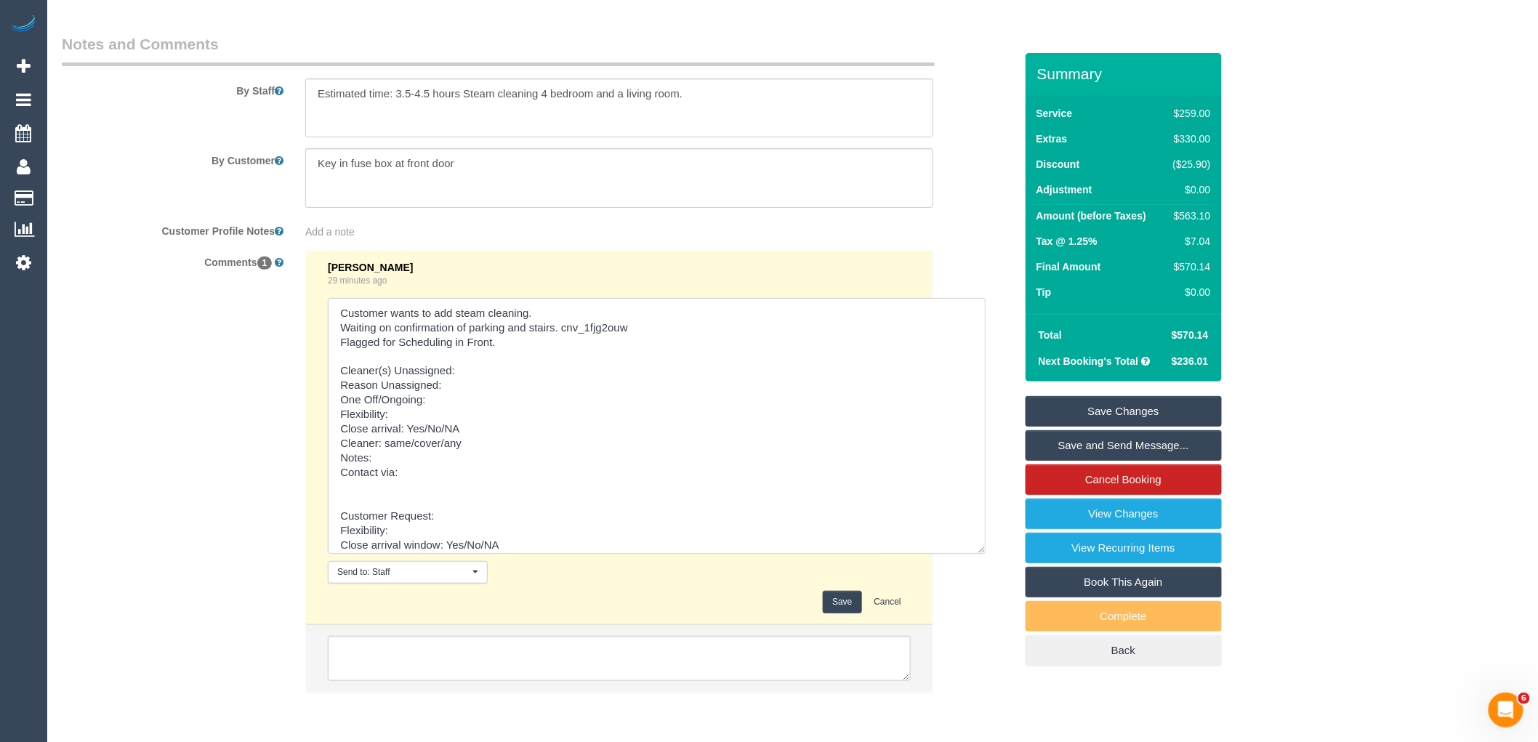
click at [515, 386] on textarea at bounding box center [657, 426] width 658 height 256
paste textarea "(3) Adnatull Masum (C)"
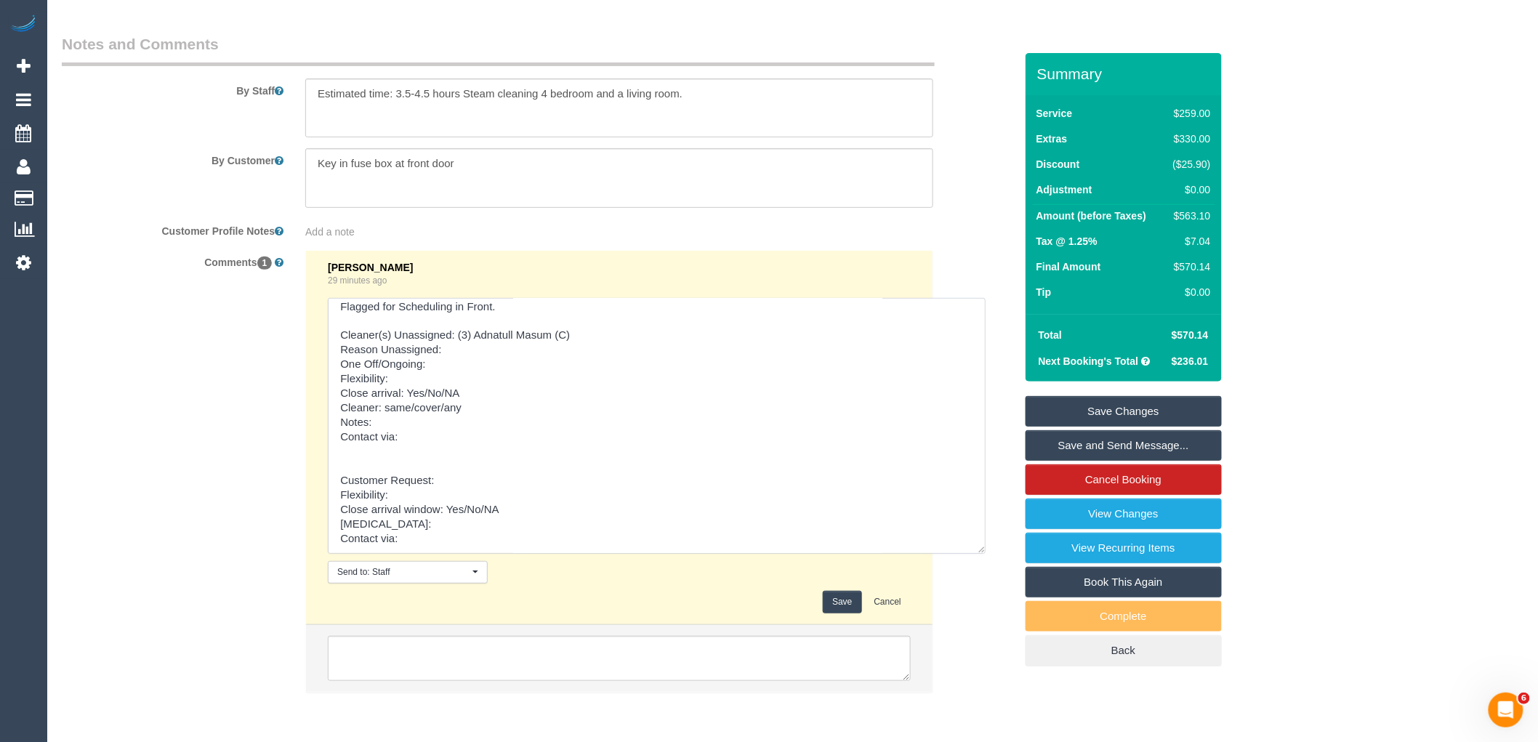
drag, startPoint x: 374, startPoint y: 496, endPoint x: 542, endPoint y: 623, distance: 211.2
click at [545, 625] on li "Vanessa Christou 29 minutes ago Send to: Staff Nothing selected Send to: Staff …" at bounding box center [619, 438] width 626 height 374
click at [507, 477] on textarea at bounding box center [657, 426] width 658 height 256
drag, startPoint x: 387, startPoint y: 446, endPoint x: 539, endPoint y: 650, distance: 254.3
click at [539, 650] on ul "Vanessa Christou 29 minutes ago Send to: Staff Nothing selected Send to: Staff …" at bounding box center [619, 471] width 626 height 441
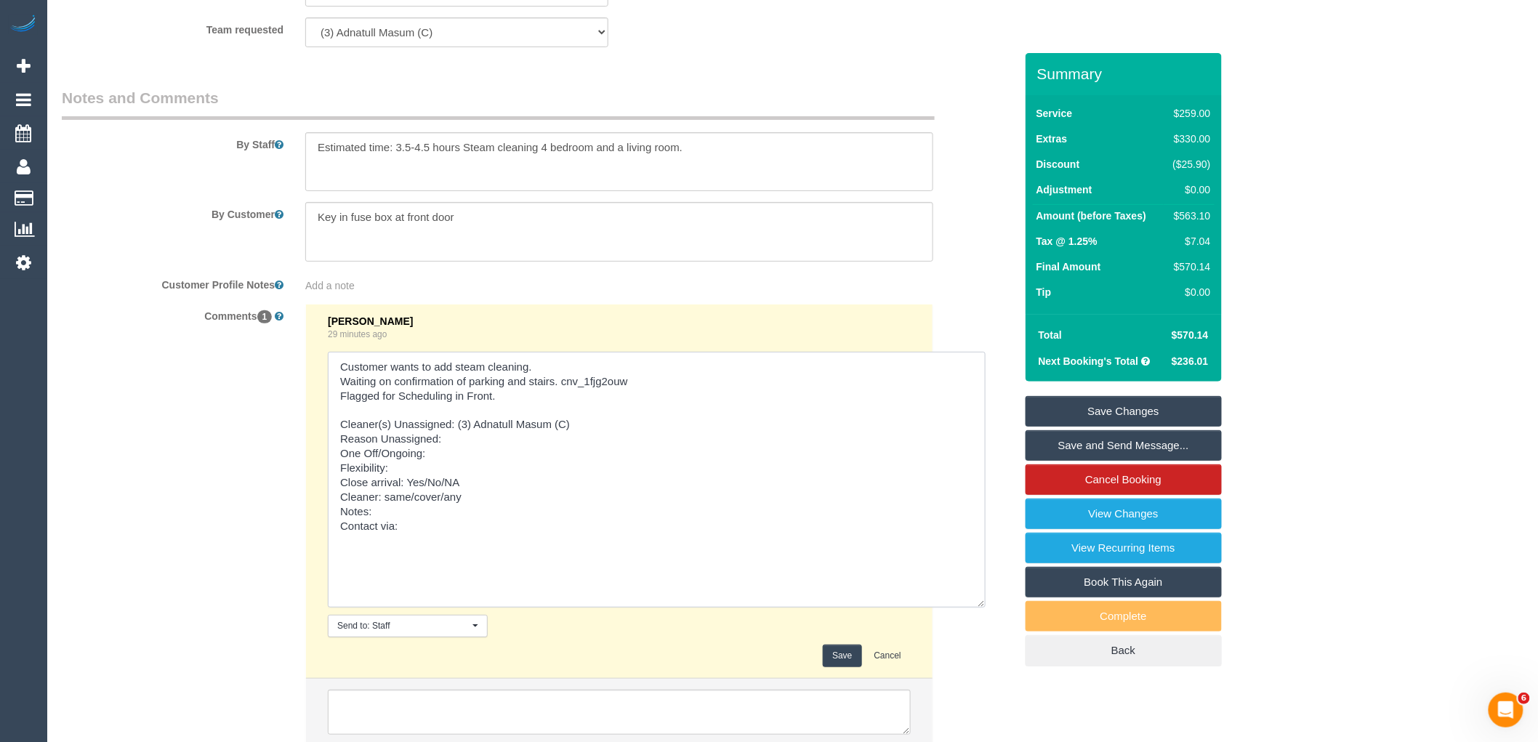
scroll to position [2314, 0]
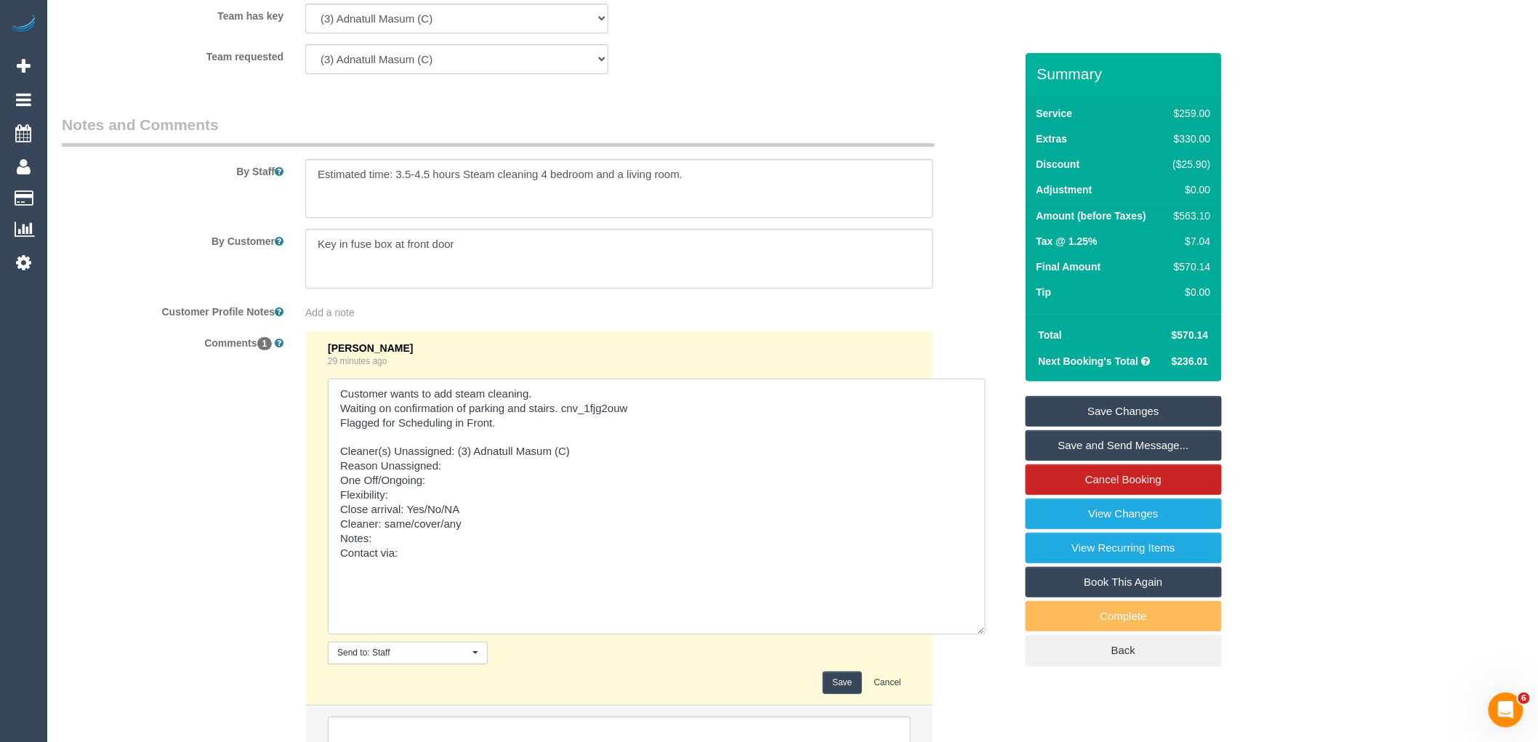
drag, startPoint x: 558, startPoint y: 411, endPoint x: 339, endPoint y: 411, distance: 218.7
click at [339, 411] on textarea at bounding box center [657, 507] width 658 height 256
click at [490, 489] on textarea at bounding box center [657, 507] width 658 height 256
paste textarea "Customer wants to add steam cleaning."
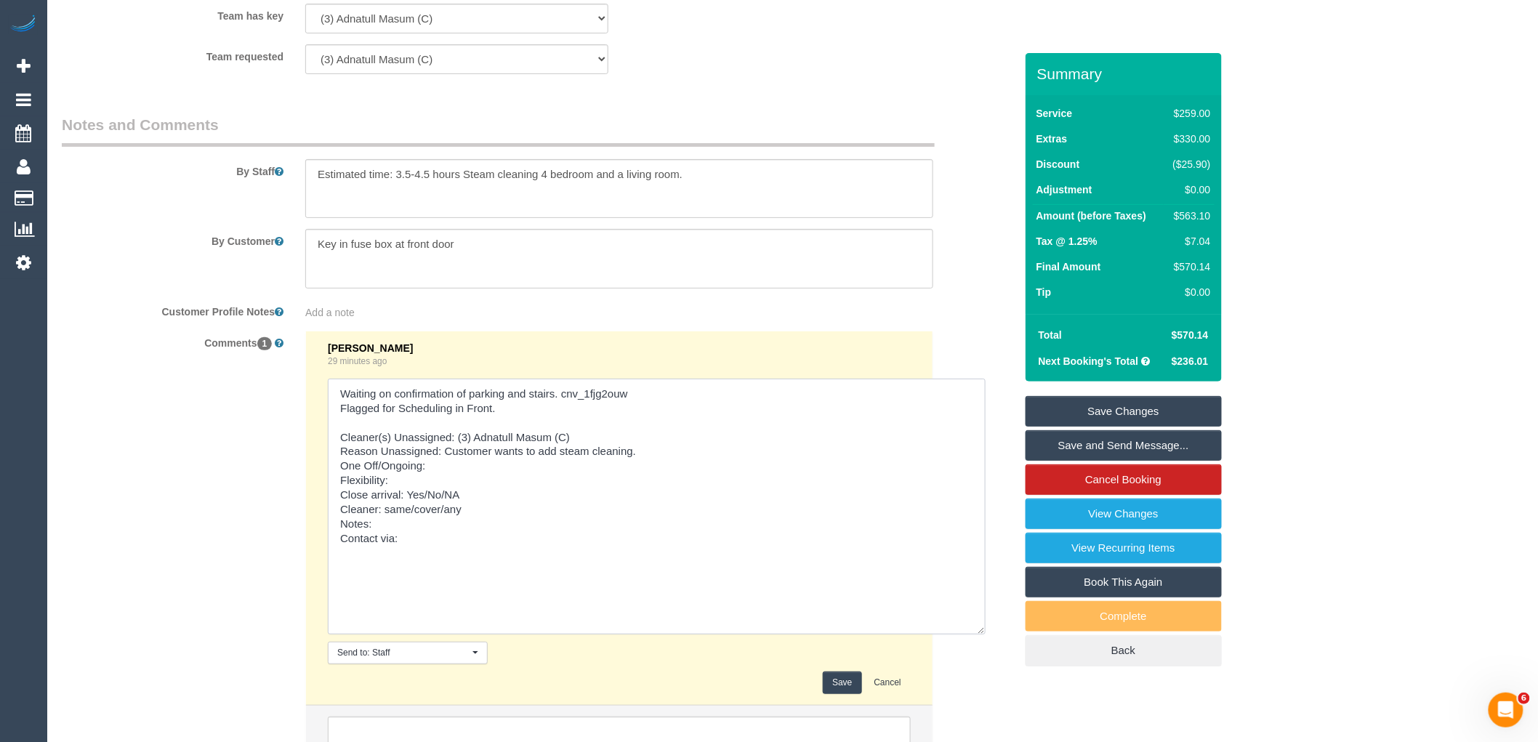
click at [455, 496] on textarea at bounding box center [657, 507] width 658 height 256
click at [446, 518] on textarea at bounding box center [657, 507] width 658 height 256
click at [478, 528] on textarea at bounding box center [657, 507] width 658 height 256
drag, startPoint x: 435, startPoint y: 524, endPoint x: 405, endPoint y: 524, distance: 29.8
click at [405, 524] on textarea at bounding box center [657, 507] width 658 height 256
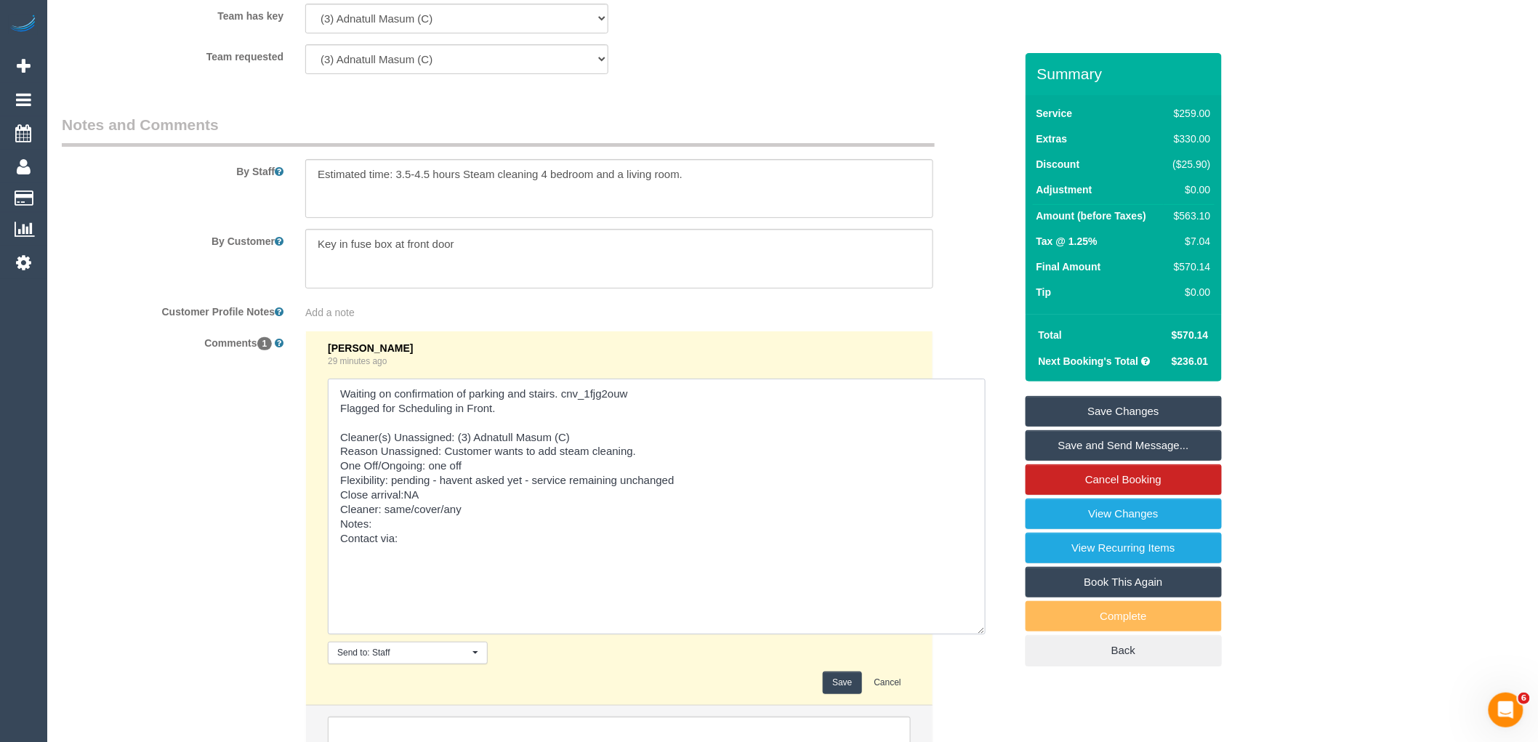
drag, startPoint x: 443, startPoint y: 541, endPoint x: 386, endPoint y: 542, distance: 57.4
click at [386, 542] on textarea at bounding box center [657, 507] width 658 height 256
click at [400, 557] on textarea at bounding box center [657, 507] width 658 height 256
drag, startPoint x: 677, startPoint y: 430, endPoint x: 321, endPoint y: 425, distance: 355.4
click at [321, 425] on li "Vanessa Christou 29 minutes ago Send to: Staff Nothing selected Send to: Staff …" at bounding box center [619, 518] width 626 height 374
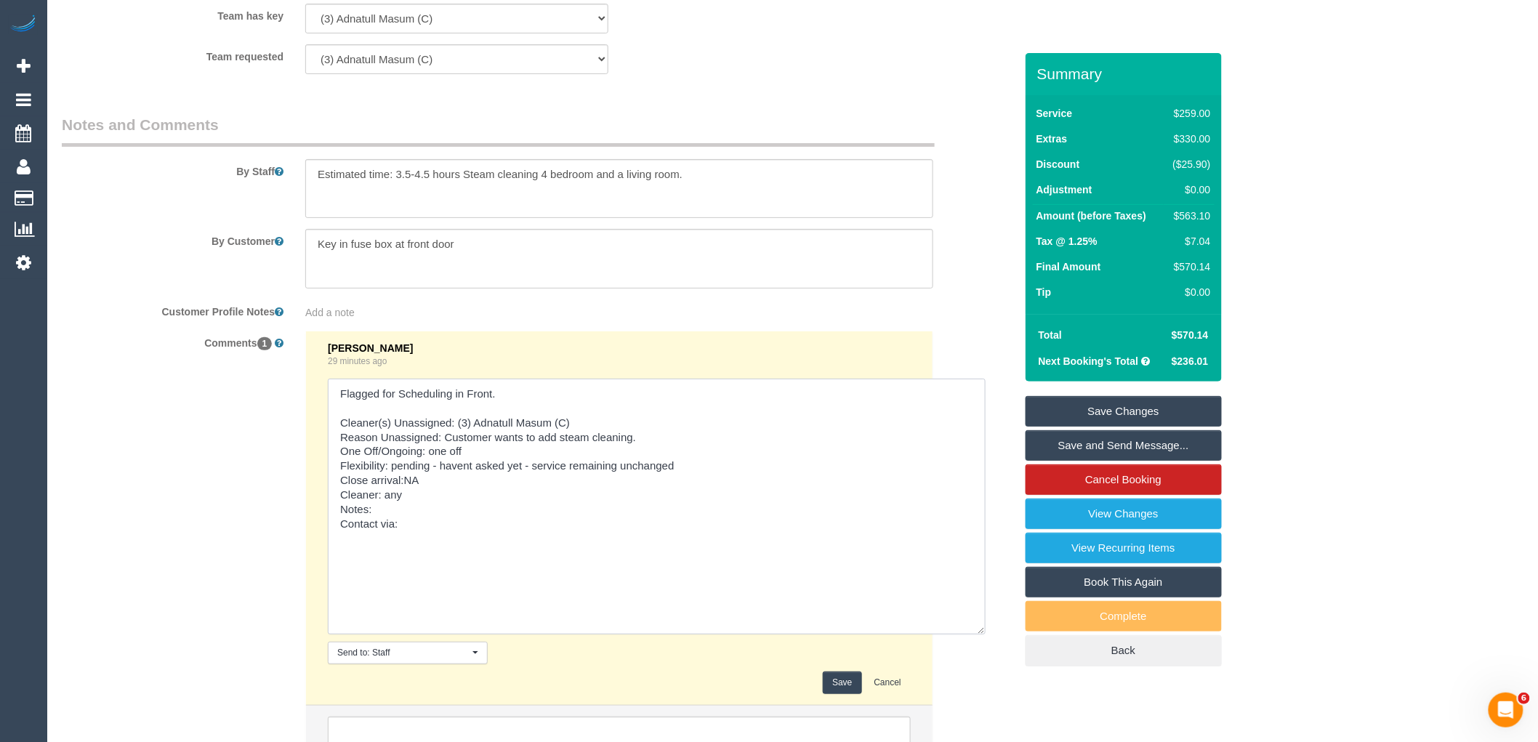
click at [424, 562] on textarea at bounding box center [657, 507] width 658 height 256
paste textarea "Waiting on confirmation of parking and stairs. cnv_1fjg2ouw"
drag, startPoint x: 507, startPoint y: 440, endPoint x: 332, endPoint y: 441, distance: 174.4
click at [332, 441] on textarea at bounding box center [657, 507] width 658 height 256
click at [379, 594] on textarea at bounding box center [657, 507] width 658 height 256
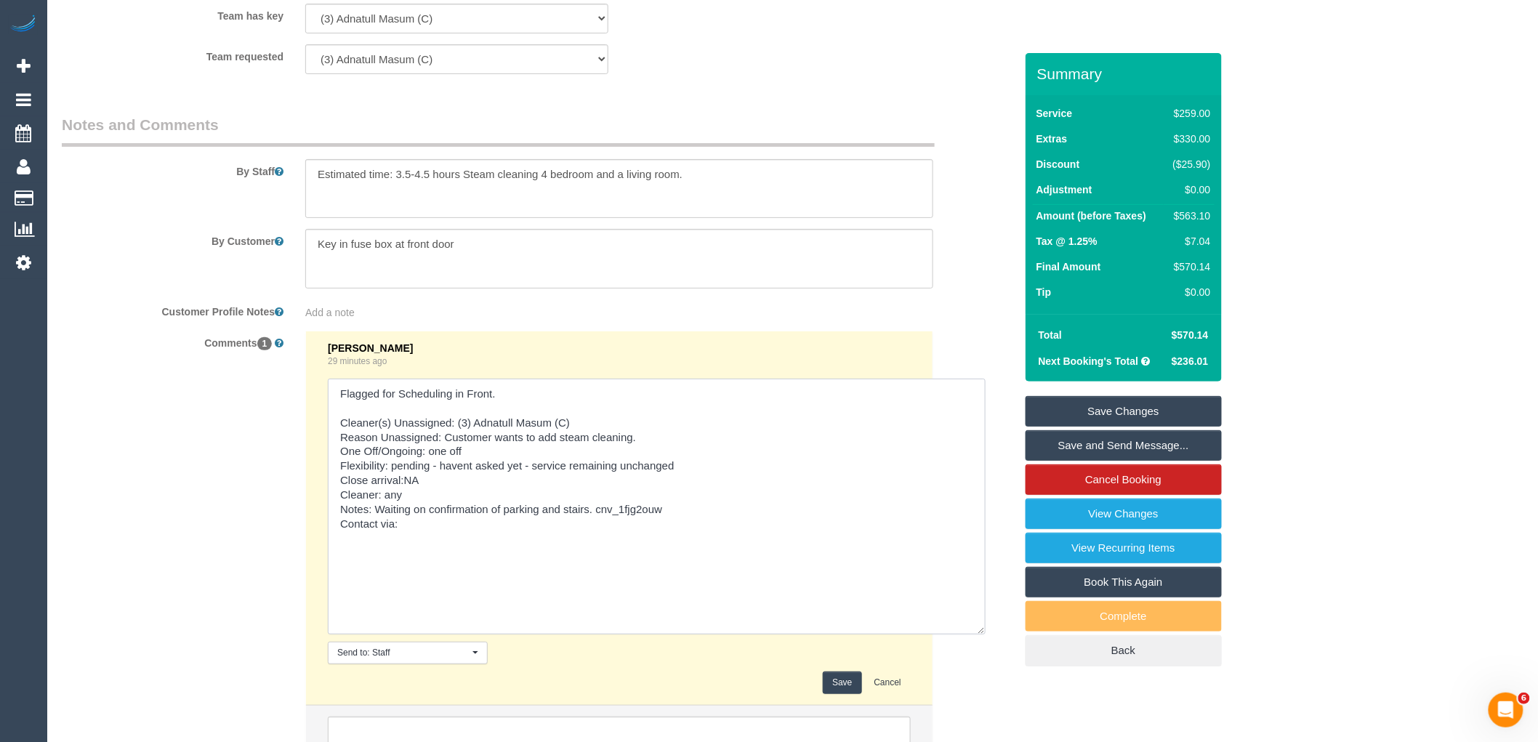
paste textarea "Flagged for Scheduling in Front."
click at [432, 572] on textarea at bounding box center [657, 507] width 658 height 256
drag, startPoint x: 339, startPoint y: 466, endPoint x: 322, endPoint y: 365, distance: 102.4
click at [322, 365] on li "Vanessa Christou 29 minutes ago Send to: Staff Nothing selected Send to: Staff …" at bounding box center [619, 518] width 626 height 374
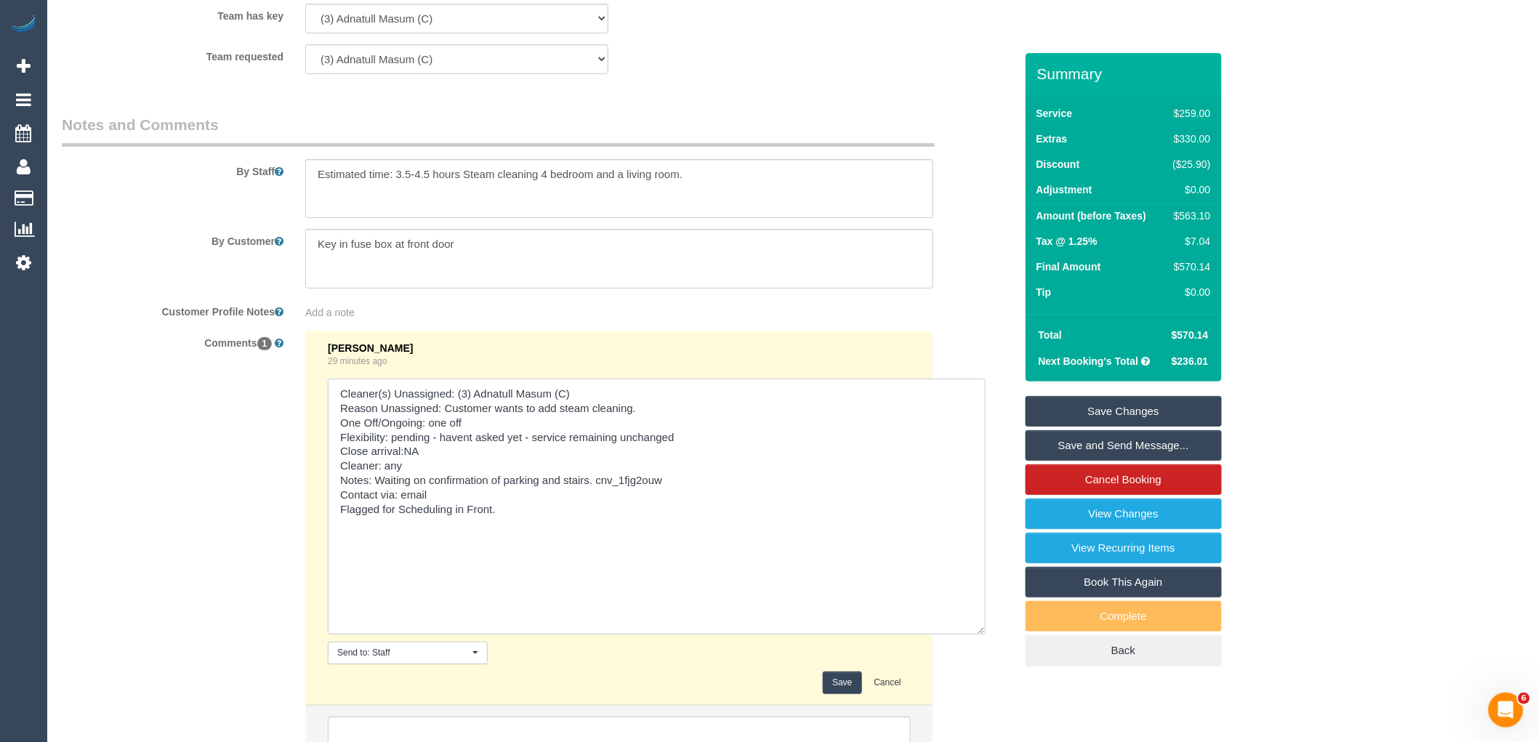
type textarea "Cleaner(s) Unassigned: (3) Adnatull Masum (C) Reason Unassigned: Customer wants…"
click at [850, 694] on button "Save" at bounding box center [842, 682] width 39 height 23
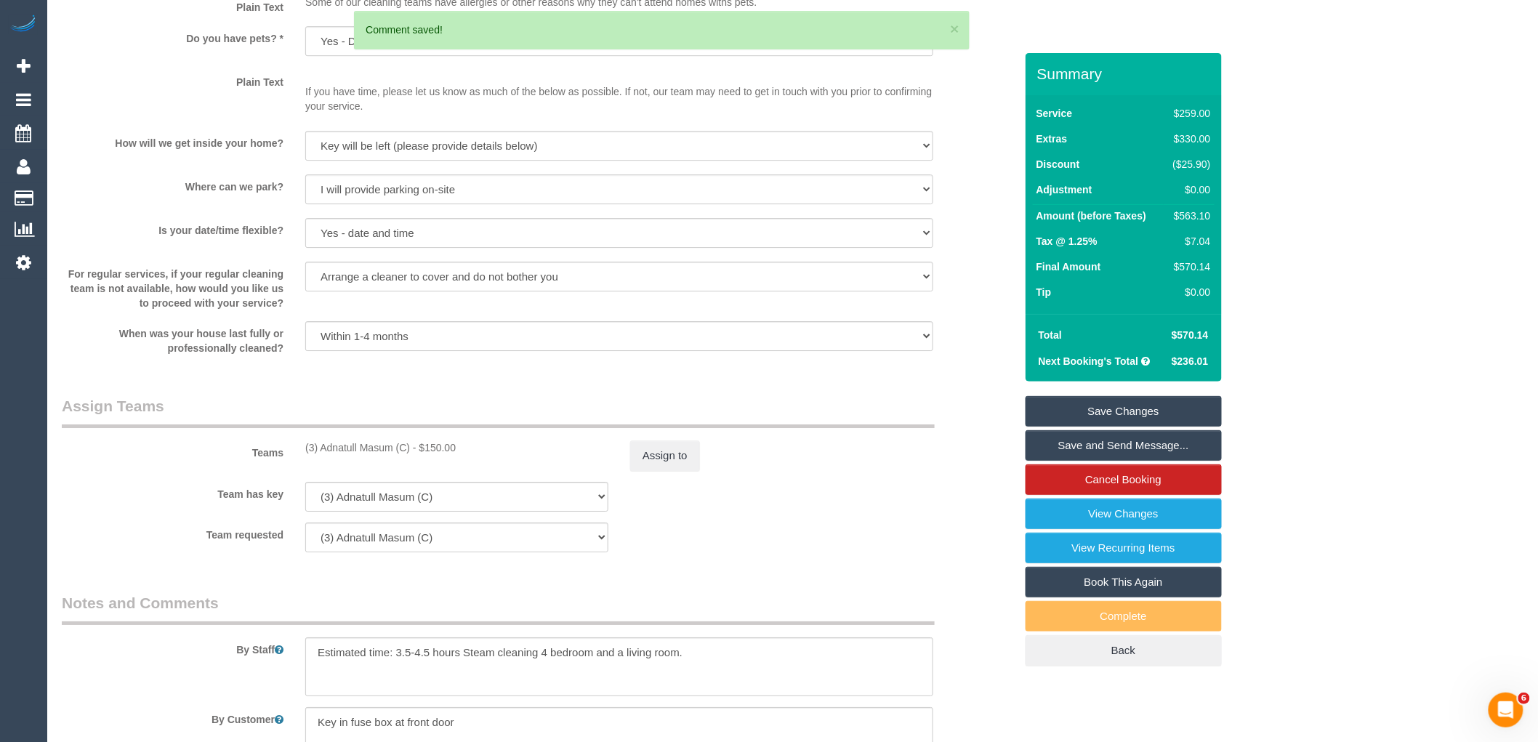
scroll to position [1829, 0]
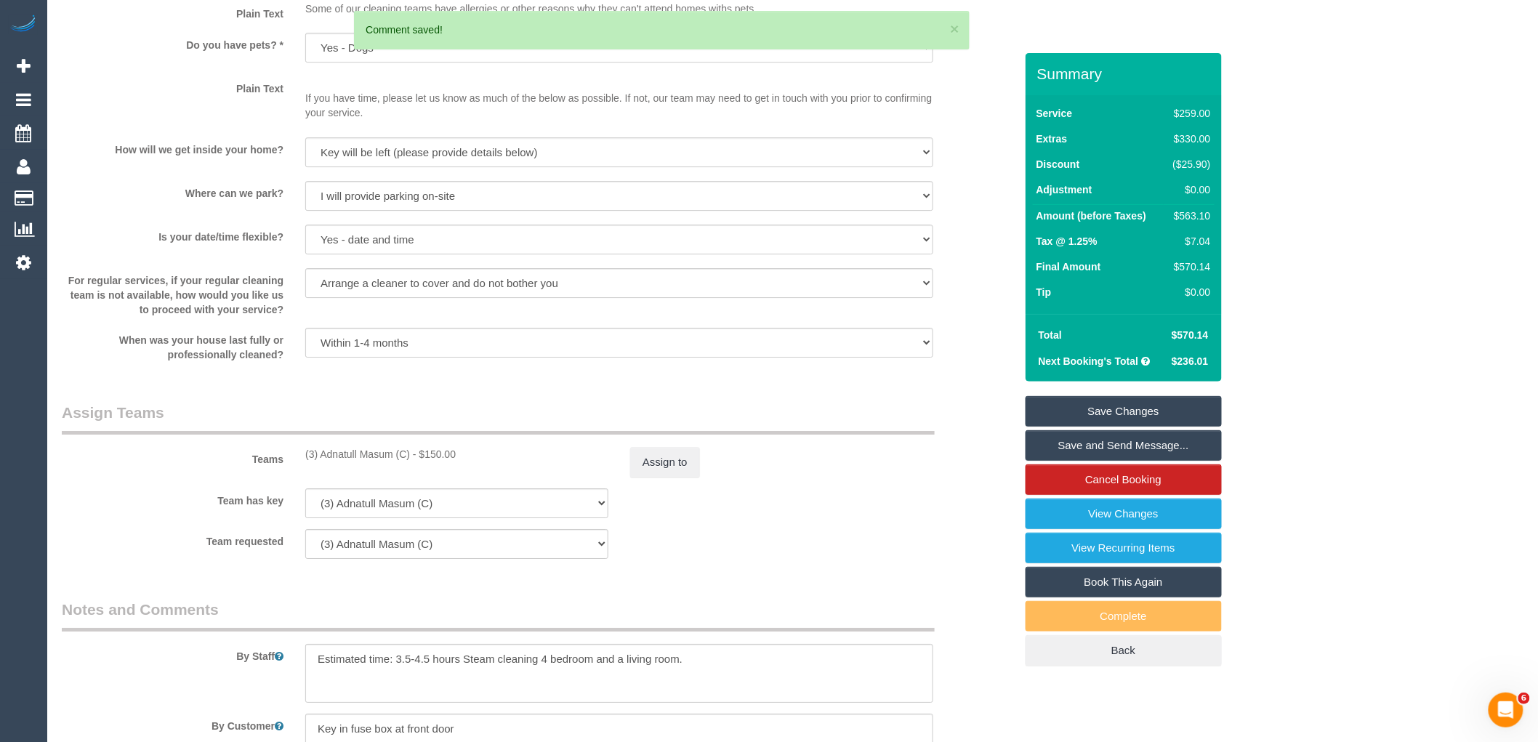
click at [650, 456] on div "Teams (3) Adnatull Masum (C) - $150.00 Assign to" at bounding box center [538, 440] width 975 height 76
click at [655, 477] on button "Assign to" at bounding box center [665, 462] width 70 height 31
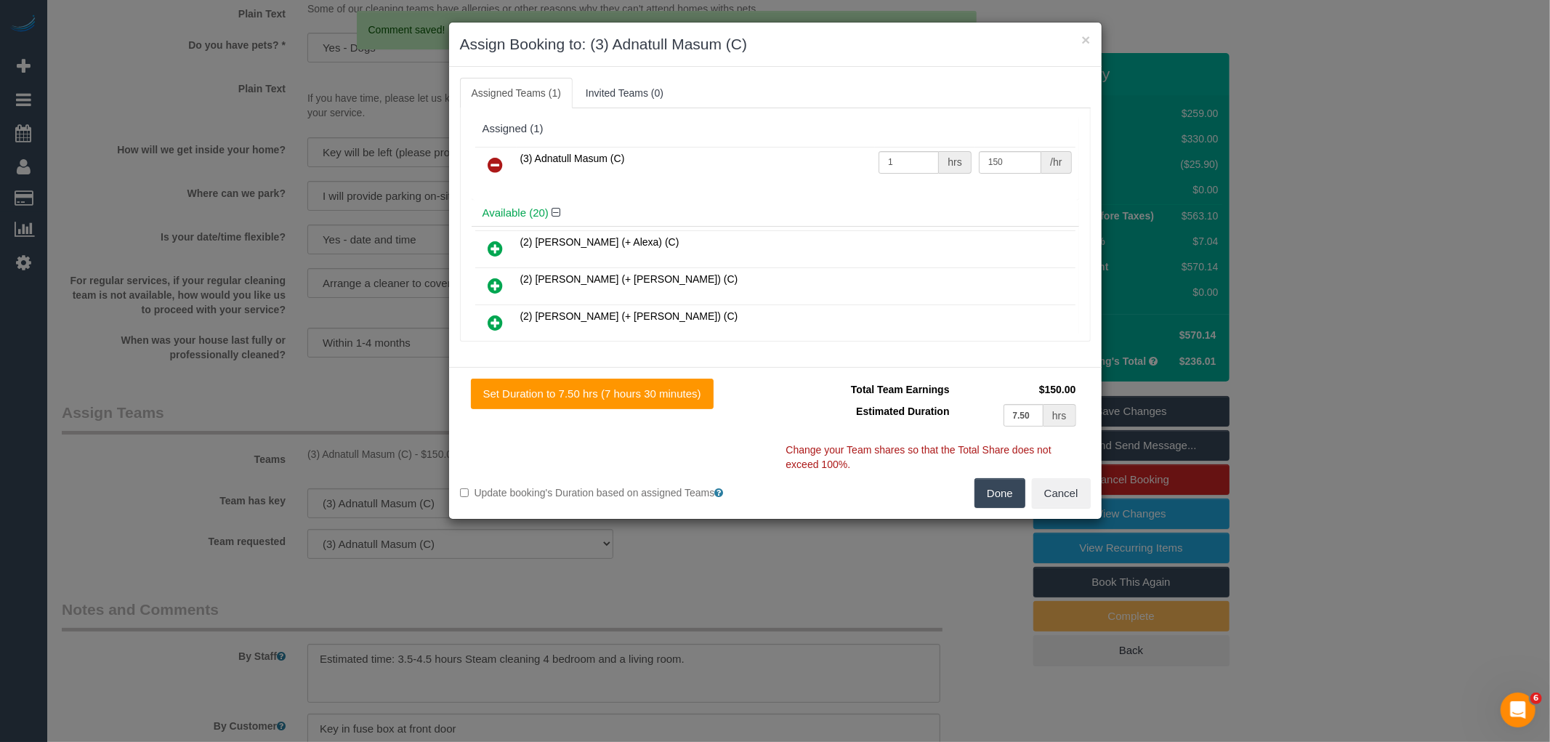
click at [491, 170] on icon at bounding box center [495, 164] width 15 height 17
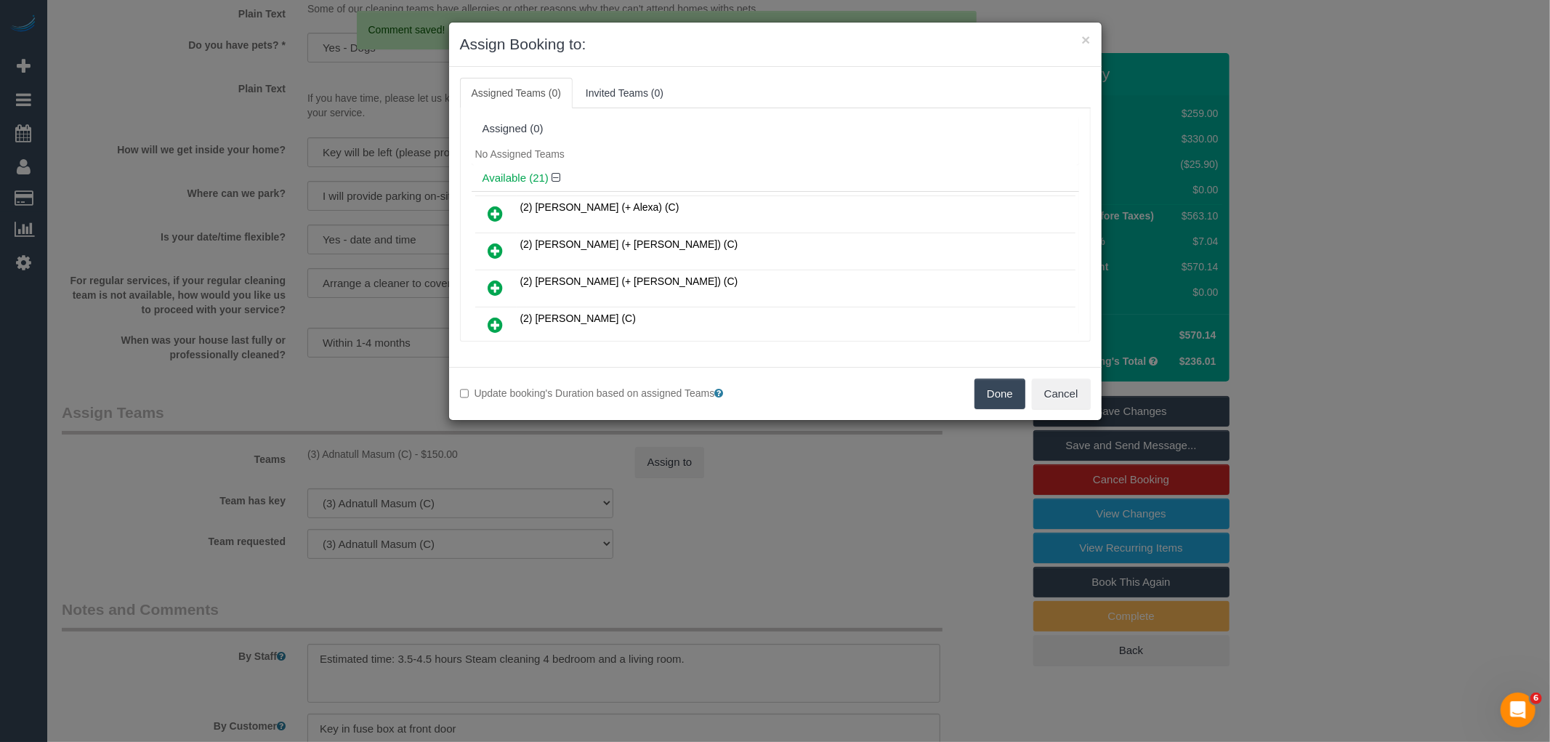
click at [993, 385] on button "Done" at bounding box center [1000, 394] width 51 height 31
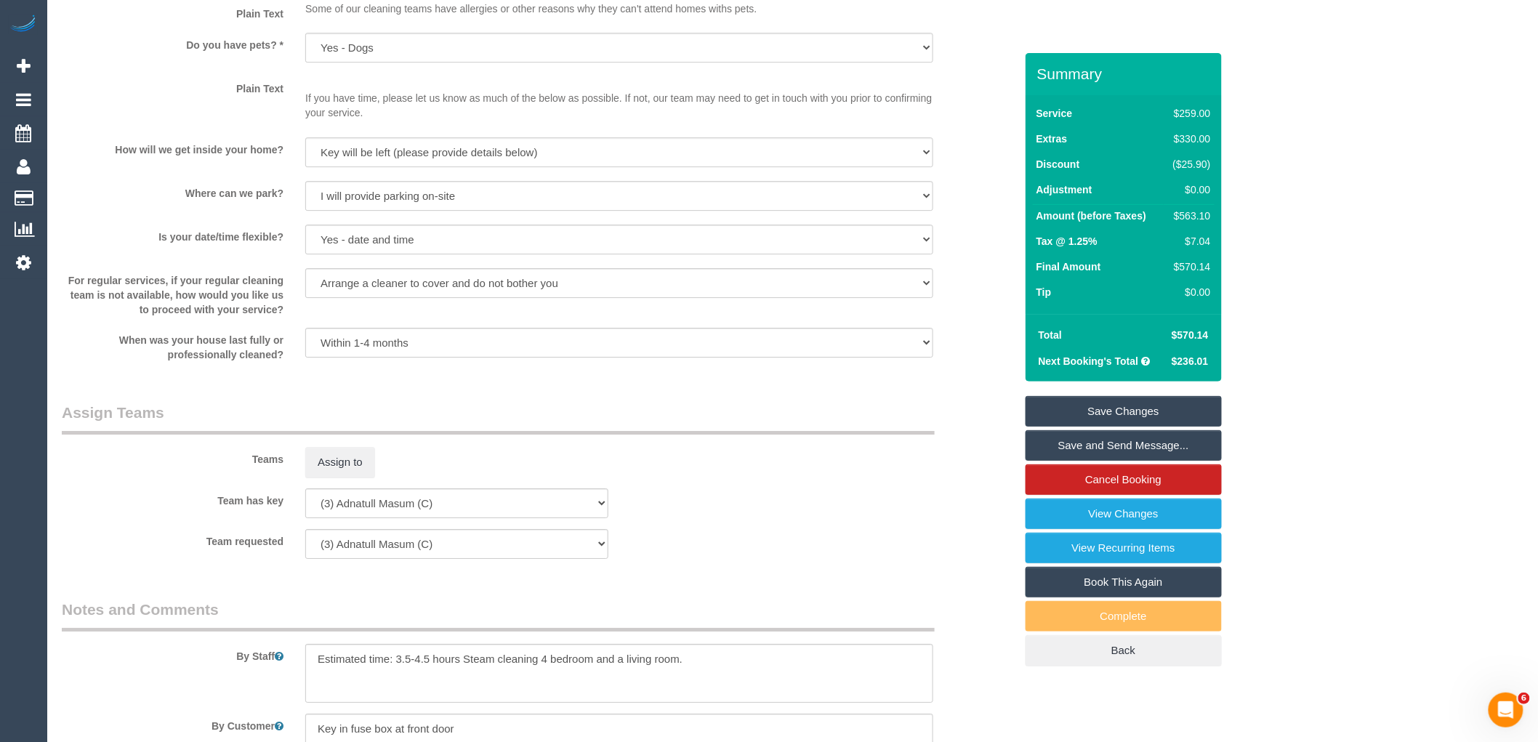
click at [1114, 403] on link "Save Changes" at bounding box center [1123, 411] width 196 height 31
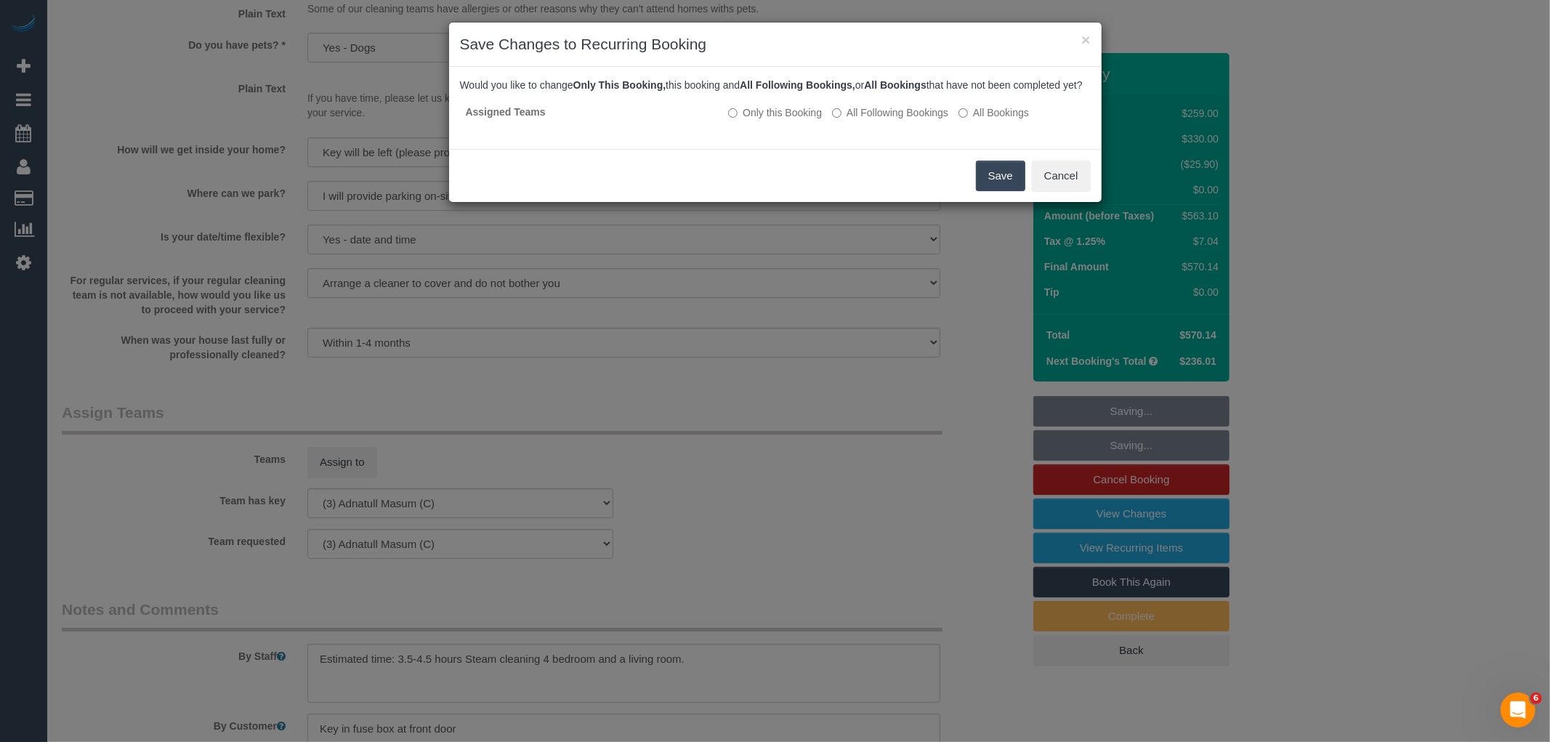
click at [1001, 185] on button "Save" at bounding box center [1000, 176] width 49 height 31
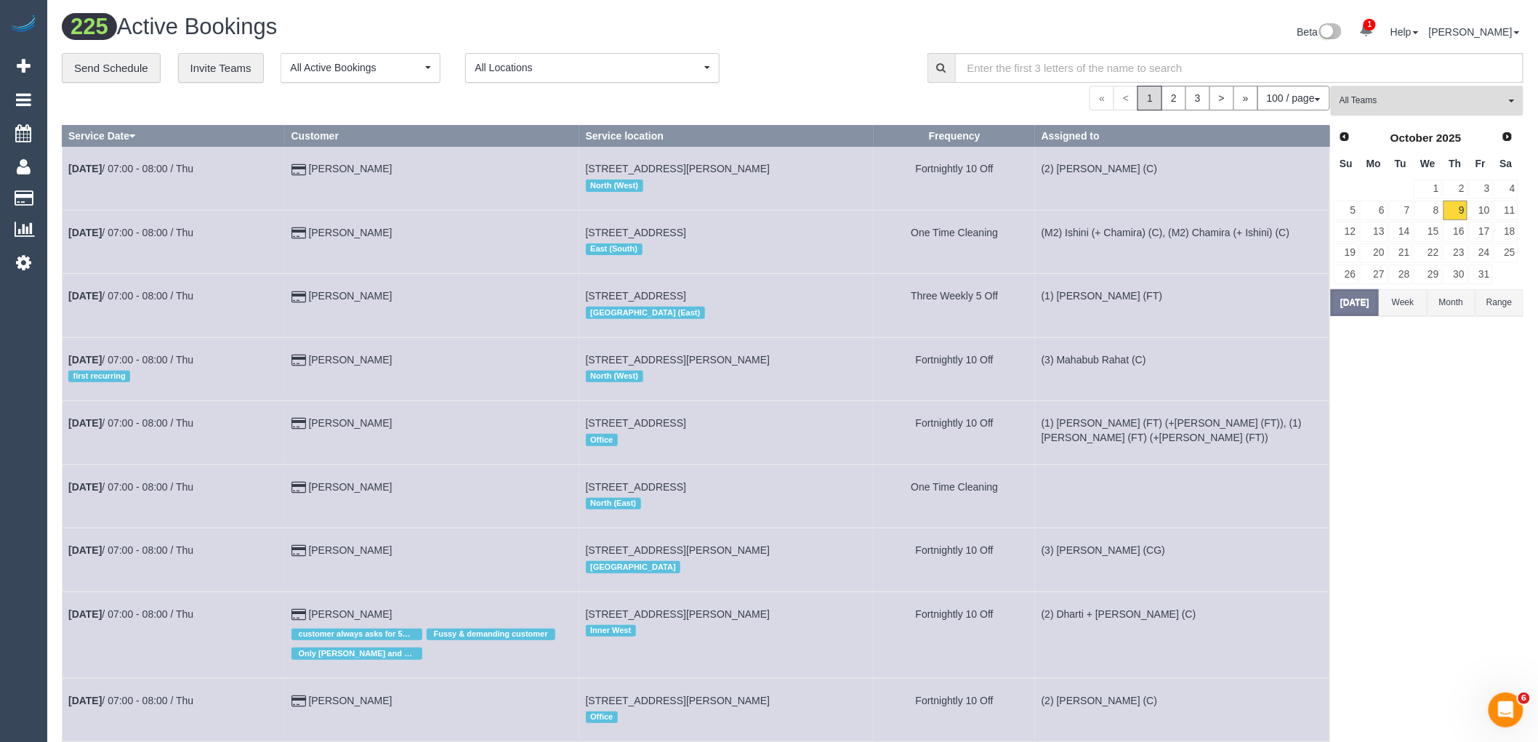
click at [1400, 97] on span "All Teams" at bounding box center [1422, 100] width 166 height 12
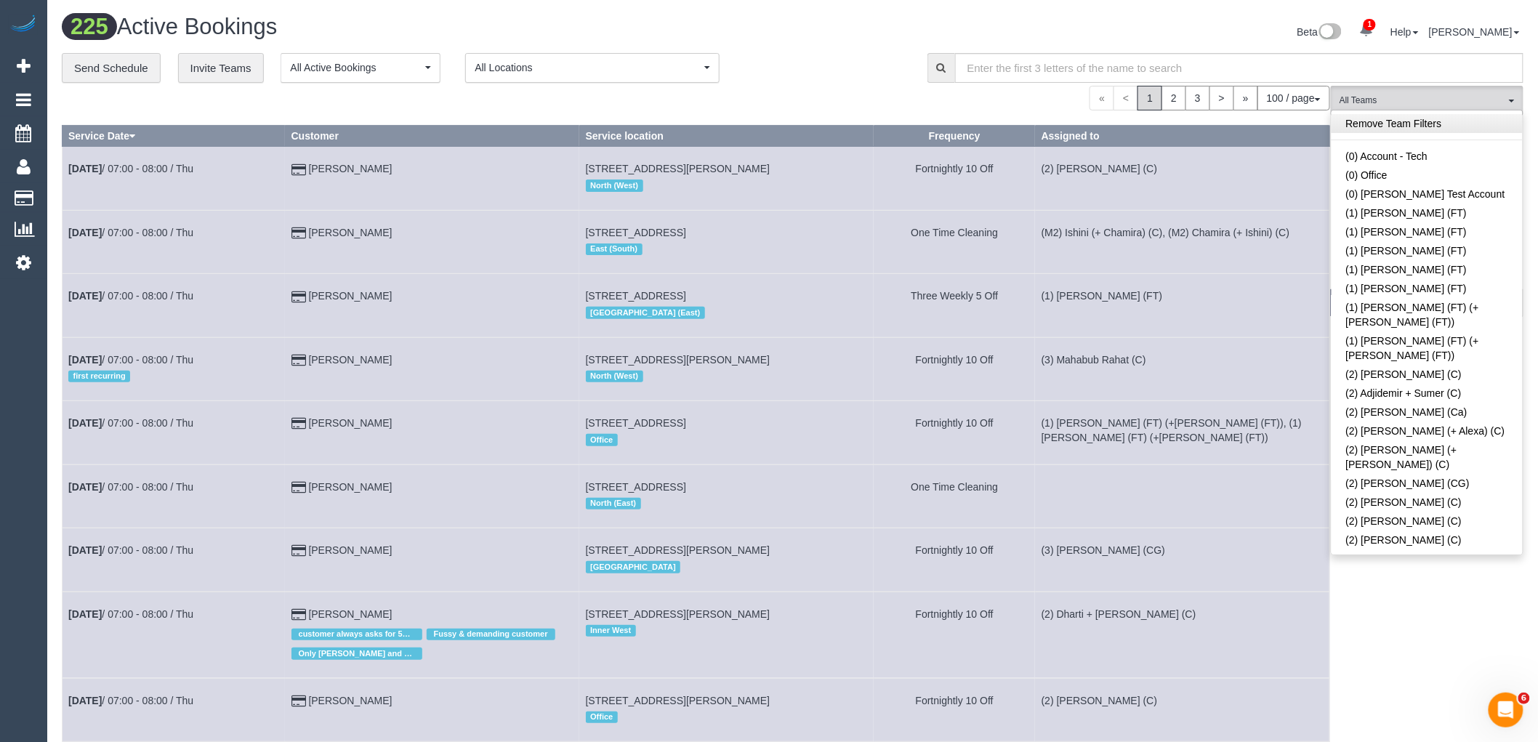
click at [1393, 125] on link "Remove Team Filters" at bounding box center [1426, 123] width 191 height 19
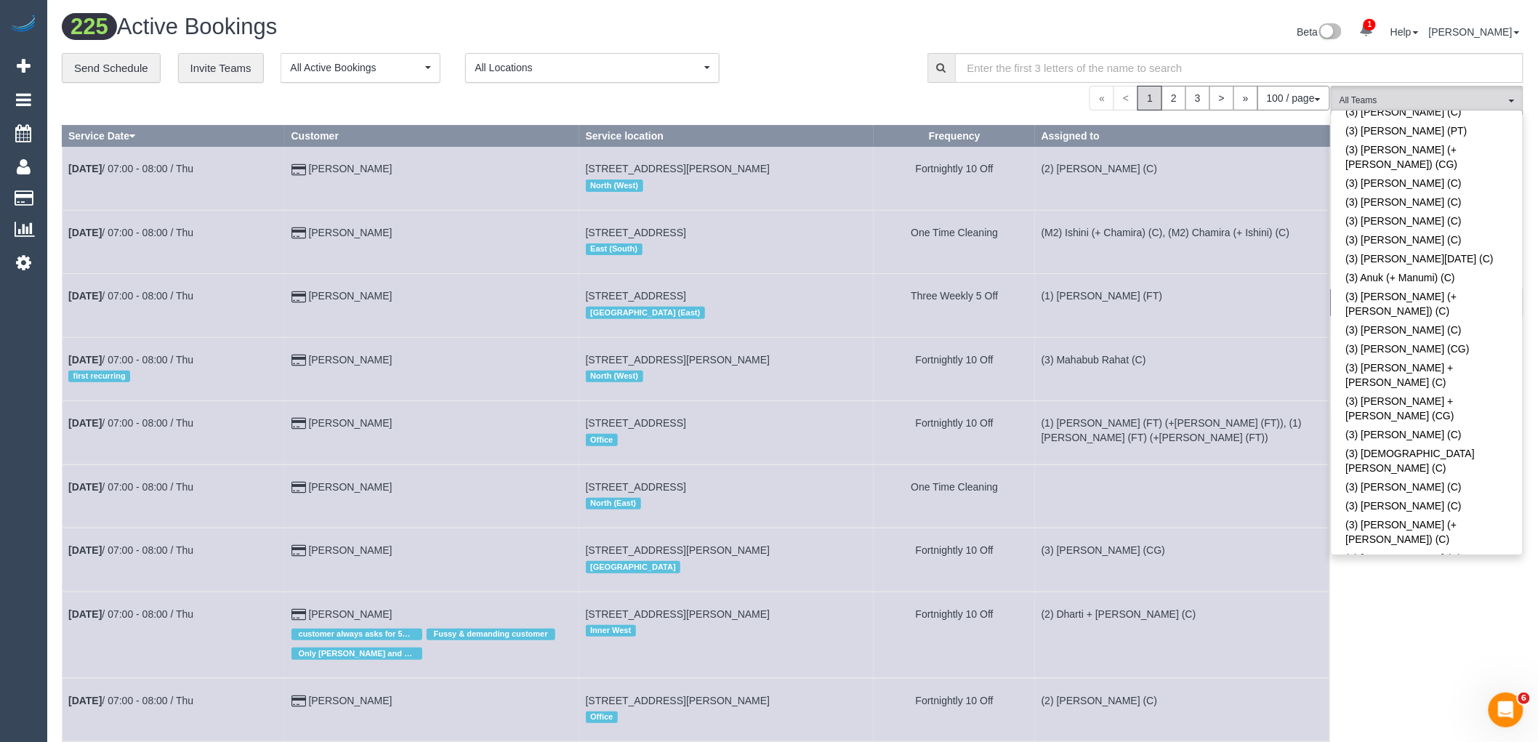
click at [1403, 677] on link "(3) Ebony Warwick (C)" at bounding box center [1426, 686] width 191 height 19
click at [780, 58] on div "**********" at bounding box center [484, 68] width 844 height 31
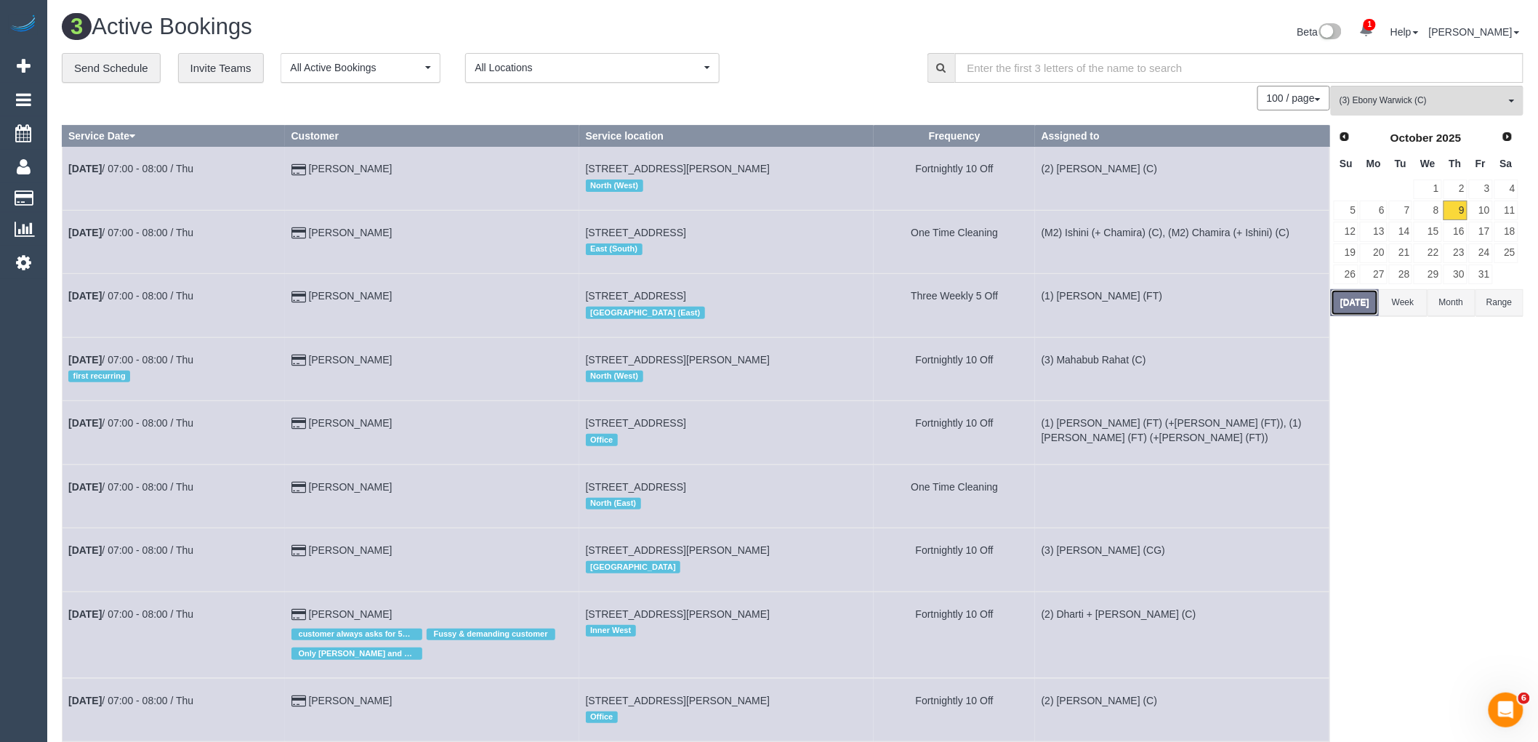
click at [1360, 299] on button "[DATE]" at bounding box center [1355, 302] width 48 height 27
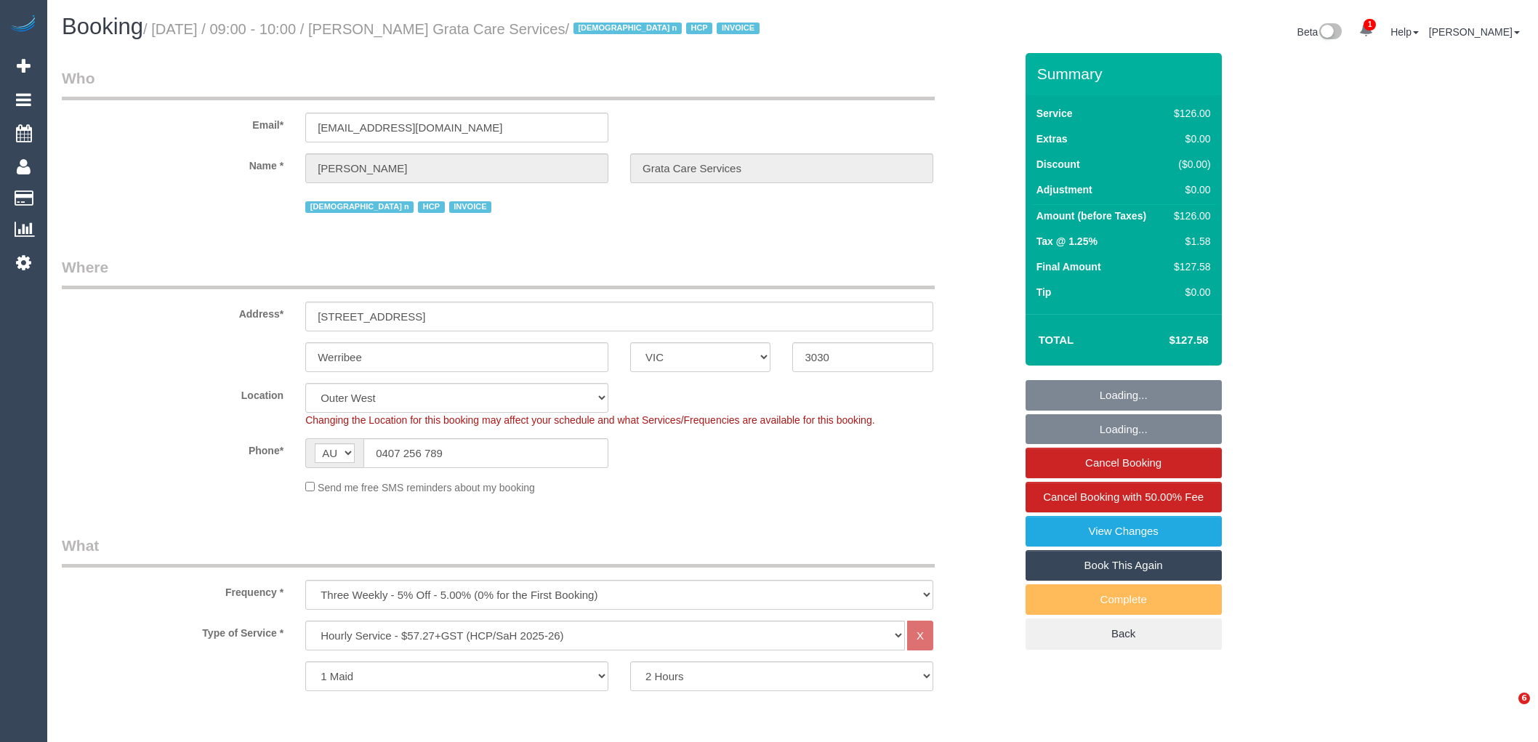
select select "VIC"
select select "120"
select select "number:28"
select select "number:14"
select select "number:18"
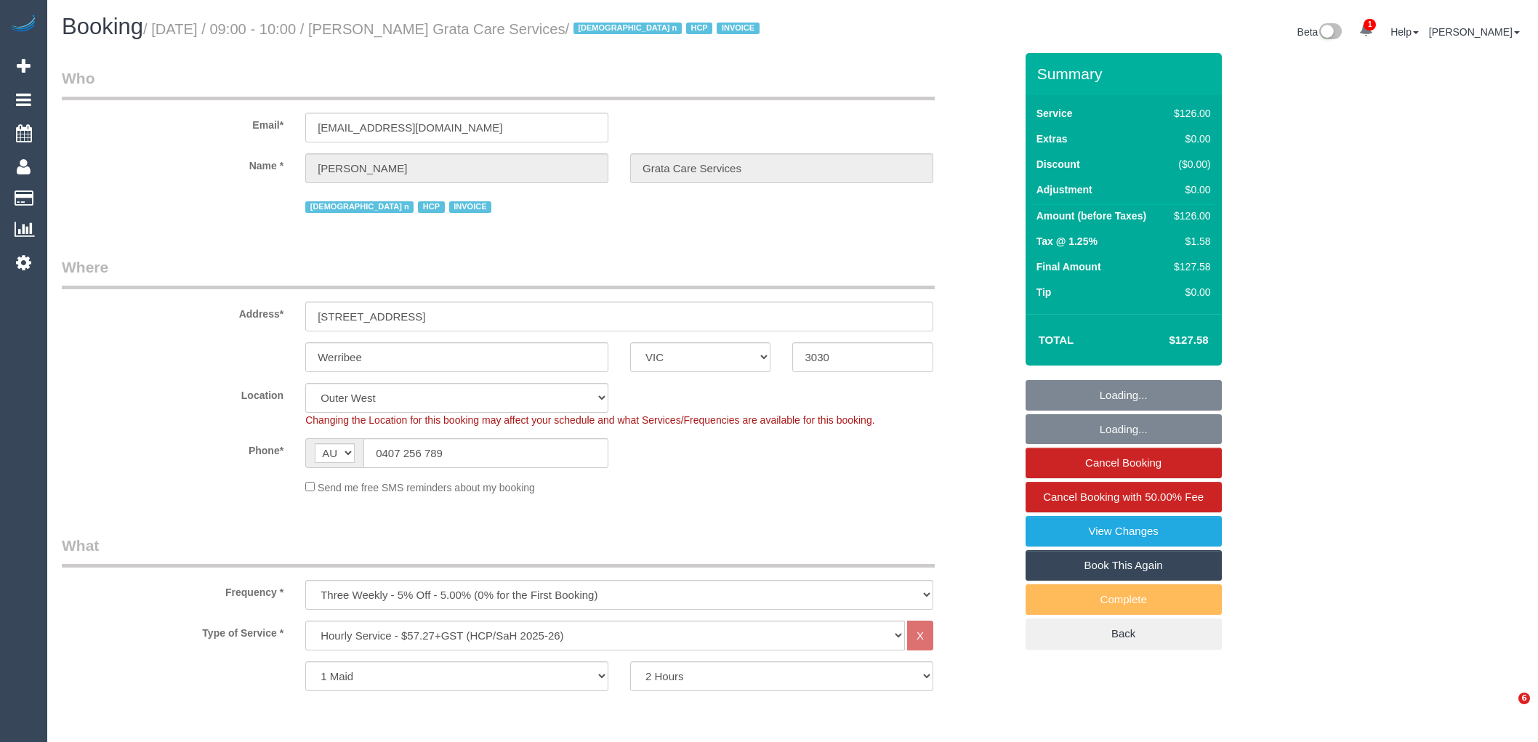
select select "number:25"
select select "number:34"
drag, startPoint x: 476, startPoint y: 454, endPoint x: 343, endPoint y: 452, distance: 133.0
click at [346, 451] on div "AF AL DZ AD AO AI AQ AG AR AM AW AU AT AZ BS BH BD BB BY BE BZ BJ BM BT BO BA B…" at bounding box center [456, 453] width 303 height 30
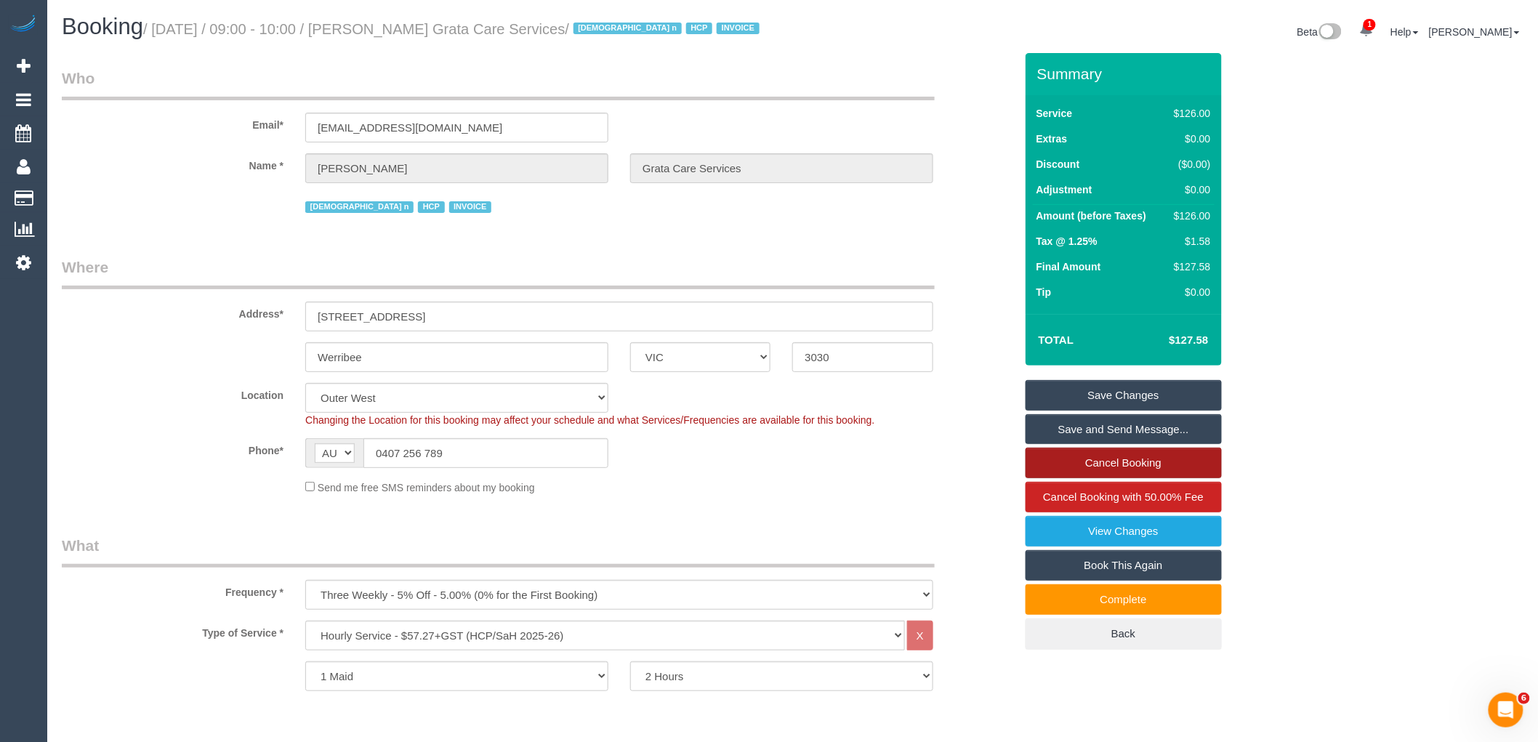
click at [1171, 474] on link "Cancel Booking" at bounding box center [1123, 463] width 196 height 31
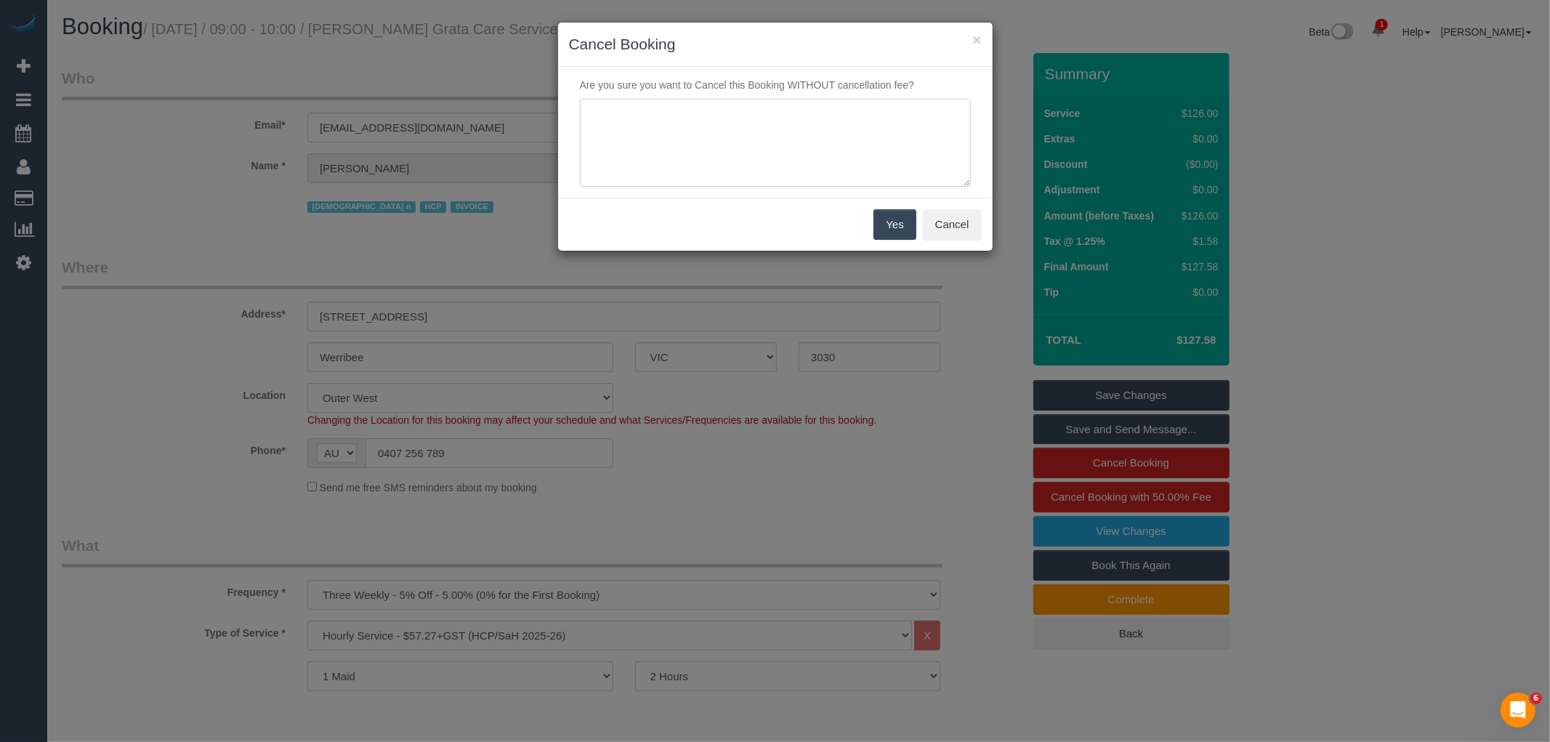
click at [662, 155] on textarea at bounding box center [775, 143] width 391 height 89
type textarea "Cleaner never turned up via phone VC"
click at [894, 222] on button "Yes" at bounding box center [894, 224] width 42 height 31
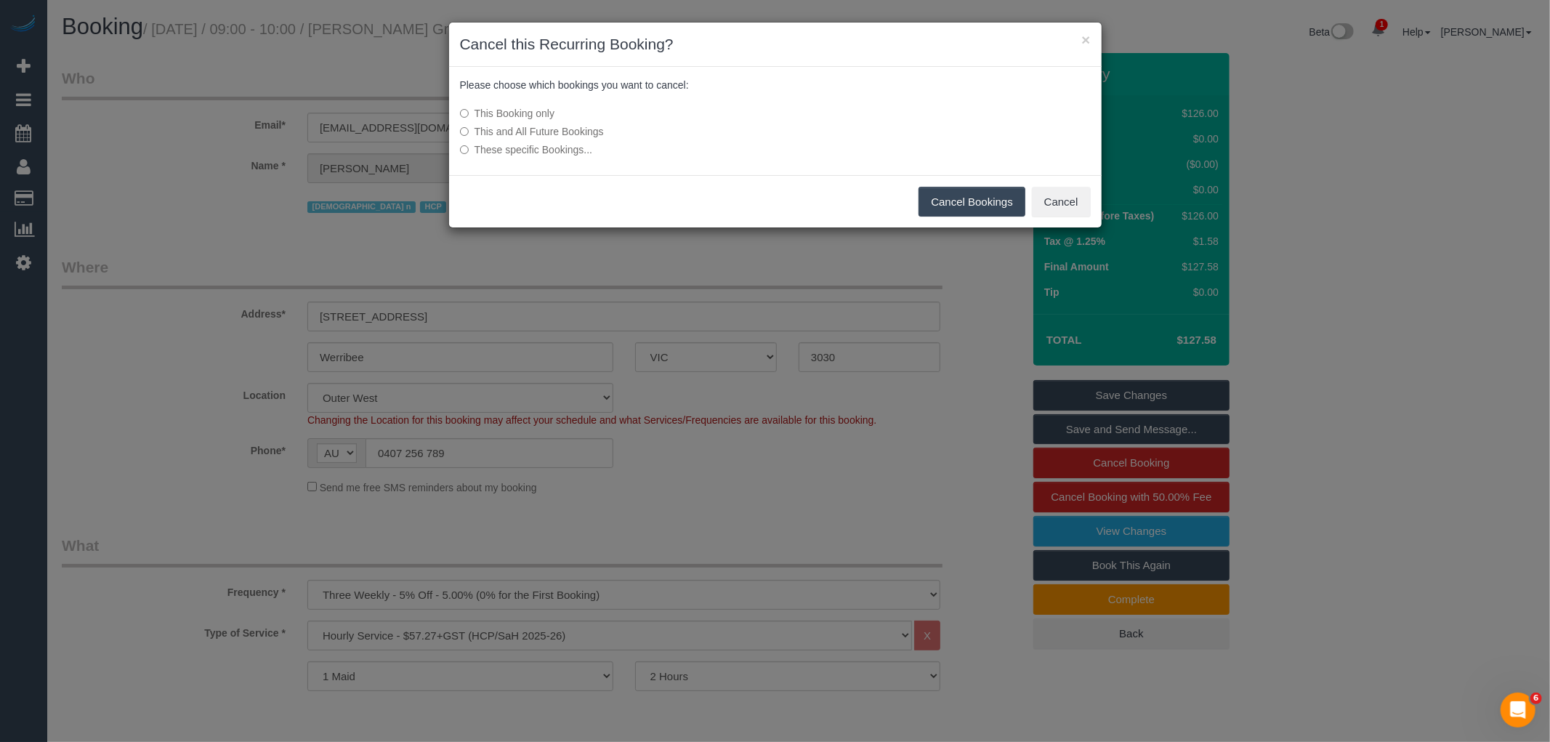
click at [964, 194] on button "Cancel Bookings" at bounding box center [972, 202] width 107 height 31
